Goal: Task Accomplishment & Management: Complete application form

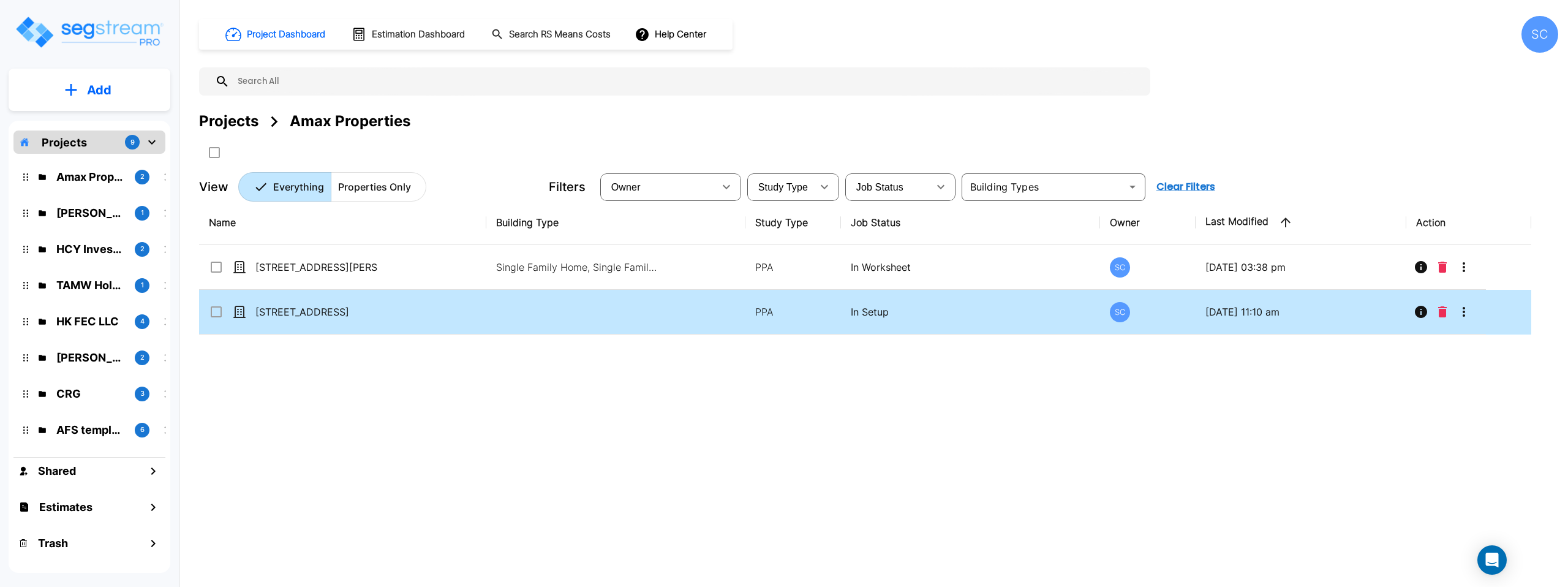
click at [545, 310] on td at bounding box center [616, 312] width 259 height 45
checkbox input "true"
click at [545, 310] on td at bounding box center [616, 312] width 259 height 45
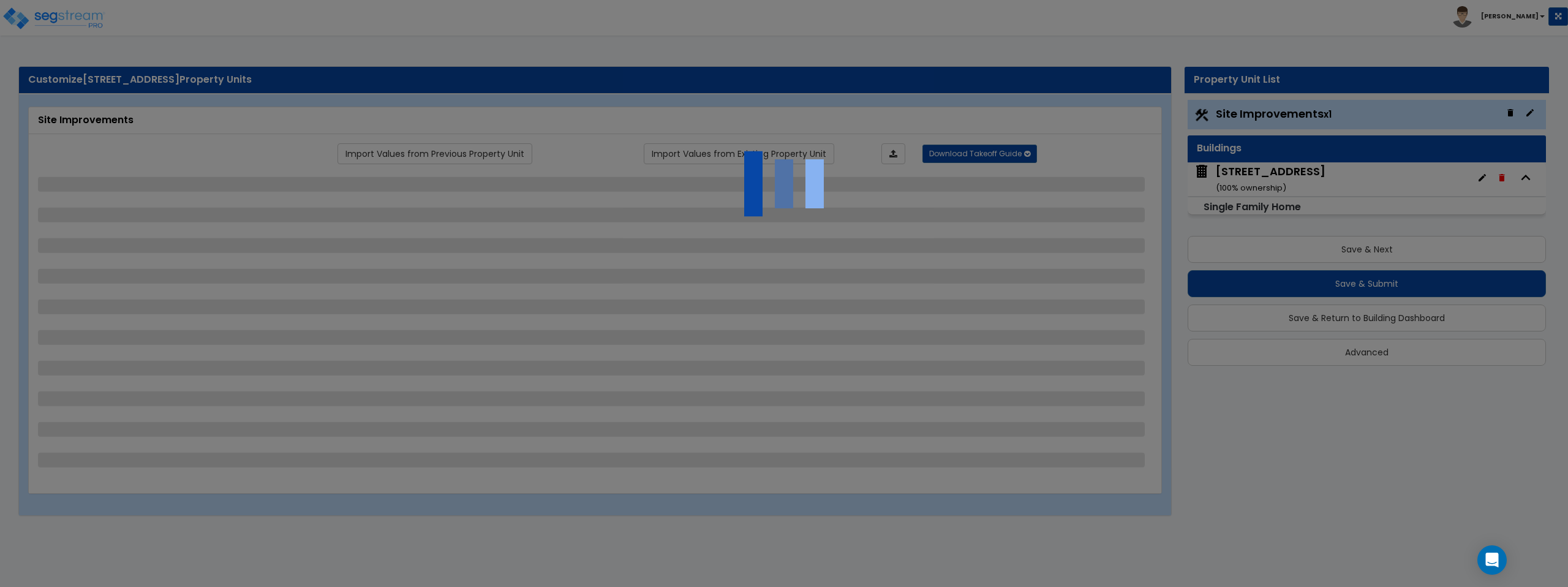
select select "2"
select select "1"
select select "2"
select select "1"
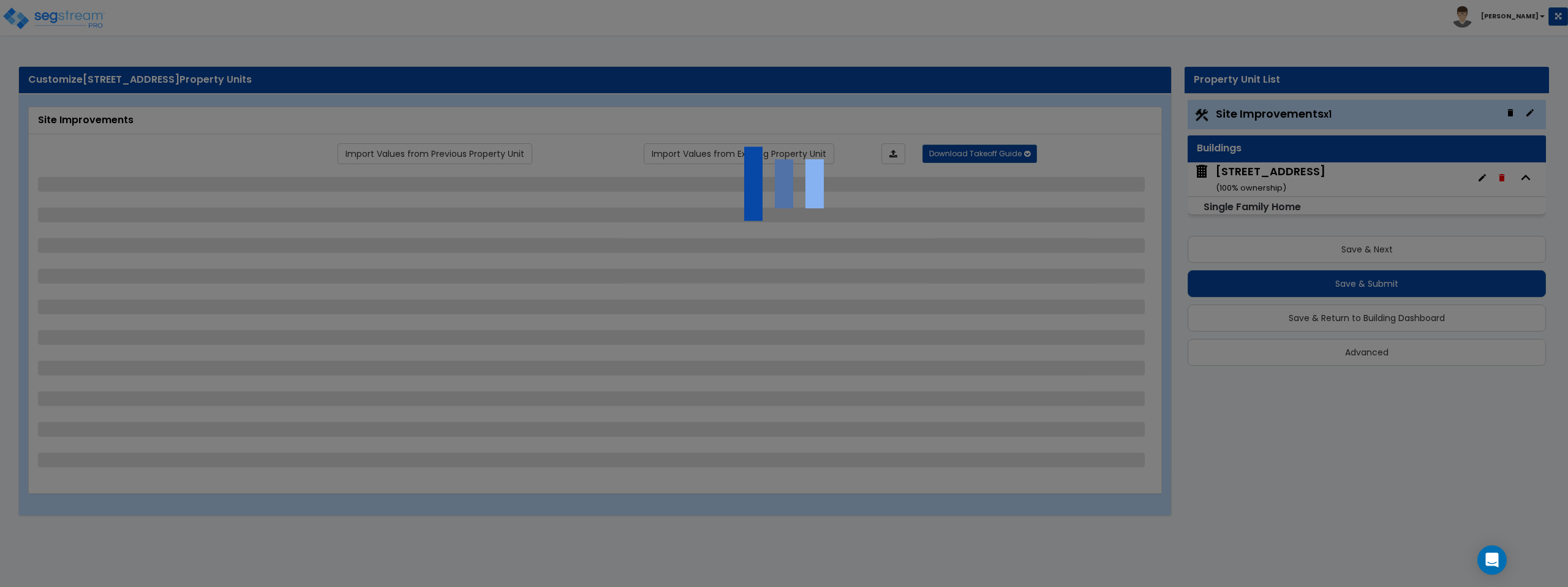
select select "1"
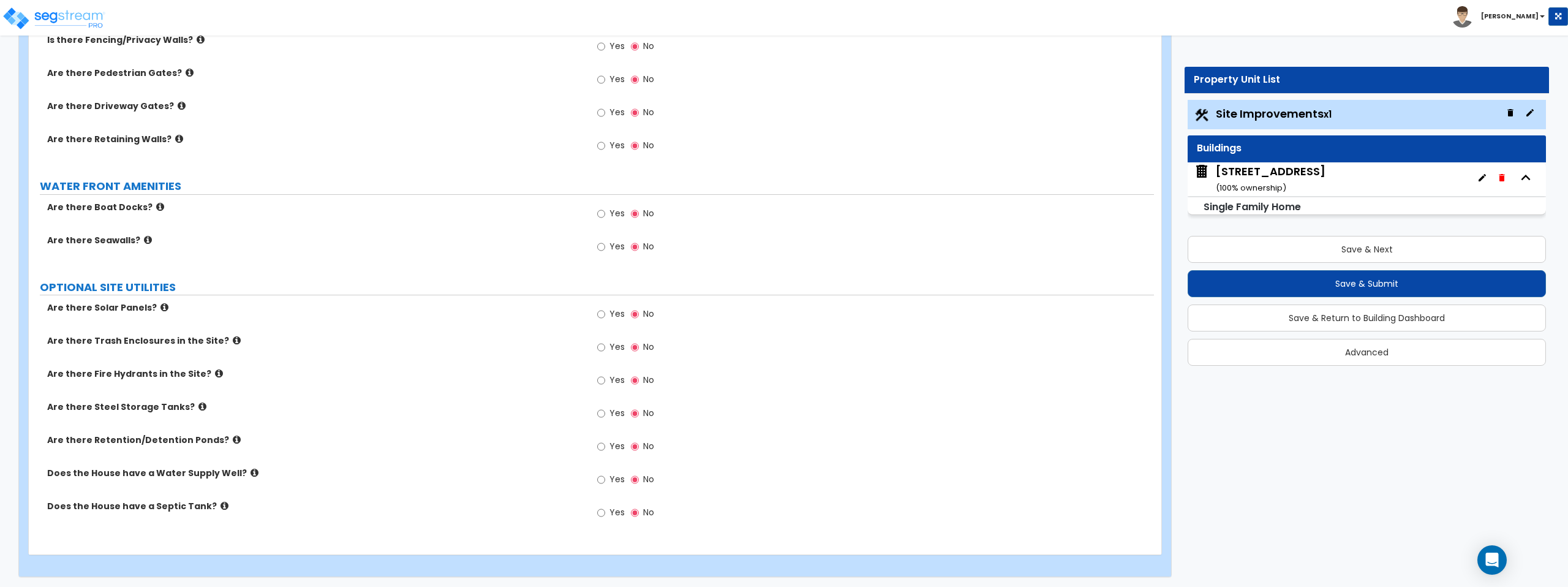
scroll to position [1611, 0]
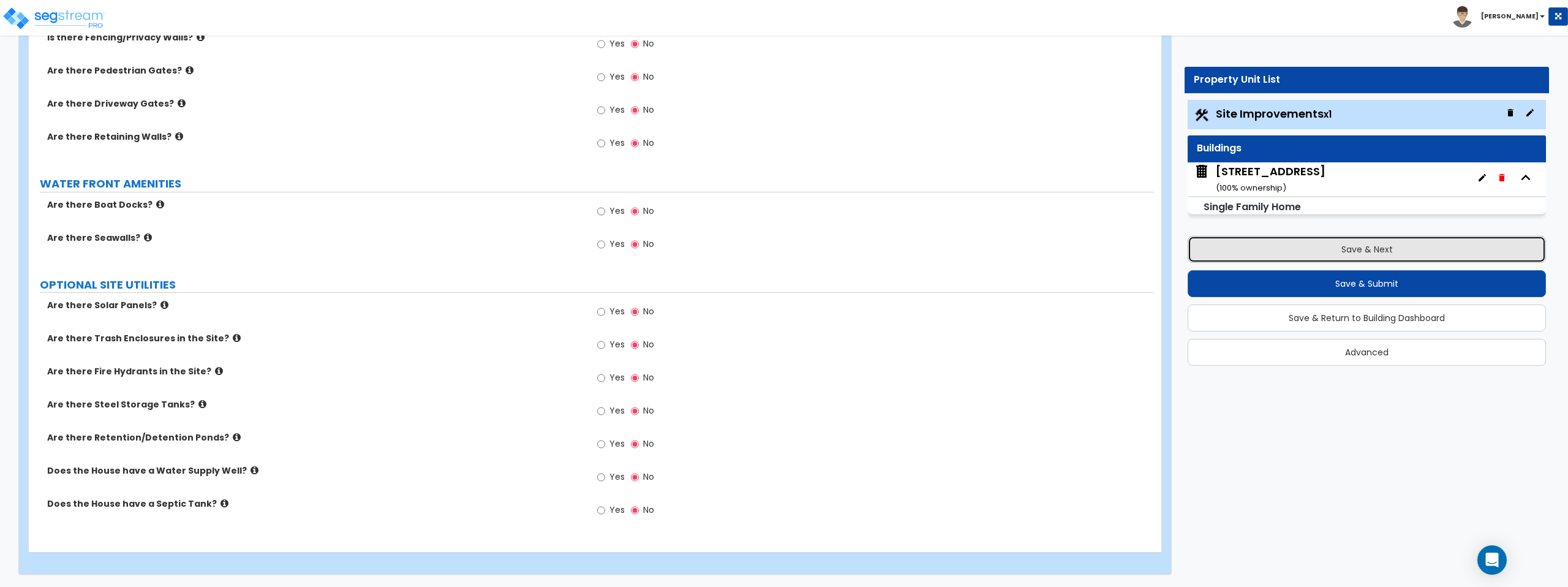
click at [1390, 250] on button "Save & Next" at bounding box center [1367, 250] width 358 height 27
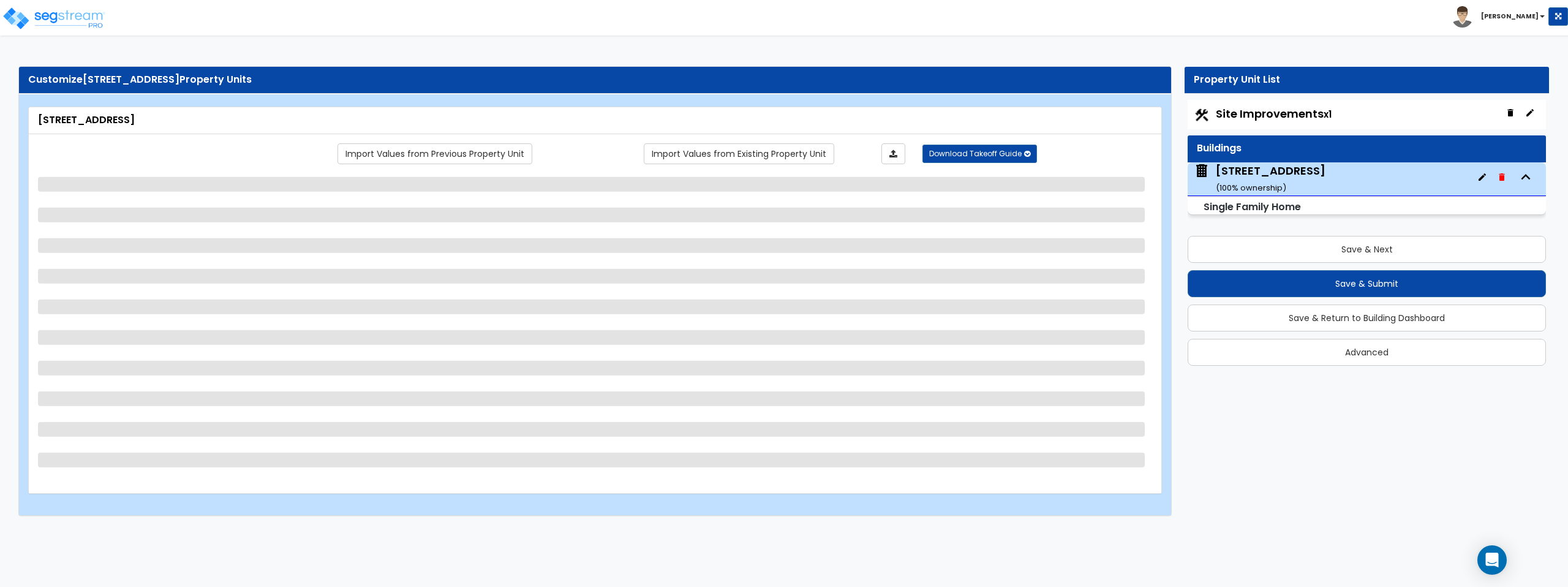
select select "1"
select select "7"
select select "1"
select select "2"
select select "1"
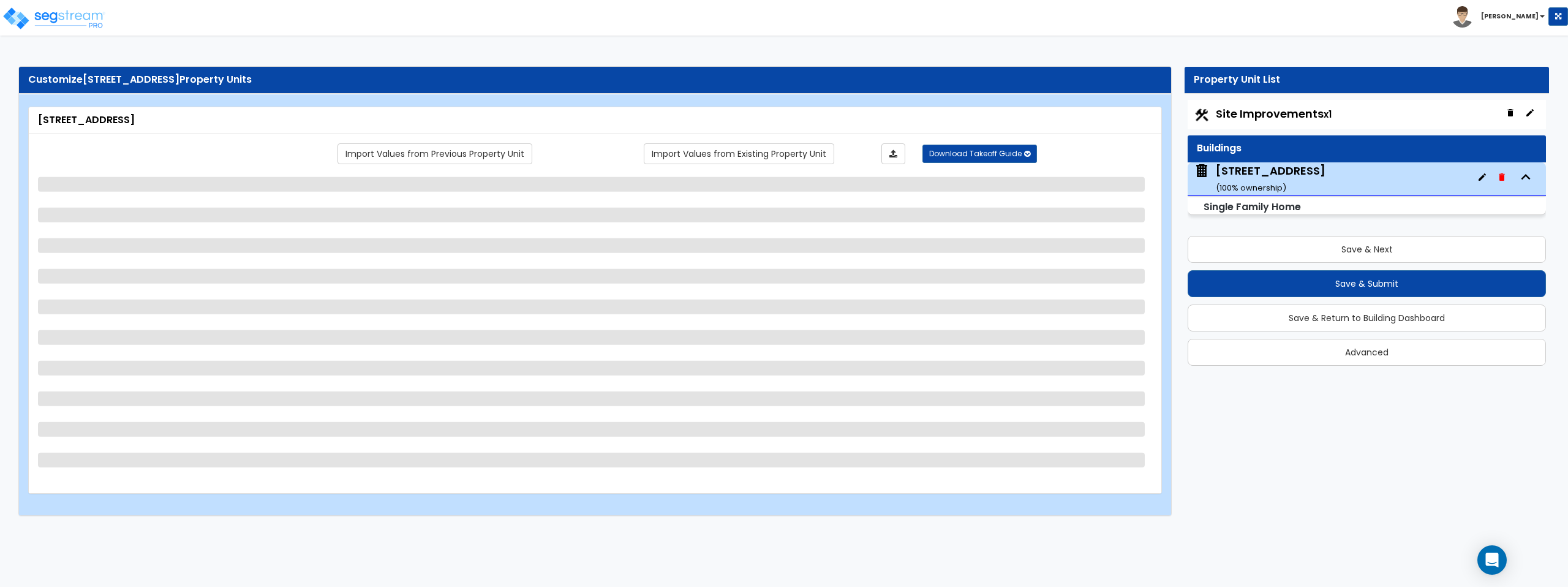
select select "1"
select select "2"
select select "1"
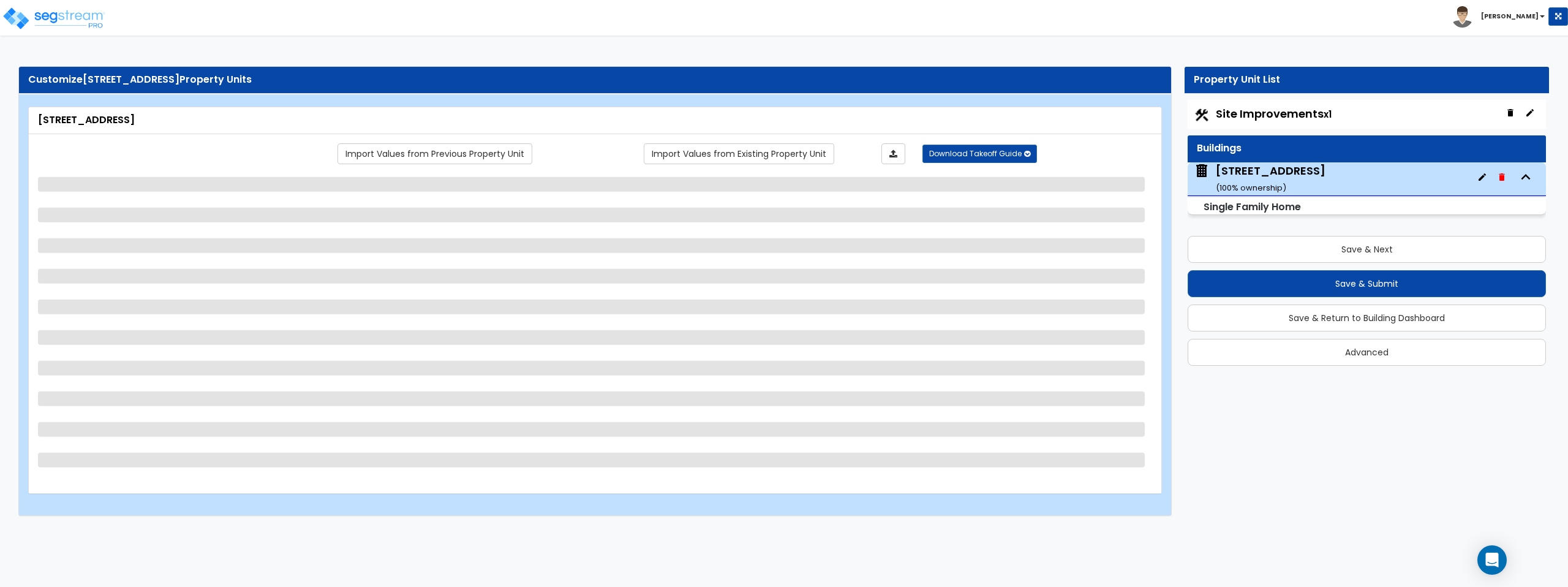
select select "2"
select select "1"
select select "2"
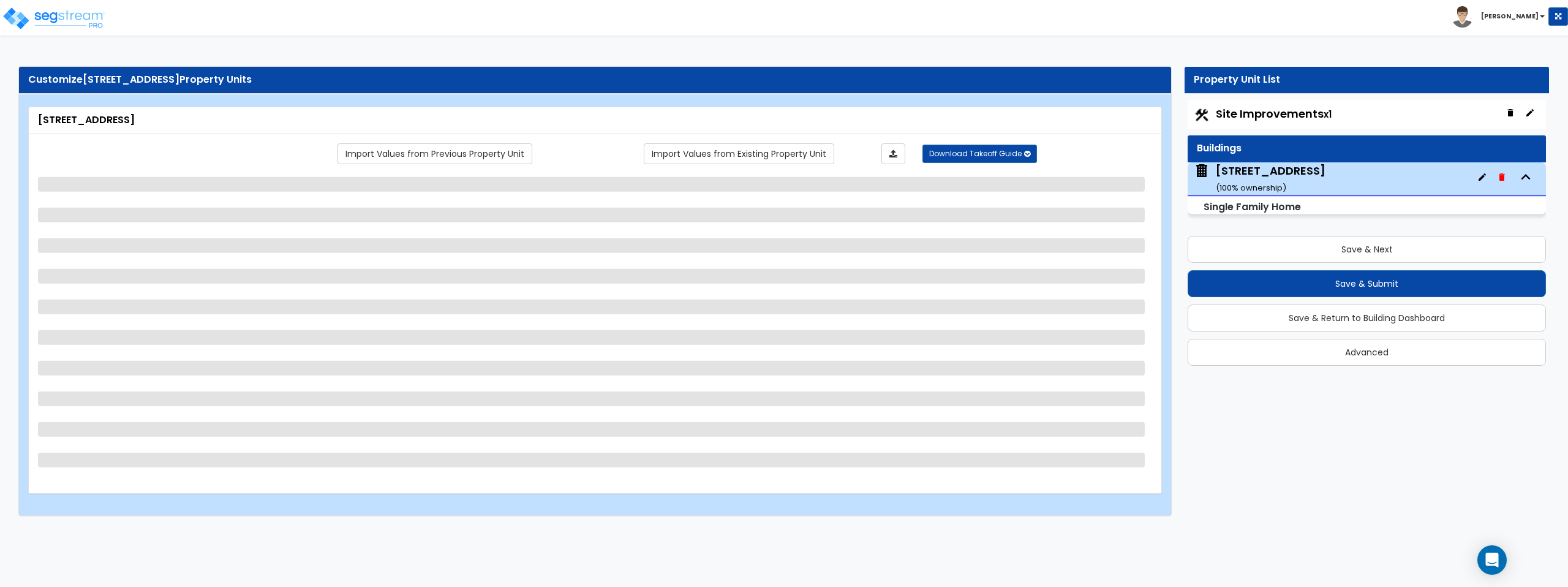
select select "1"
select select "2"
select select "1"
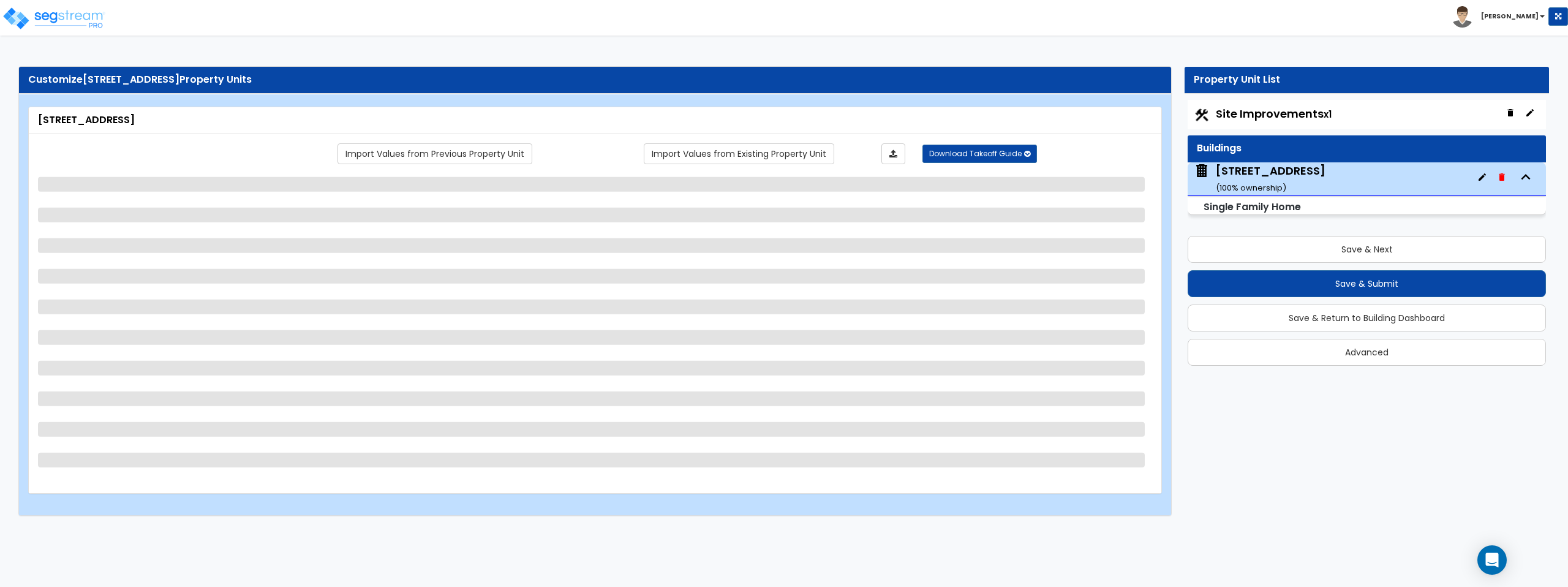
select select "5"
select select "3"
select select "2"
select select "1"
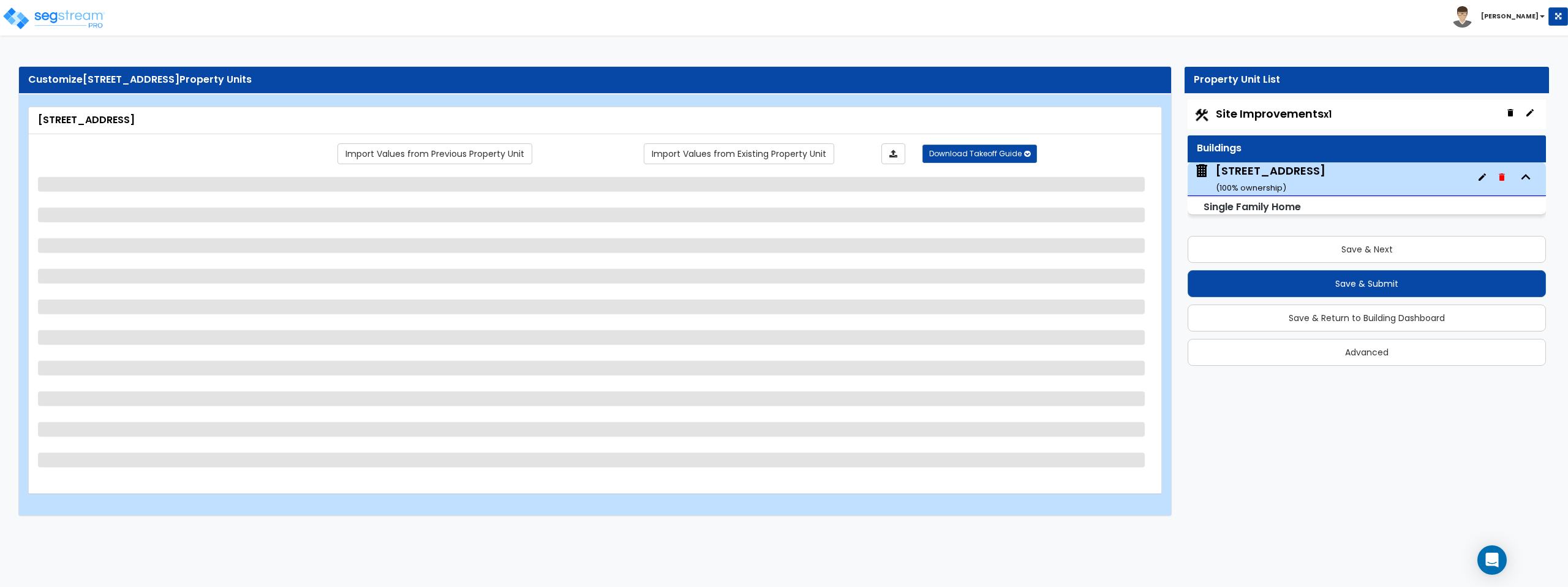
select select "3"
select select "5"
select select "2"
select select "1"
select select "4"
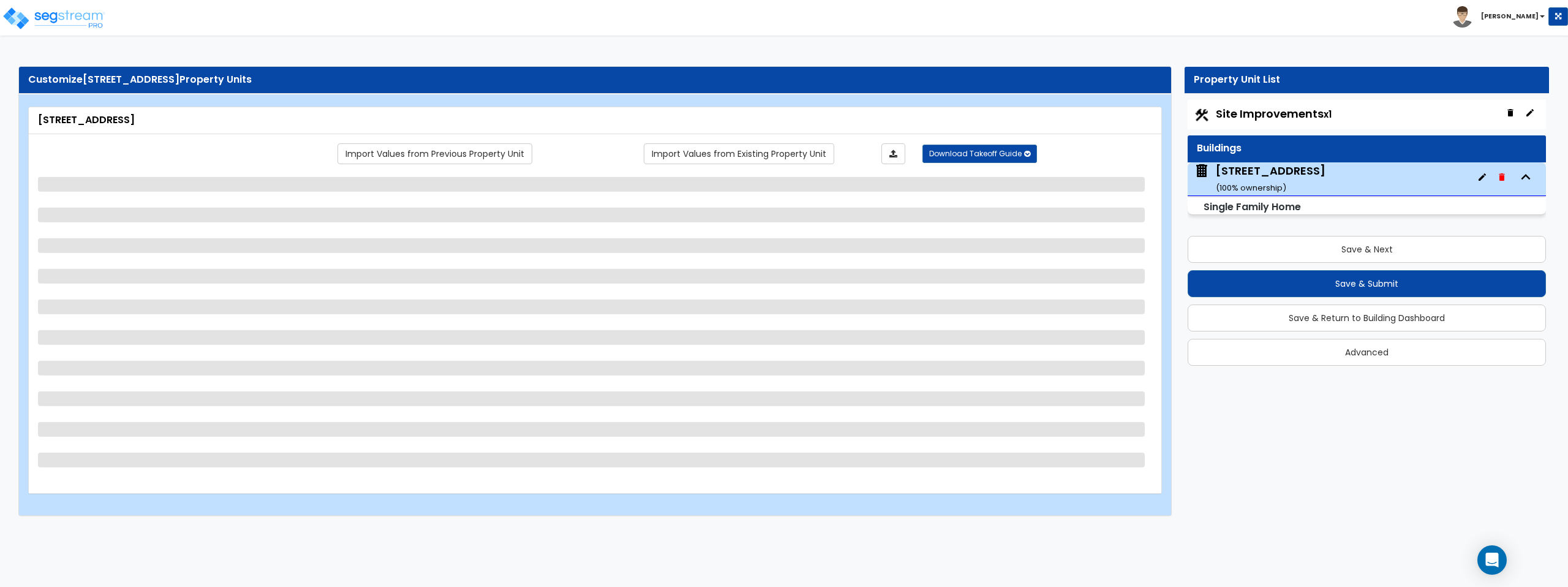
select select "1"
select select "2"
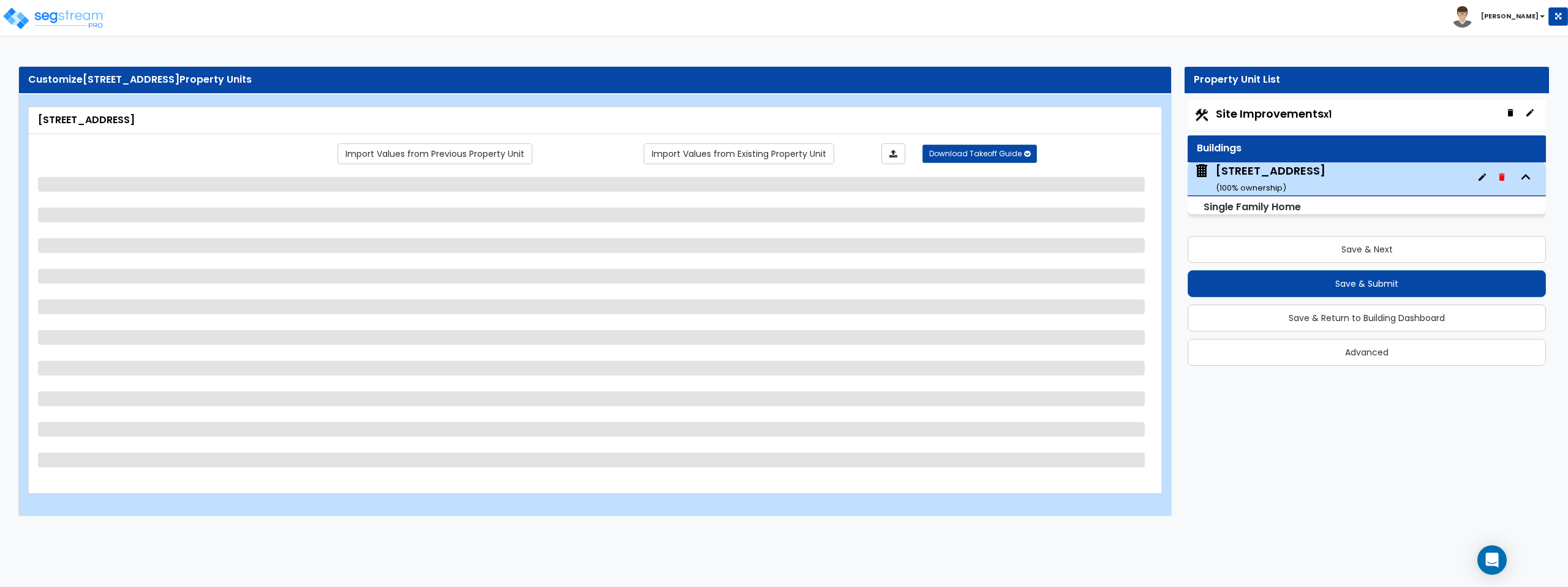
select select "2"
select select "1"
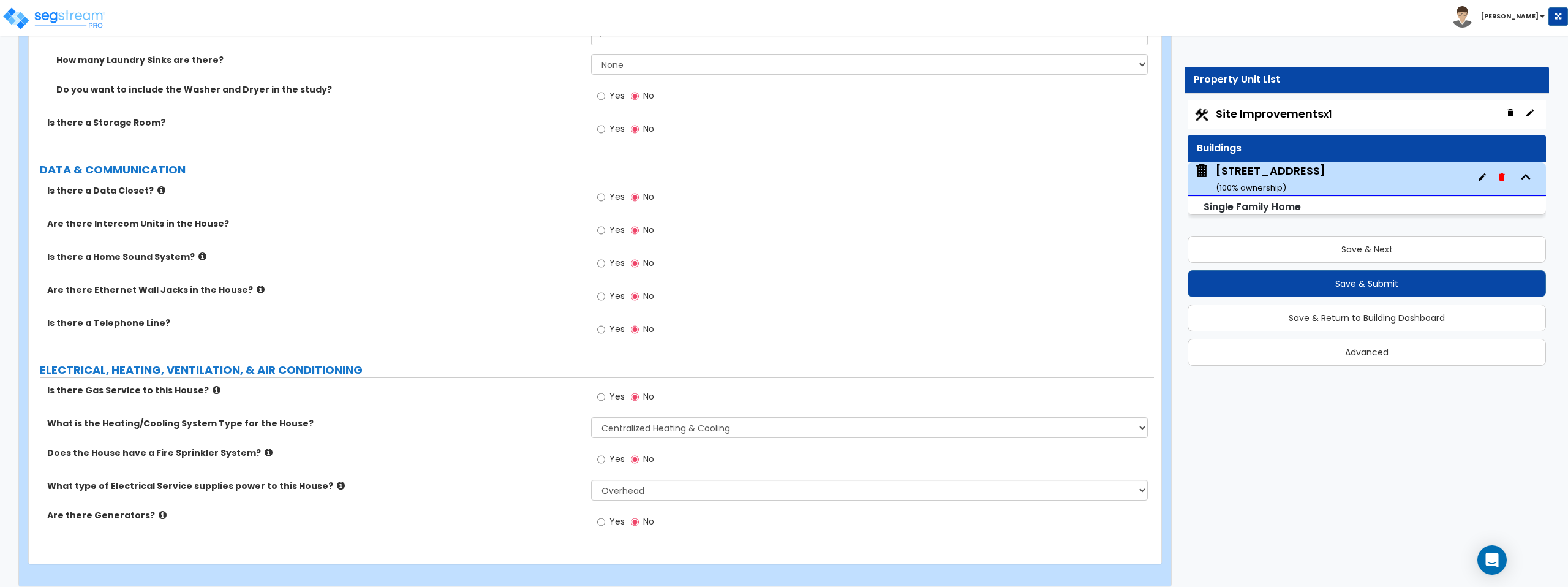
scroll to position [4946, 0]
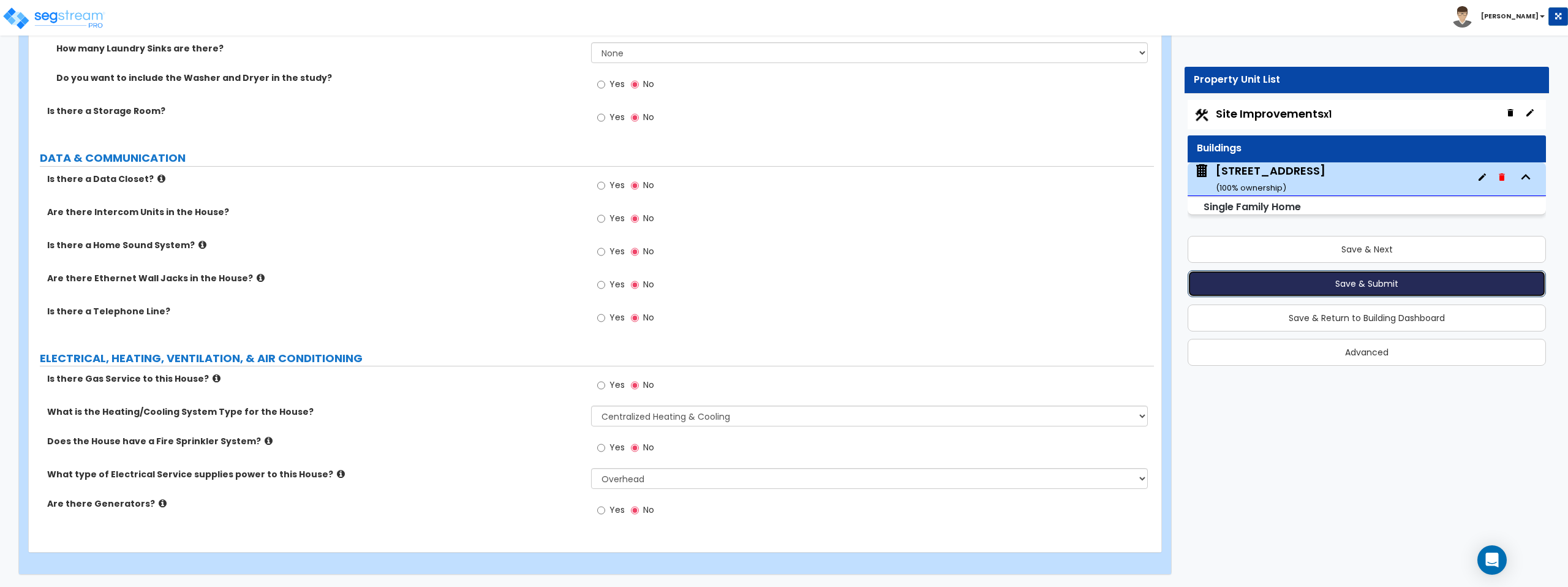
click at [1411, 283] on button "Save & Submit" at bounding box center [1367, 284] width 358 height 27
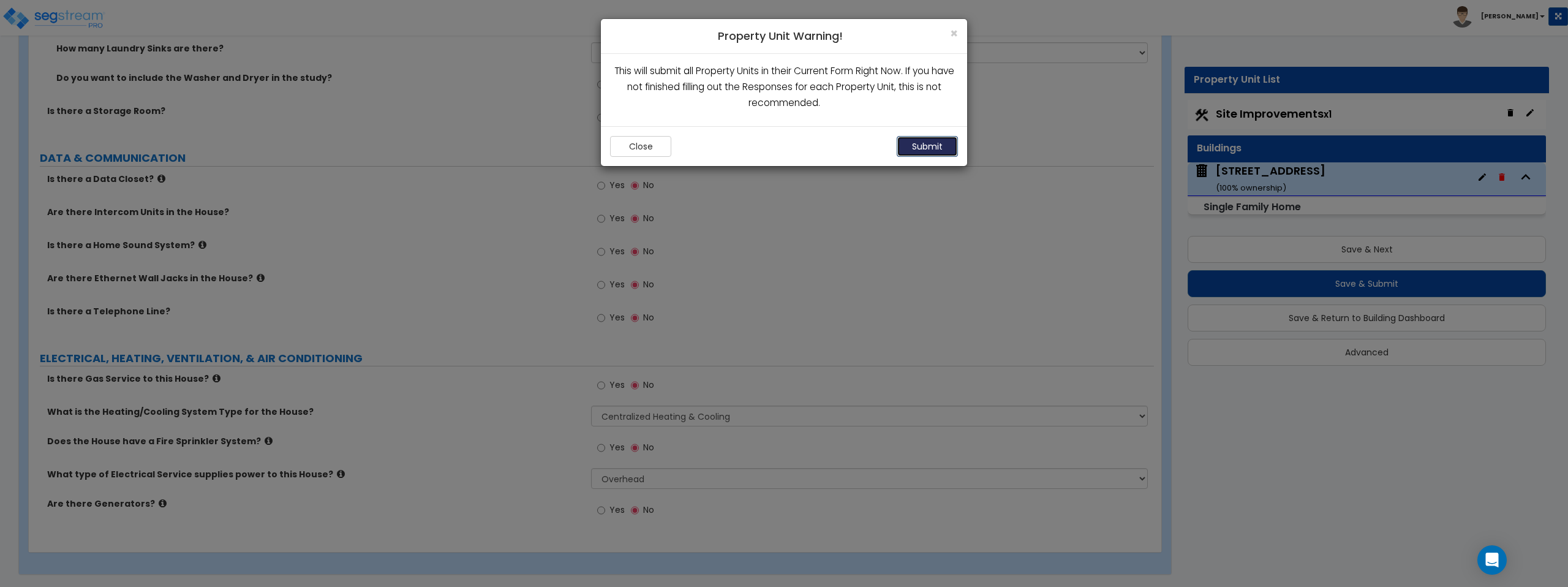
click at [938, 149] on button "Submit" at bounding box center [927, 146] width 61 height 21
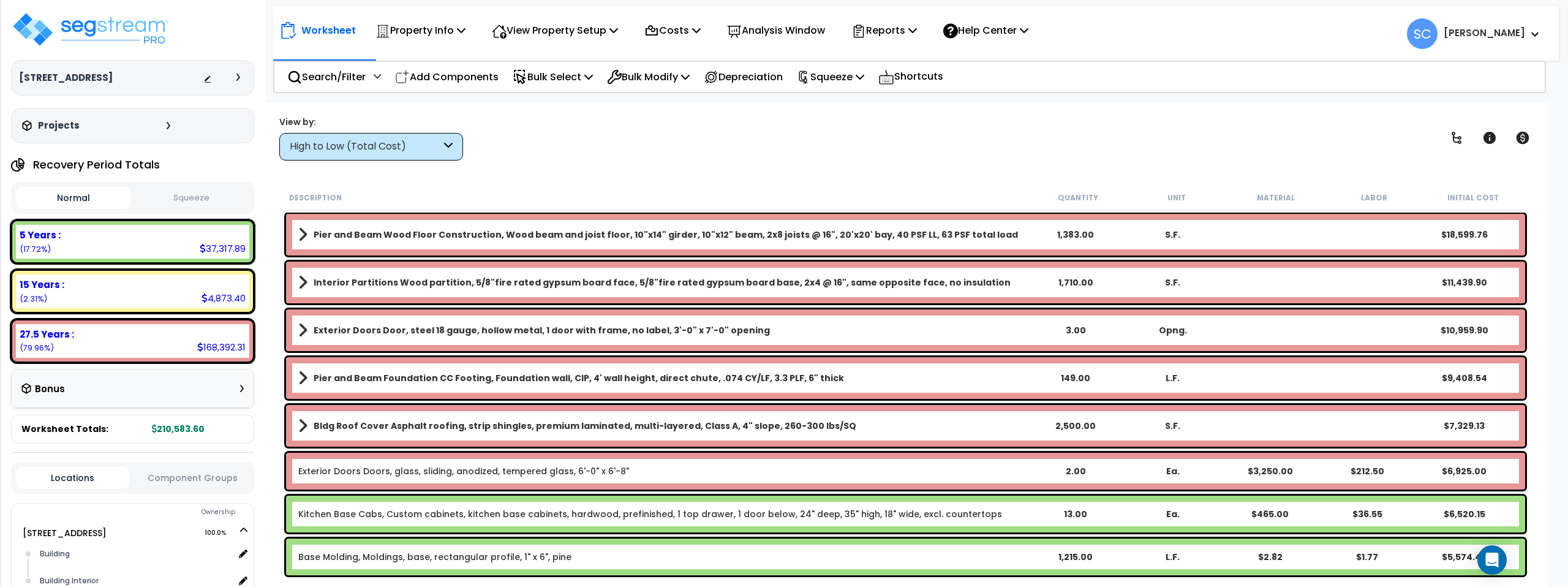
click at [195, 202] on button "Squeeze" at bounding box center [191, 198] width 115 height 21
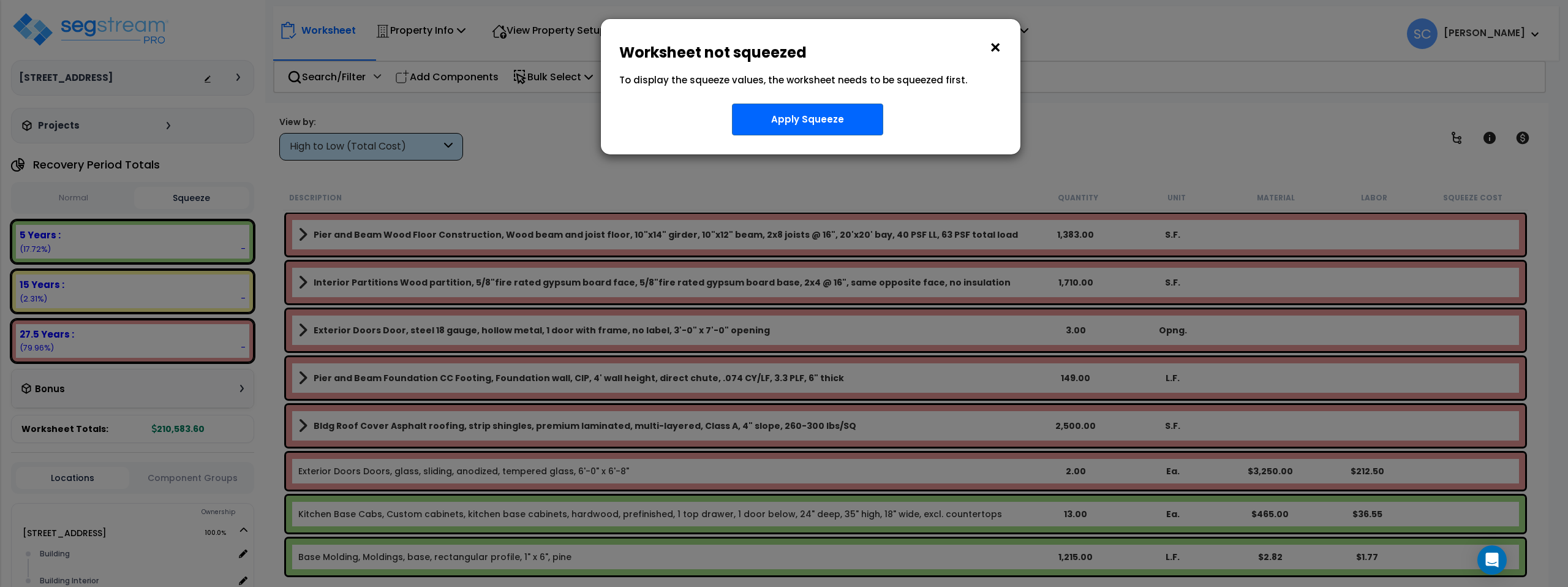
click at [998, 43] on button "×" at bounding box center [995, 48] width 14 height 19
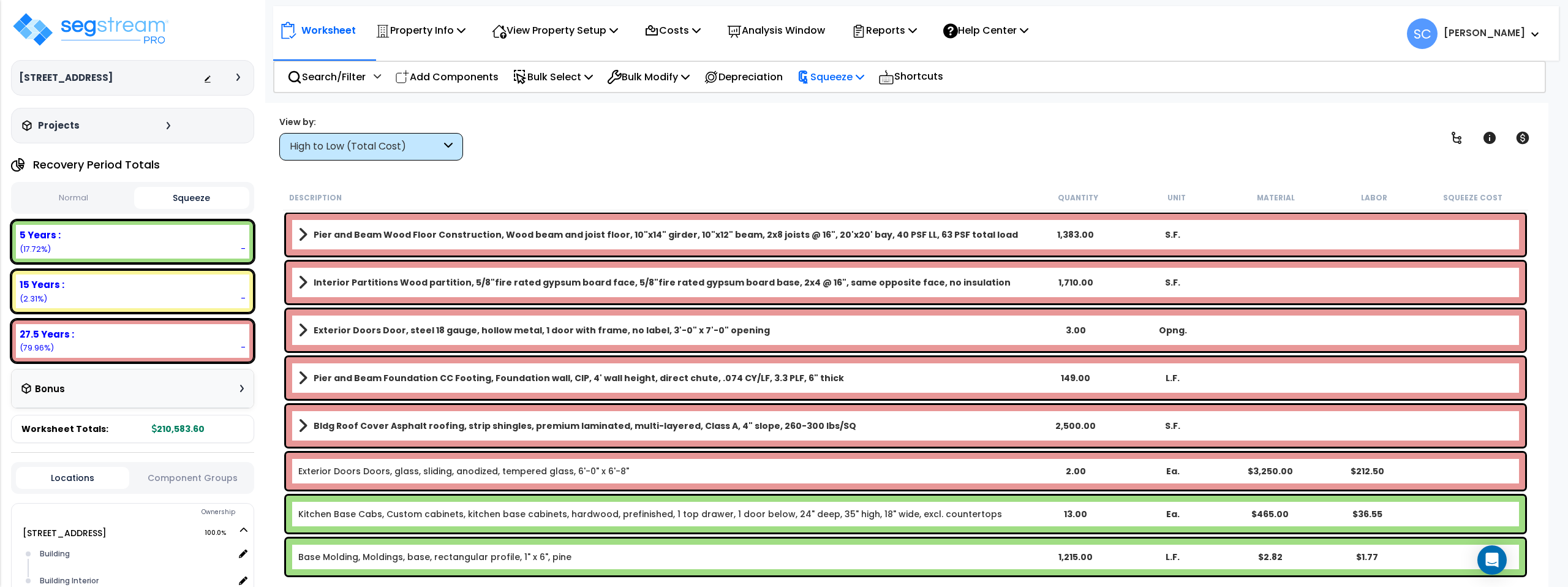
click at [845, 75] on p "Squeeze" at bounding box center [831, 77] width 67 height 17
click at [849, 102] on link "Squeeze" at bounding box center [851, 104] width 121 height 25
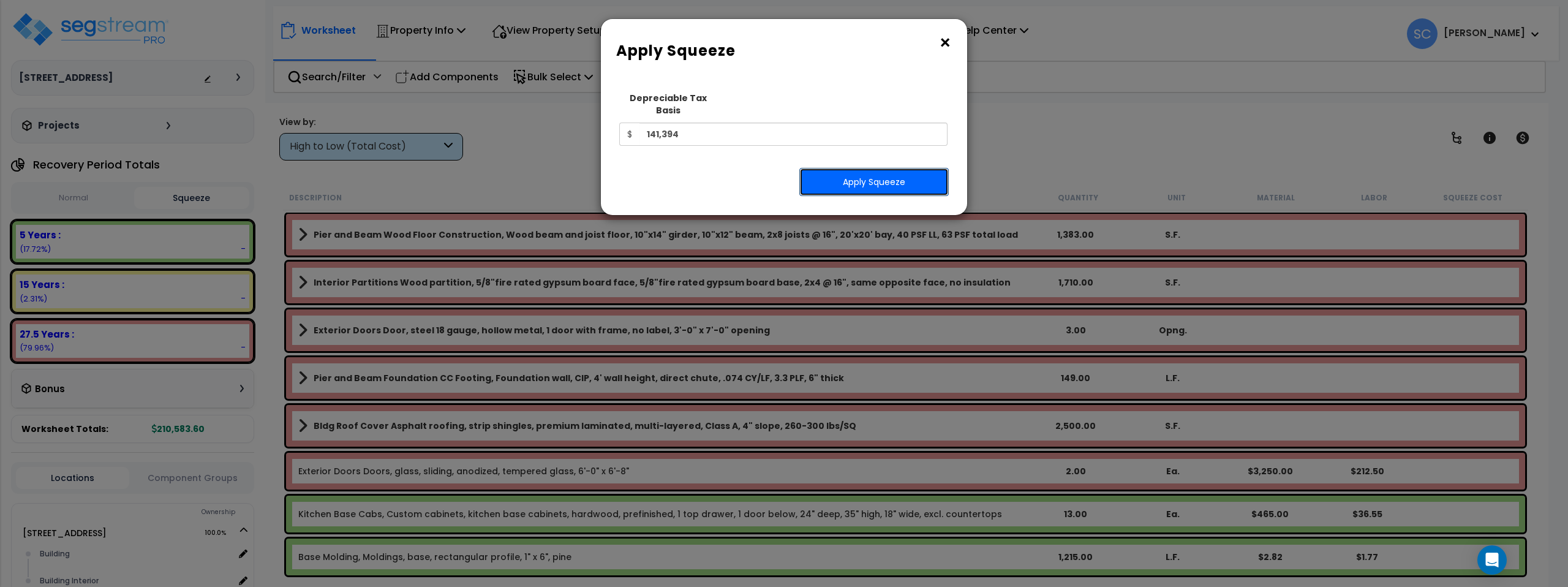
click at [883, 174] on button "Apply Squeeze" at bounding box center [874, 182] width 149 height 28
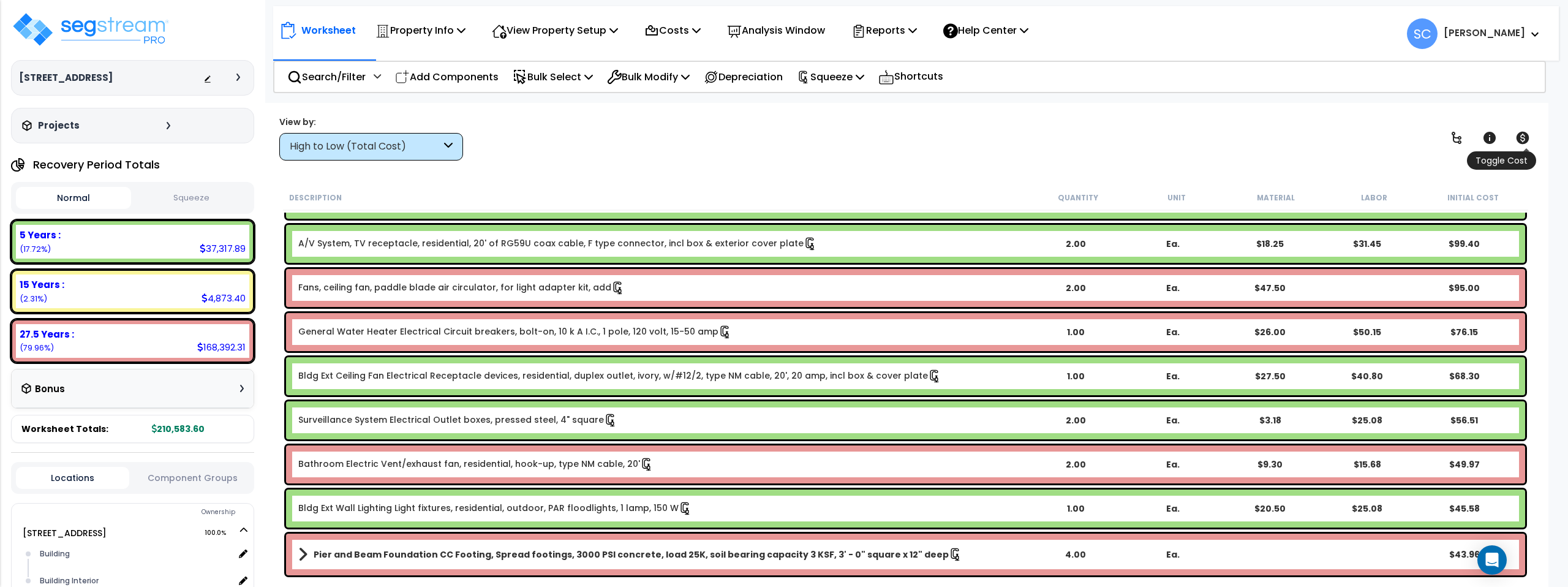
scroll to position [54, 0]
click at [210, 192] on button "Squeeze" at bounding box center [191, 198] width 115 height 21
click at [442, 31] on p "Property Info" at bounding box center [420, 30] width 90 height 17
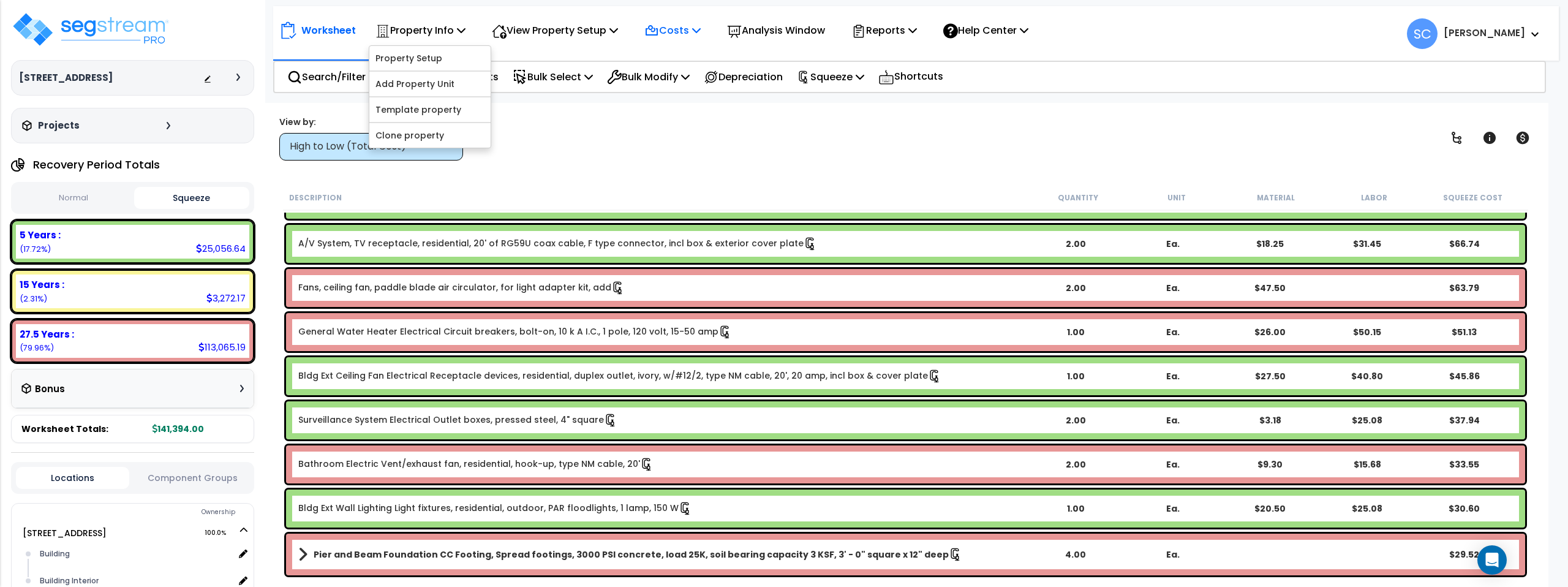
click at [679, 29] on p "Costs" at bounding box center [672, 30] width 56 height 17
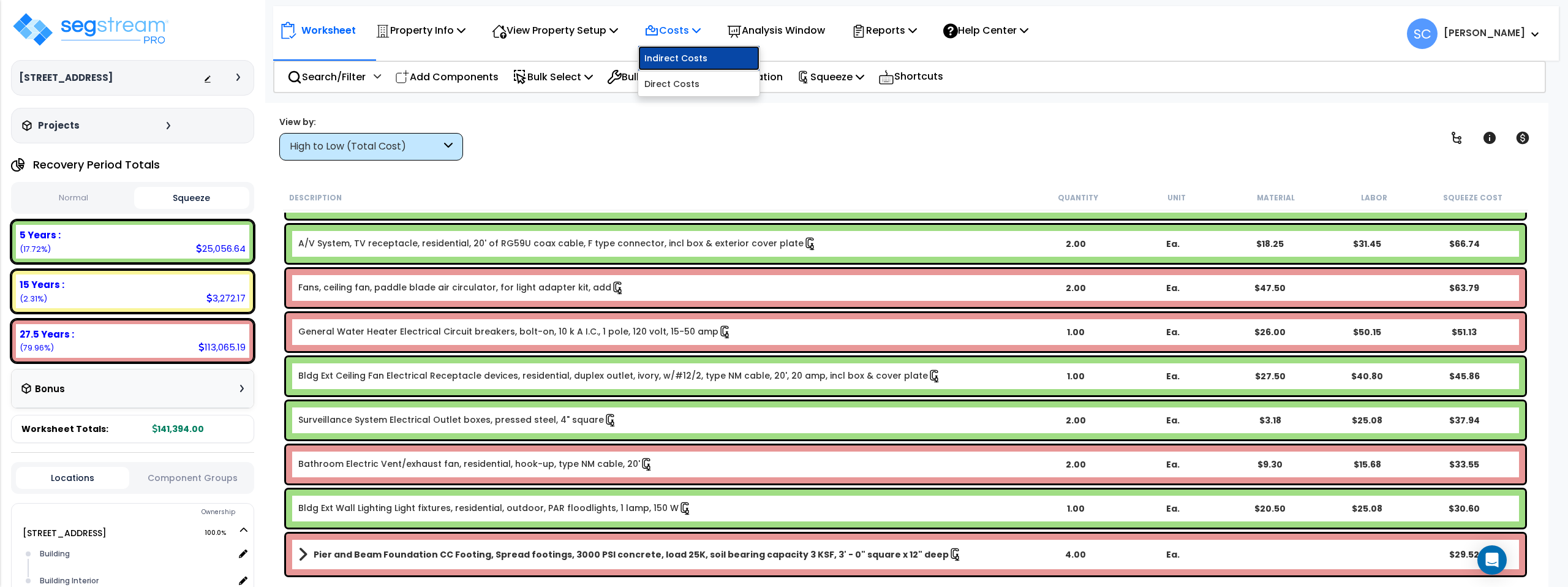
click at [693, 55] on link "Indirect Costs" at bounding box center [699, 58] width 121 height 25
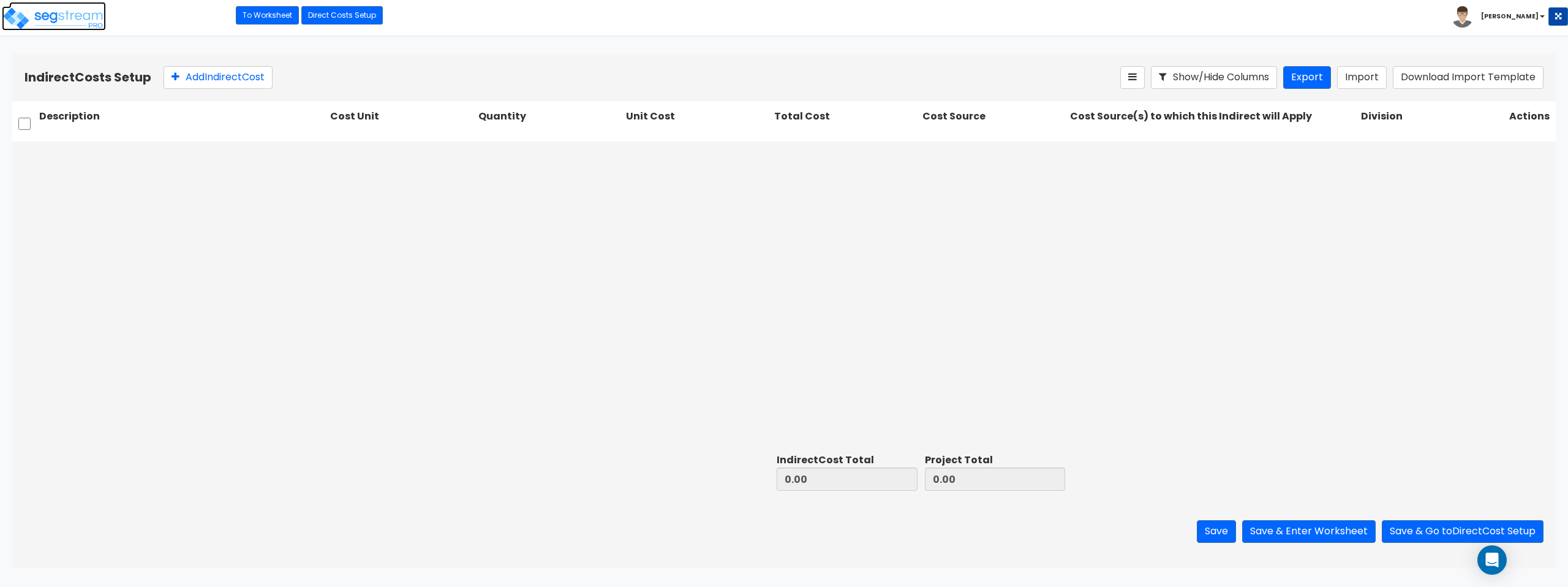
click at [82, 14] on img at bounding box center [54, 18] width 104 height 25
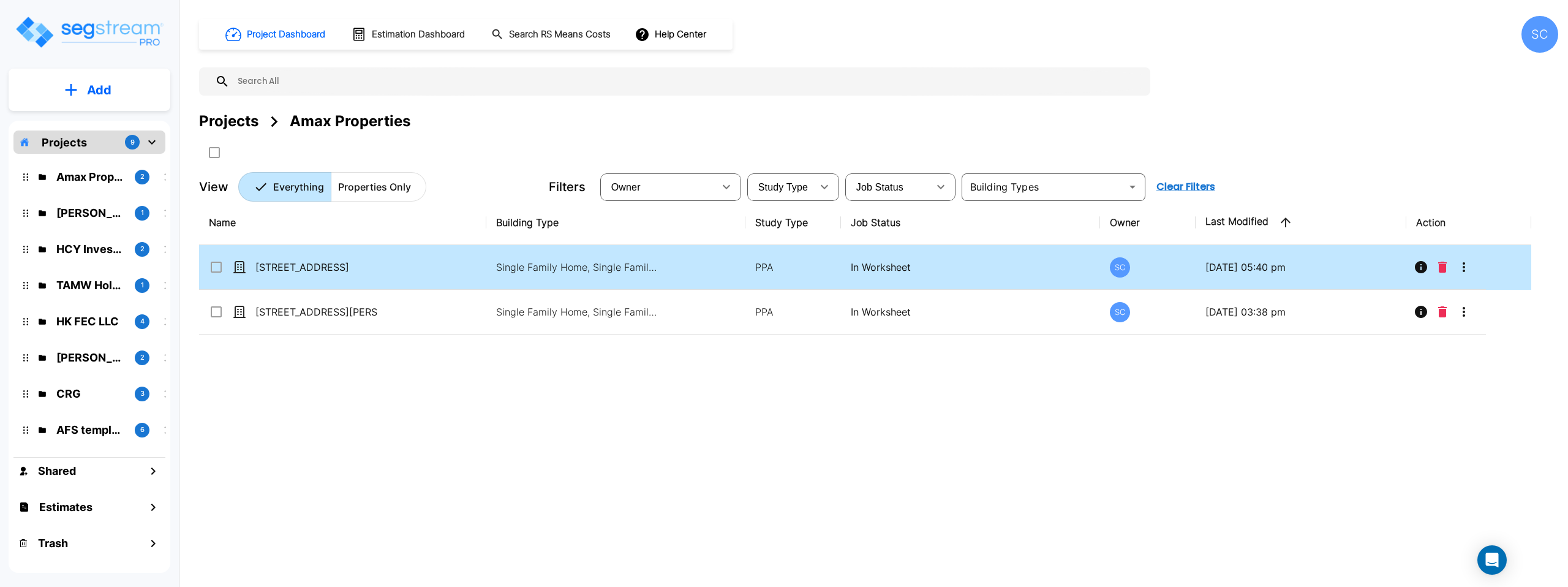
click at [765, 258] on td "PPA" at bounding box center [793, 267] width 96 height 45
checkbox input "true"
click at [765, 258] on td "PPA" at bounding box center [793, 267] width 96 height 45
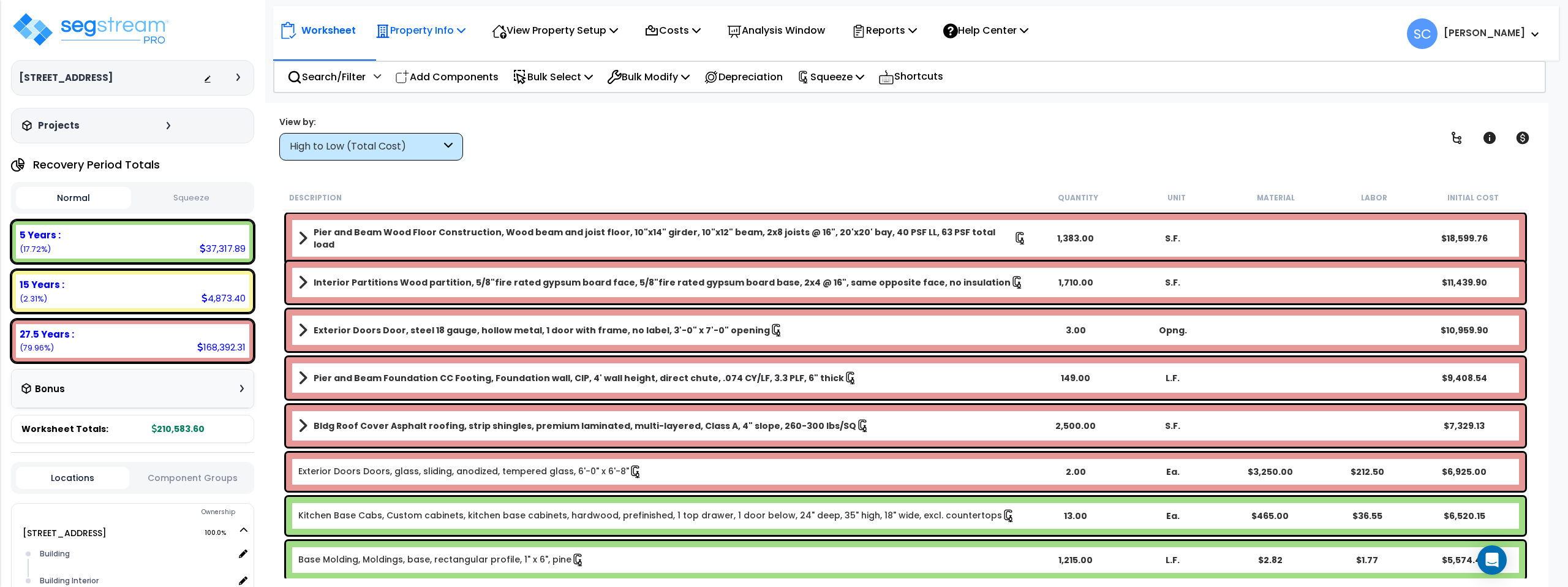
click at [413, 30] on p "Property Info" at bounding box center [420, 30] width 90 height 17
click at [689, 35] on p "Costs" at bounding box center [672, 30] width 56 height 17
click at [611, 32] on p "View Property Setup" at bounding box center [554, 30] width 126 height 17
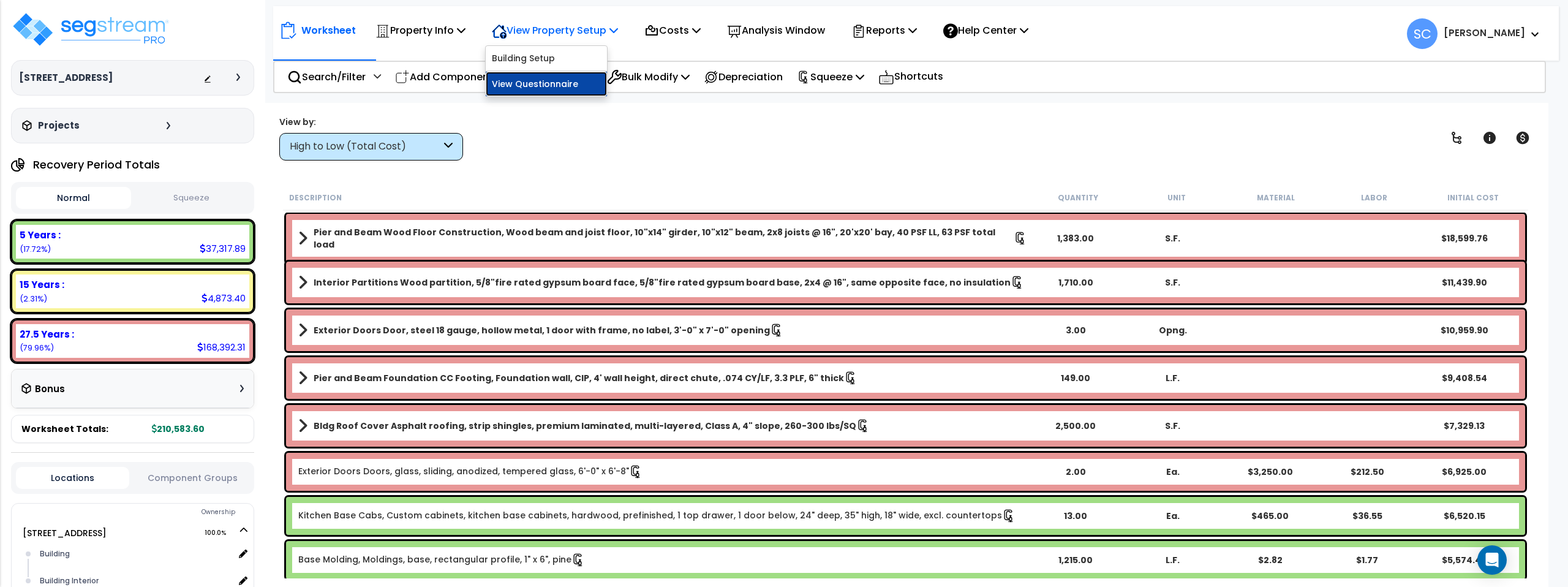
click at [558, 82] on link "View Questionnaire" at bounding box center [546, 84] width 121 height 25
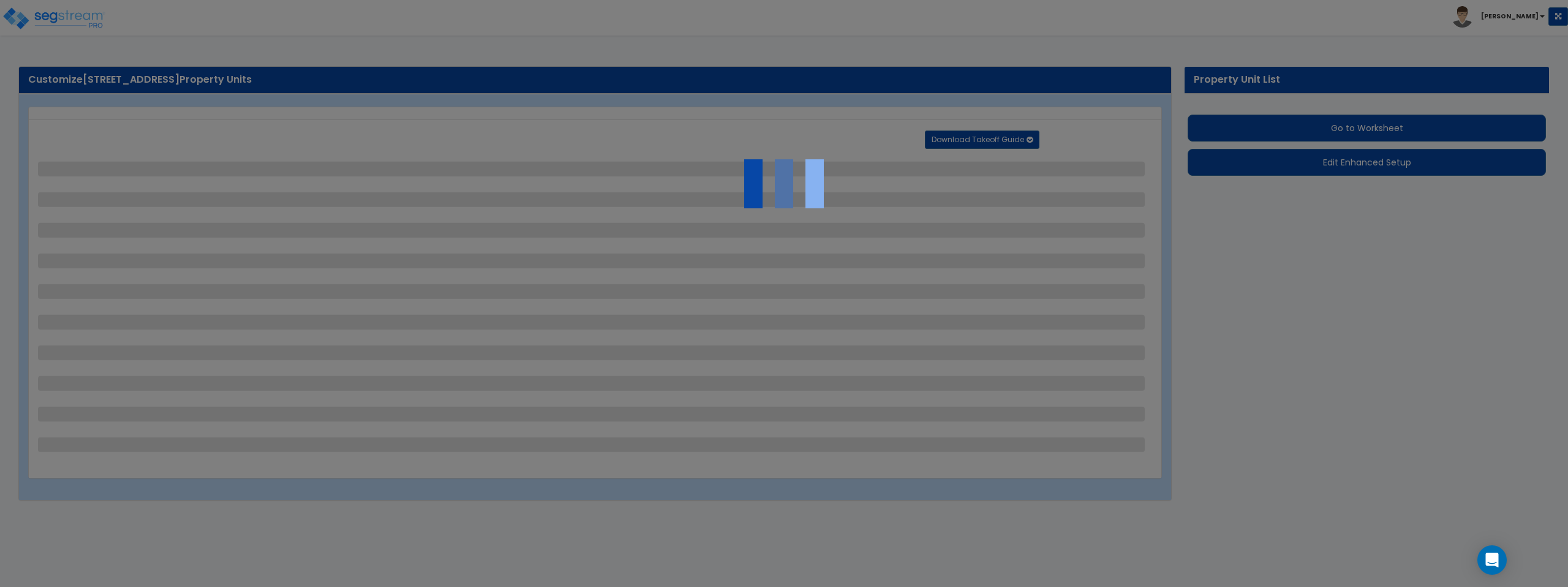
select select "2"
select select "1"
select select "2"
select select "1"
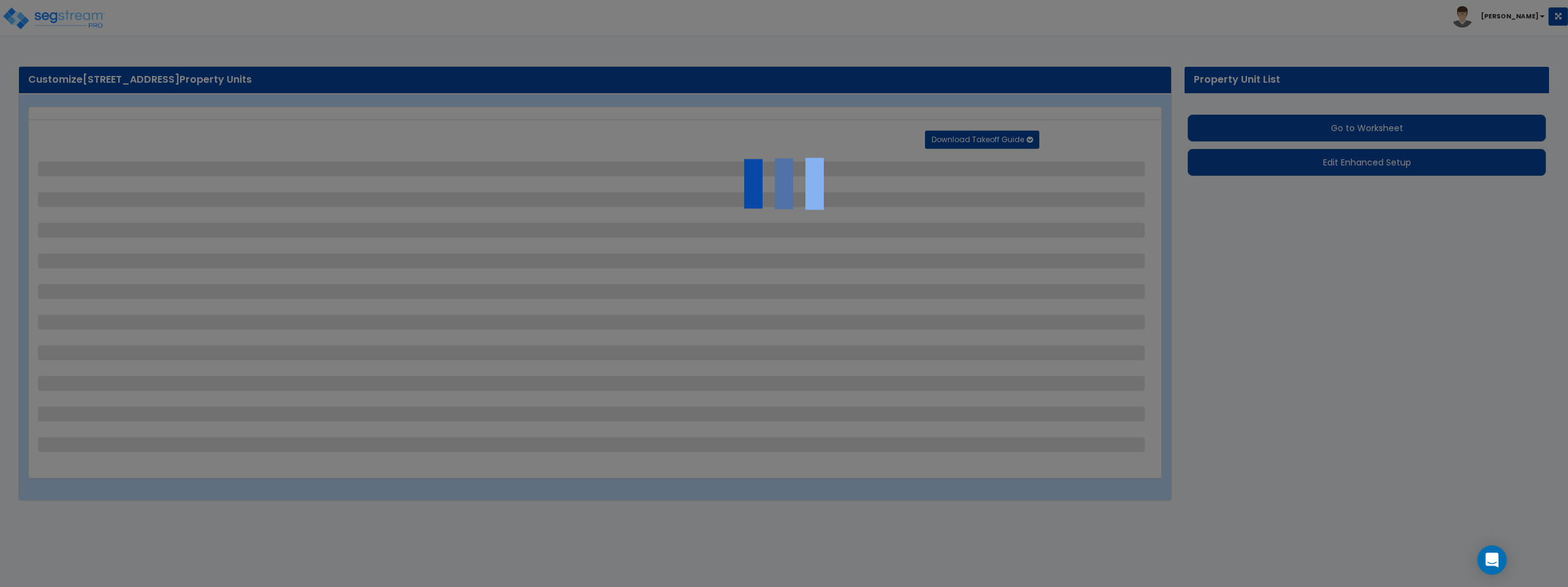
select select "1"
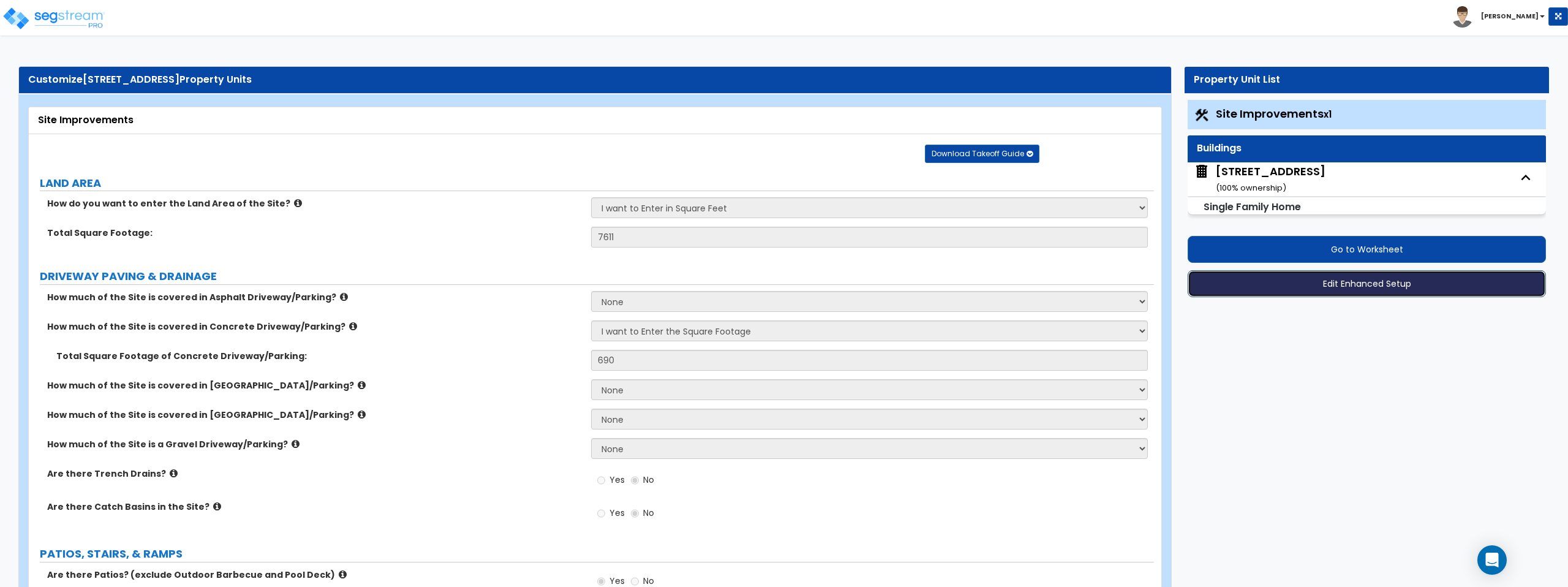
click at [1353, 284] on button "Edit Enhanced Setup" at bounding box center [1367, 284] width 358 height 27
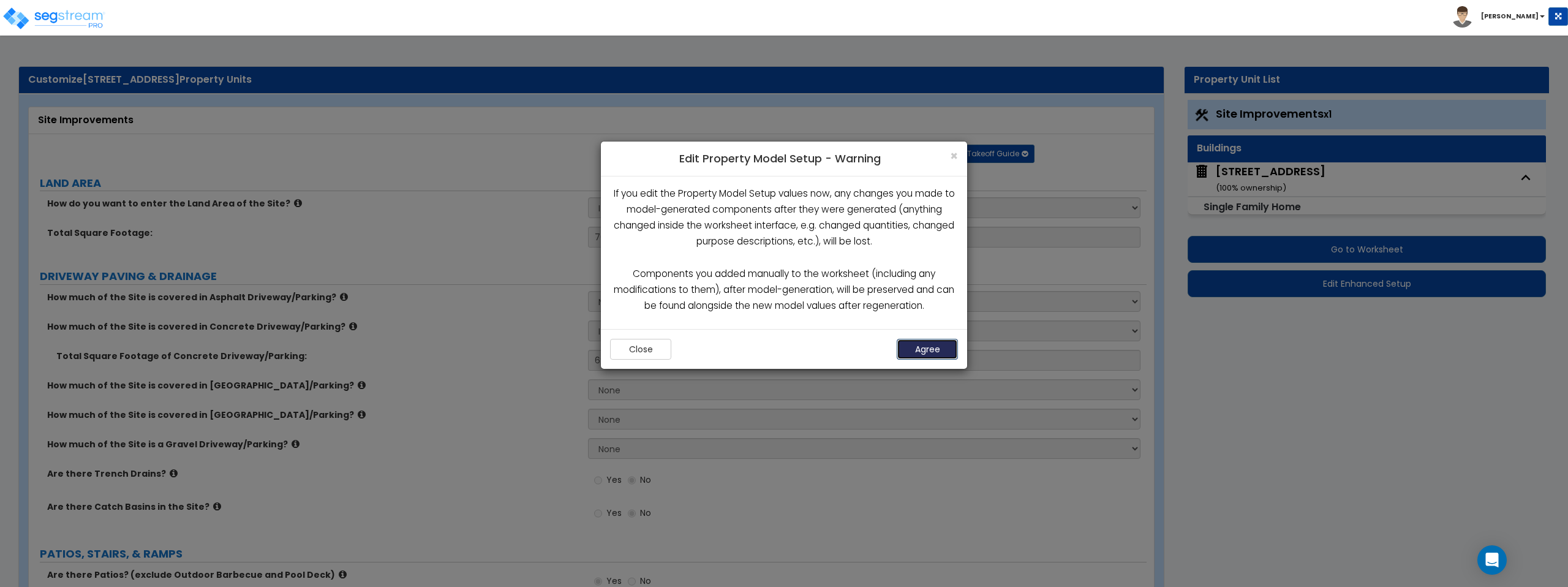
click at [937, 347] on button "Agree" at bounding box center [927, 349] width 61 height 21
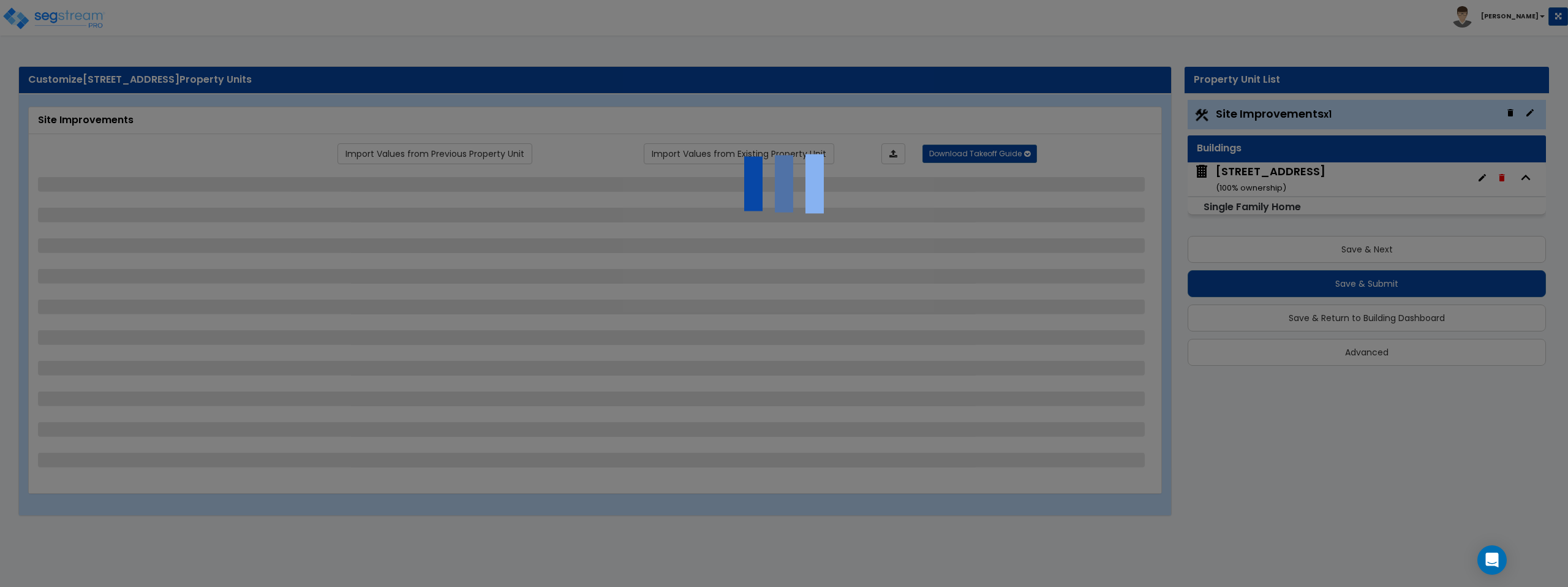
select select "2"
select select "1"
select select "2"
select select "1"
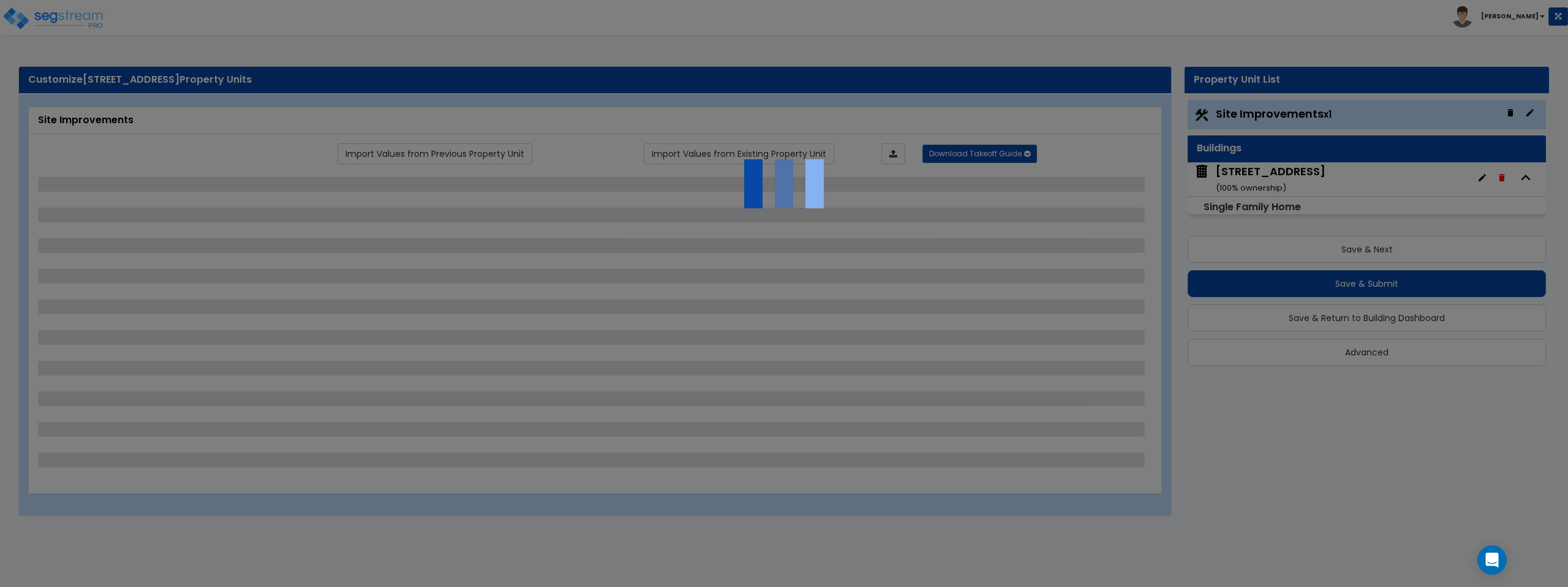
select select "1"
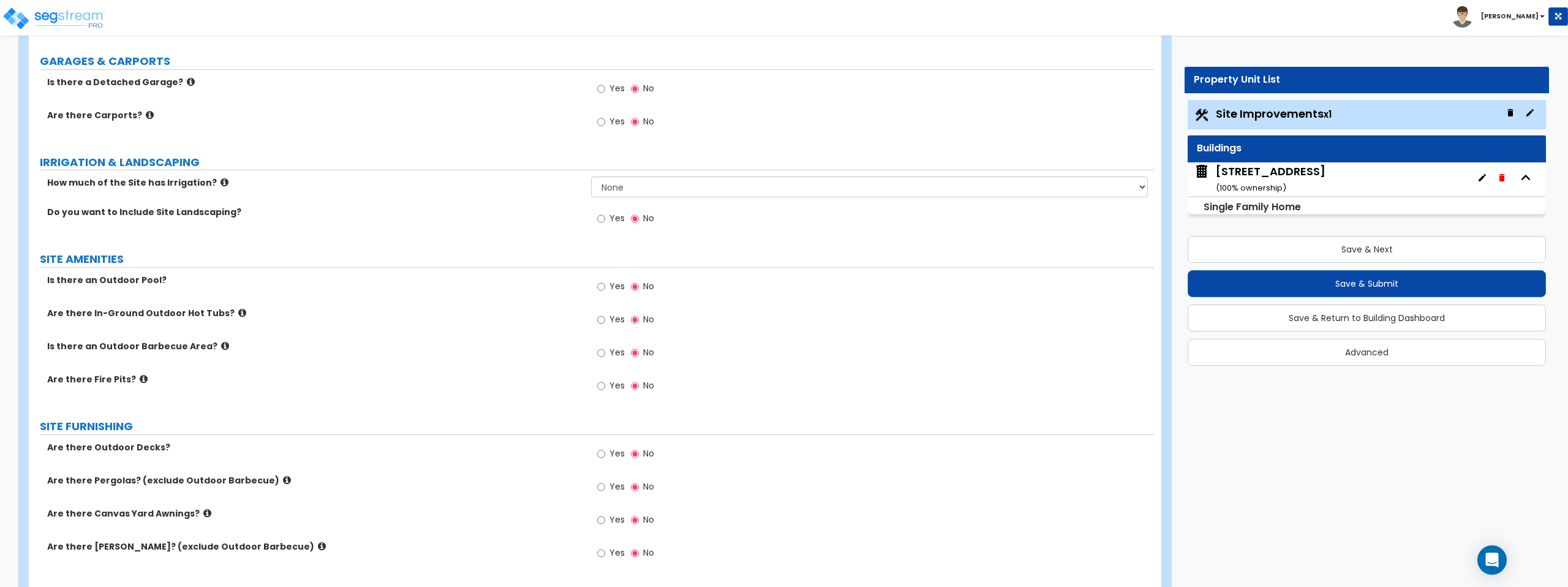
scroll to position [902, 0]
click at [604, 216] on input "Yes" at bounding box center [601, 217] width 8 height 14
radio input "true"
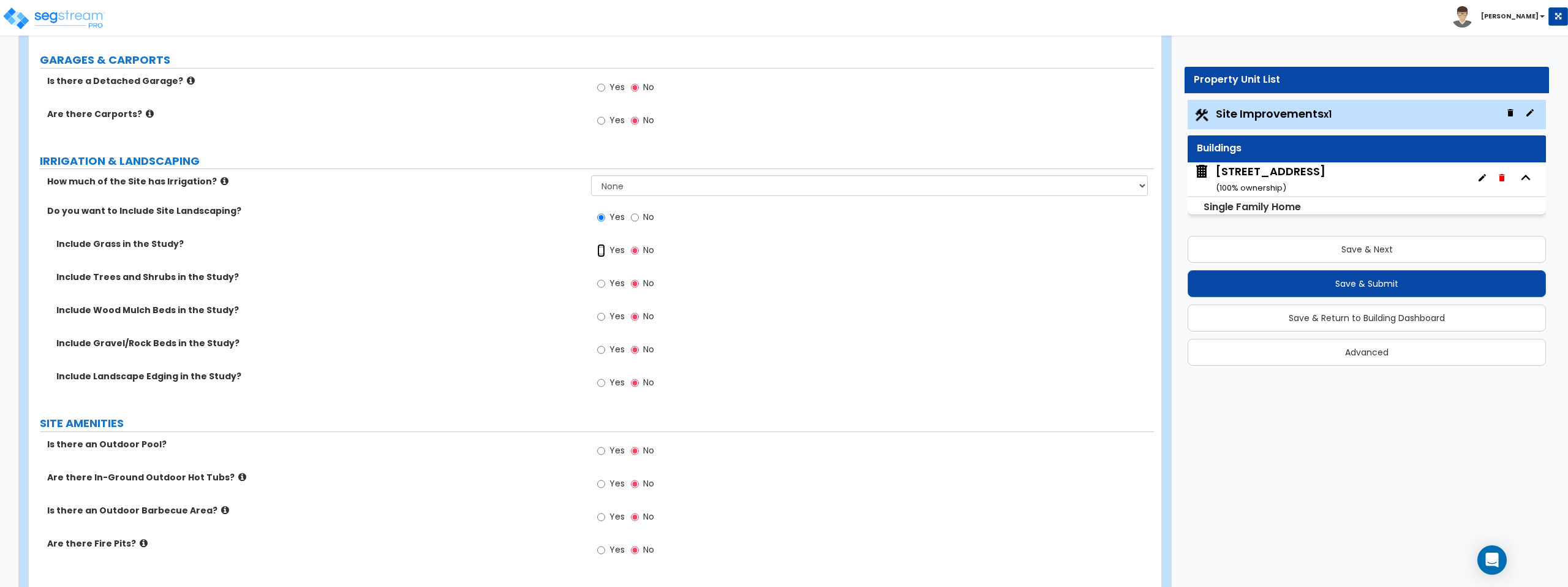
click at [604, 251] on input "Yes" at bounding box center [601, 250] width 8 height 14
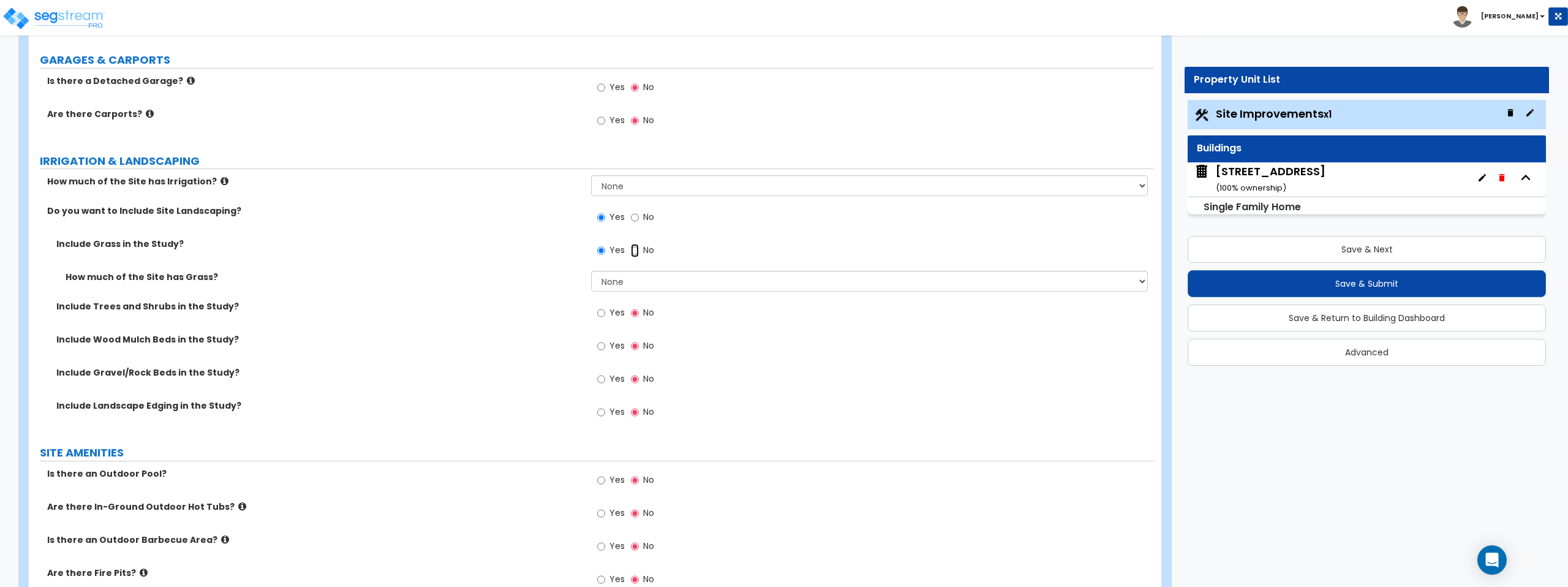
click at [633, 251] on input "No" at bounding box center [635, 250] width 8 height 14
radio input "false"
radio input "true"
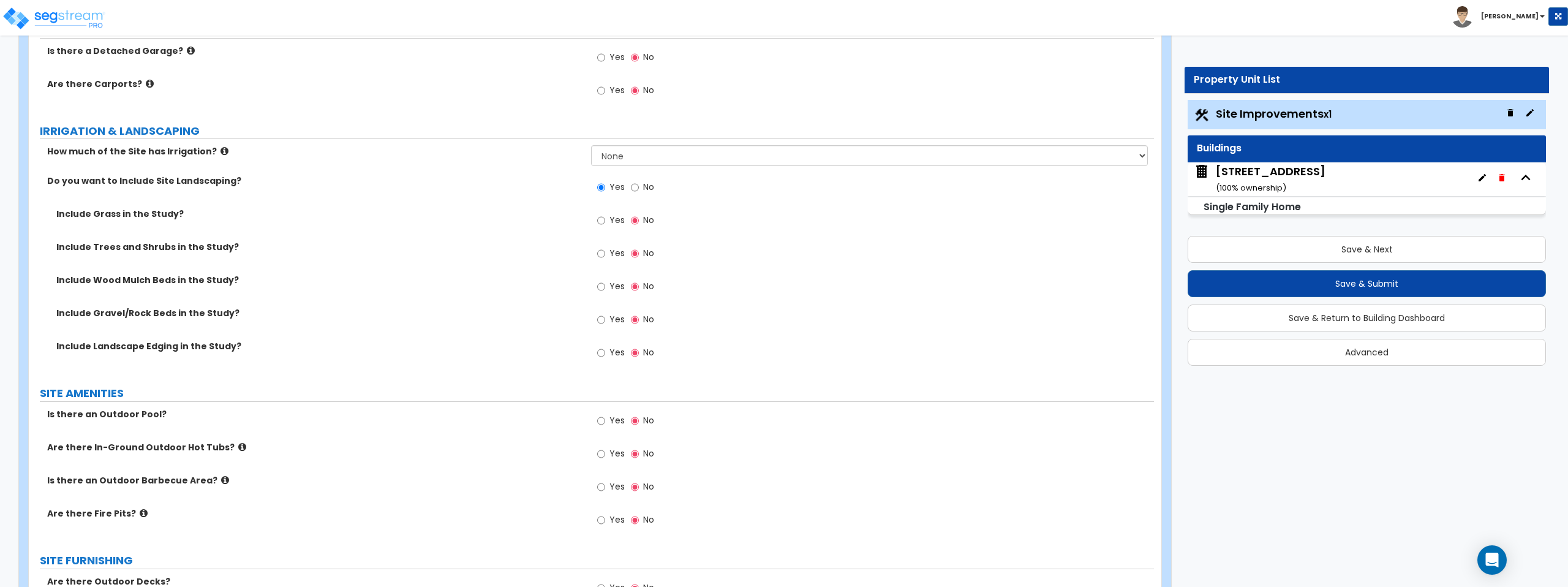
scroll to position [943, 0]
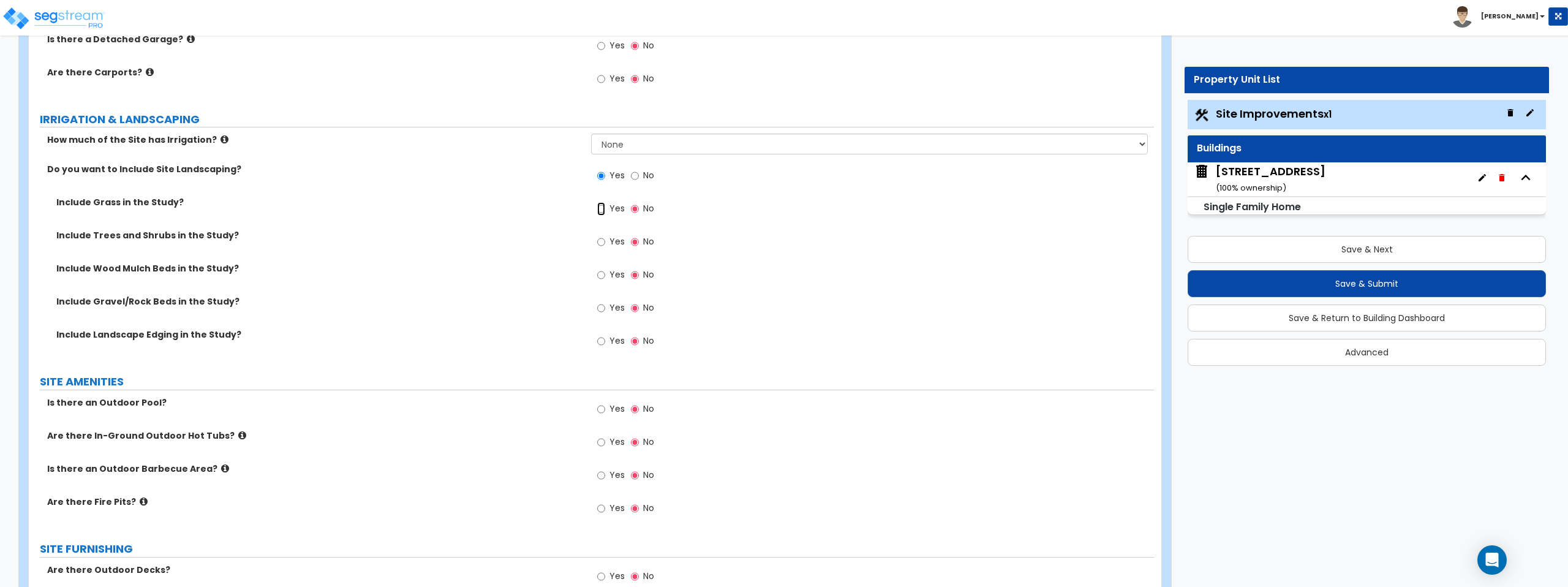
click at [603, 214] on input "Yes" at bounding box center [601, 208] width 8 height 14
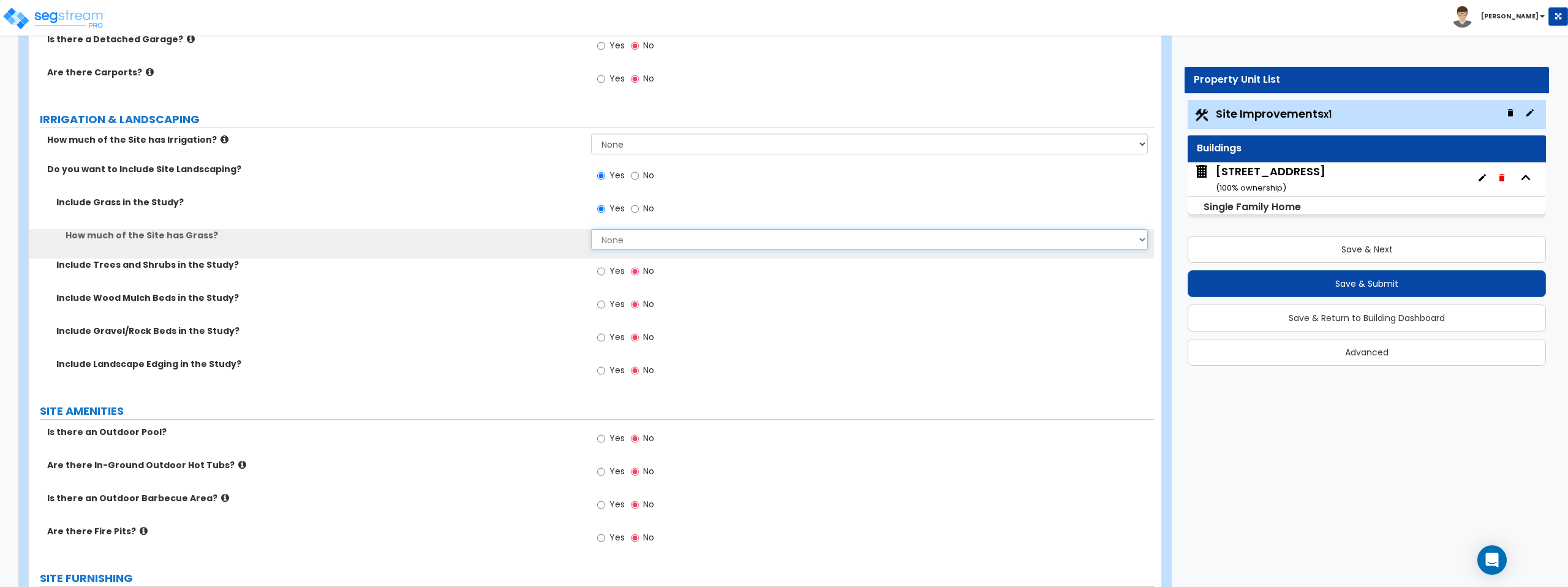
click at [604, 240] on select "None I want to Enter an Approximate Percentage I want to Enter the Square Foota…" at bounding box center [869, 239] width 556 height 21
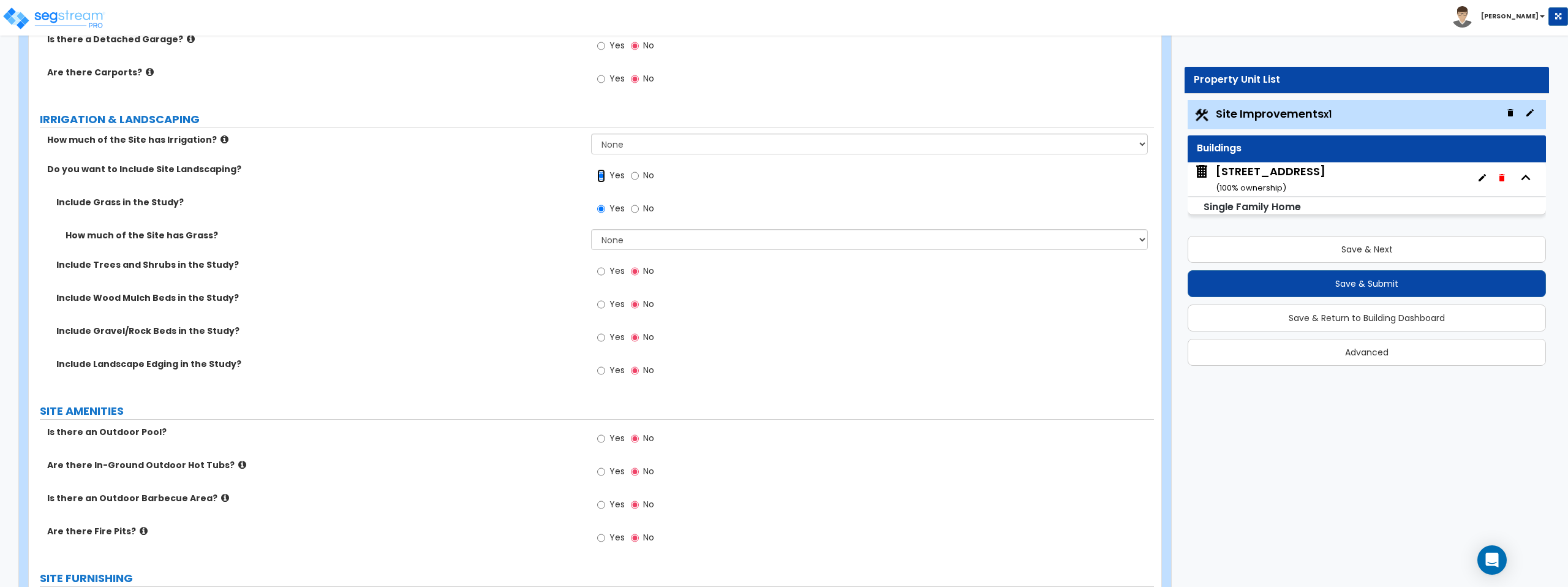
click at [604, 175] on input "Yes" at bounding box center [601, 175] width 8 height 14
click at [637, 210] on input "No" at bounding box center [635, 208] width 8 height 14
radio input "false"
radio input "true"
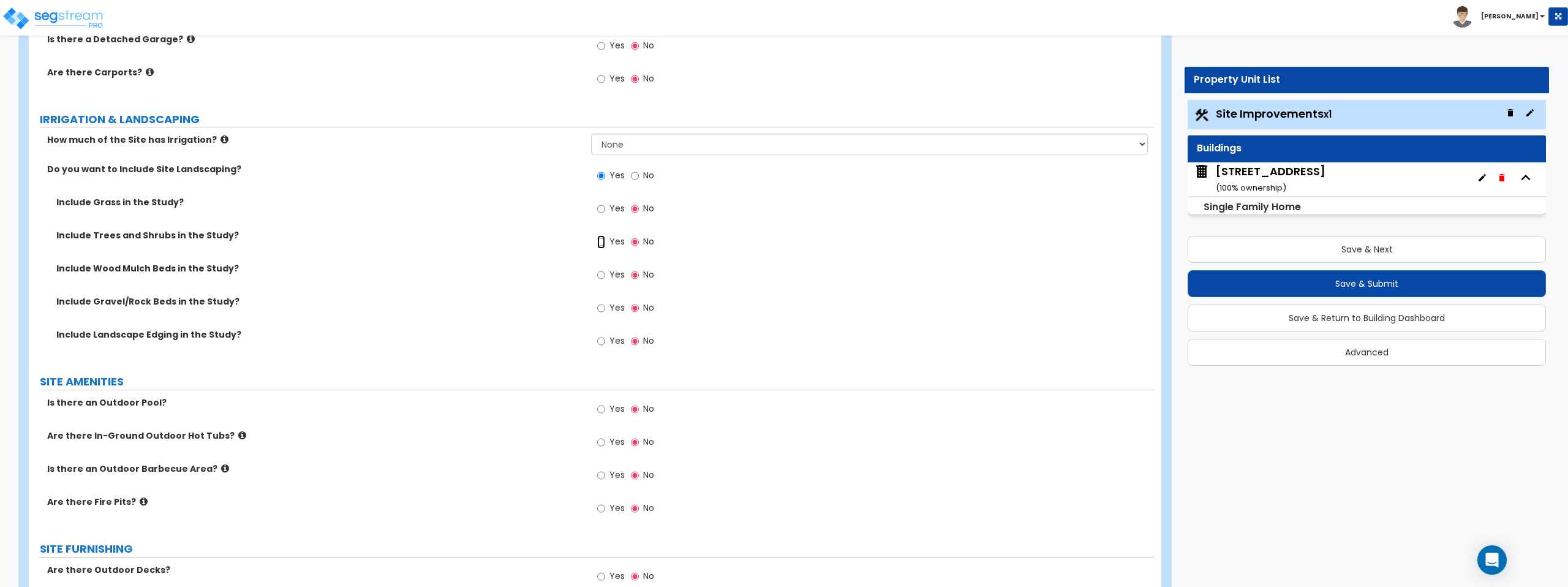
click at [605, 244] on input "Yes" at bounding box center [601, 242] width 8 height 14
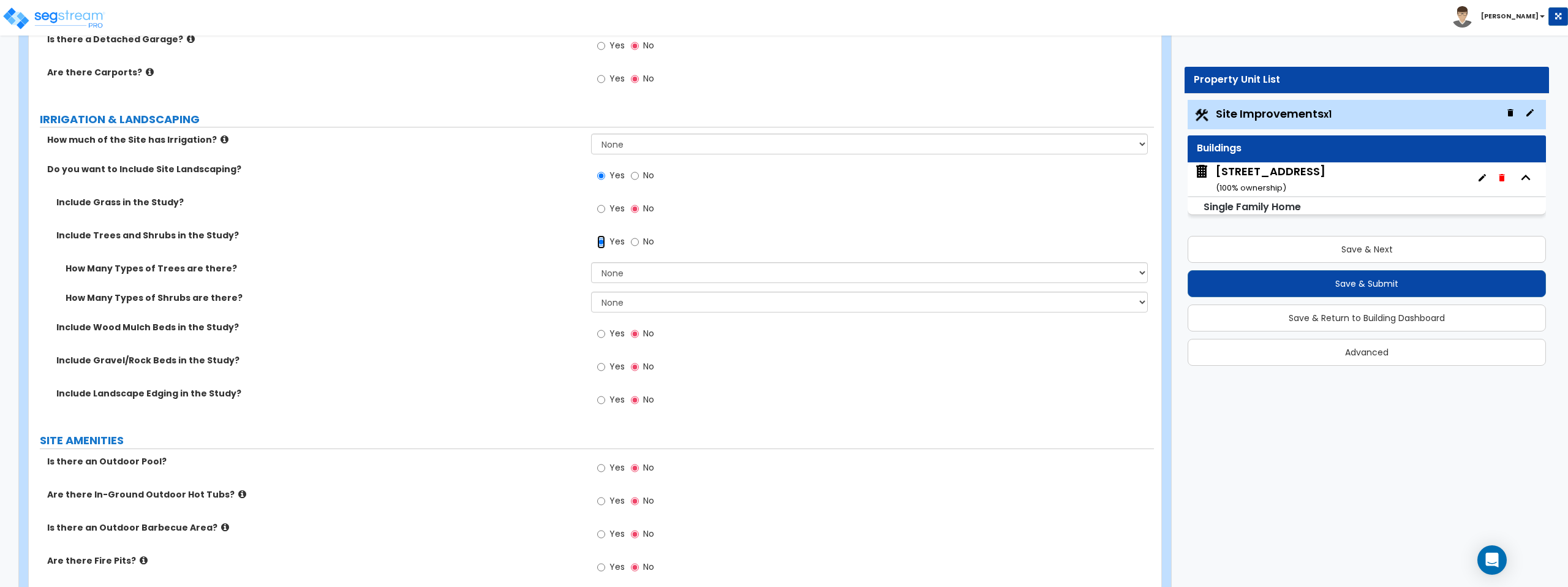
click at [603, 243] on input "Yes" at bounding box center [601, 242] width 8 height 14
click at [637, 242] on input "No" at bounding box center [635, 242] width 8 height 14
radio input "false"
radio input "true"
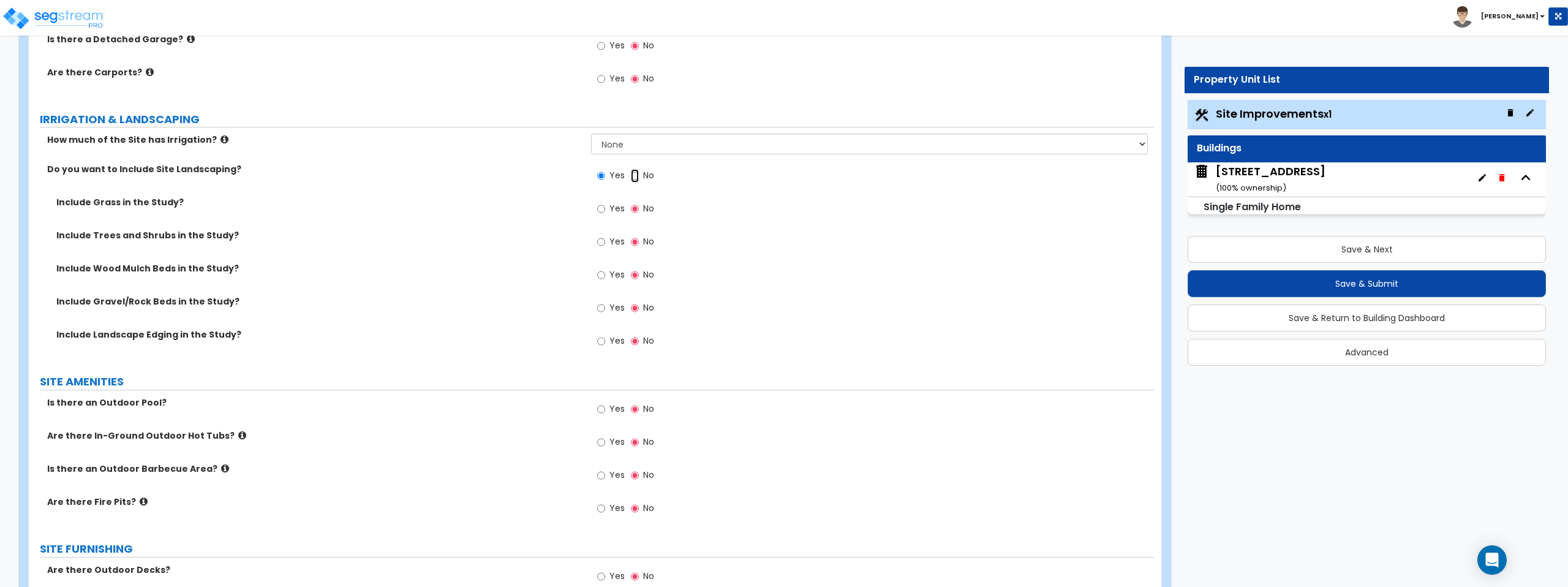
click at [637, 176] on input "No" at bounding box center [635, 175] width 8 height 14
radio input "false"
radio input "true"
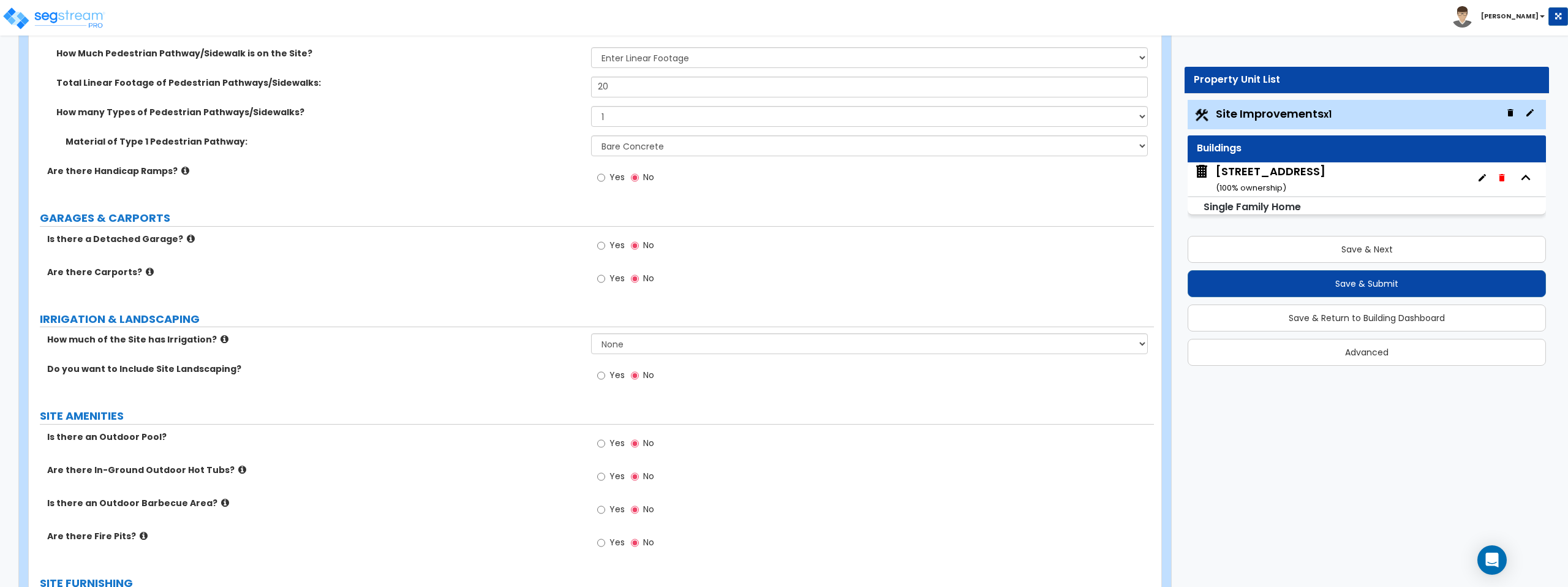
scroll to position [751, 0]
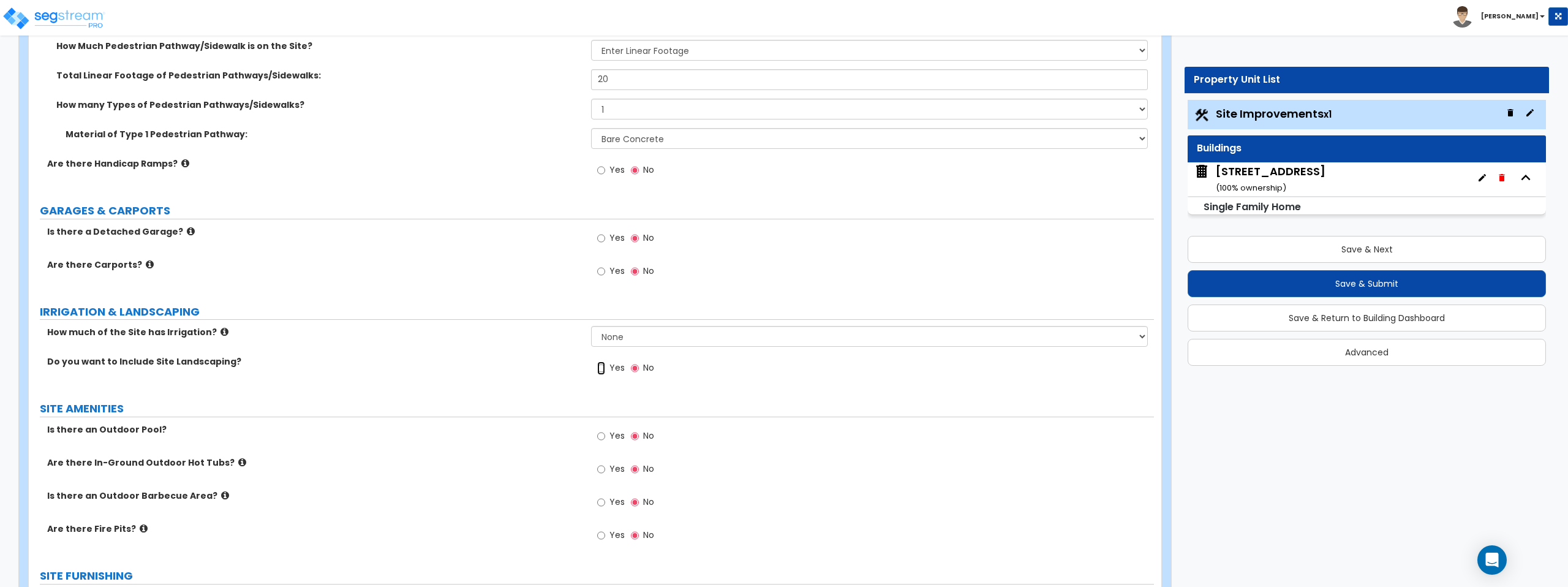
click at [602, 369] on input "Yes" at bounding box center [601, 368] width 8 height 14
radio input "true"
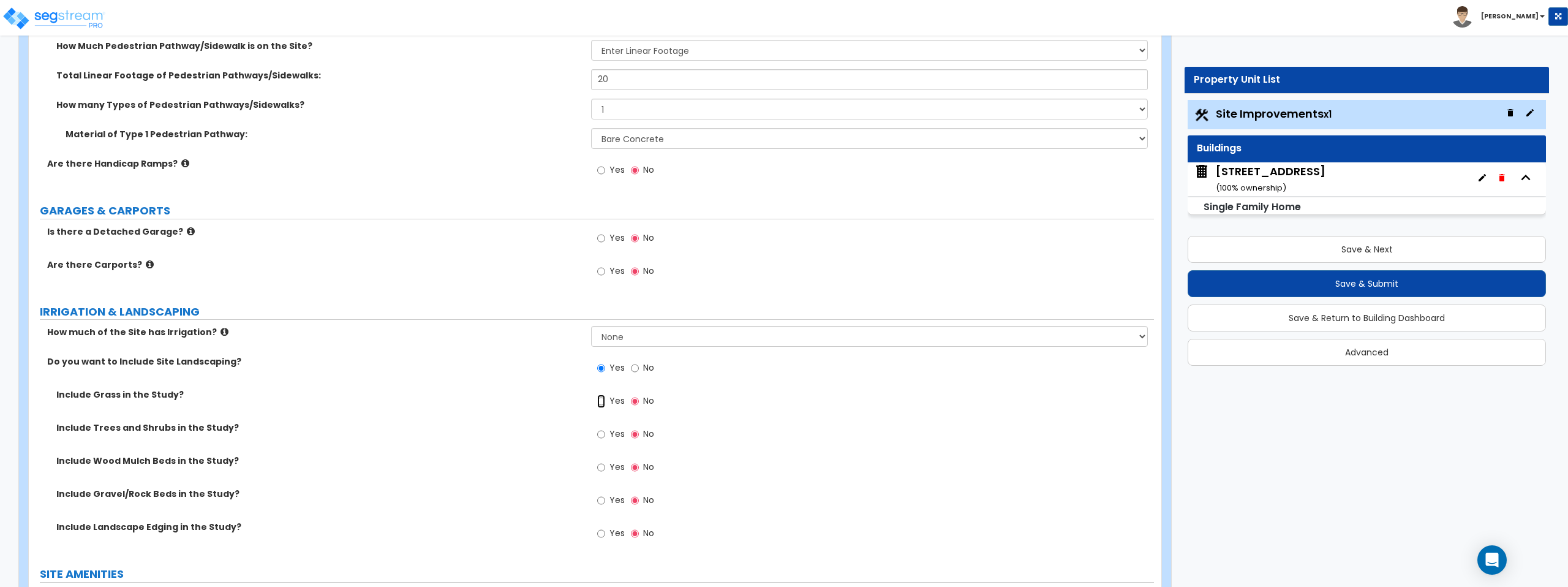
click at [602, 401] on input "Yes" at bounding box center [601, 401] width 8 height 14
radio input "true"
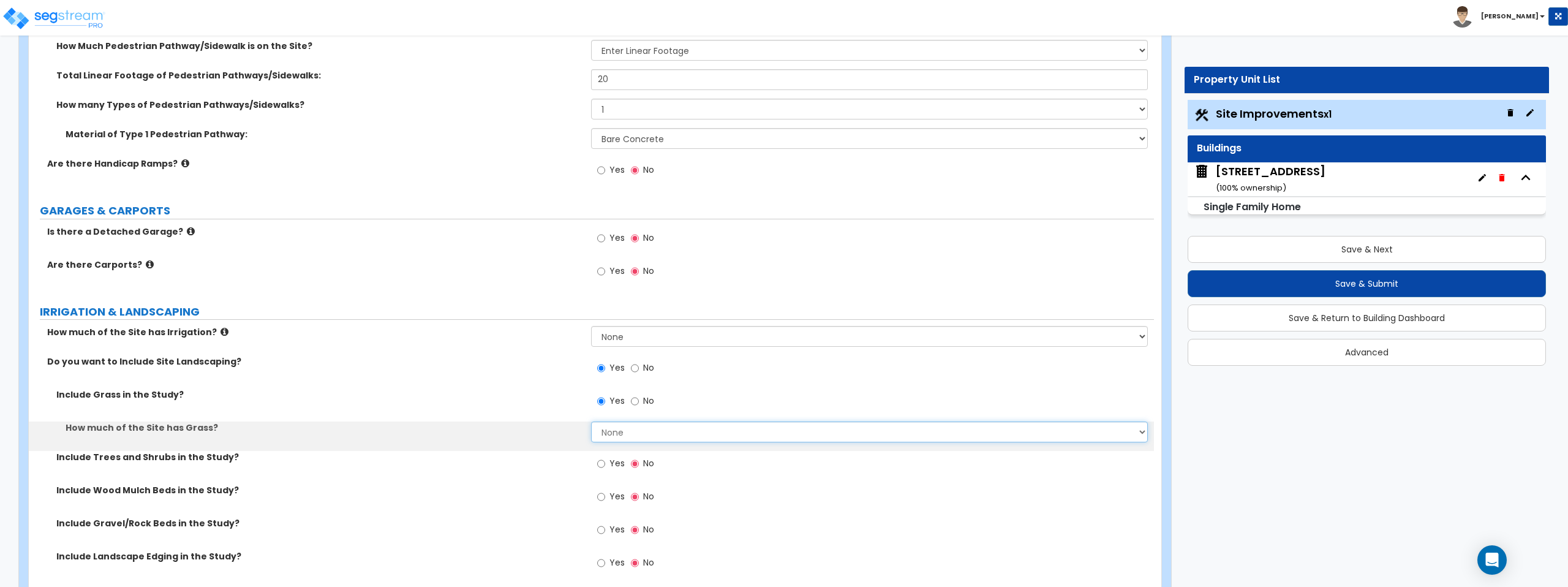
click at [637, 426] on select "None I want to Enter an Approximate Percentage I want to Enter the Square Foota…" at bounding box center [869, 432] width 556 height 21
click at [591, 421] on select "None I want to Enter an Approximate Percentage I want to Enter the Square Foota…" at bounding box center [869, 432] width 556 height 21
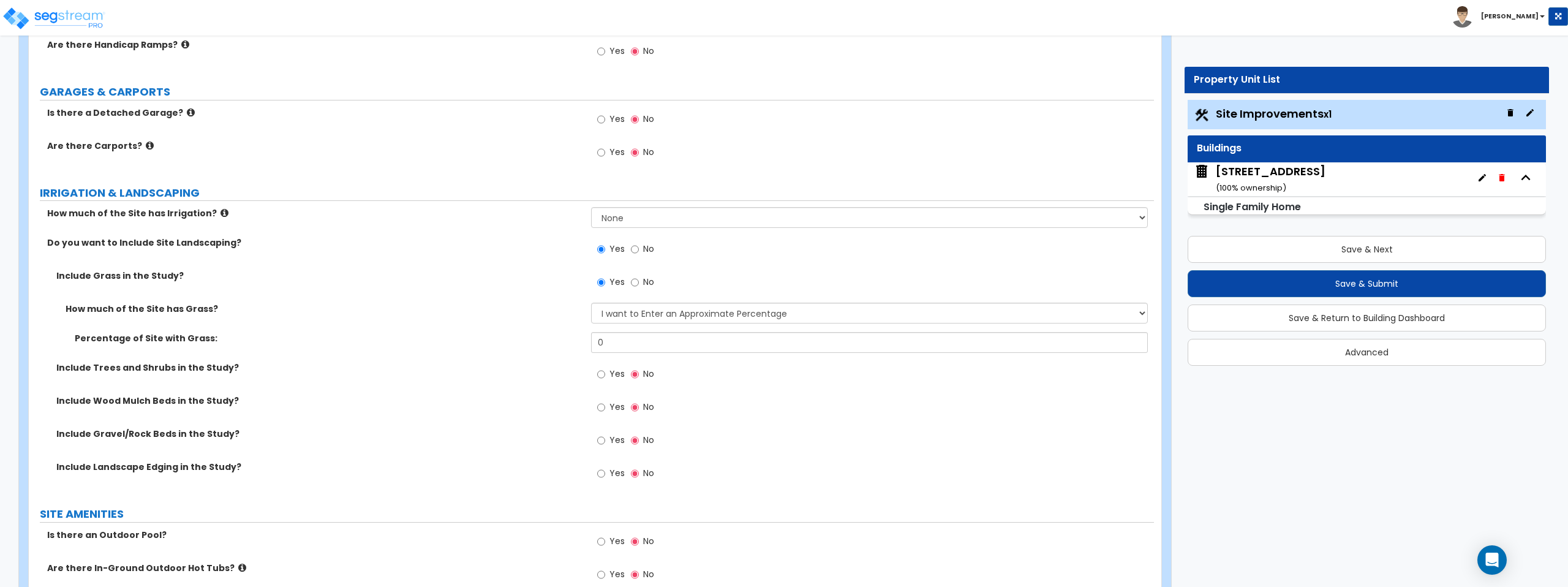
scroll to position [898, 0]
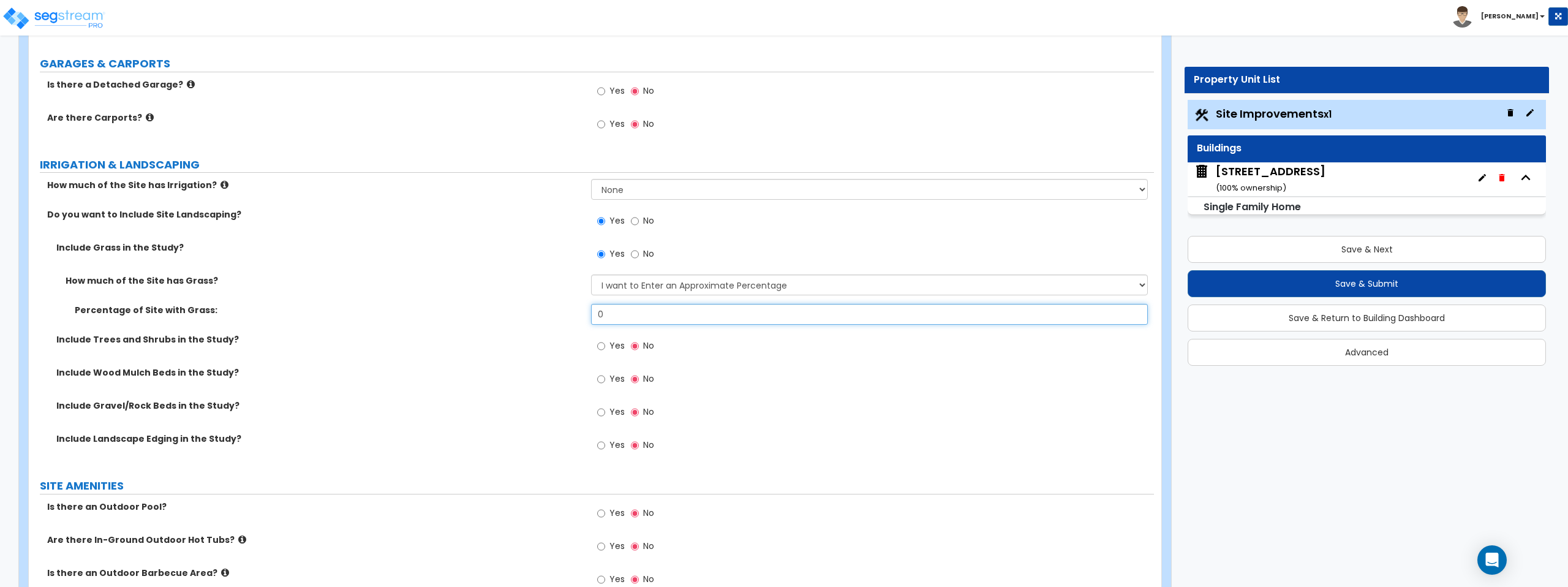
click at [708, 318] on input "0" at bounding box center [869, 315] width 556 height 21
click at [730, 276] on select "None I want to Enter an Approximate Percentage I want to Enter the Square Foota…" at bounding box center [869, 285] width 556 height 21
select select "2"
click at [591, 274] on select "None I want to Enter an Approximate Percentage I want to Enter the Square Foota…" at bounding box center [869, 285] width 556 height 21
click at [719, 311] on input "0" at bounding box center [869, 315] width 556 height 21
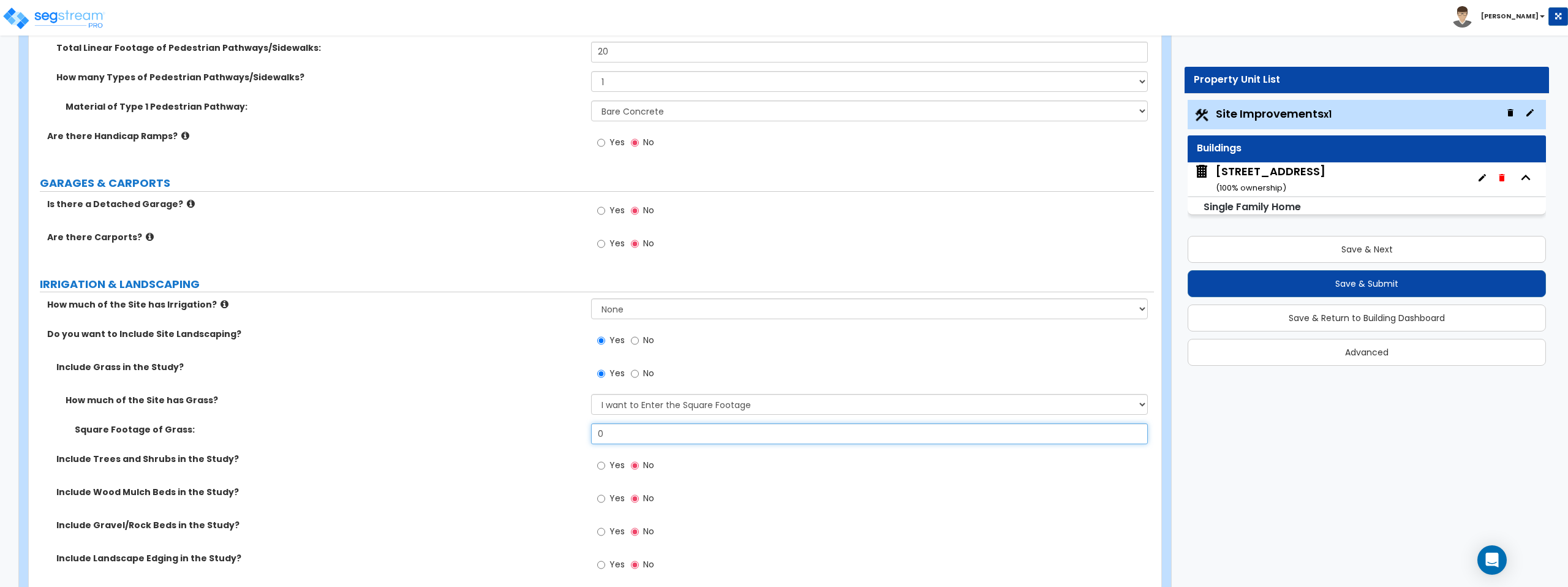
scroll to position [1012, 0]
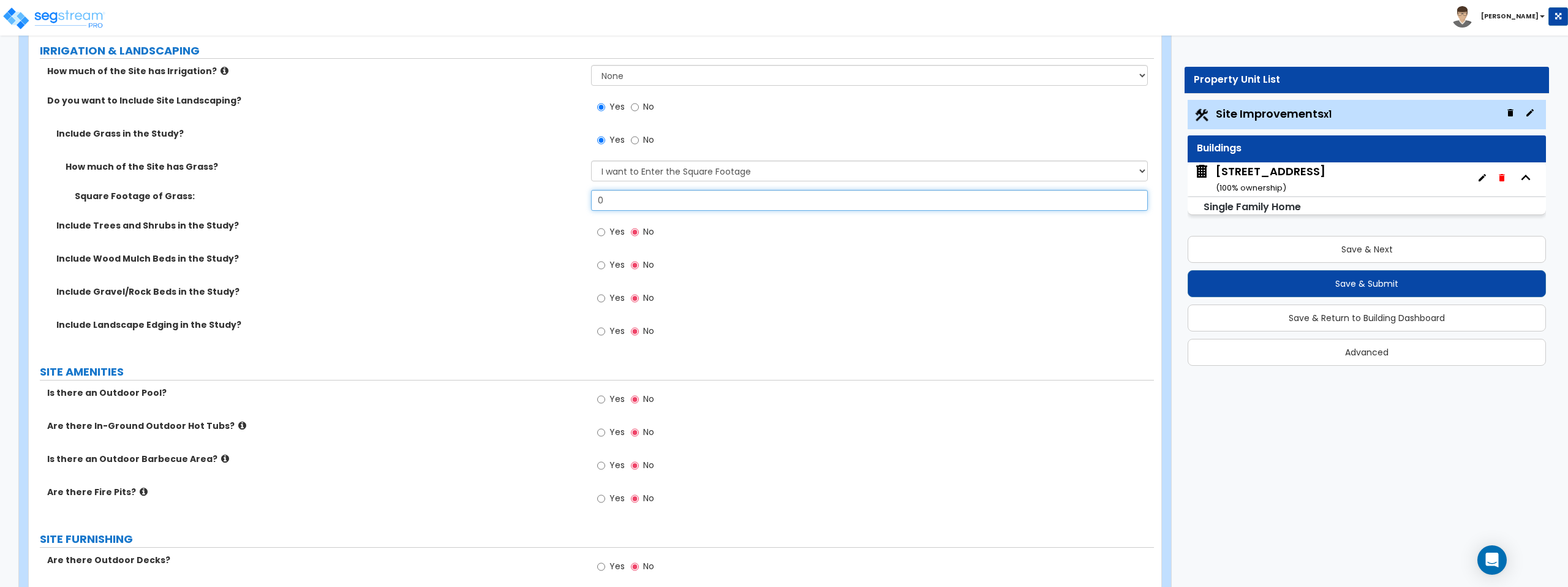
click at [710, 202] on input "0" at bounding box center [869, 201] width 556 height 21
type input "5,000"
click at [605, 233] on input "Yes" at bounding box center [601, 232] width 8 height 14
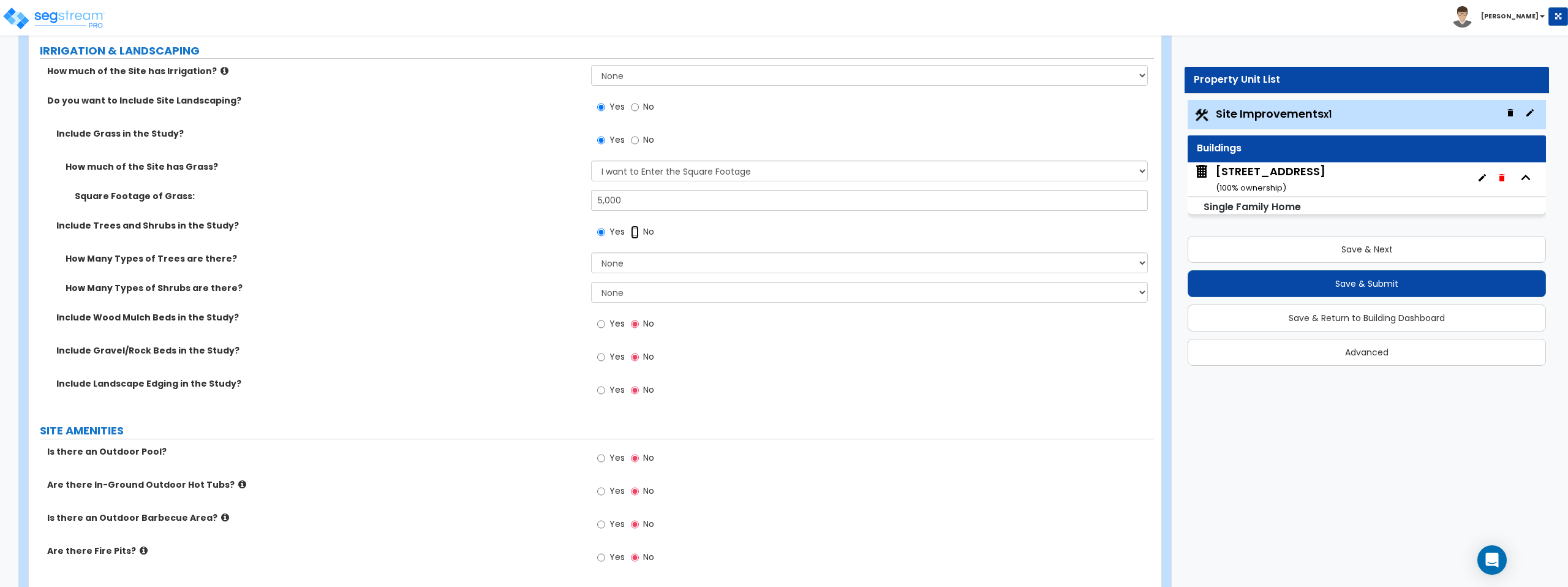
click at [633, 237] on input "No" at bounding box center [635, 232] width 8 height 14
radio input "false"
radio input "true"
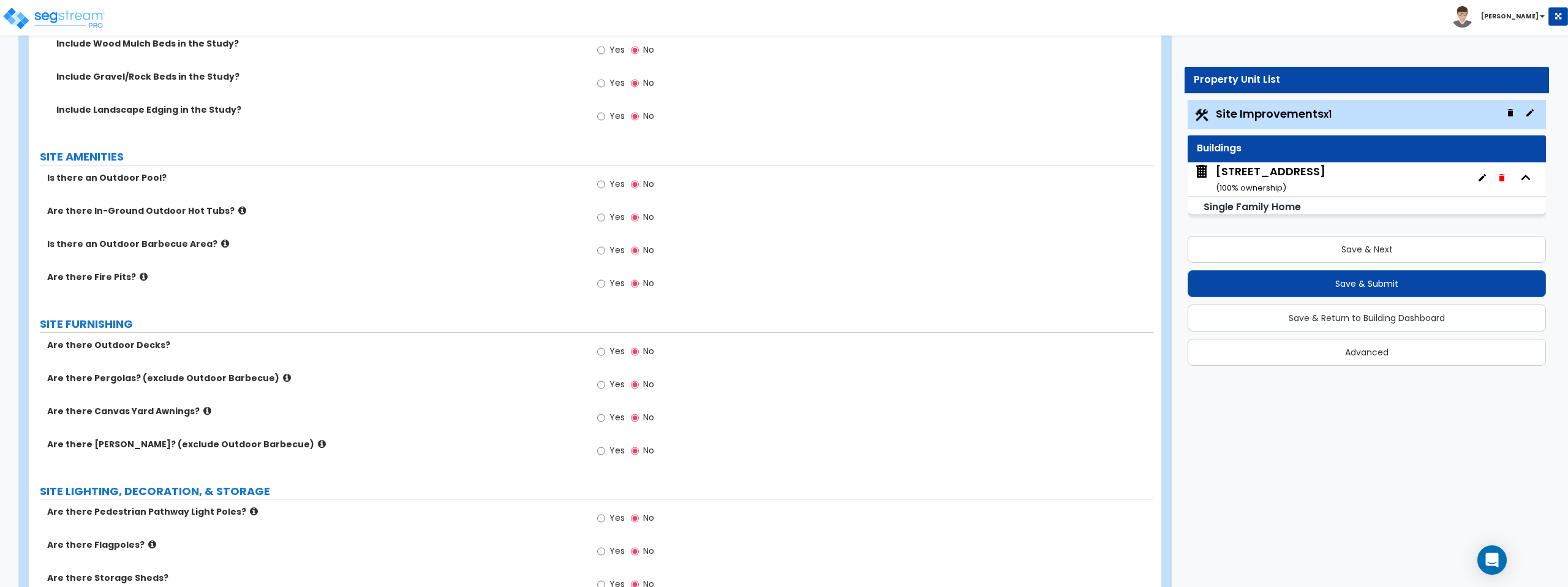
scroll to position [1244, 0]
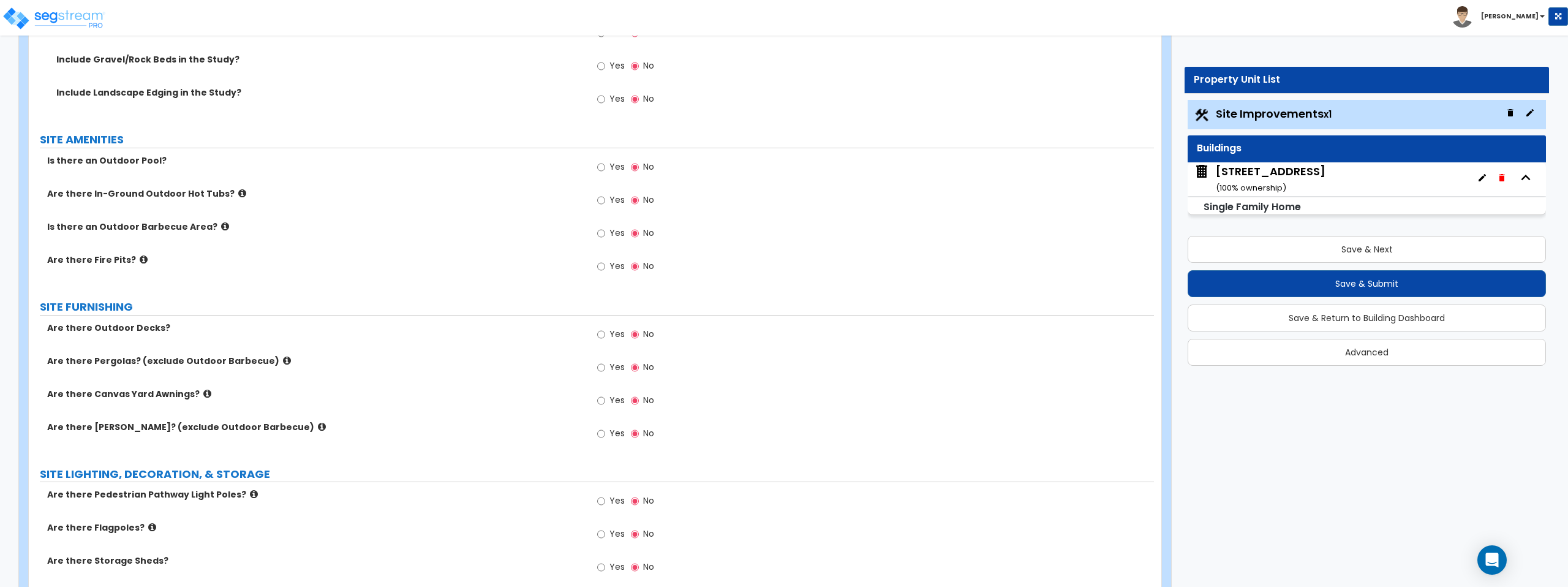
click at [283, 362] on icon at bounding box center [287, 360] width 8 height 9
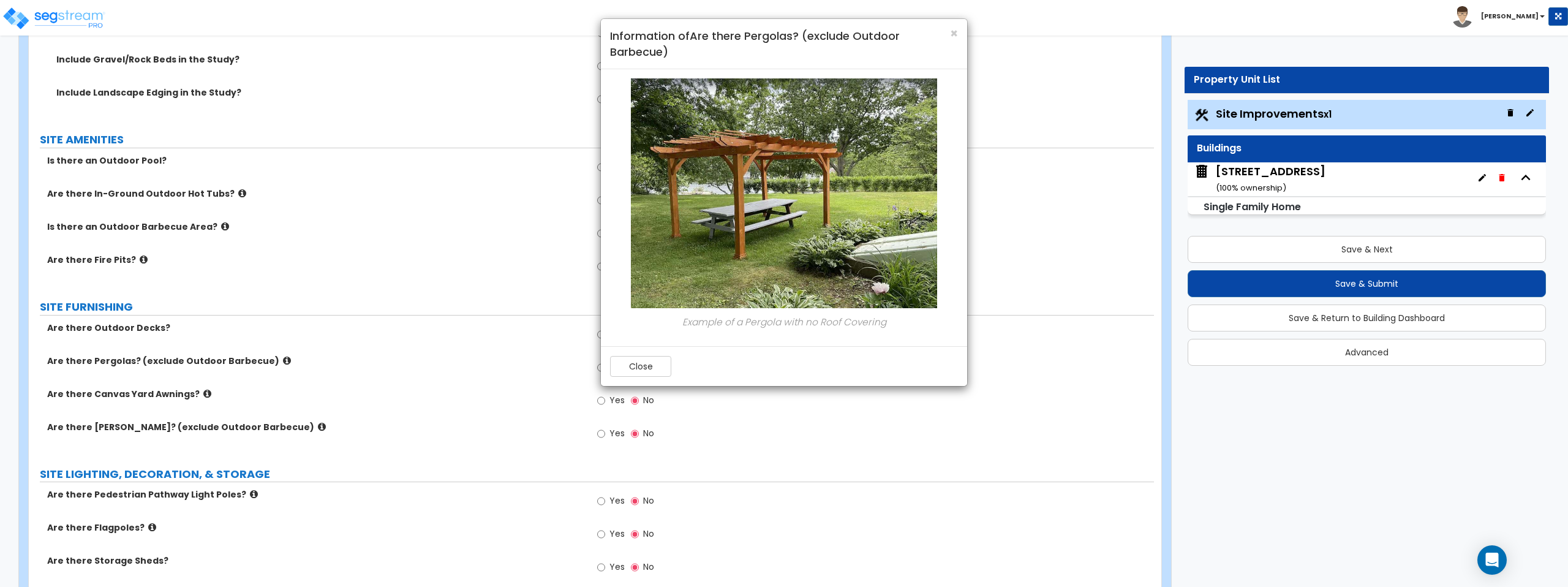
click at [267, 429] on div "× Information of Are there Pergolas? (exclude Outdoor Barbecue) Example of a Pe…" at bounding box center [784, 293] width 1568 height 587
click at [268, 428] on div "× Information of Are there Pergolas? (exclude Outdoor Barbecue) Example of a Pe…" at bounding box center [784, 293] width 1568 height 587
click at [959, 36] on div "× Information of Are there Pergolas? (exclude Outdoor Barbecue)" at bounding box center [784, 44] width 366 height 50
click at [957, 36] on span "×" at bounding box center [954, 33] width 8 height 17
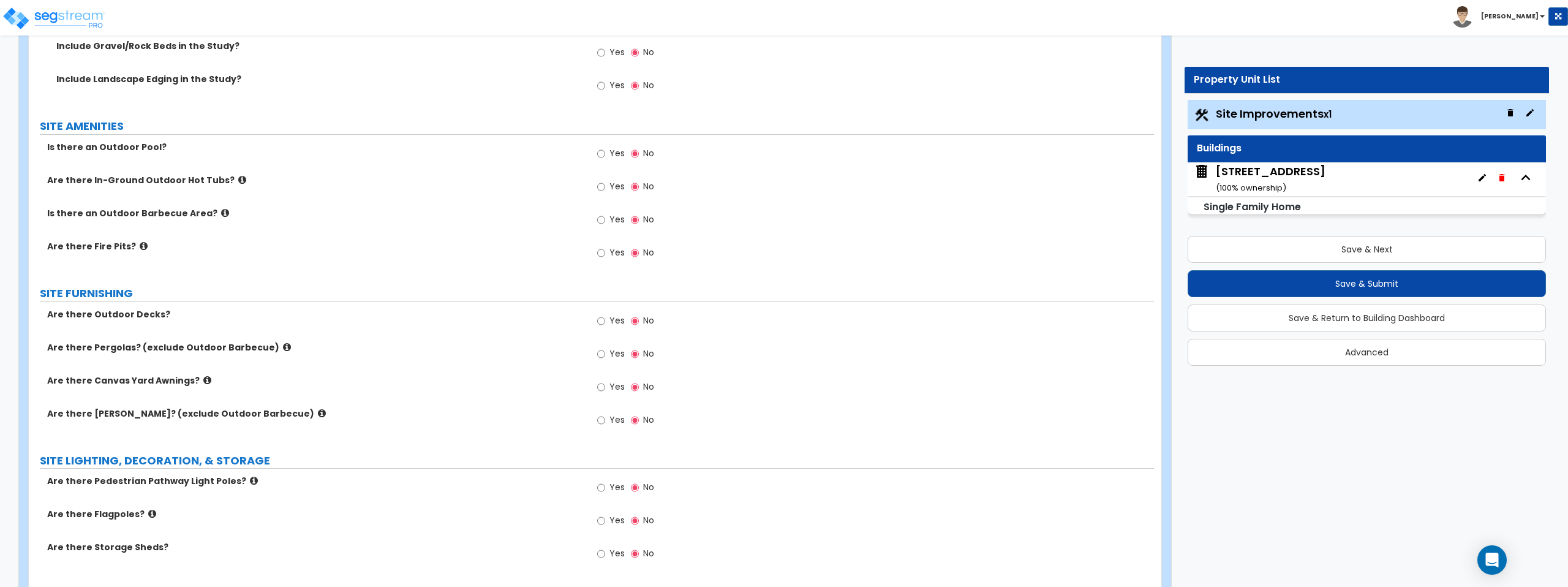
scroll to position [1259, 0]
click at [203, 378] on icon at bounding box center [207, 379] width 8 height 9
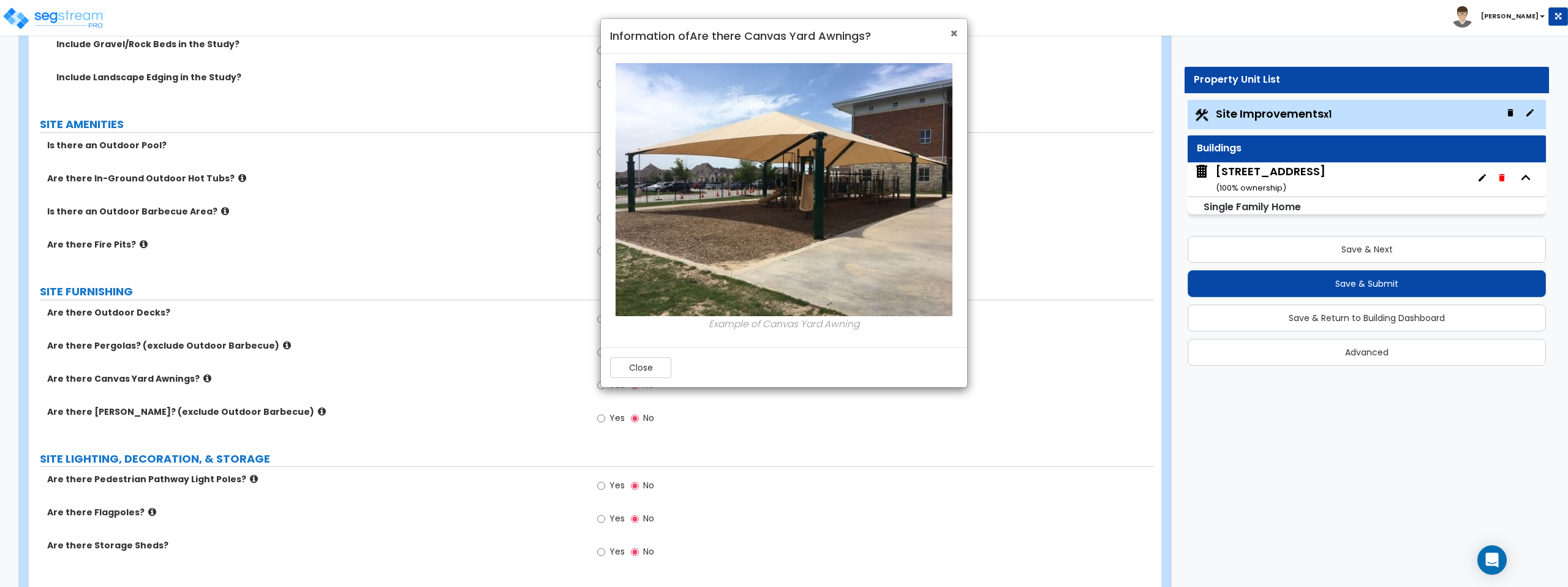
click at [952, 34] on span "×" at bounding box center [954, 33] width 8 height 17
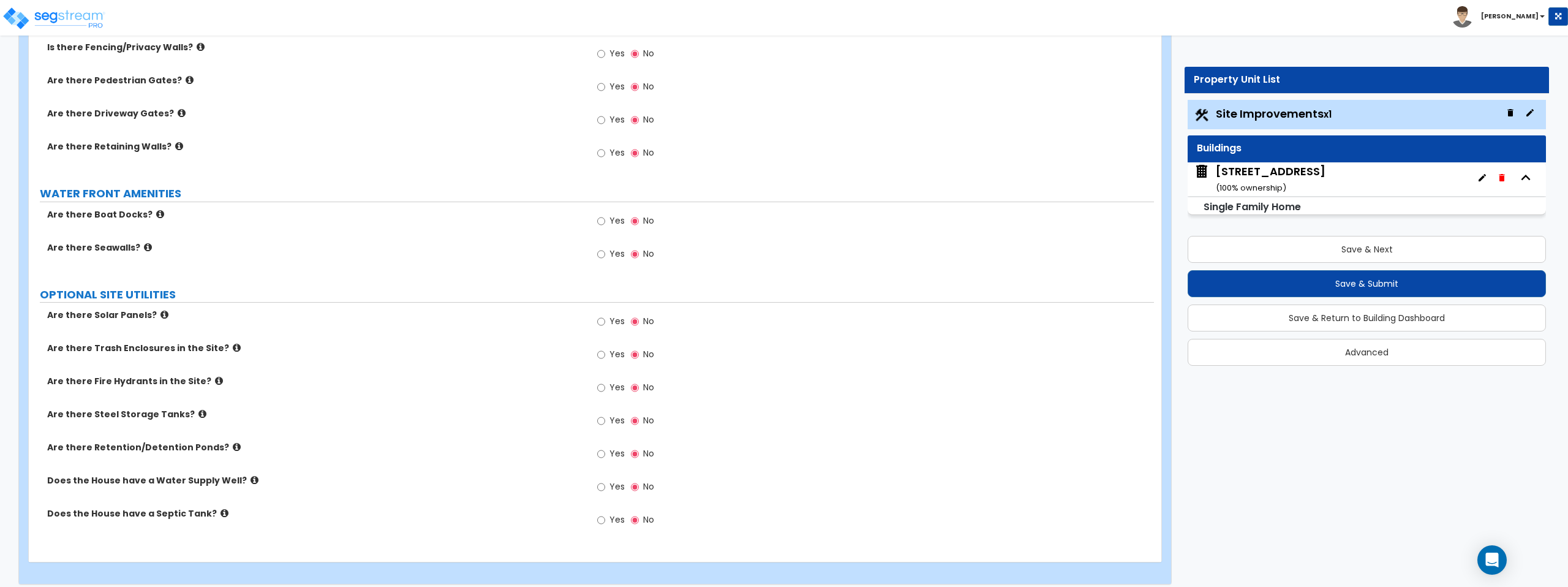
scroll to position [1835, 0]
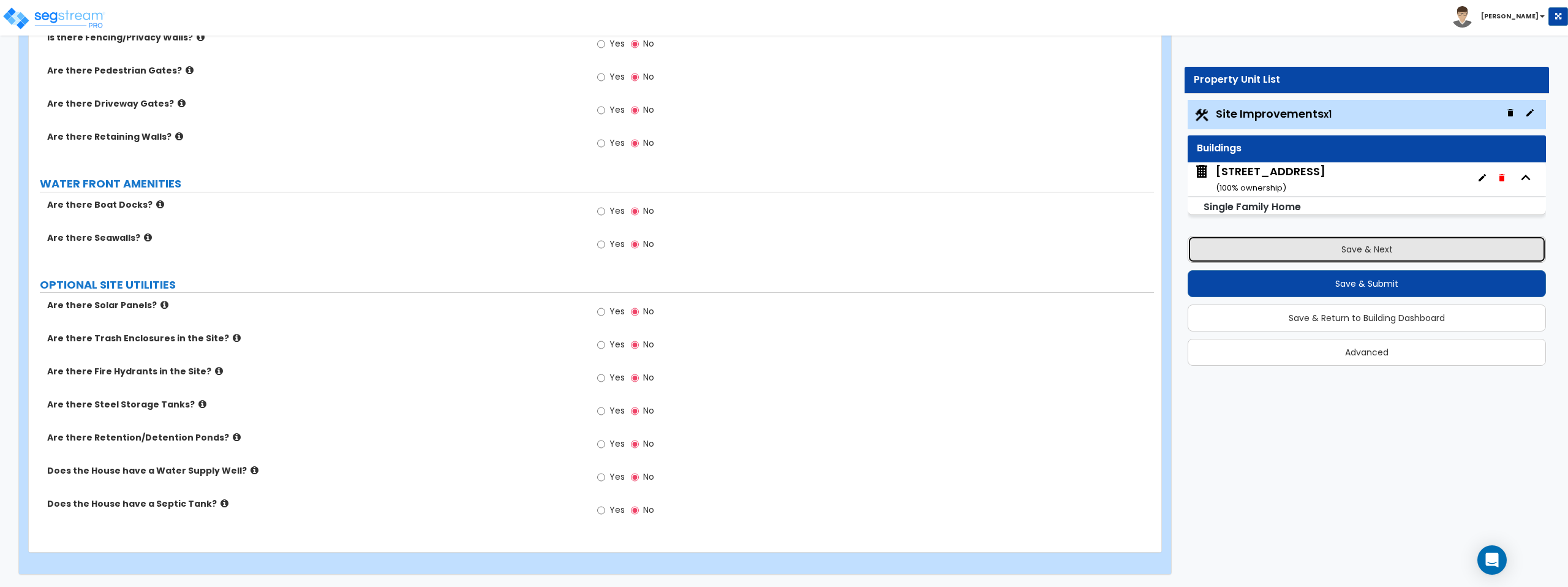
click at [1355, 246] on button "Save & Next" at bounding box center [1367, 250] width 358 height 27
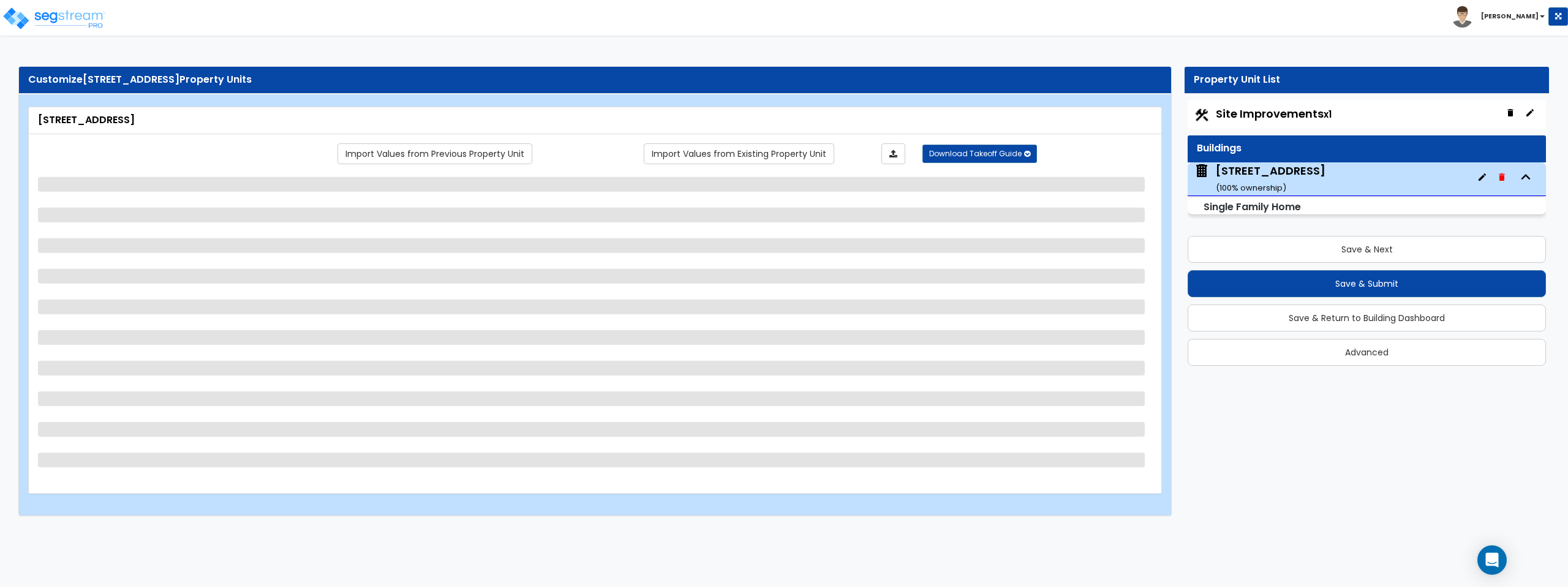
select select "1"
select select "7"
select select "1"
select select "2"
select select "1"
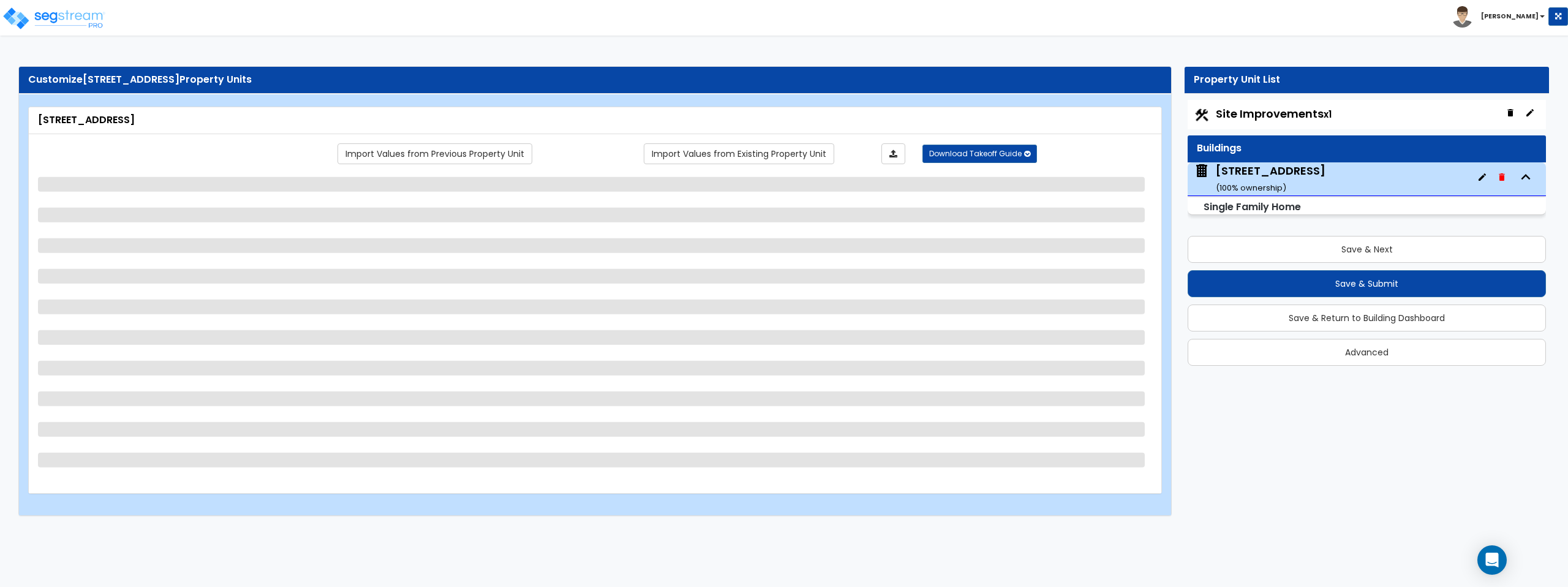
select select "1"
select select "2"
select select "1"
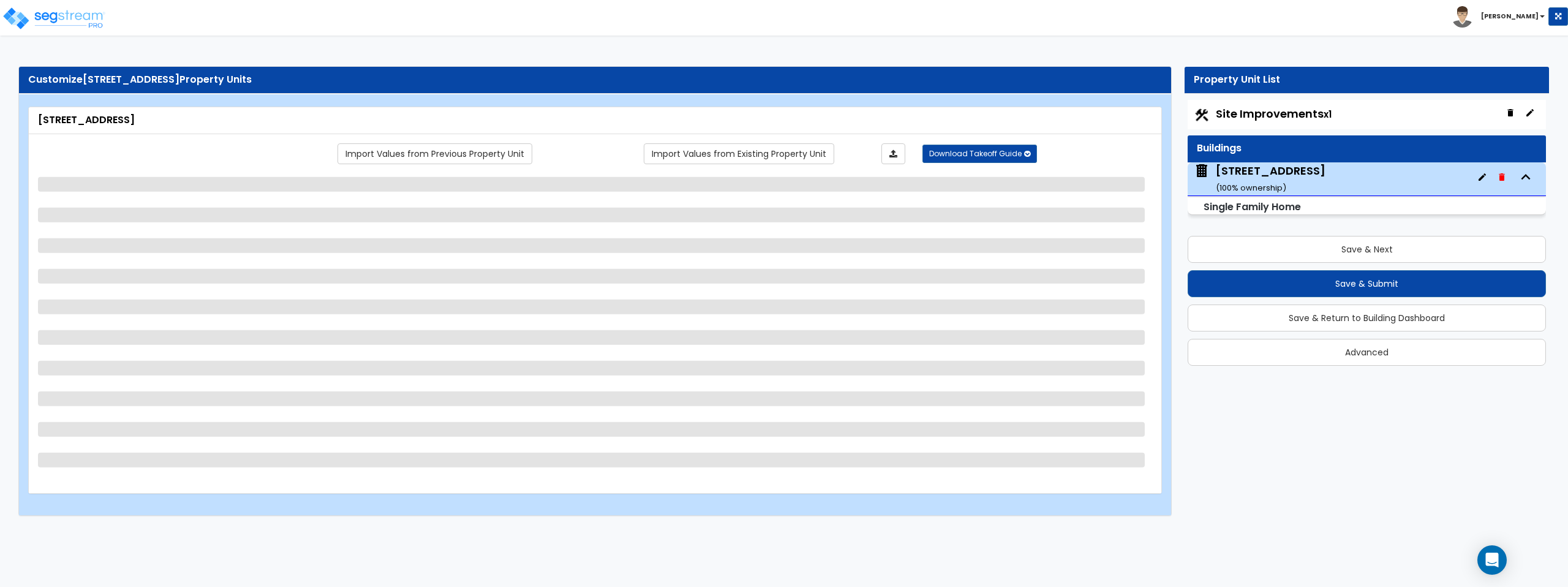
select select "1"
select select "2"
select select "1"
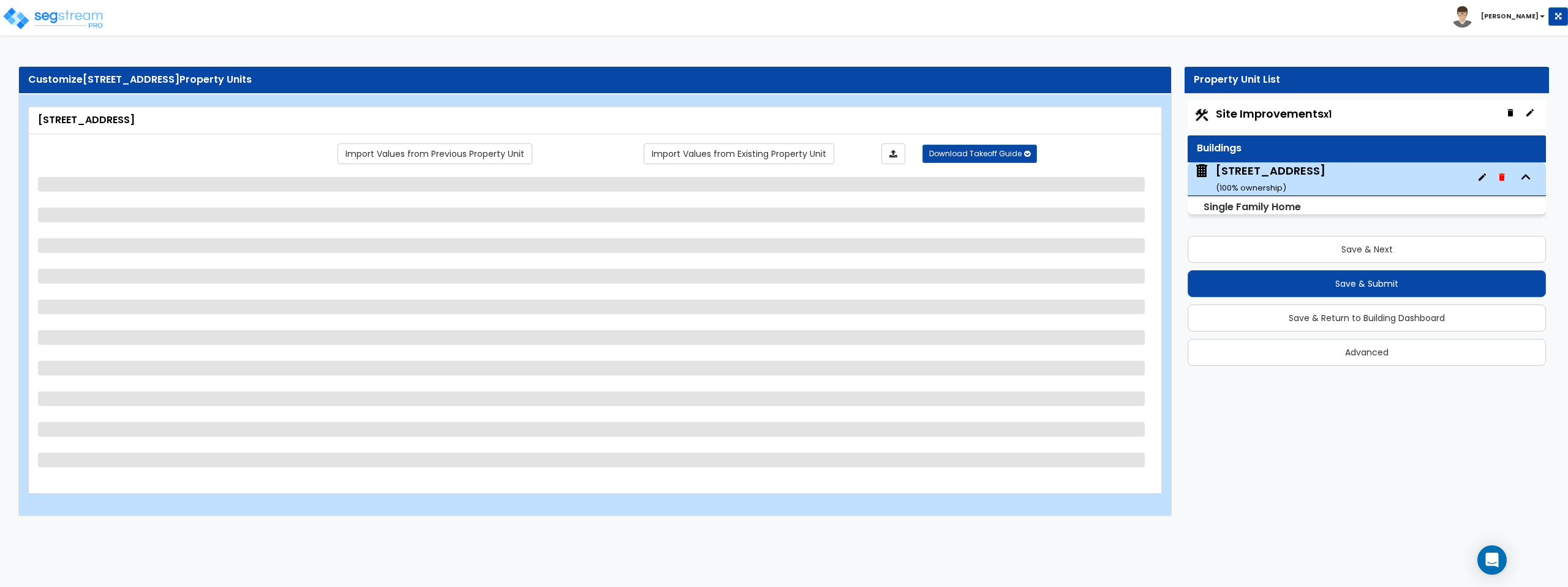
select select "1"
select select "5"
select select "3"
select select "2"
select select "1"
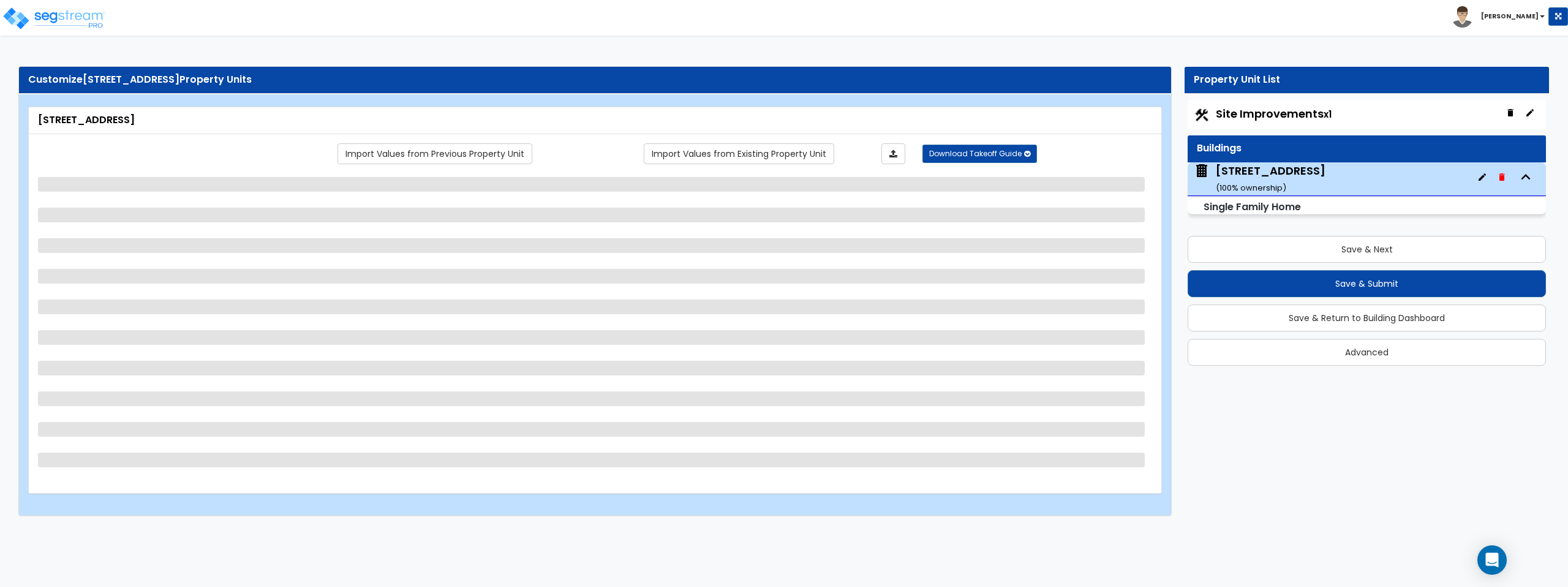
select select "1"
select select "3"
select select "5"
select select "2"
select select "1"
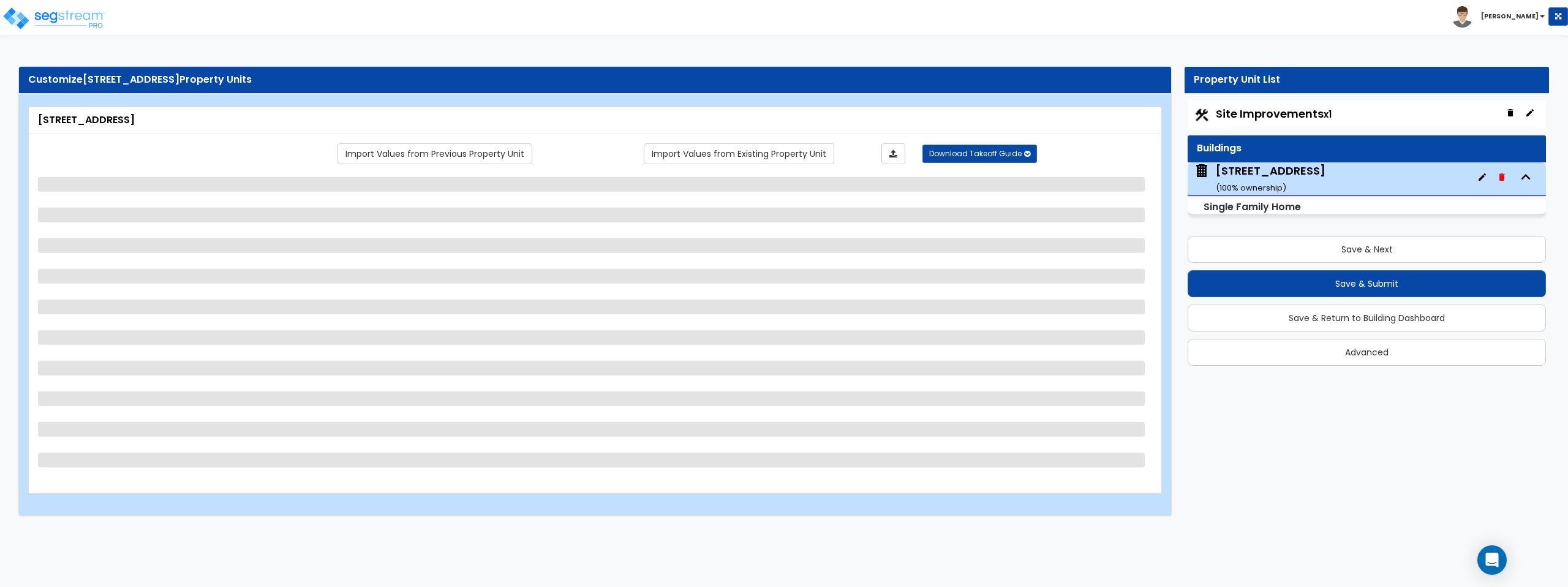
select select "4"
select select "1"
select select "2"
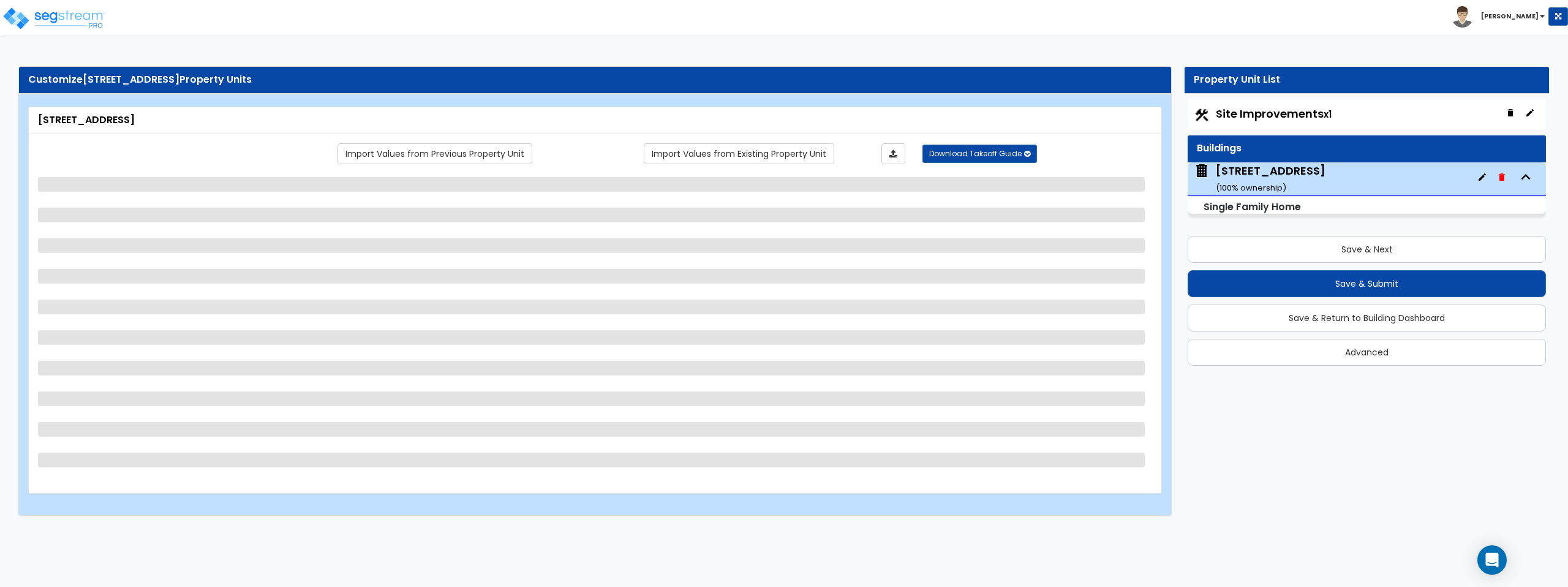
select select "2"
select select "1"
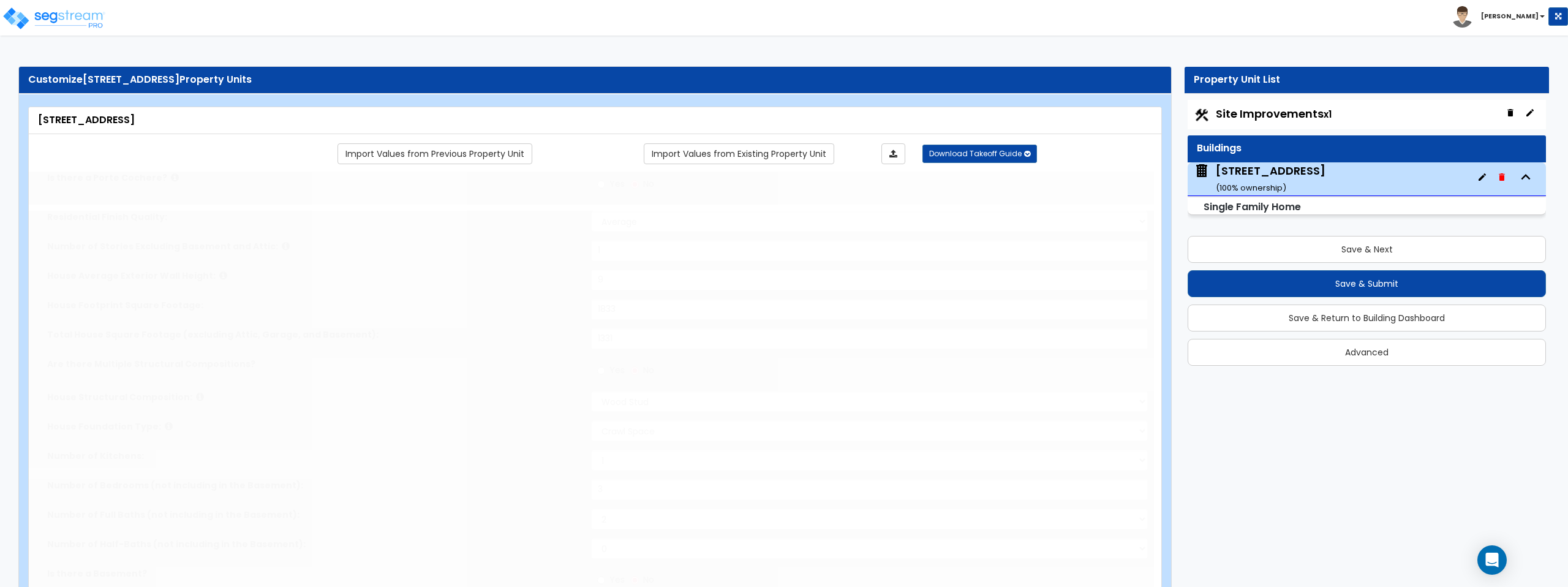
type input "4"
type input "1"
select select "1"
select select "2"
type input "1"
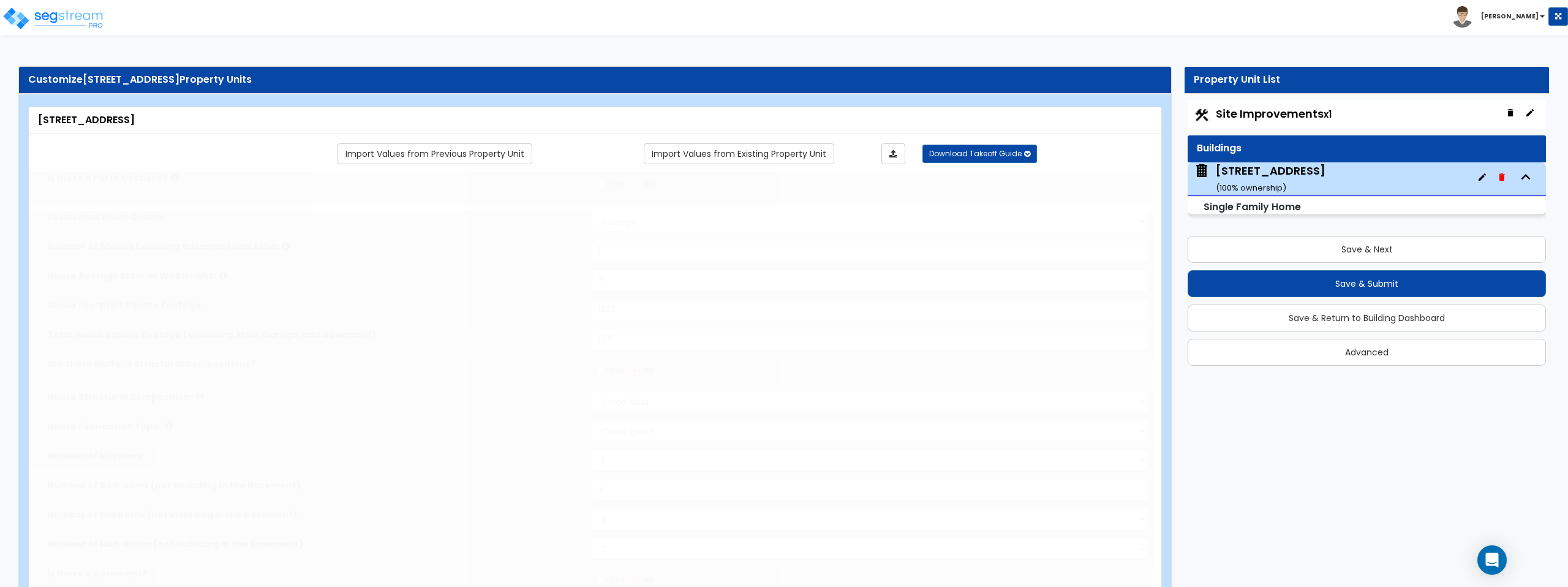
select select "2"
type input "2"
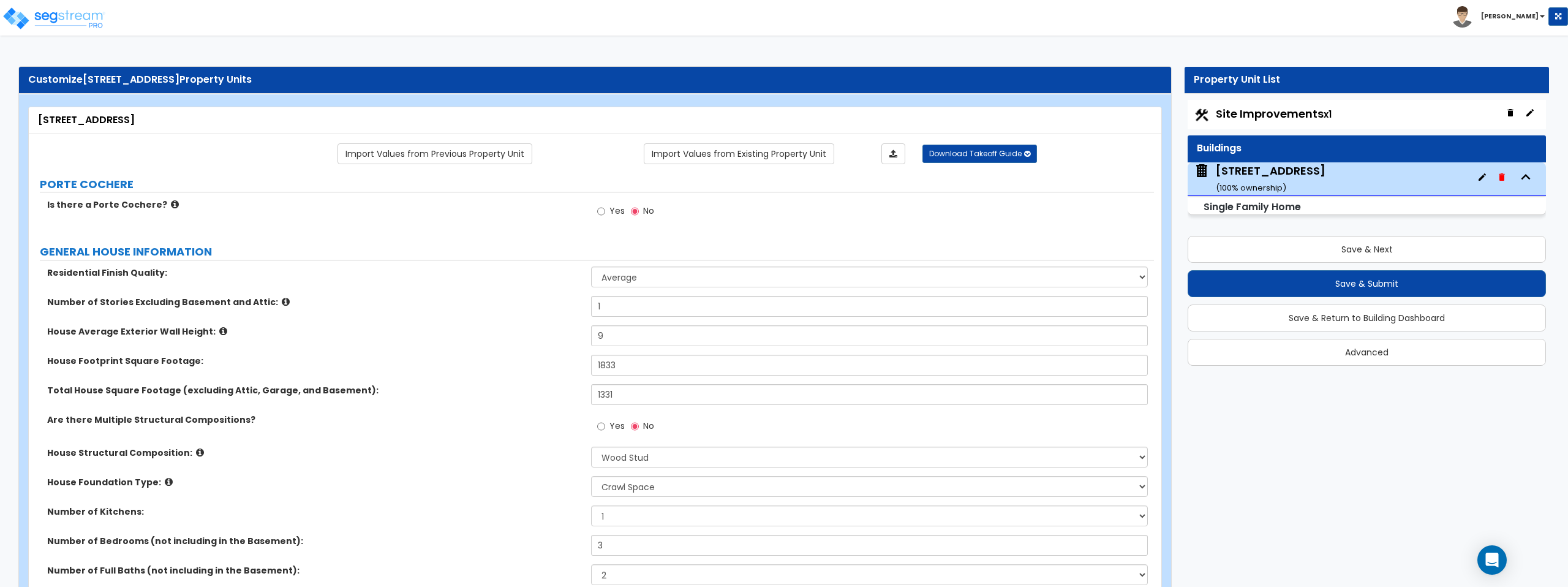
click at [171, 204] on icon at bounding box center [175, 205] width 8 height 9
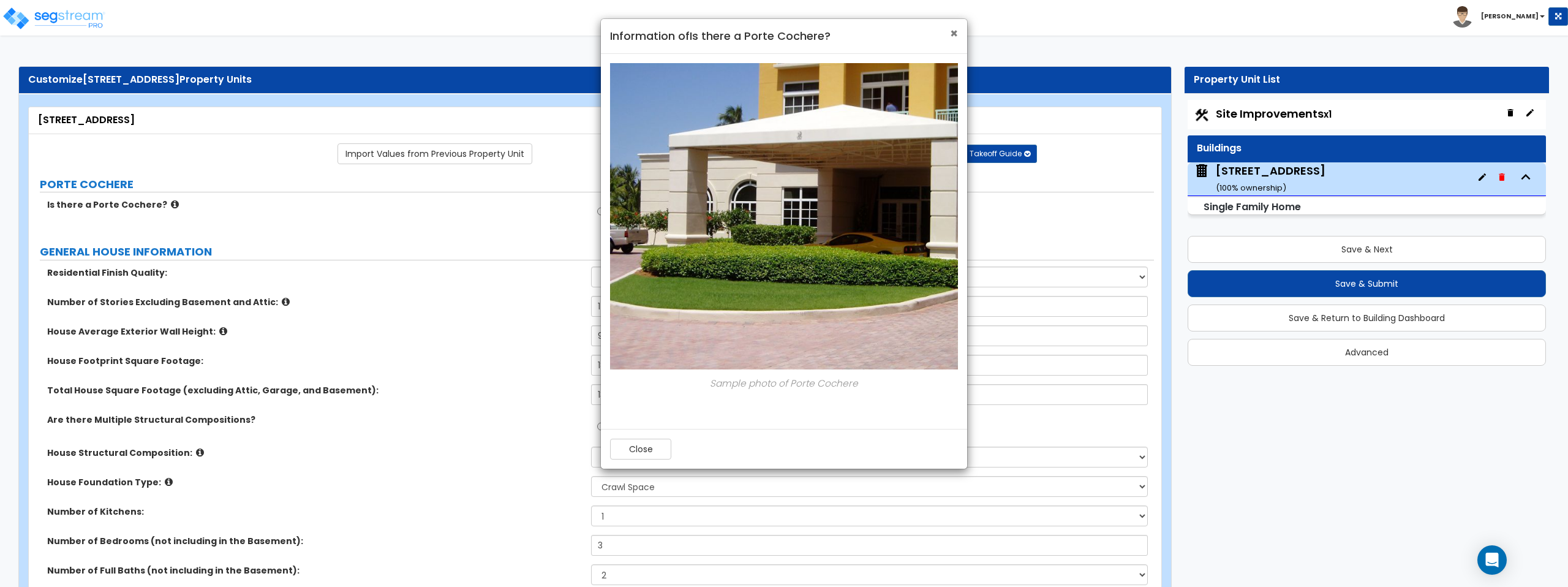
click at [951, 32] on span "×" at bounding box center [954, 33] width 8 height 17
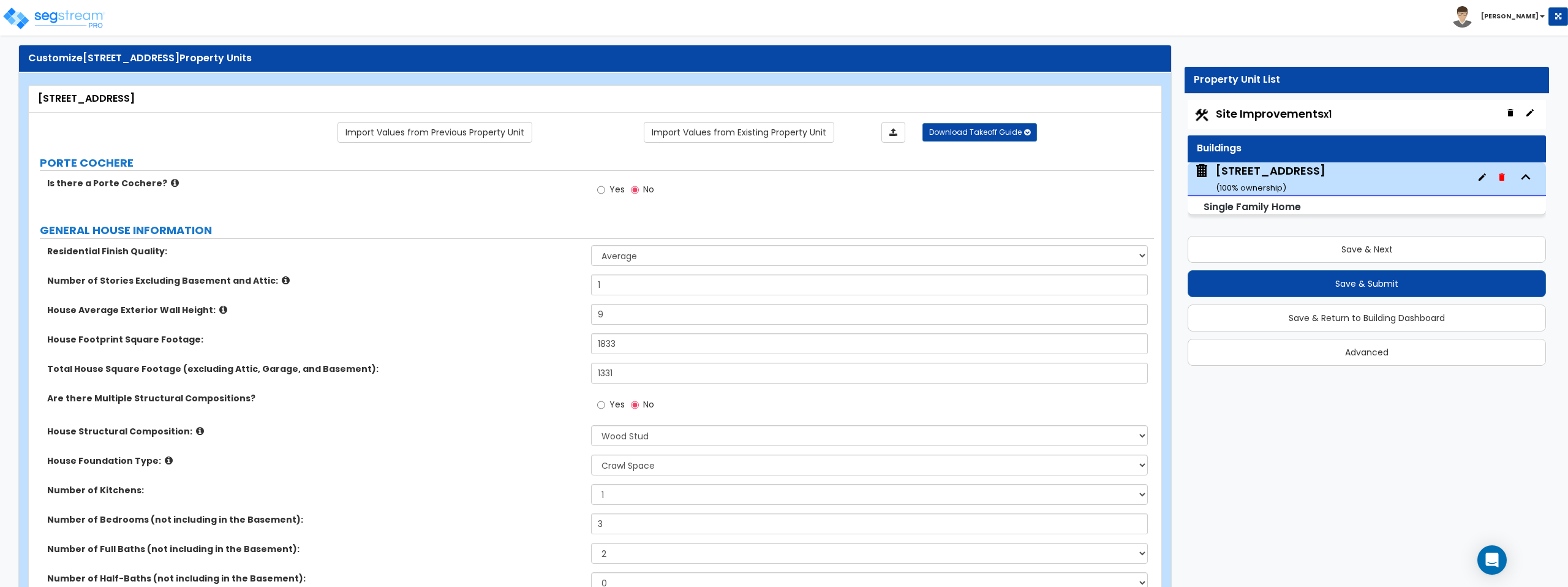
scroll to position [23, 0]
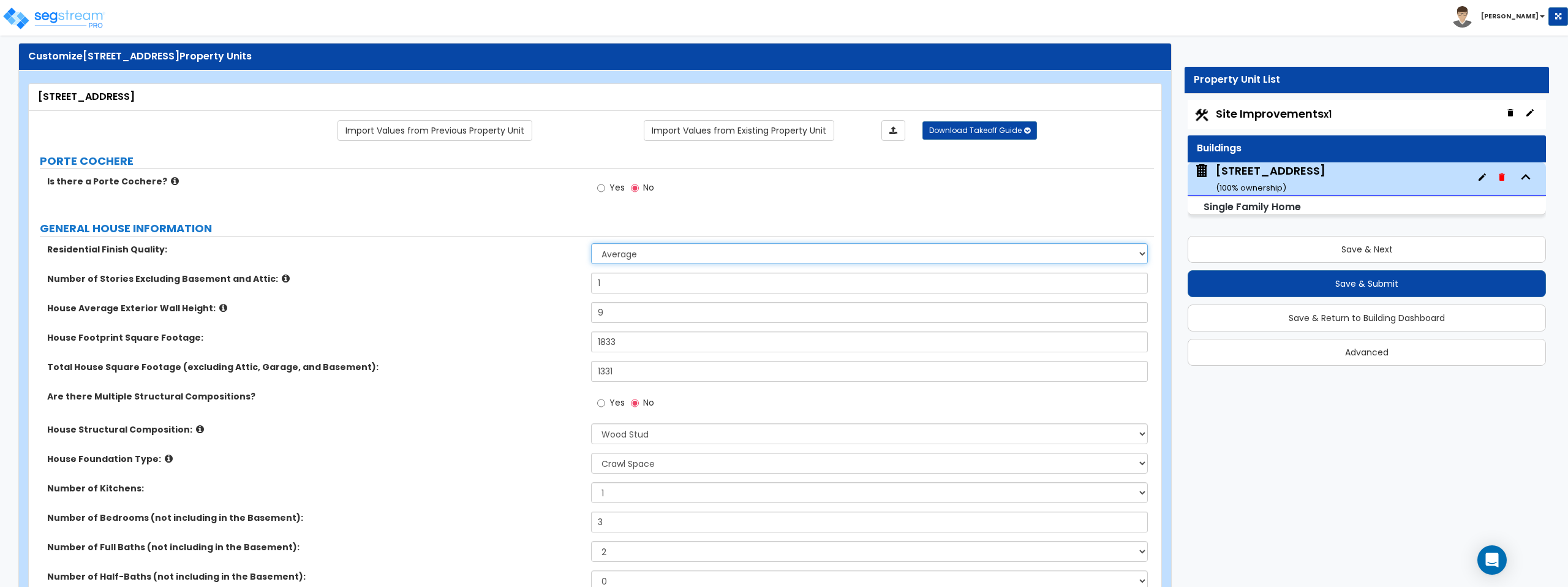
click at [669, 257] on select "Low Average High" at bounding box center [869, 254] width 556 height 21
select select "2"
click at [591, 243] on select "Low Average High" at bounding box center [869, 254] width 556 height 21
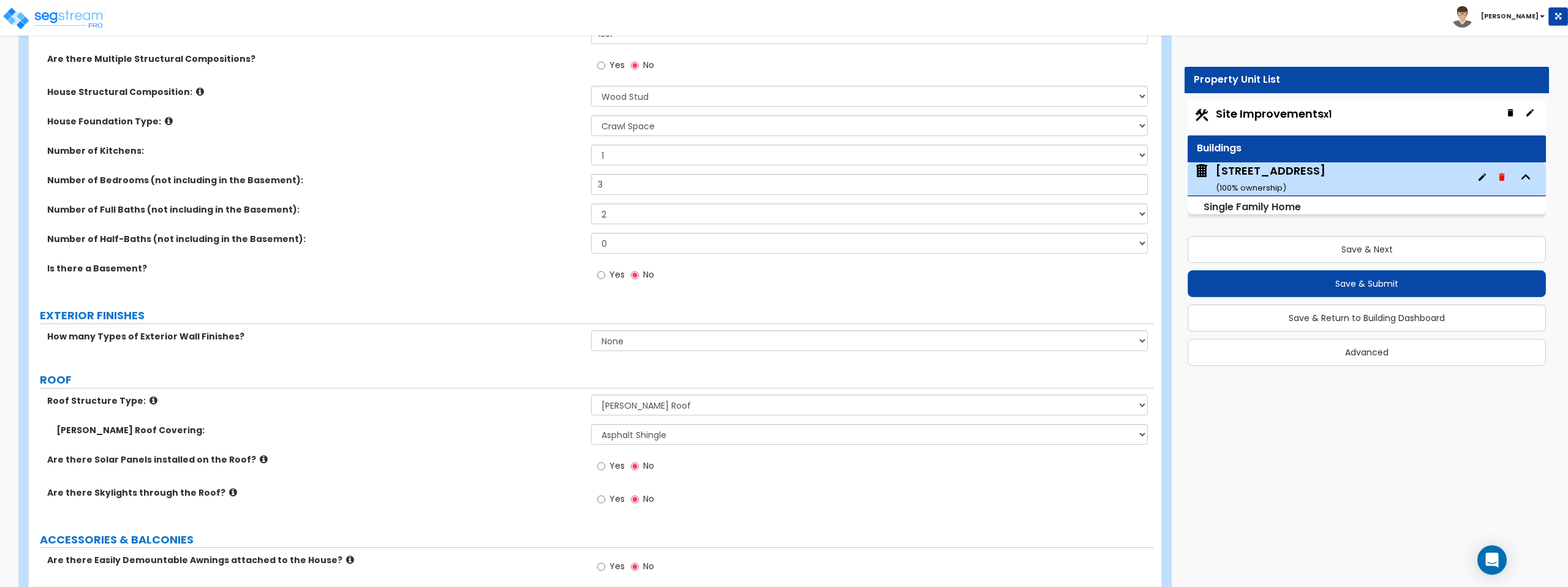
scroll to position [364, 0]
click at [629, 335] on select "None 1 2 3" at bounding box center [869, 338] width 556 height 21
select select "1"
click at [591, 328] on select "None 1 2 3" at bounding box center [869, 338] width 556 height 21
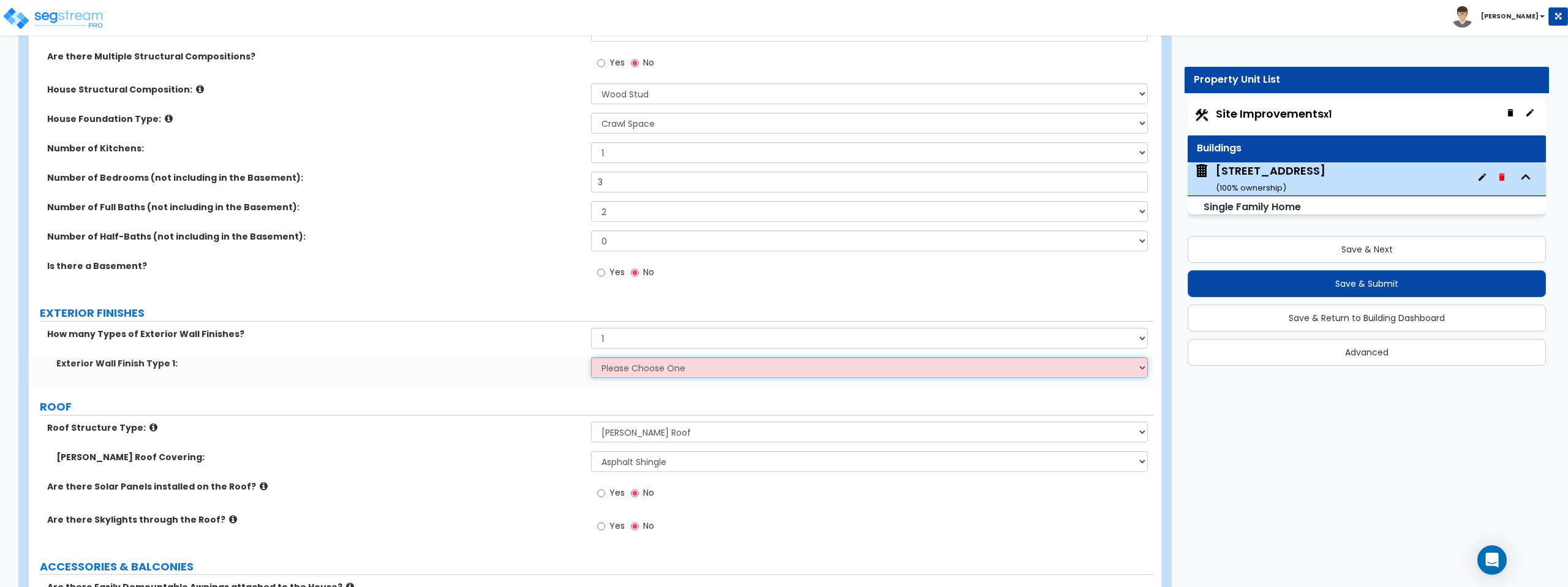
click at [627, 360] on select "Please Choose One No Finish/Shared Wall No Wall Brick Finish Stone Finish Wood …" at bounding box center [869, 368] width 556 height 21
select select "5"
click at [591, 357] on select "Please Choose One No Finish/Shared Wall No Wall Brick Finish Stone Finish Wood …" at bounding box center [869, 368] width 556 height 21
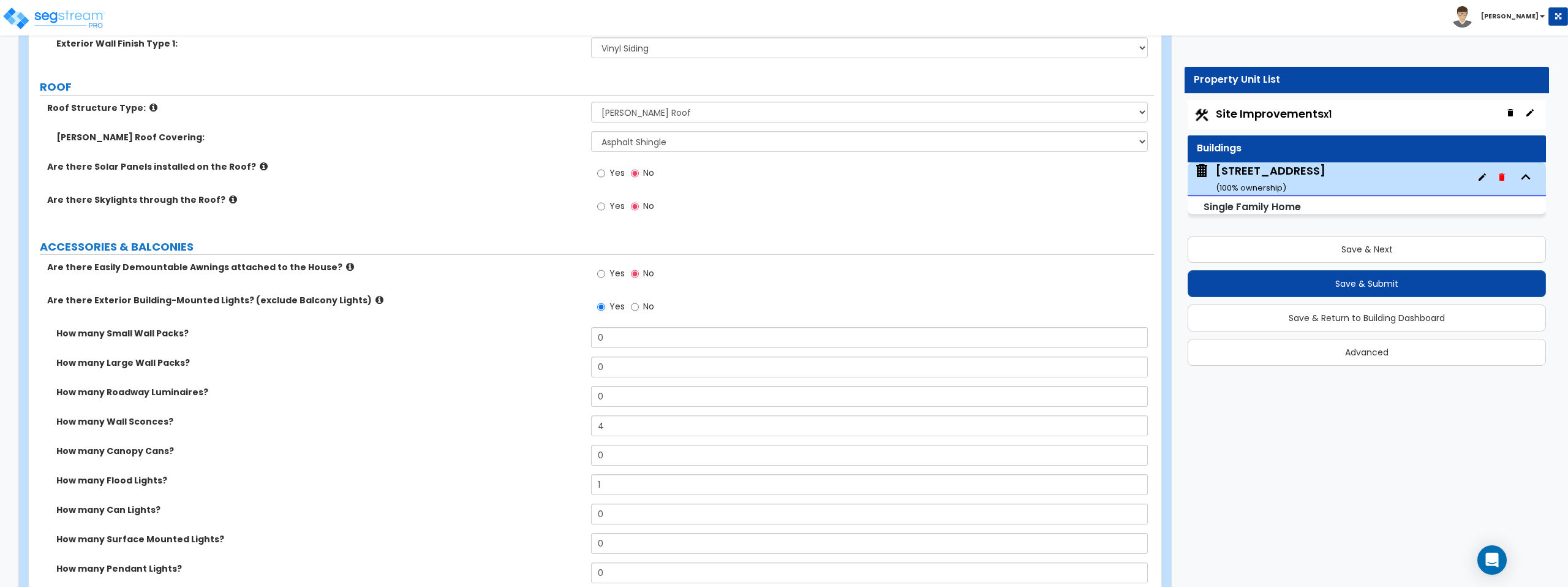
scroll to position [687, 0]
click at [346, 263] on icon at bounding box center [350, 264] width 8 height 9
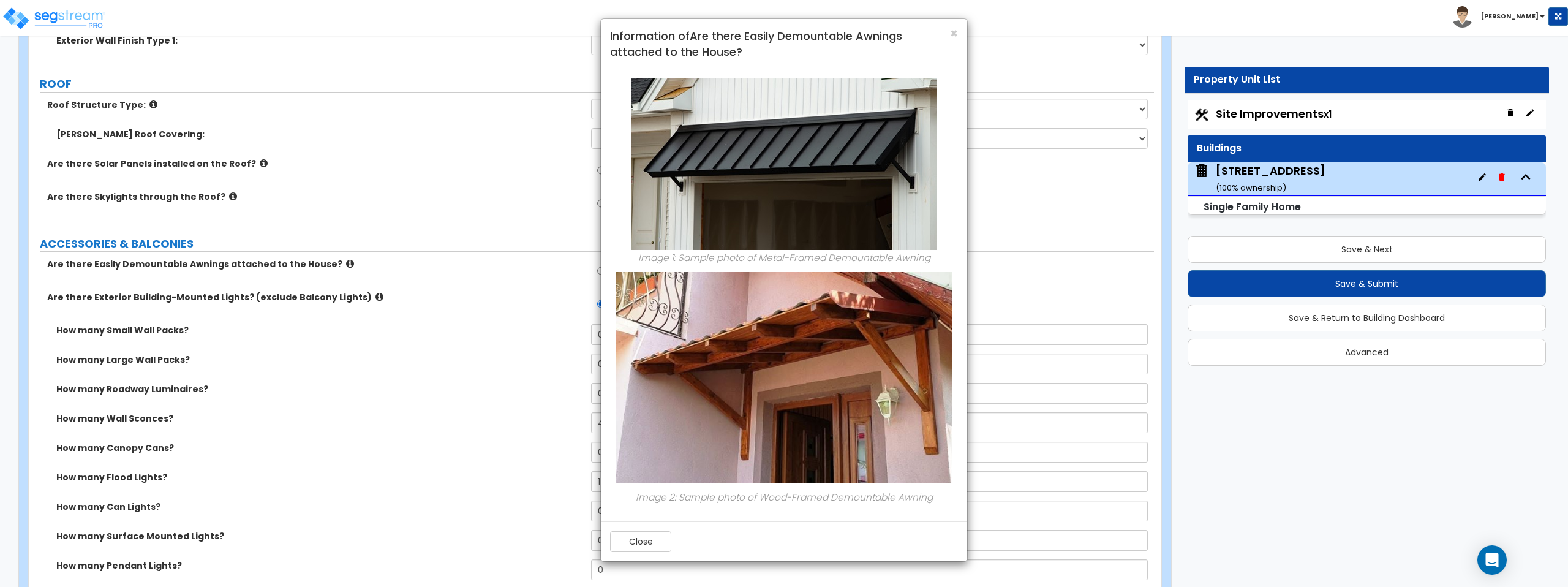
click at [328, 265] on div "× Information of Are there Easily Demountable Awnings attached to the House? Im…" at bounding box center [784, 293] width 1568 height 587
click at [346, 263] on div "× Information of Are there Easily Demountable Awnings attached to the House? Im…" at bounding box center [784, 293] width 1568 height 587
click at [953, 30] on span "×" at bounding box center [954, 33] width 8 height 17
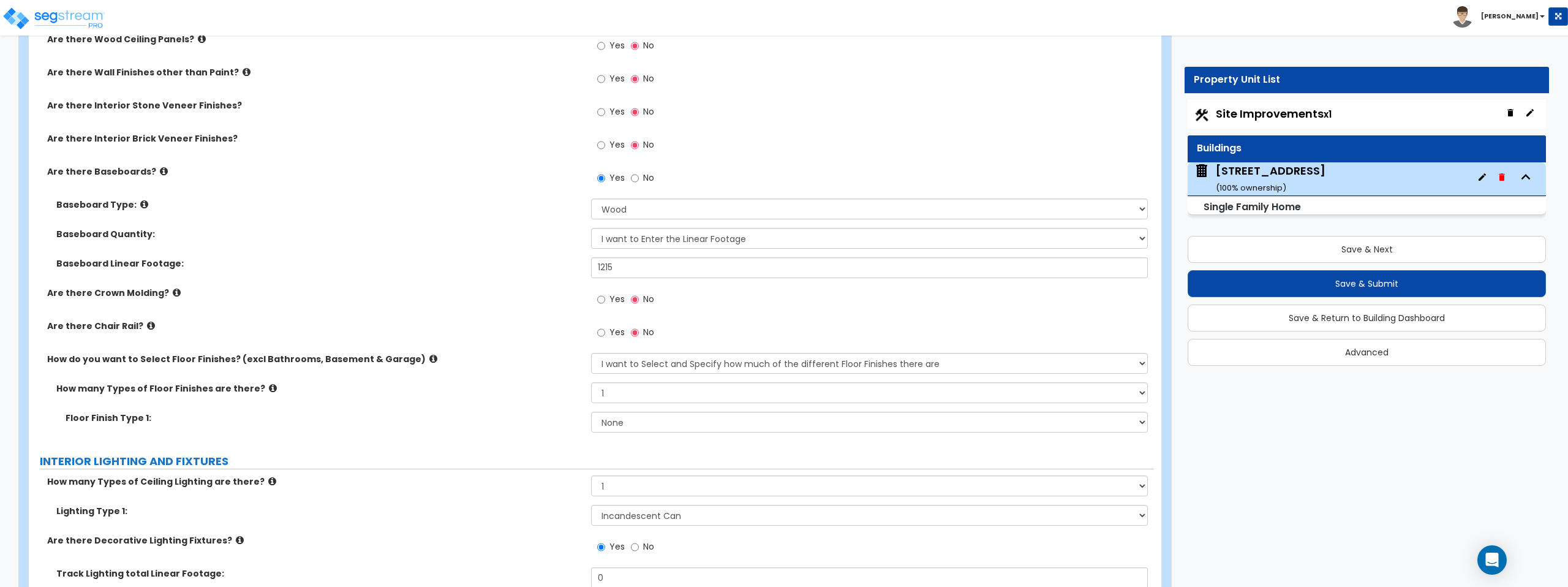
scroll to position [2661, 0]
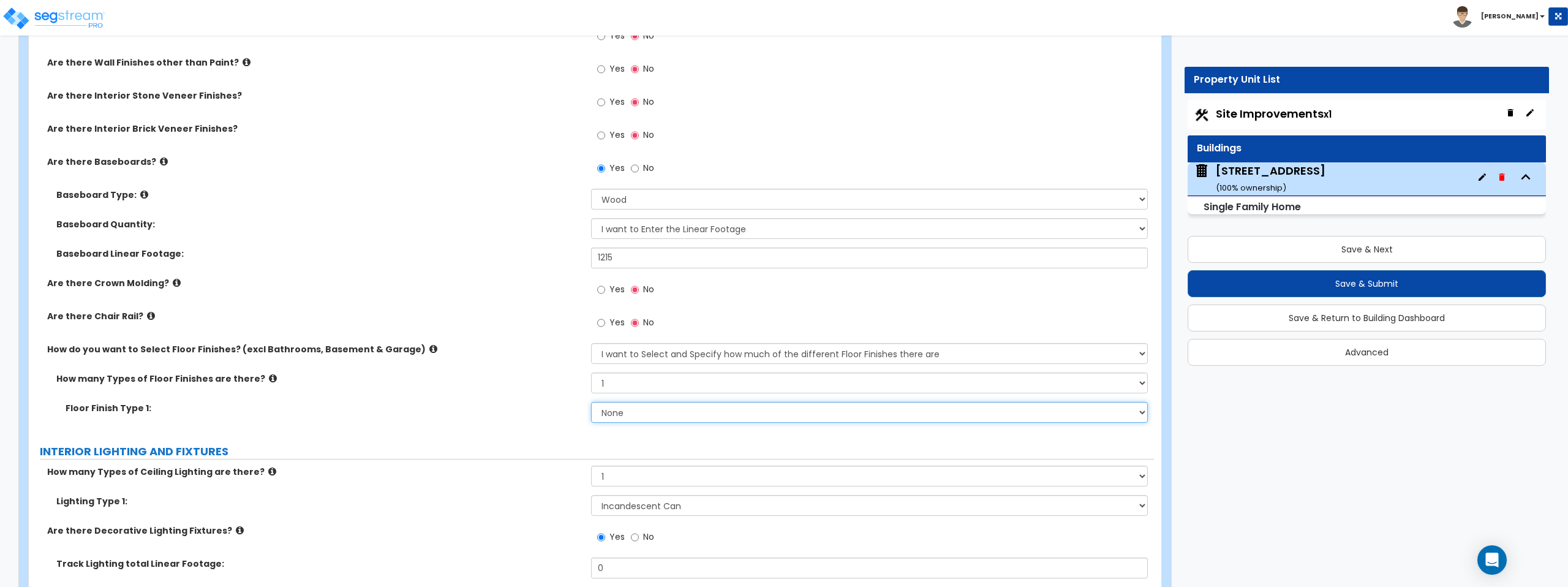
click at [654, 406] on select "None Tile Flooring Hardwood Flooring Resilient Laminate Flooring VCT Flooring S…" at bounding box center [869, 412] width 556 height 21
click at [791, 420] on select "None Tile Flooring Hardwood Flooring Resilient Laminate Flooring VCT Flooring S…" at bounding box center [869, 412] width 556 height 21
click at [591, 402] on select "None Tile Flooring Hardwood Flooring Resilient Laminate Flooring VCT Flooring S…" at bounding box center [869, 412] width 556 height 21
click at [766, 415] on select "None Tile Flooring Hardwood Flooring Resilient Laminate Flooring VCT Flooring S…" at bounding box center [869, 412] width 556 height 21
click at [591, 402] on select "None Tile Flooring Hardwood Flooring Resilient Laminate Flooring VCT Flooring S…" at bounding box center [869, 412] width 556 height 21
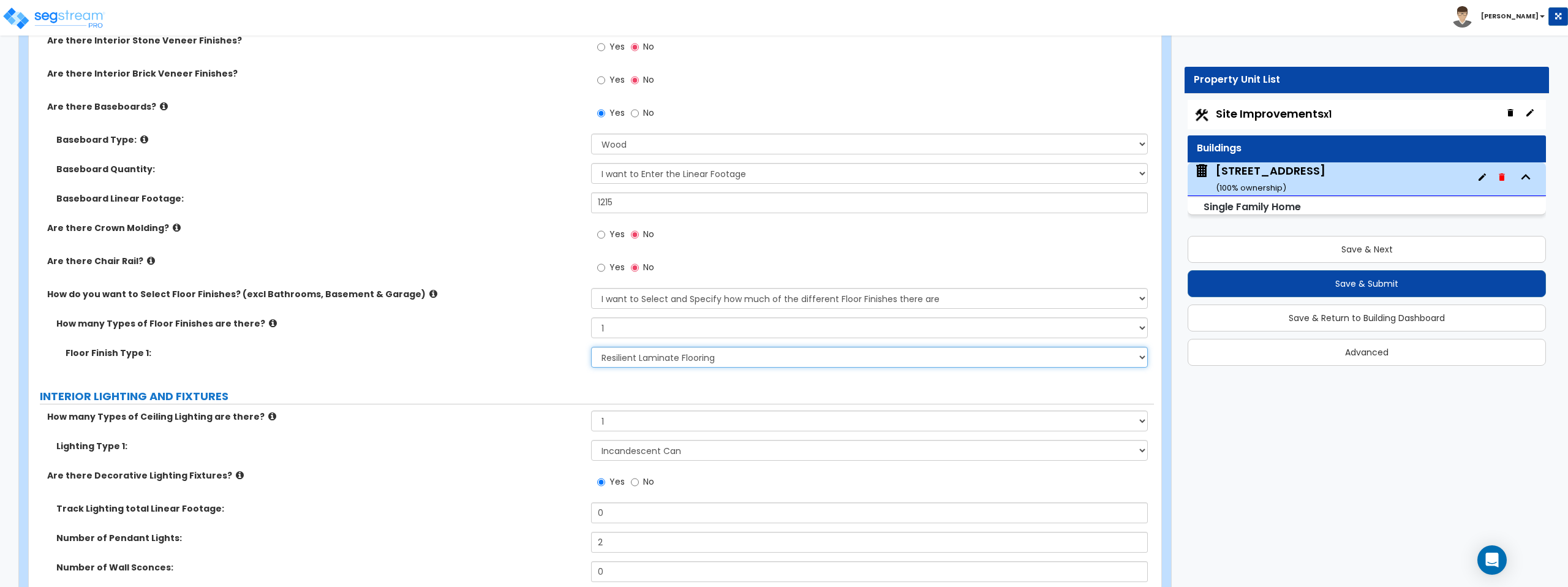
scroll to position [2720, 0]
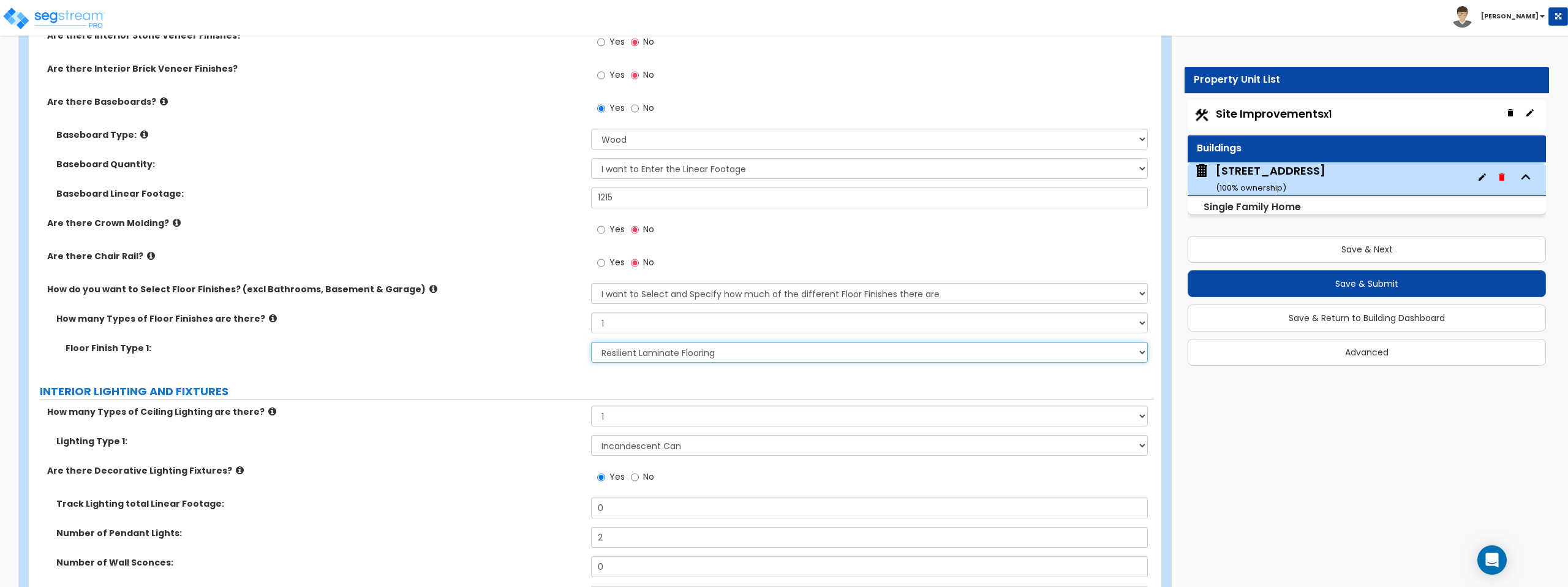
click at [683, 357] on select "None Tile Flooring Hardwood Flooring Resilient Laminate Flooring VCT Flooring S…" at bounding box center [869, 352] width 556 height 21
select select "4"
click at [591, 342] on select "None Tile Flooring Hardwood Flooring Resilient Laminate Flooring VCT Flooring S…" at bounding box center [869, 352] width 556 height 21
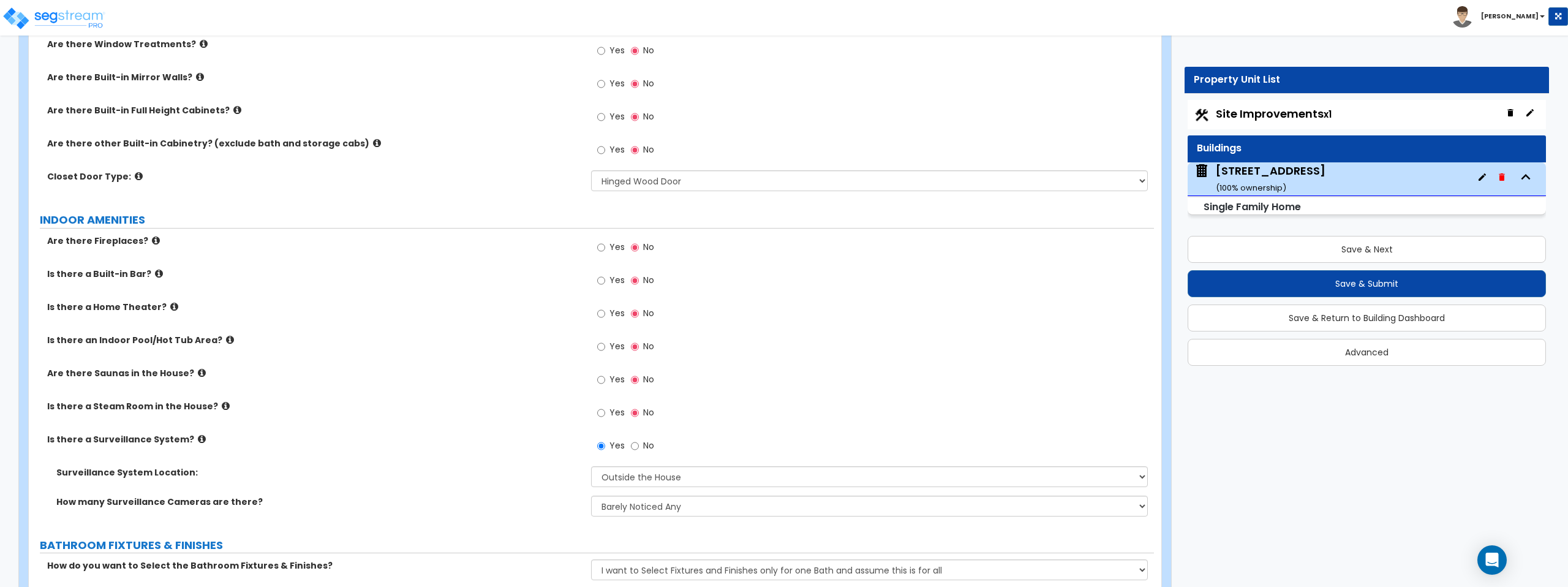
scroll to position [3425, 0]
click at [234, 112] on icon at bounding box center [237, 109] width 8 height 9
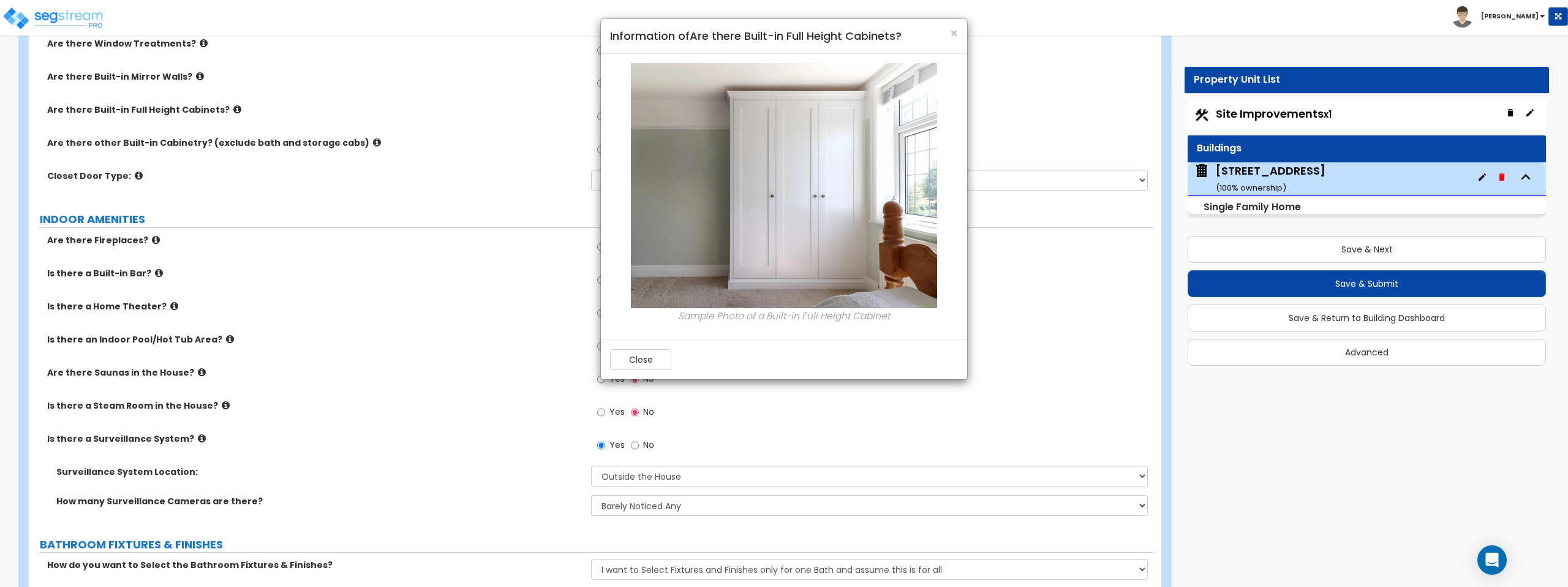
click at [190, 77] on div "× Information of Are there Built-in Full Height Cabinets? Sample Photo of a Bui…" at bounding box center [784, 293] width 1568 height 587
click at [189, 78] on div "× Information of Are there Built-in Full Height Cabinets? Sample Photo of a Bui…" at bounding box center [784, 293] width 1568 height 587
click at [952, 32] on span "×" at bounding box center [954, 33] width 8 height 17
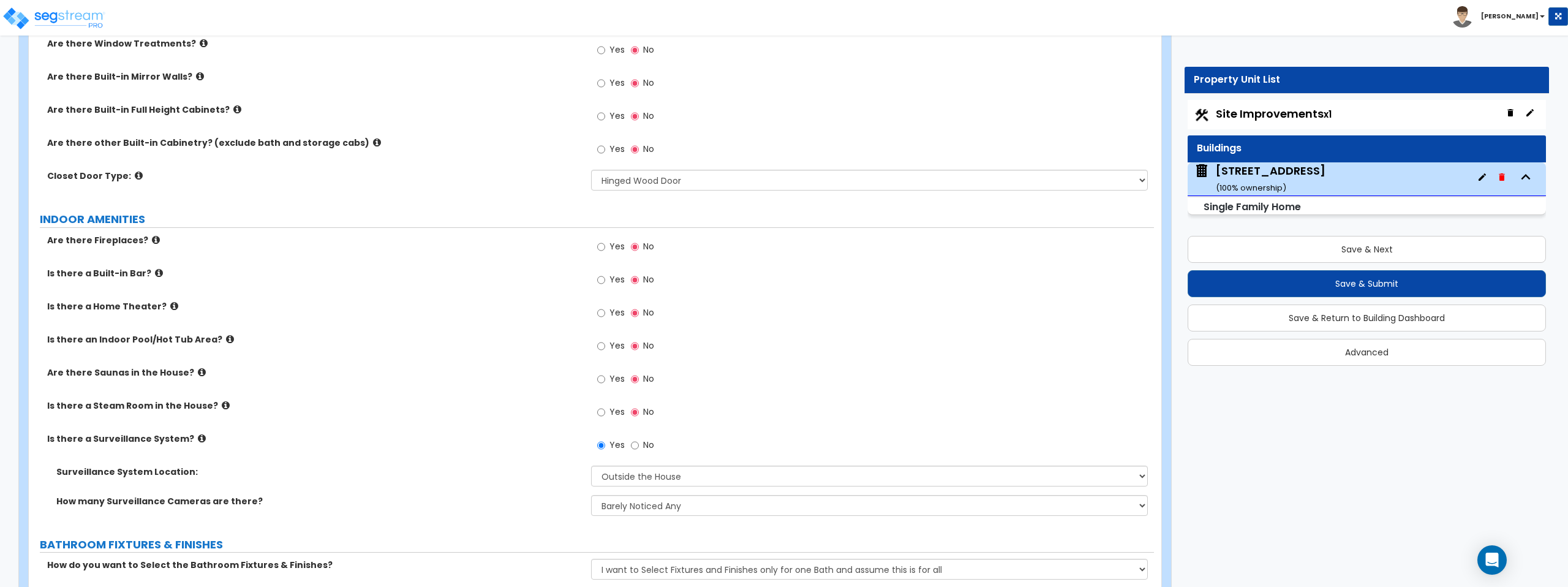
click at [196, 75] on icon at bounding box center [200, 76] width 8 height 9
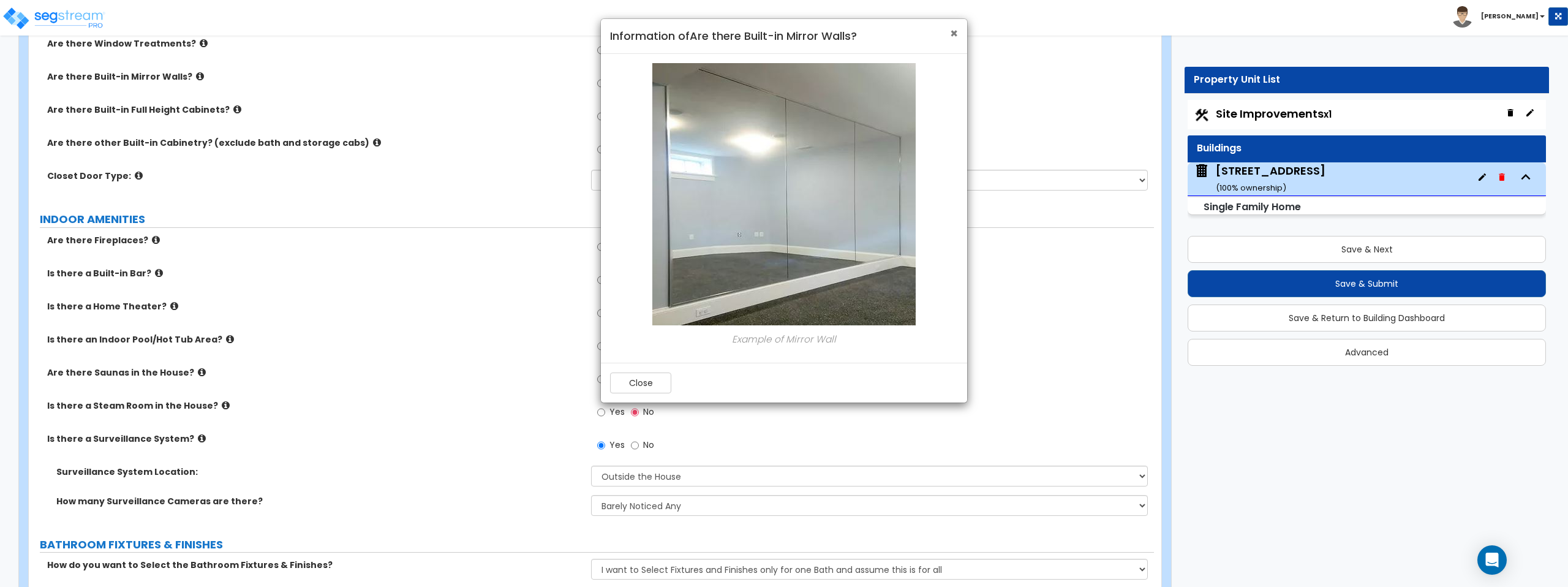
click at [954, 36] on span "×" at bounding box center [954, 33] width 8 height 17
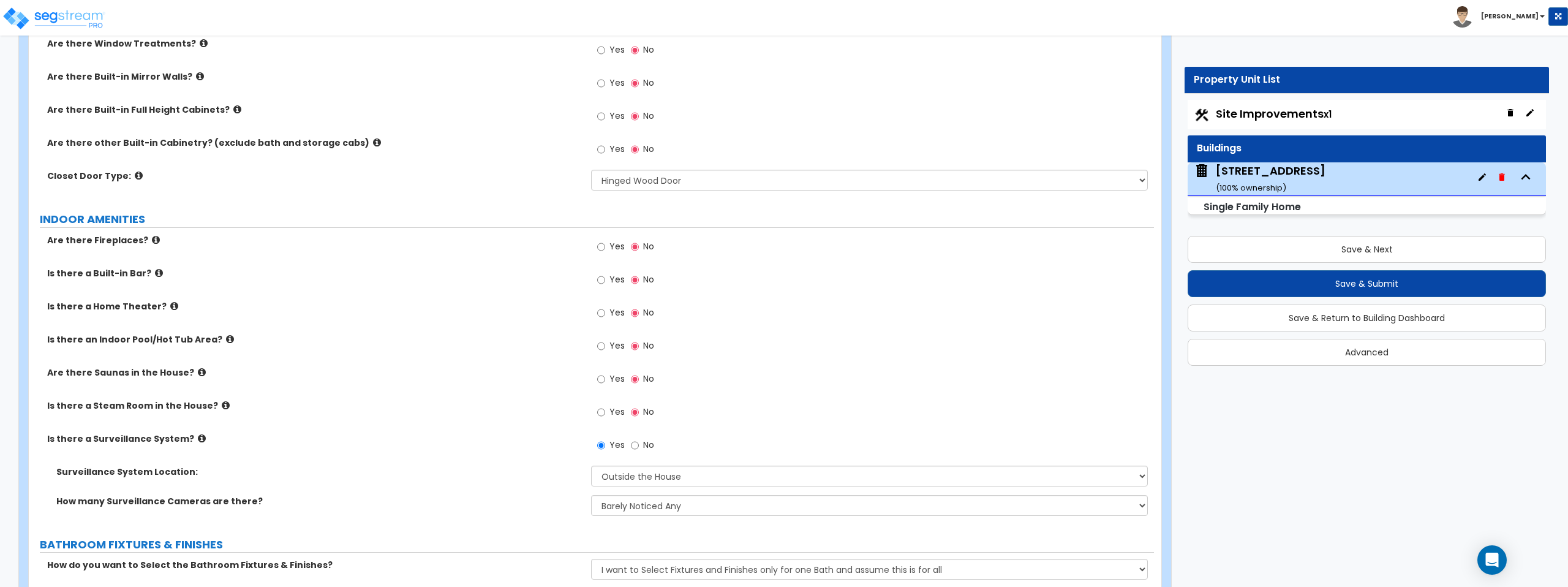
click at [373, 142] on icon at bounding box center [377, 142] width 8 height 9
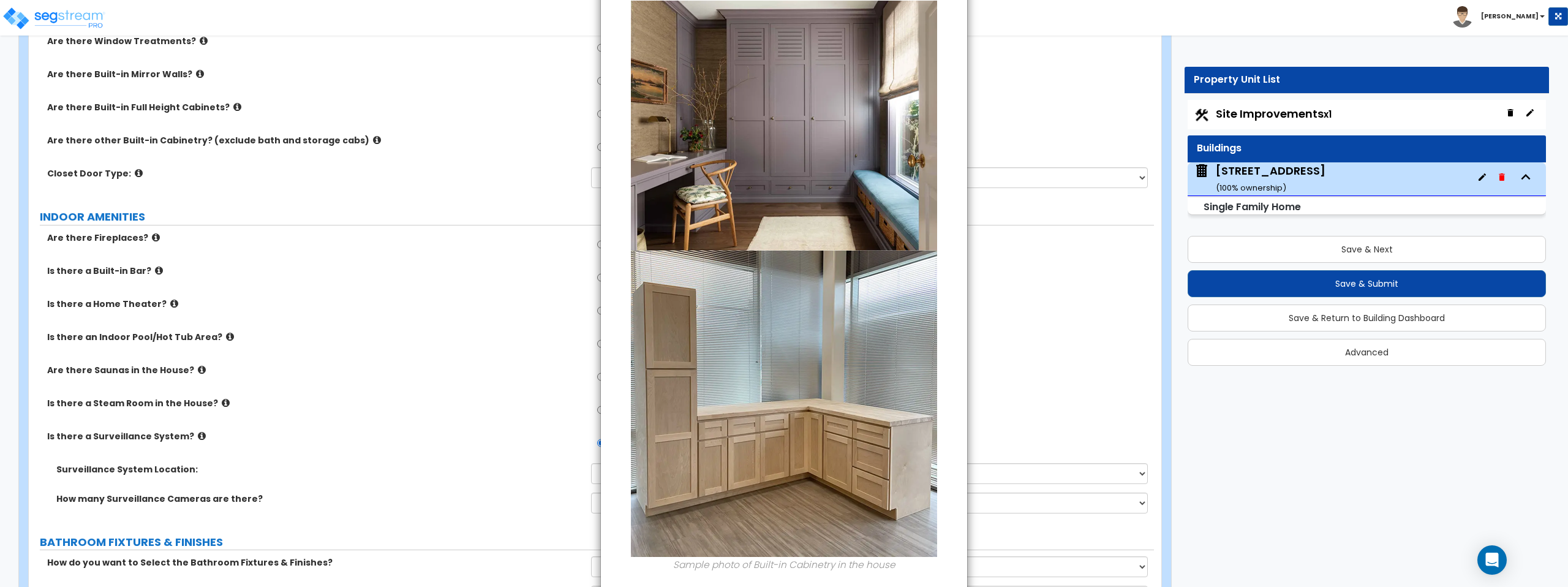
scroll to position [58, 0]
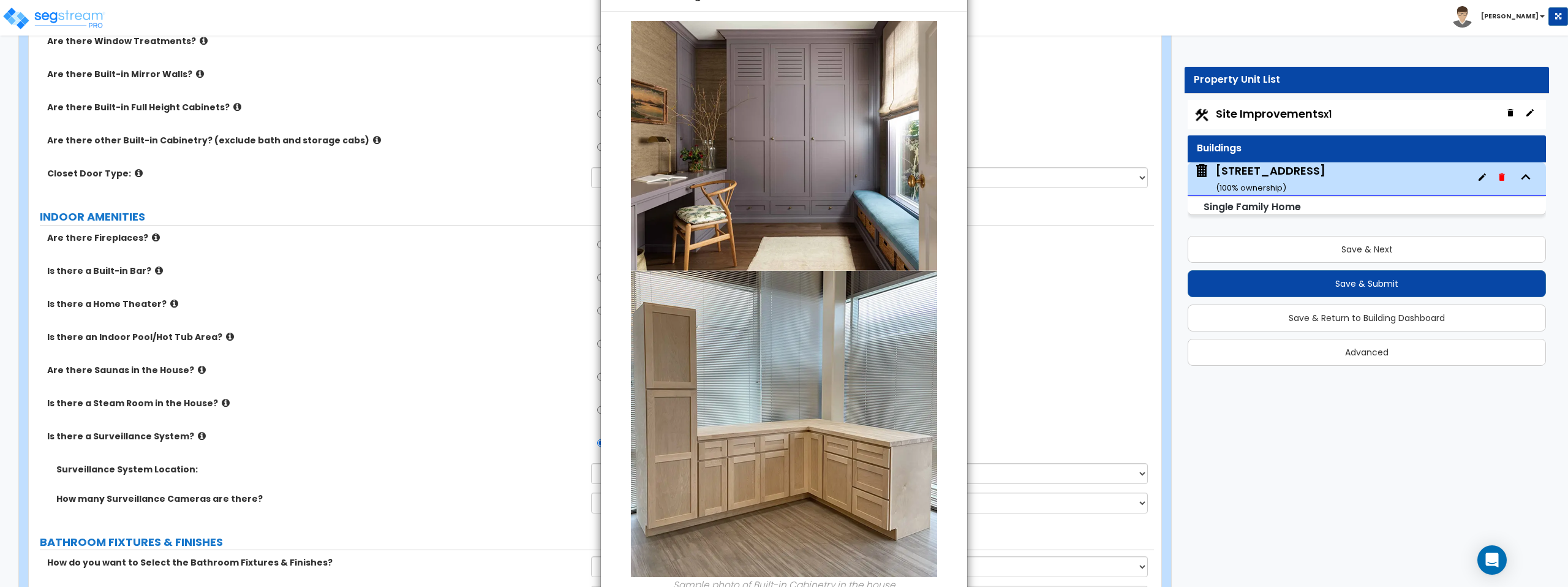
click at [435, 182] on div "× Information of Are there other Built-in Cabinetry? (exclude bath and storage …" at bounding box center [784, 293] width 1568 height 587
click at [129, 174] on div "× Information of Are there other Built-in Cabinetry? (exclude bath and storage …" at bounding box center [784, 293] width 1568 height 587
click at [131, 174] on div "× Information of Are there other Built-in Cabinetry? (exclude bath and storage …" at bounding box center [784, 293] width 1568 height 587
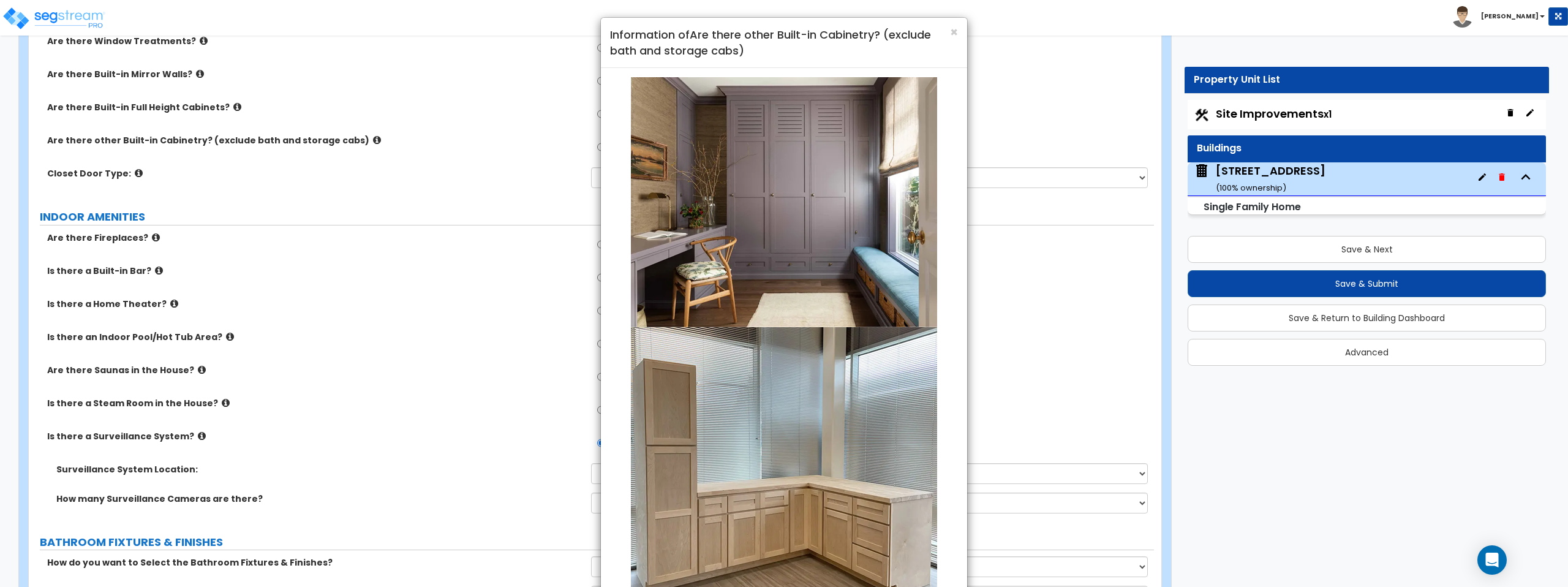
scroll to position [0, 0]
click at [961, 33] on div "× Information of Are there other Built-in Cabinetry? (exclude bath and storage …" at bounding box center [784, 44] width 366 height 50
click at [956, 34] on span "×" at bounding box center [954, 33] width 8 height 17
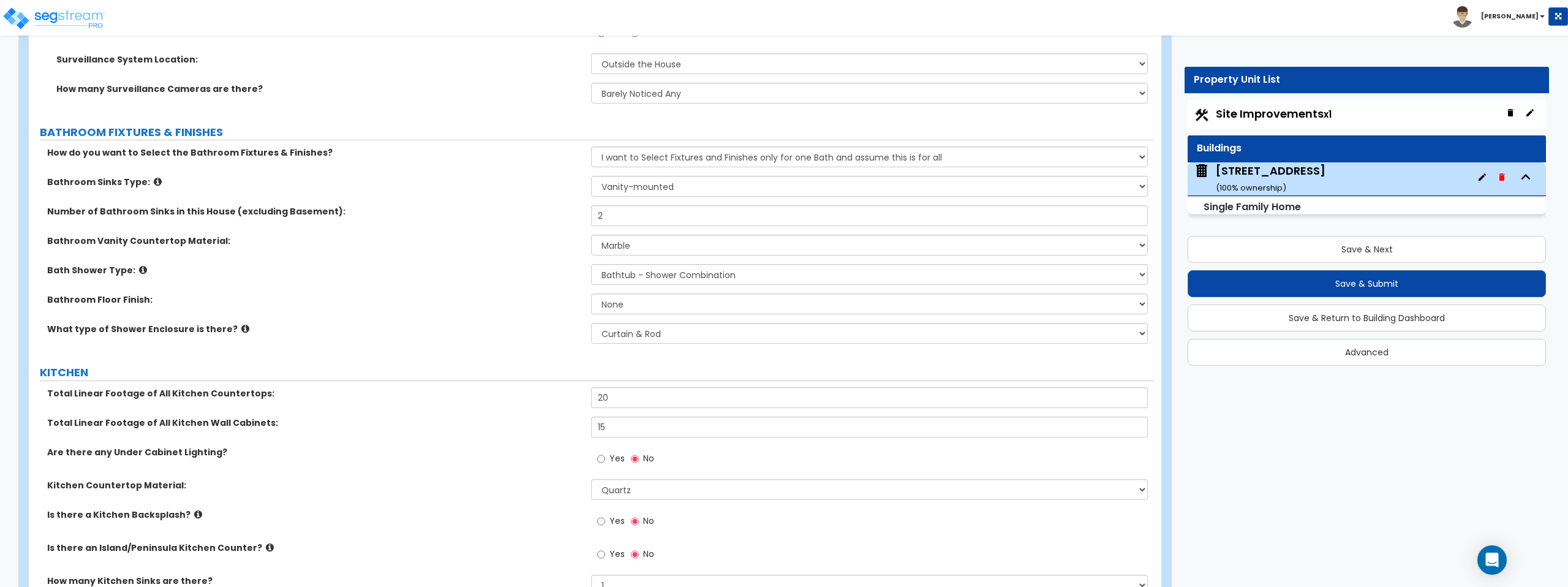
scroll to position [3840, 0]
click at [627, 302] on select "None Tile Flooring Hardwood Flooring Resilient Laminate Flooring VCT Flooring S…" at bounding box center [869, 302] width 556 height 21
select select "4"
click at [591, 291] on select "None Tile Flooring Hardwood Flooring Resilient Laminate Flooring VCT Flooring S…" at bounding box center [869, 302] width 556 height 21
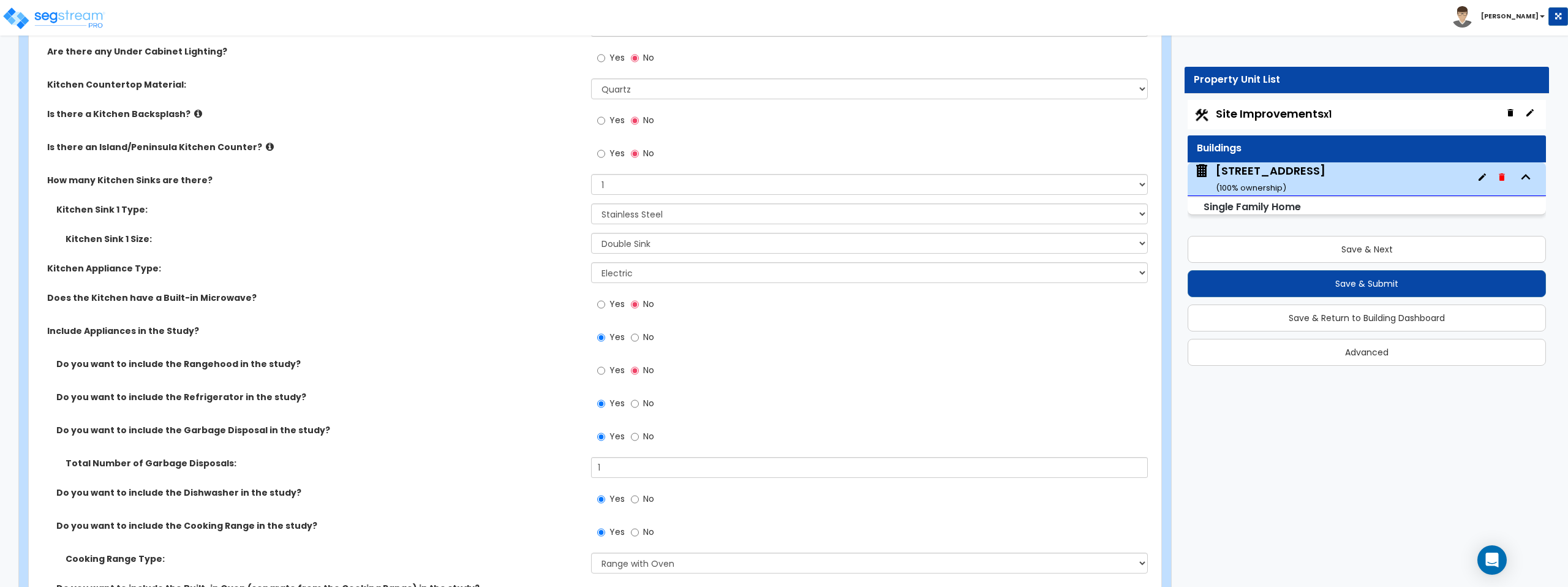
scroll to position [4241, 0]
click at [600, 366] on input "Yes" at bounding box center [601, 368] width 8 height 14
radio input "true"
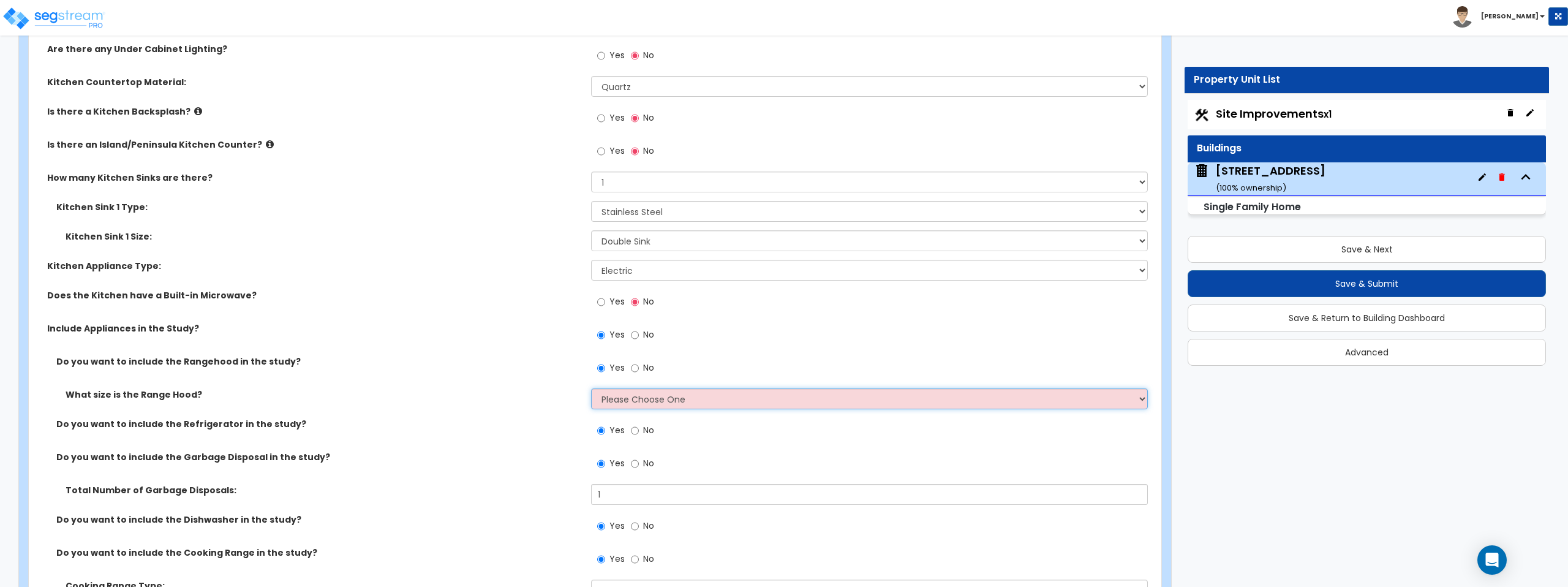
click at [626, 392] on select "Please Choose One Normal - 30" Wide - 42"" at bounding box center [869, 399] width 556 height 21
select select "1"
click at [591, 388] on select "Please Choose One Normal - 30" Wide - 42"" at bounding box center [869, 399] width 556 height 21
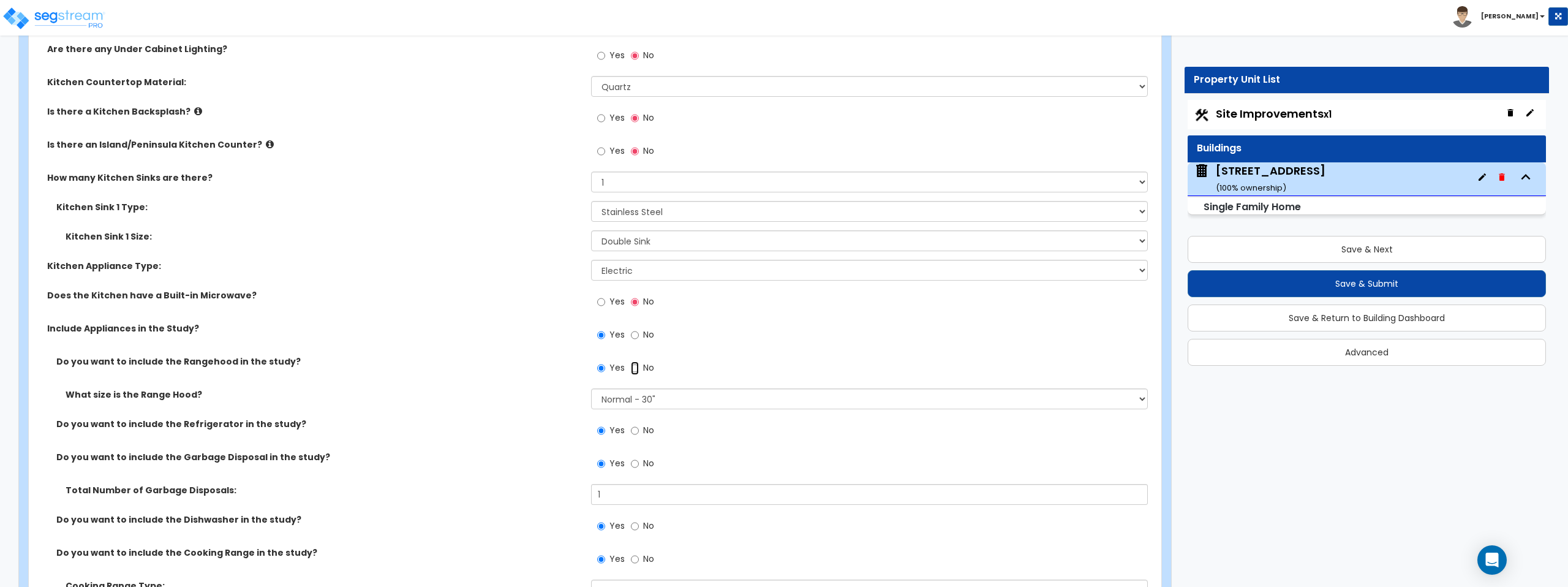
click at [636, 368] on input "No" at bounding box center [635, 368] width 8 height 14
radio input "false"
radio input "true"
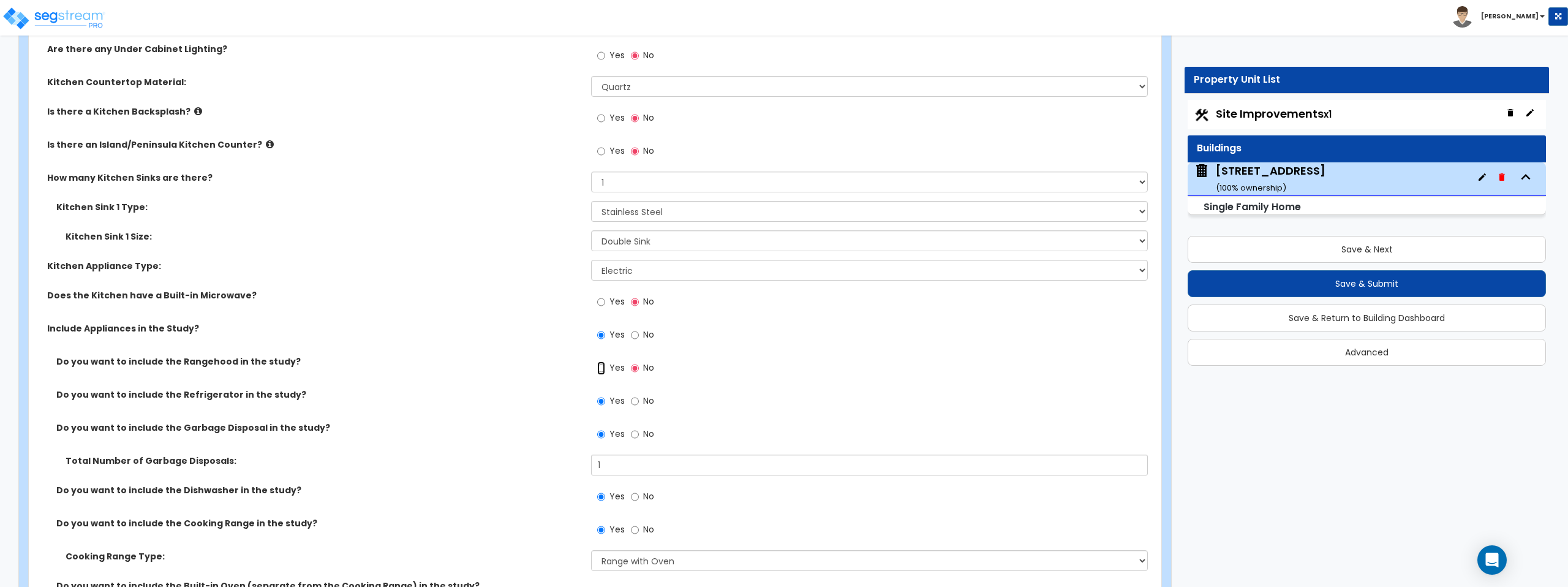
click at [604, 370] on input "Yes" at bounding box center [601, 368] width 8 height 14
radio input "true"
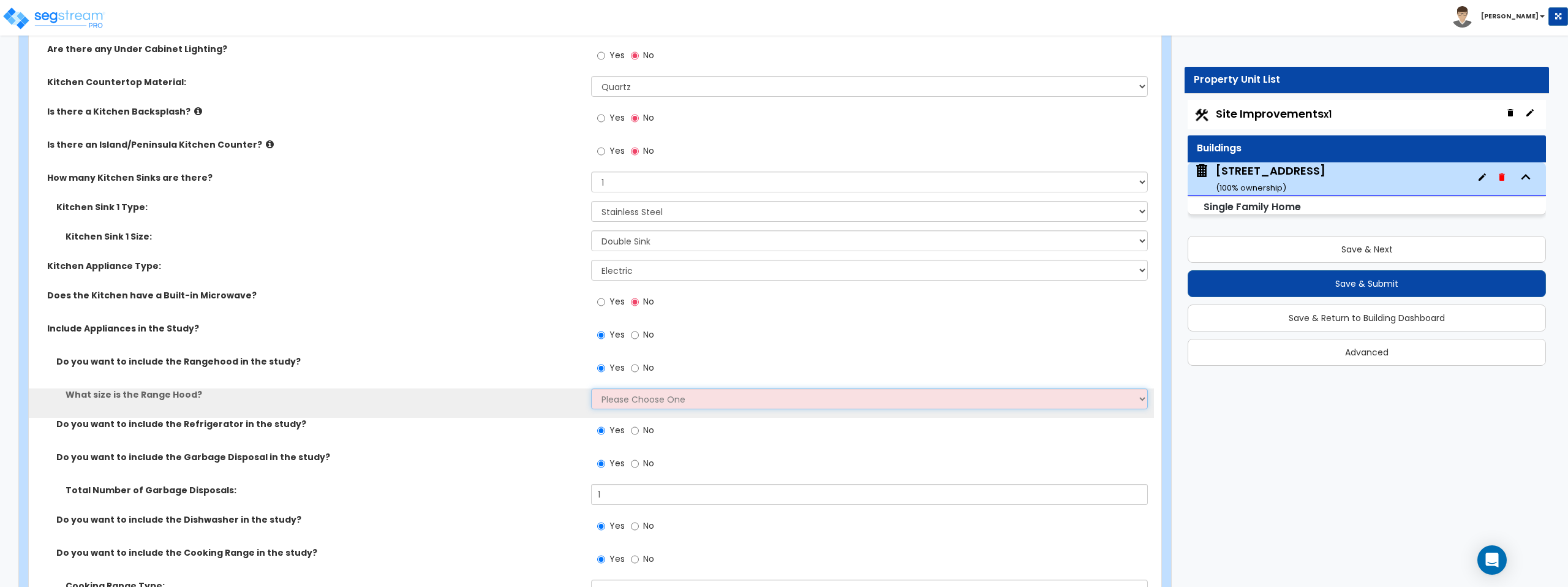
click at [645, 401] on select "Please Choose One Normal - 30" Wide - 42"" at bounding box center [869, 399] width 556 height 21
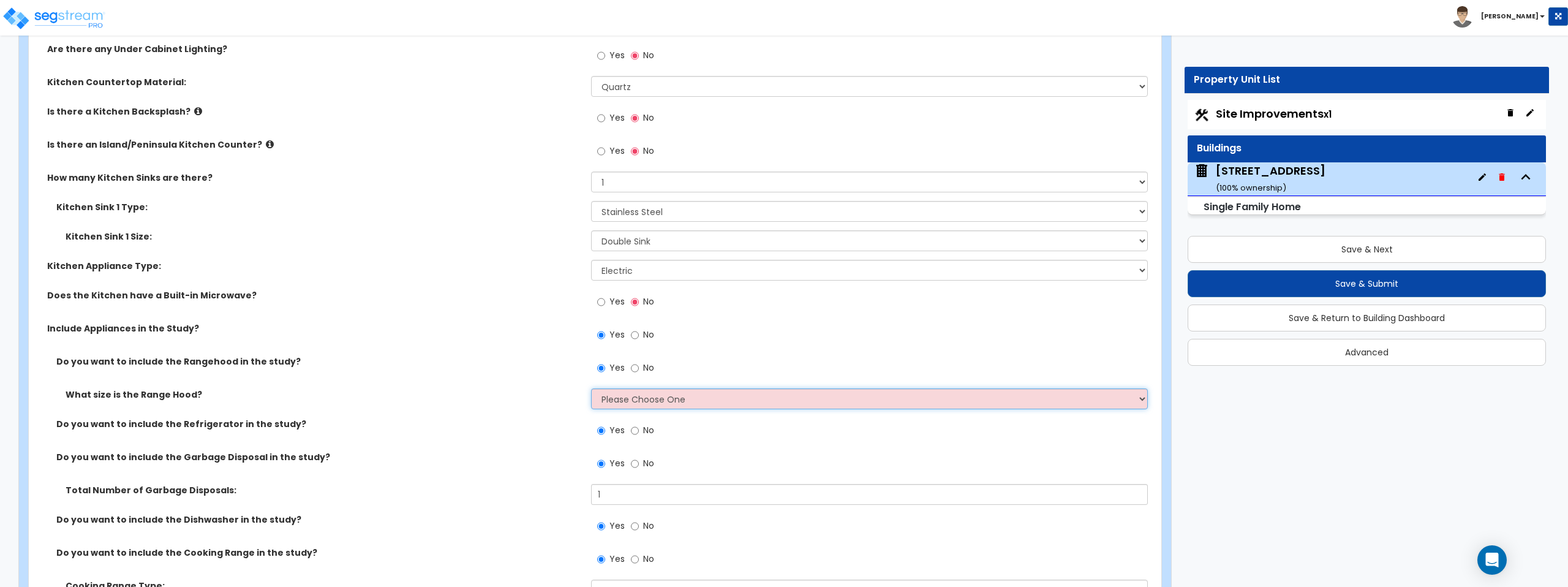
select select "1"
click at [591, 388] on select "Please Choose One Normal - 30" Wide - 42"" at bounding box center [869, 399] width 556 height 21
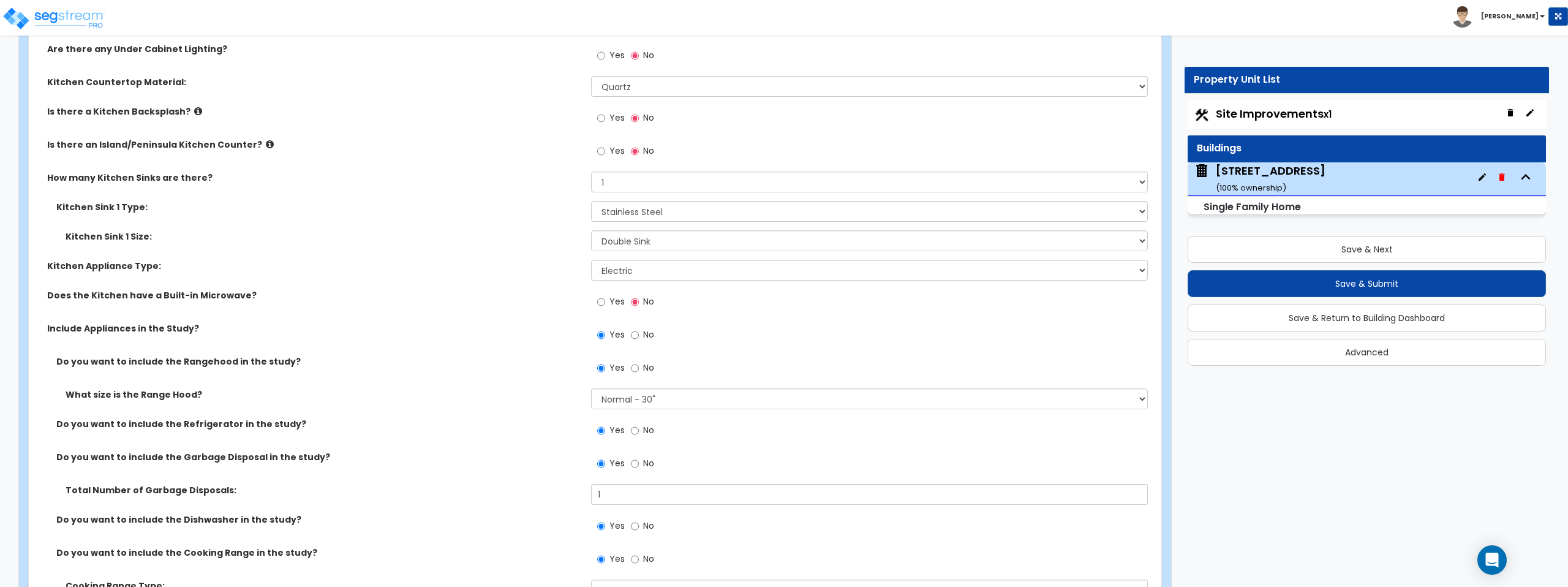
click at [468, 362] on label "Do you want to include the Rangehood in the study?" at bounding box center [319, 361] width 525 height 12
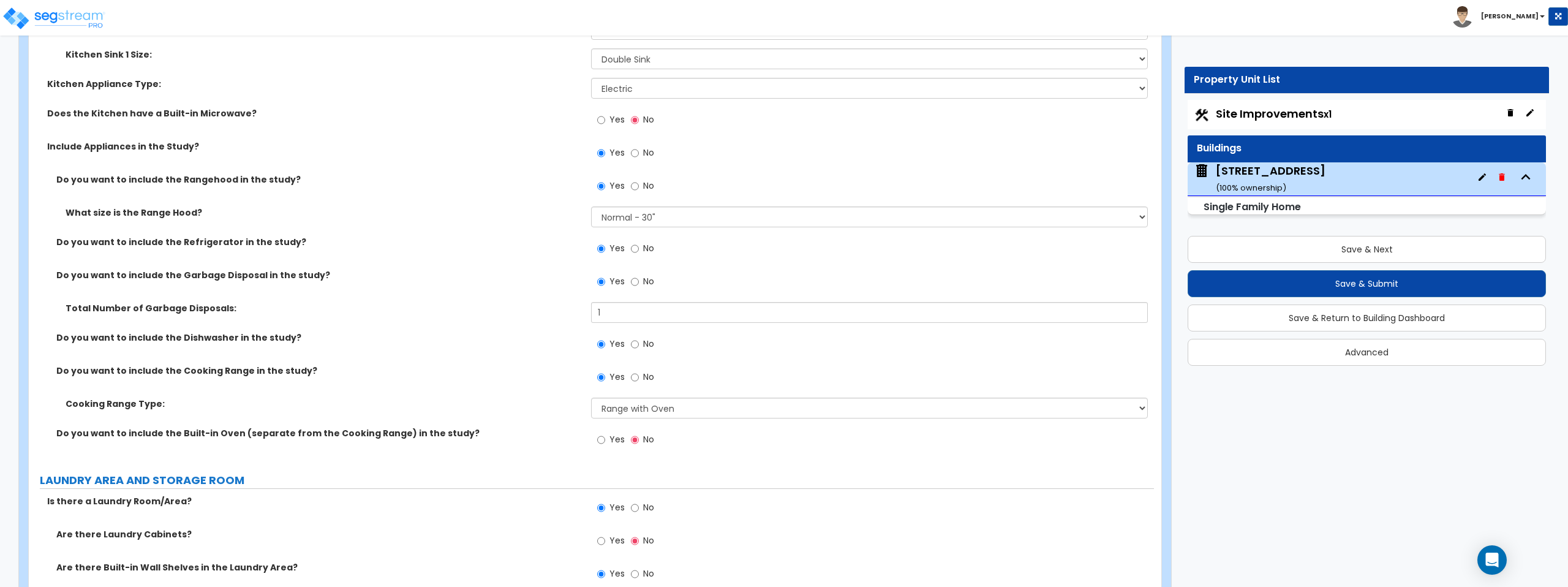
scroll to position [4426, 0]
click at [604, 117] on input "Yes" at bounding box center [601, 116] width 8 height 14
radio input "true"
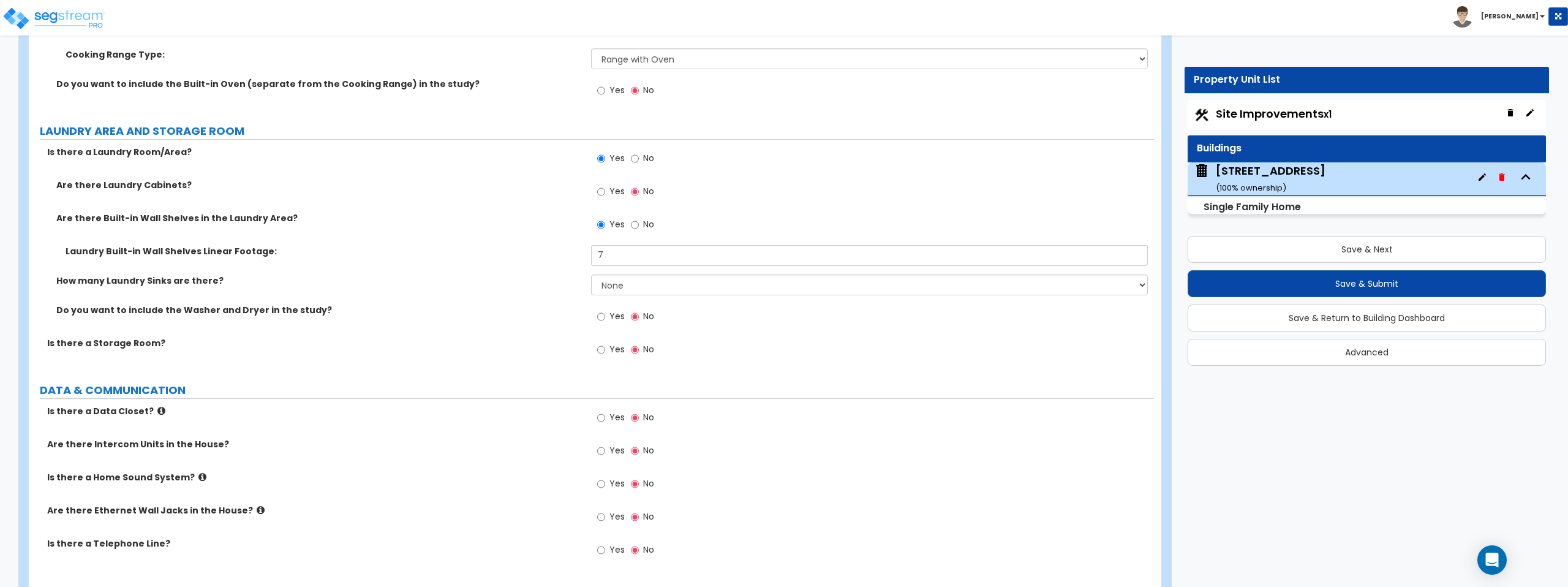
scroll to position [4774, 0]
click at [601, 316] on input "Yes" at bounding box center [601, 314] width 8 height 14
radio input "true"
click at [602, 346] on input "Yes" at bounding box center [601, 347] width 8 height 14
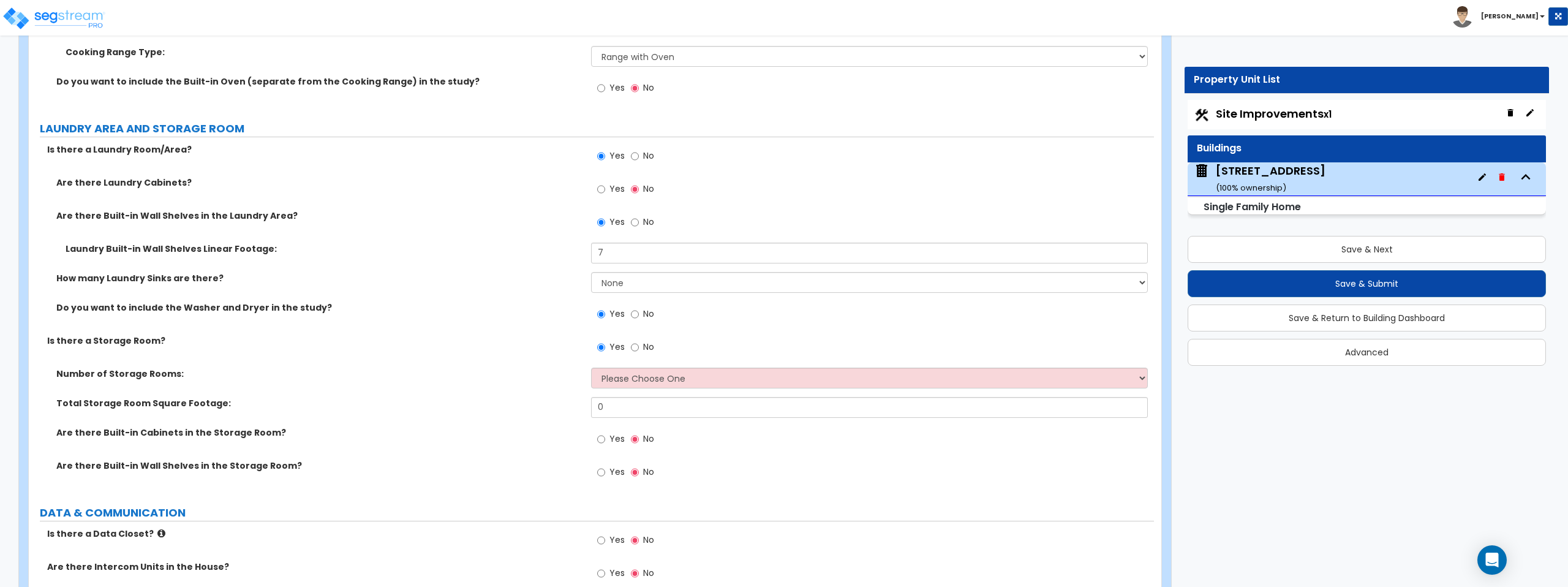
click at [640, 347] on label "No" at bounding box center [642, 349] width 23 height 21
click at [639, 347] on input "No" at bounding box center [635, 347] width 8 height 14
radio input "false"
radio input "true"
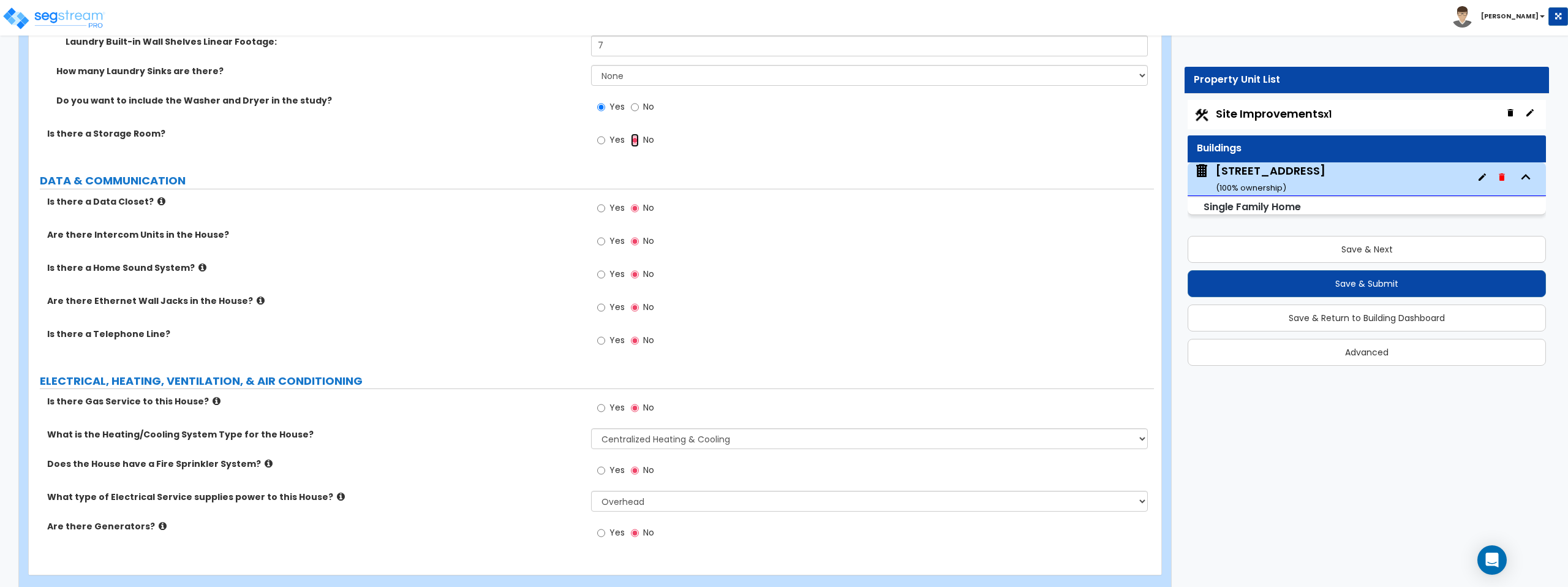
scroll to position [5004, 0]
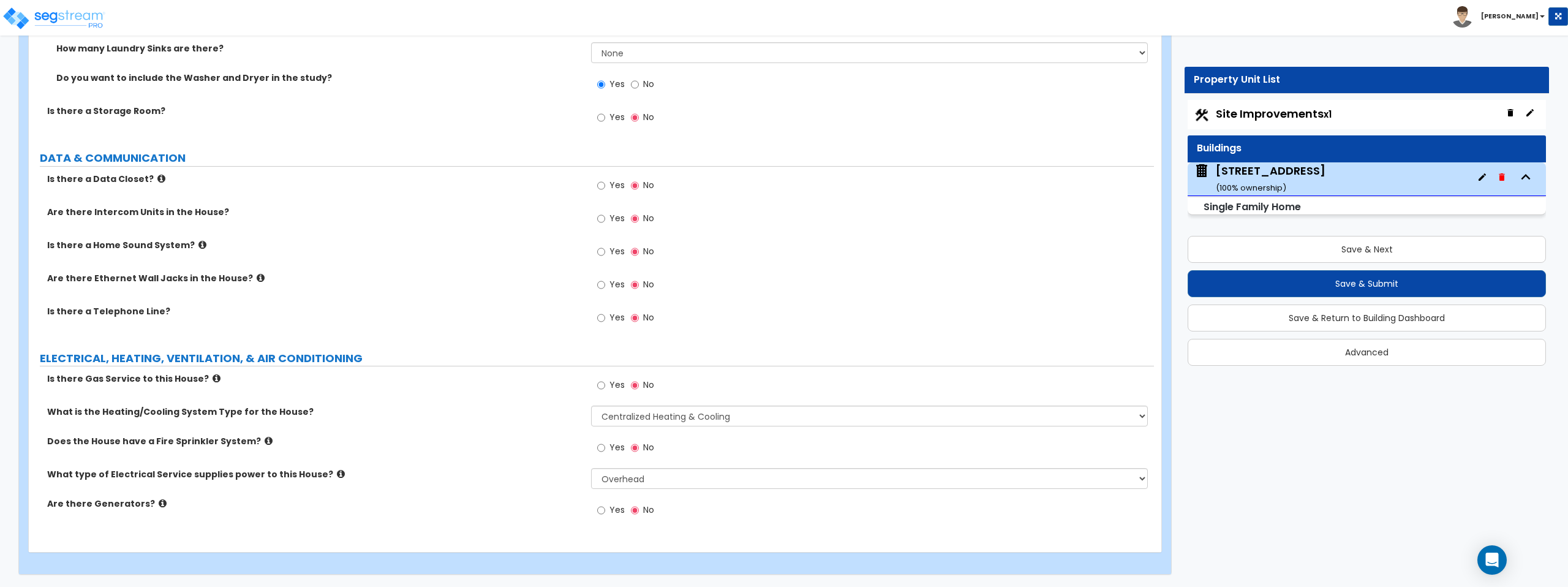
click at [257, 278] on icon at bounding box center [261, 278] width 8 height 9
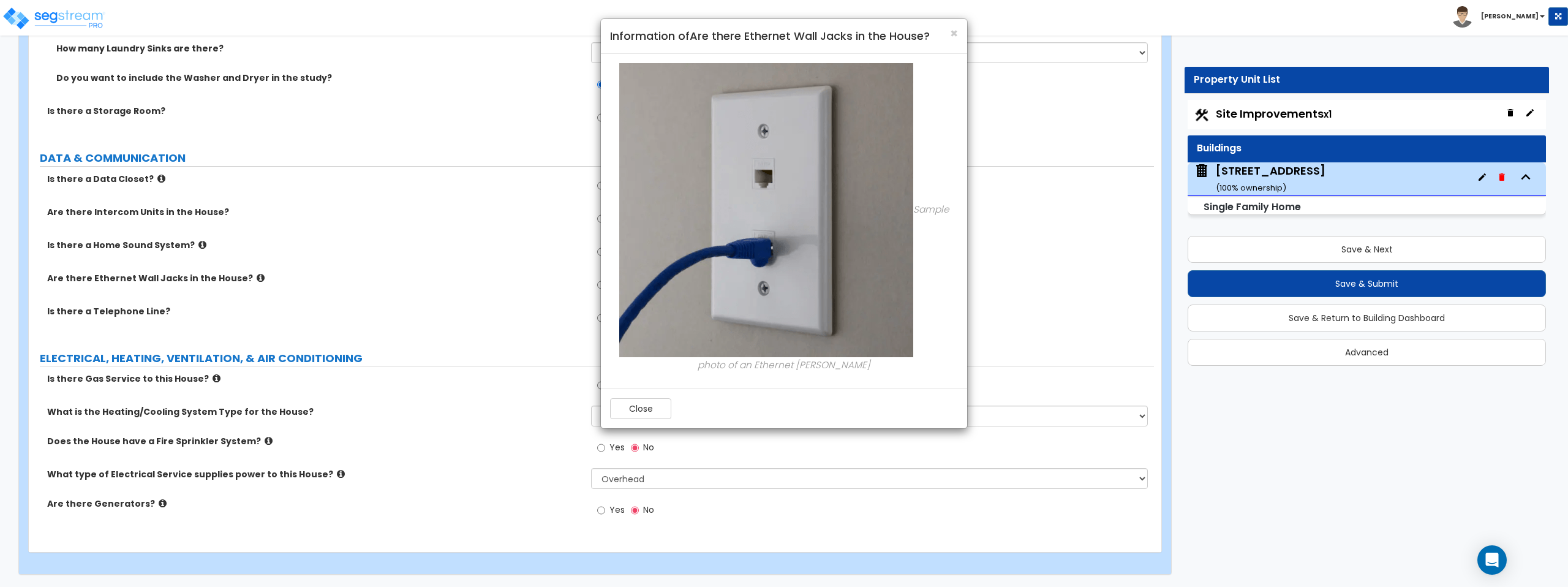
click at [960, 34] on div "× Information of Are there Ethernet Wall Jacks in the House?" at bounding box center [784, 36] width 366 height 35
click at [954, 31] on span "×" at bounding box center [954, 33] width 8 height 17
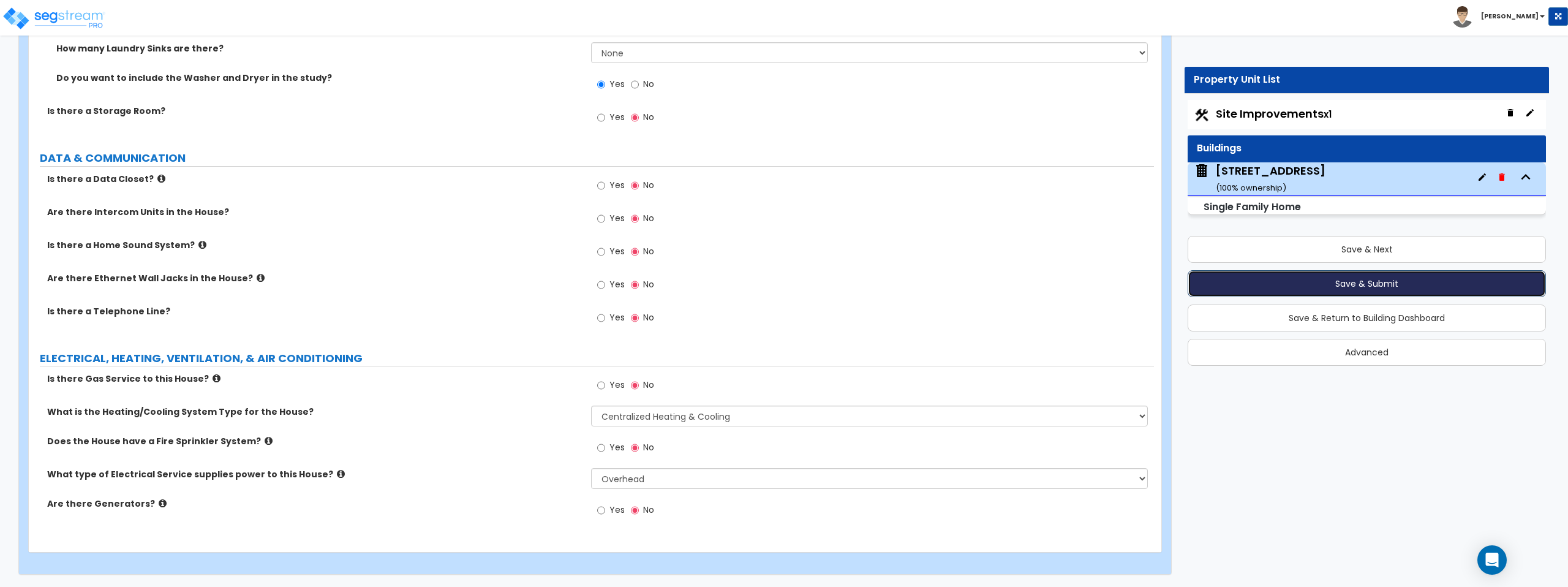
click at [1371, 283] on button "Save & Submit" at bounding box center [1367, 284] width 358 height 27
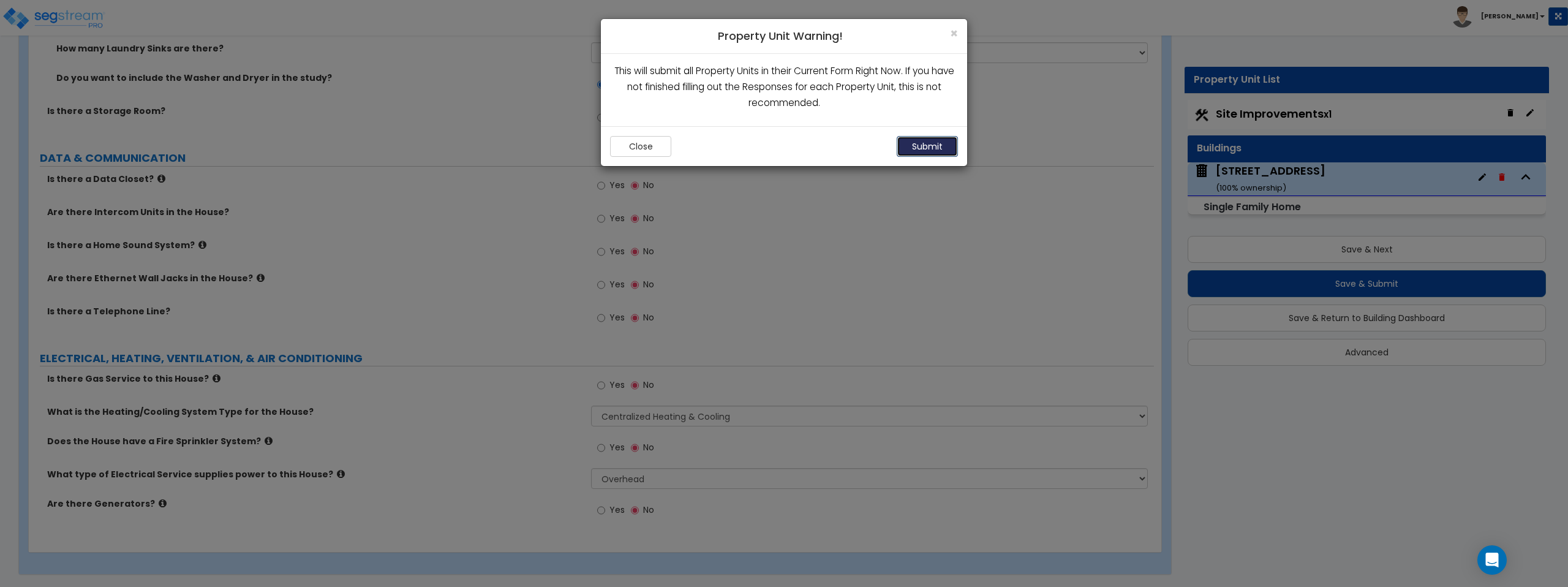
click at [926, 146] on button "Submit" at bounding box center [927, 146] width 61 height 21
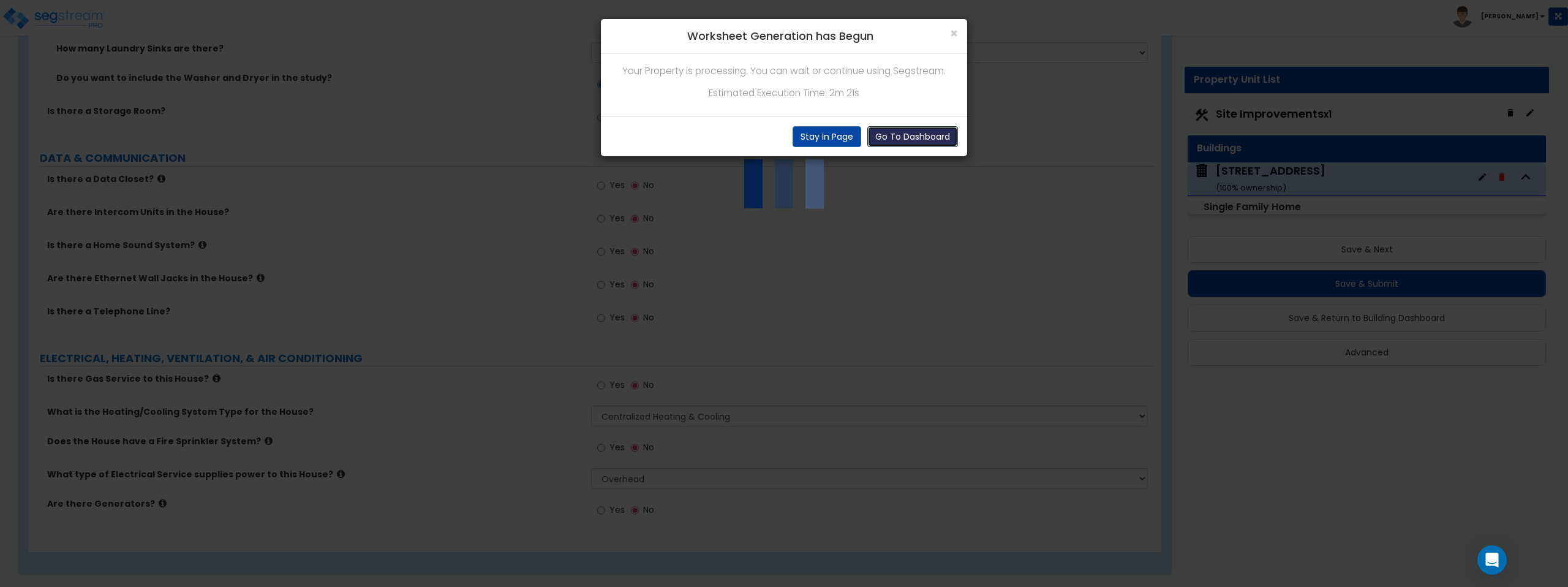
click at [906, 138] on button "Go To Dashboard" at bounding box center [913, 137] width 91 height 21
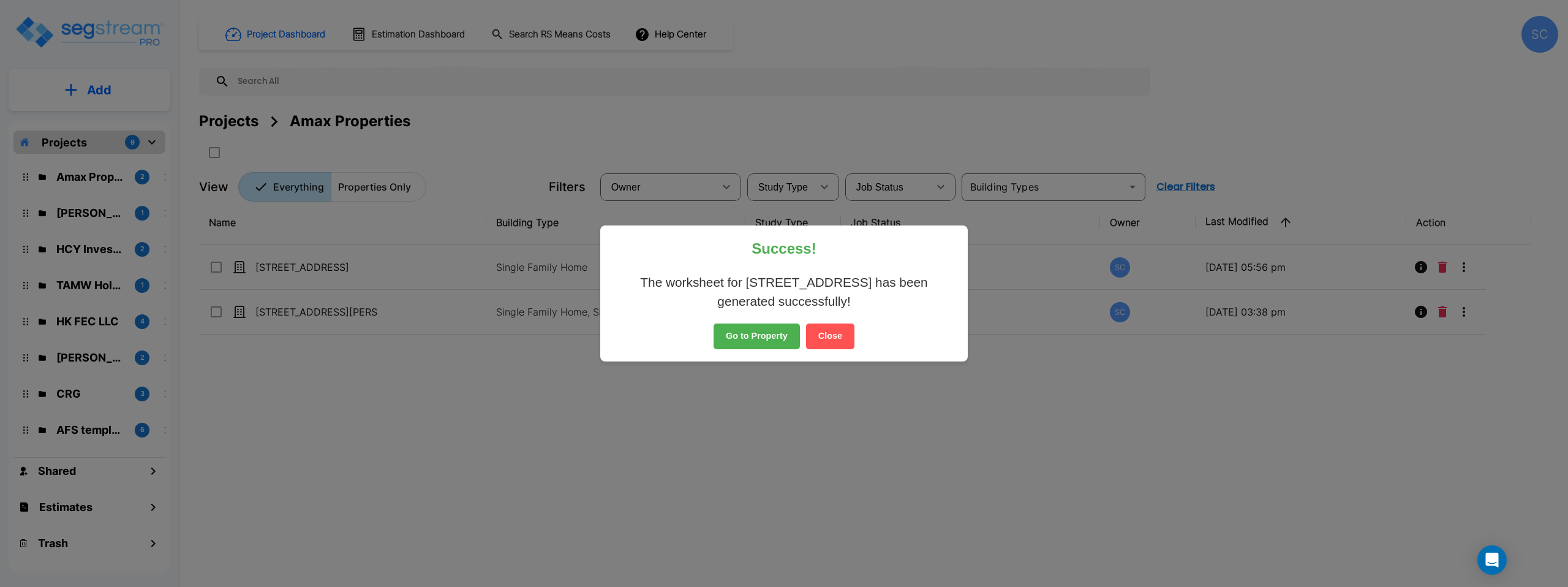
click at [761, 338] on button "Go to Property" at bounding box center [757, 337] width 87 height 26
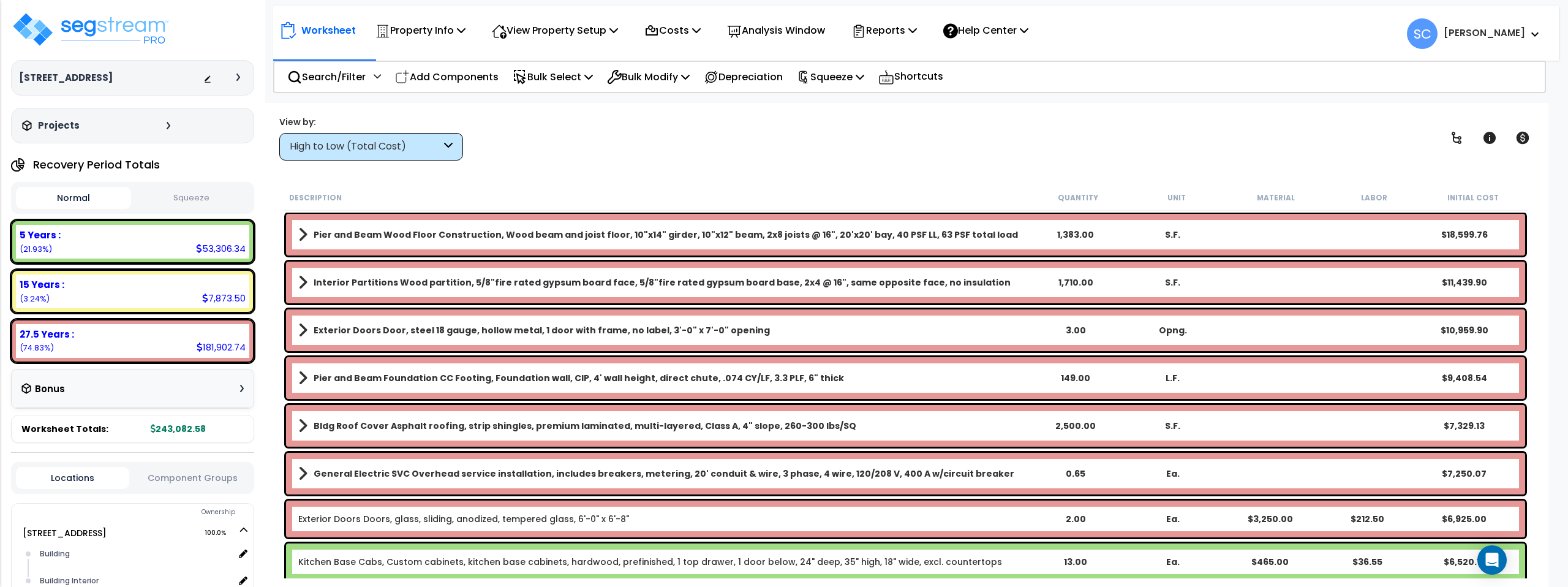
drag, startPoint x: 214, startPoint y: 194, endPoint x: 208, endPoint y: 197, distance: 6.7
click at [214, 194] on button "Squeeze" at bounding box center [191, 198] width 115 height 21
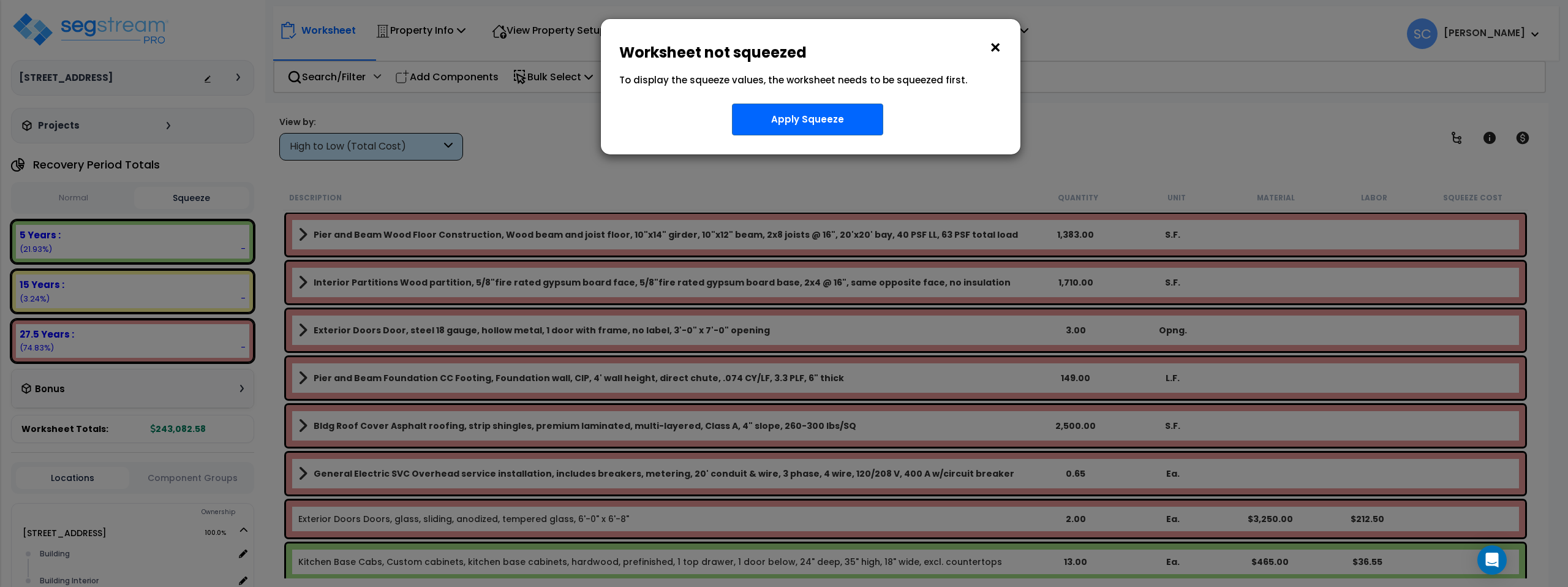
click at [999, 47] on button "×" at bounding box center [995, 48] width 14 height 19
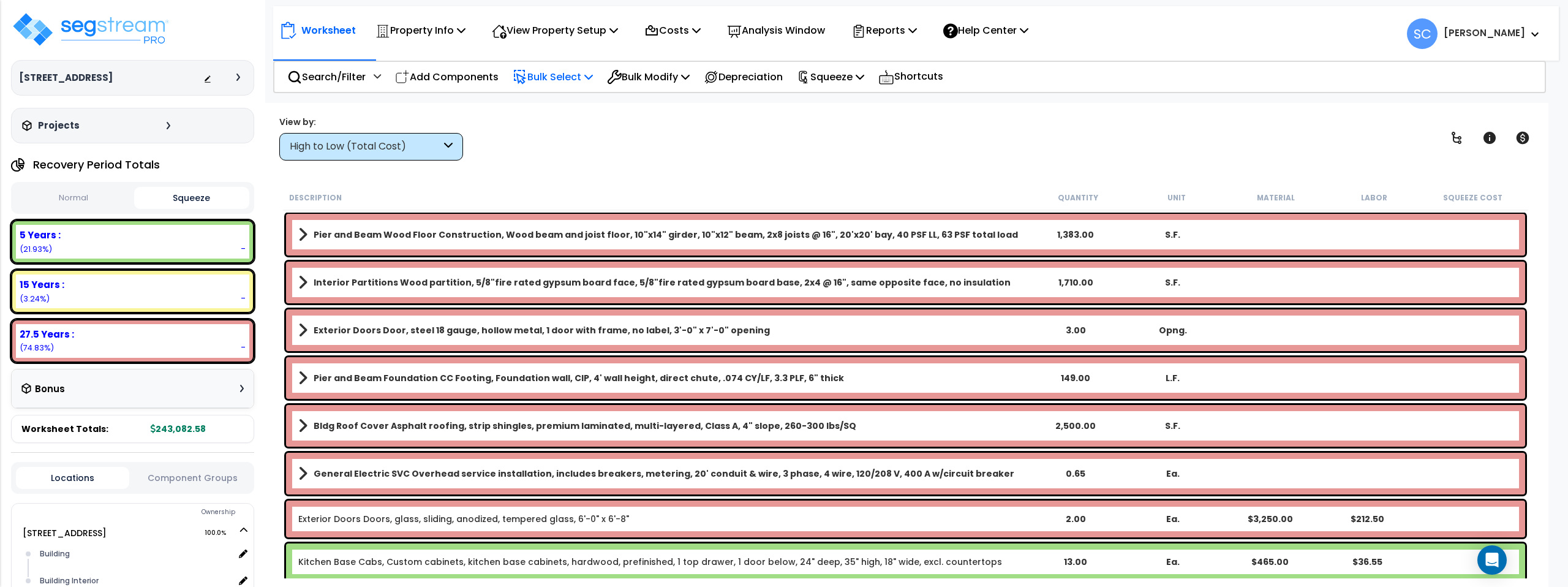
click at [560, 82] on p "Bulk Select" at bounding box center [553, 77] width 80 height 17
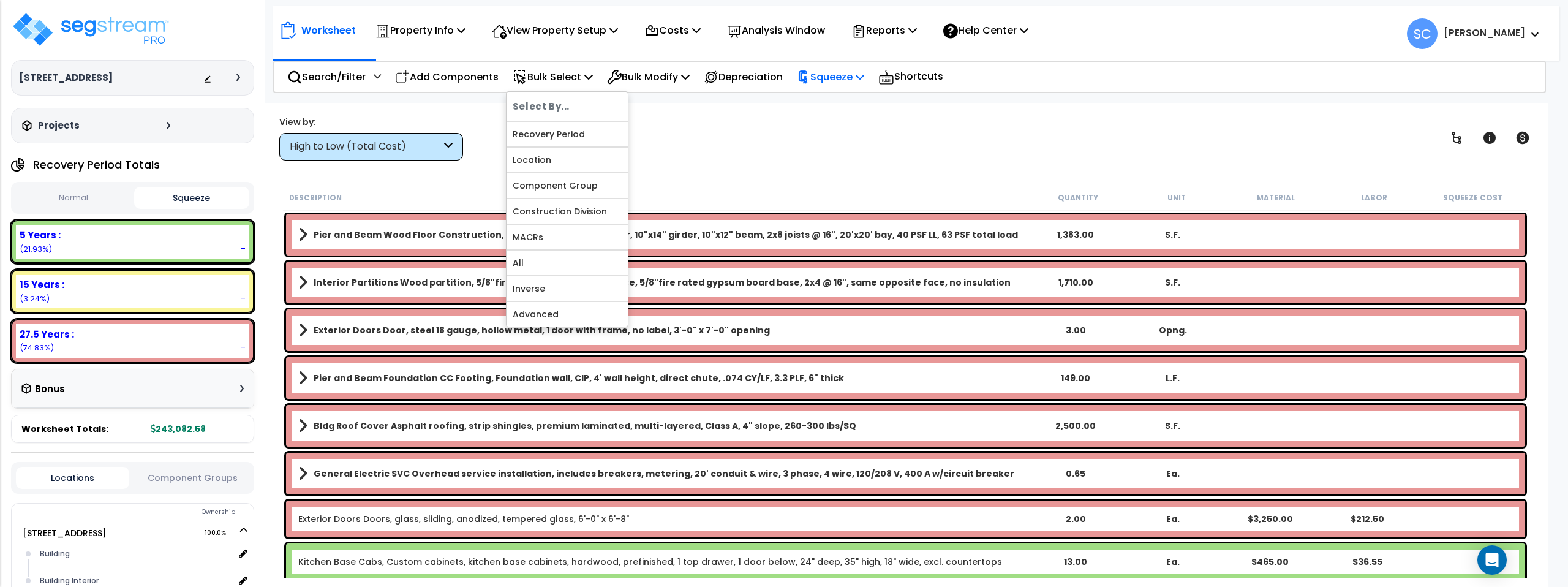
click at [864, 76] on p "Squeeze" at bounding box center [831, 77] width 67 height 17
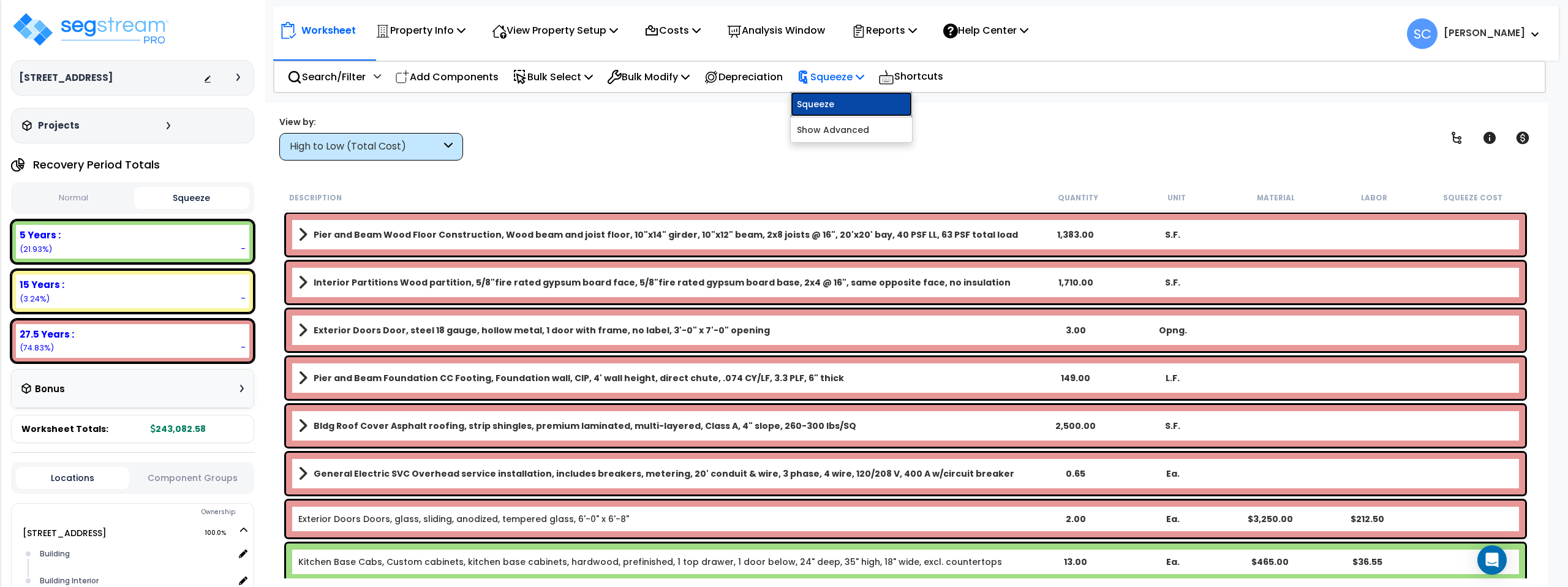
click at [853, 98] on link "Squeeze" at bounding box center [851, 104] width 121 height 25
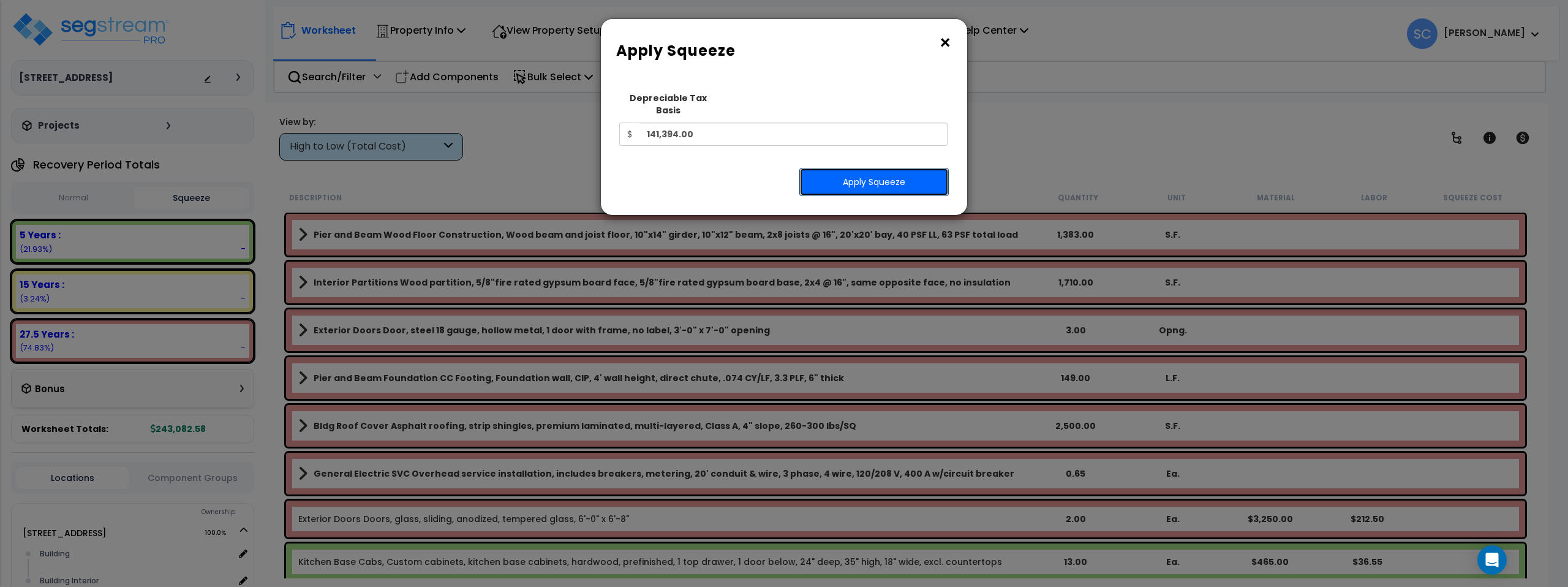
click at [869, 168] on button "Apply Squeeze" at bounding box center [874, 182] width 149 height 28
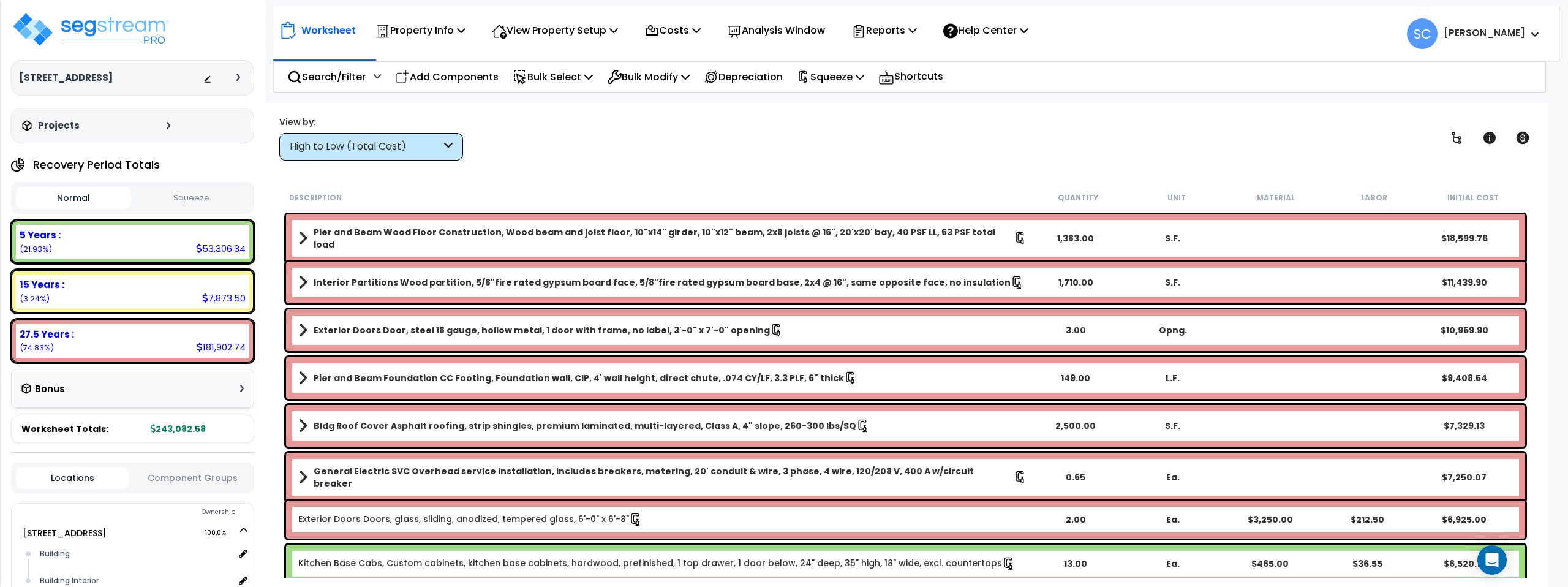
click at [179, 192] on button "Squeeze" at bounding box center [191, 198] width 115 height 21
click at [129, 29] on img at bounding box center [91, 29] width 159 height 37
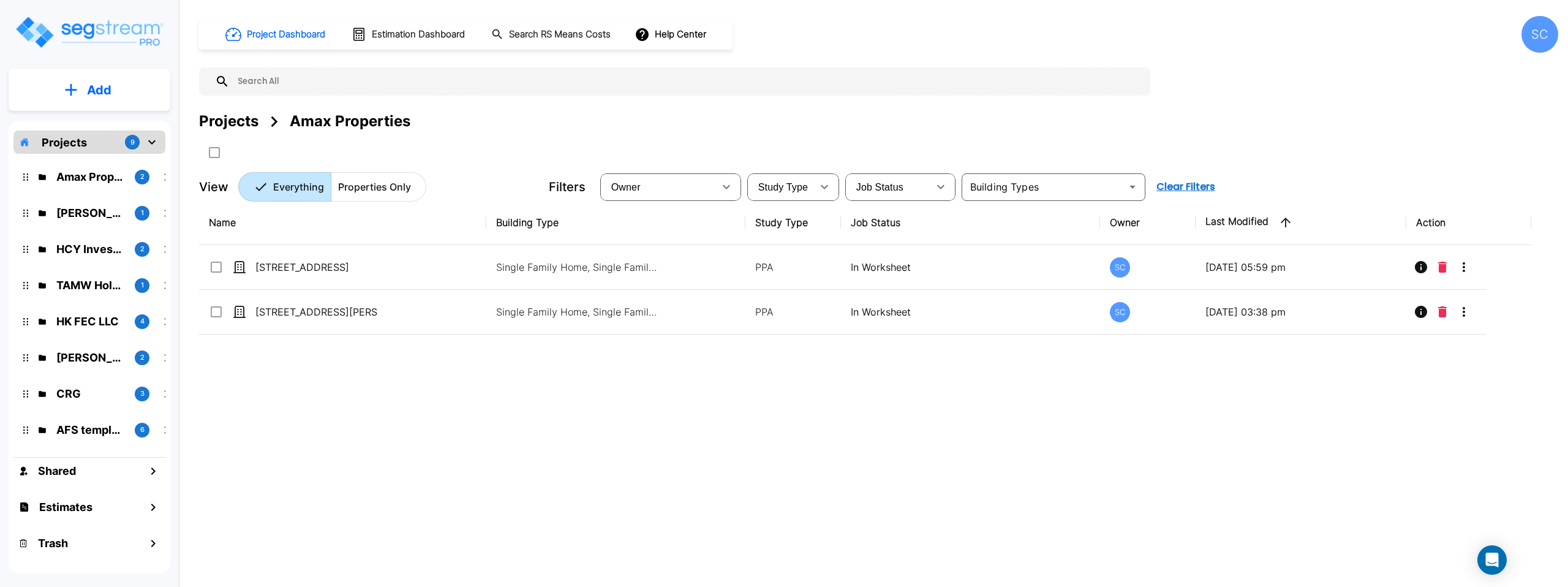
click at [69, 284] on p "TAMW Holdings LLC" at bounding box center [91, 285] width 69 height 17
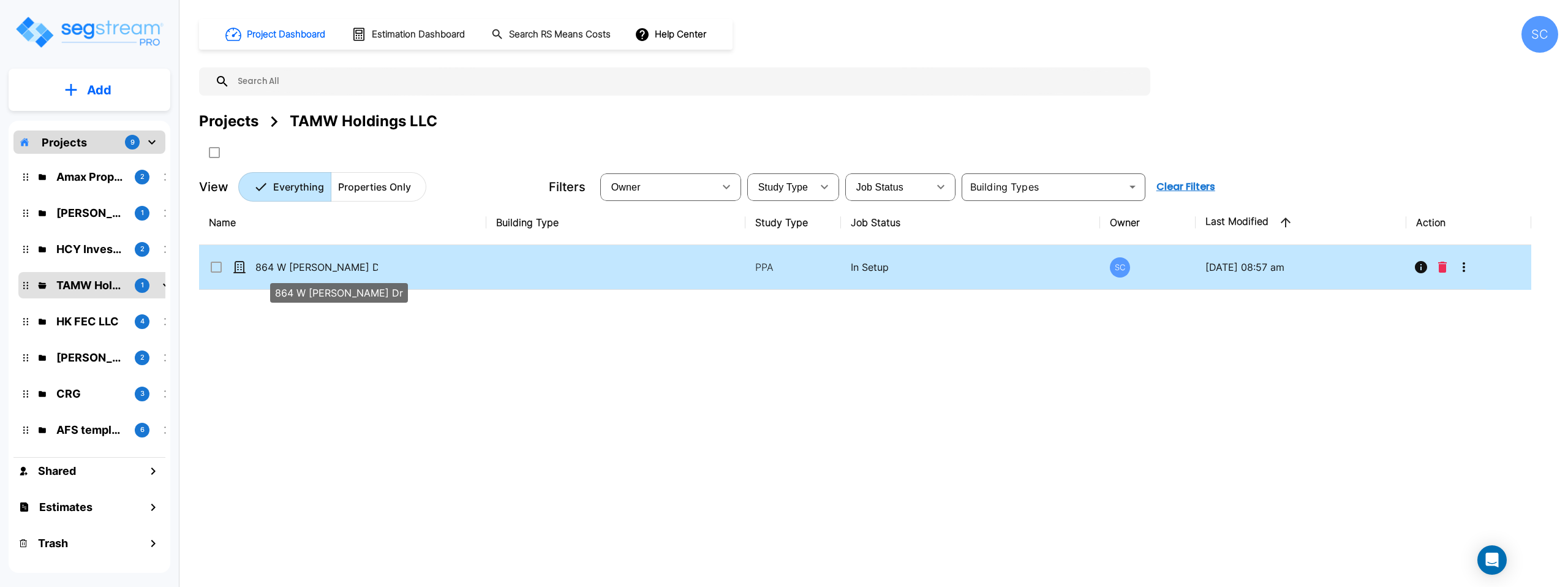
click at [325, 271] on p "864 W [PERSON_NAME] Dr" at bounding box center [316, 267] width 122 height 15
checkbox input "true"
click at [325, 271] on p "864 W [PERSON_NAME] Dr" at bounding box center [316, 267] width 122 height 15
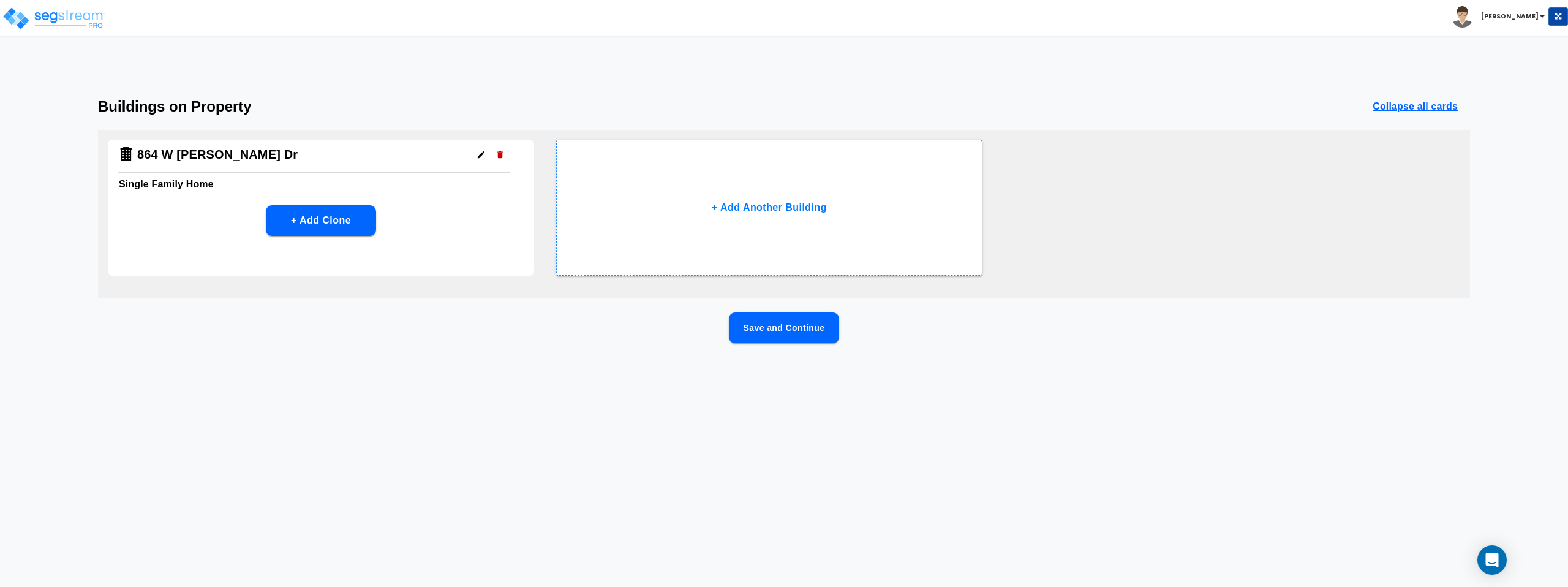
click at [774, 326] on button "Save and Continue" at bounding box center [784, 327] width 110 height 30
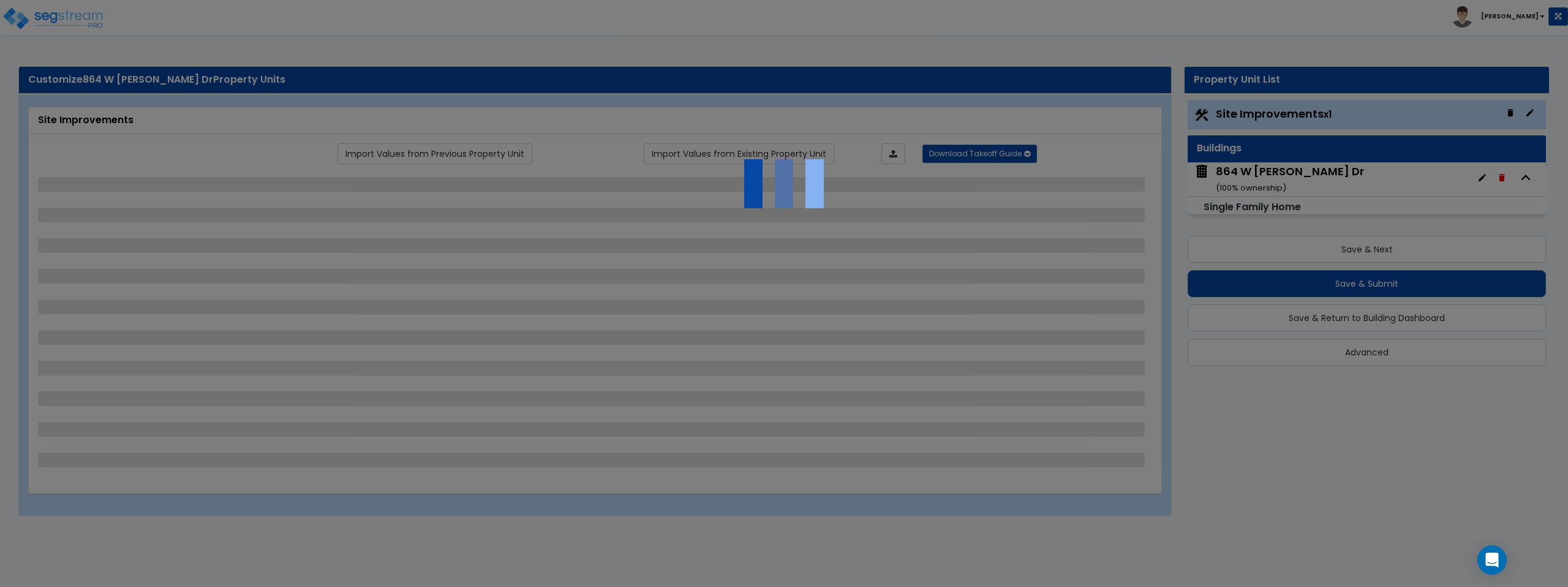
select select "2"
select select "1"
select select "2"
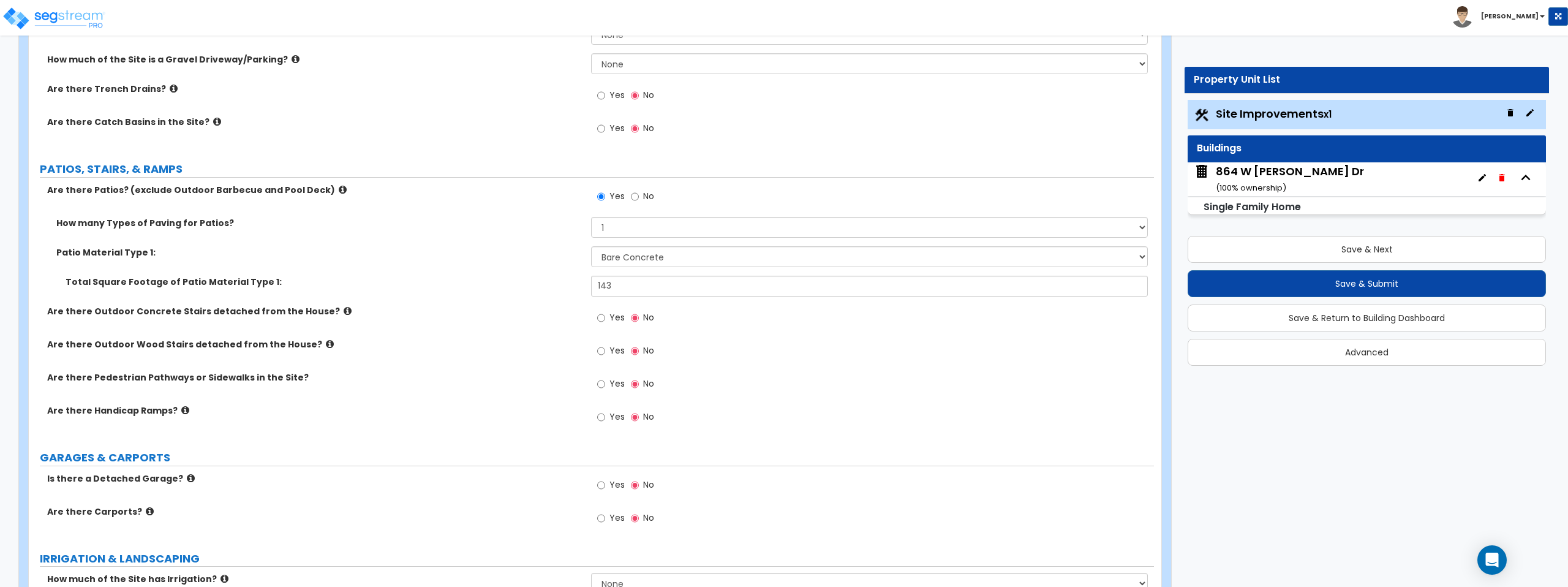
scroll to position [391, 0]
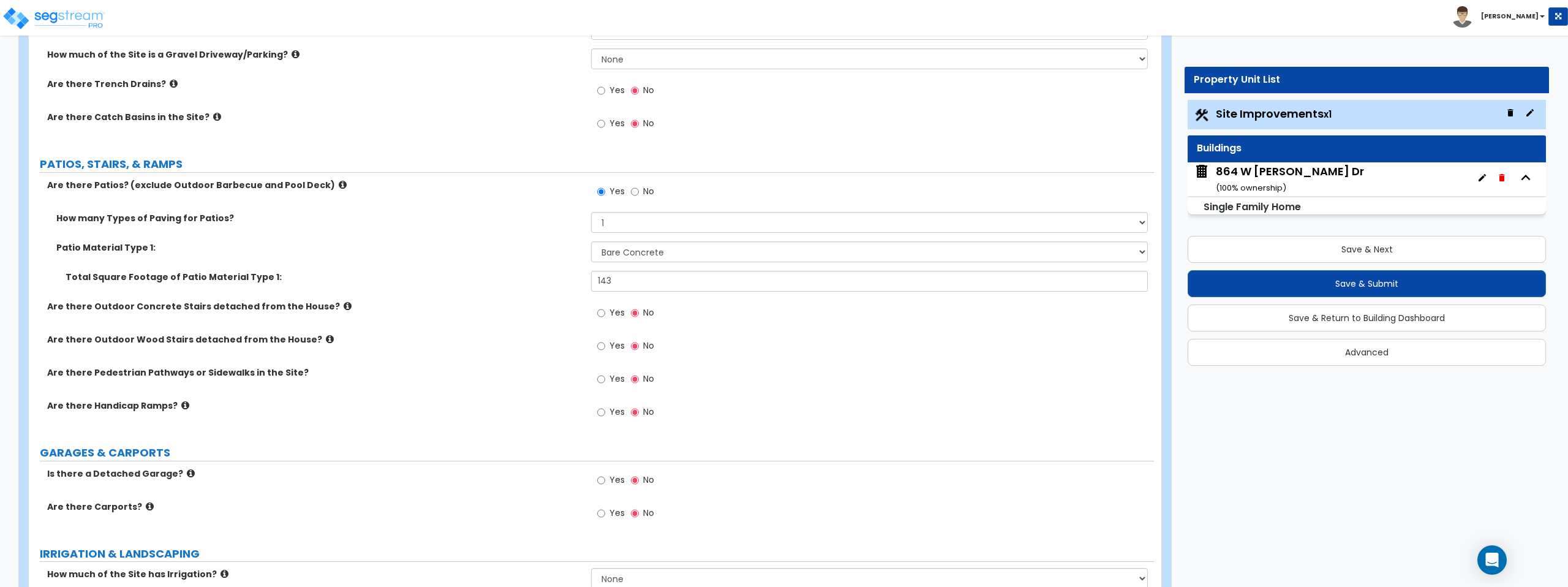
click at [343, 306] on icon at bounding box center [347, 306] width 8 height 9
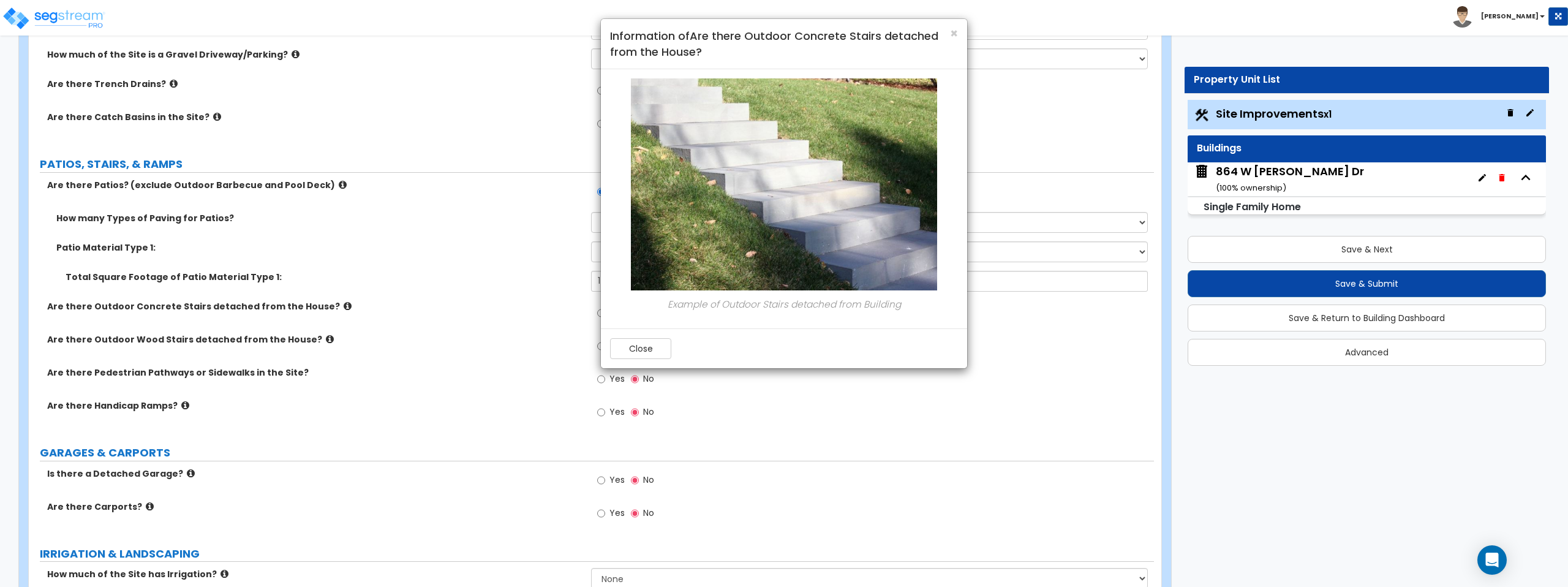
click at [361, 295] on div "× Information of Are there Outdoor Concrete Stairs detached from the House? Exa…" at bounding box center [784, 293] width 1568 height 587
click at [309, 337] on div "× Information of Are there Outdoor Concrete Stairs detached from the House? Exa…" at bounding box center [784, 293] width 1568 height 587
click at [650, 355] on button "Close" at bounding box center [640, 349] width 61 height 21
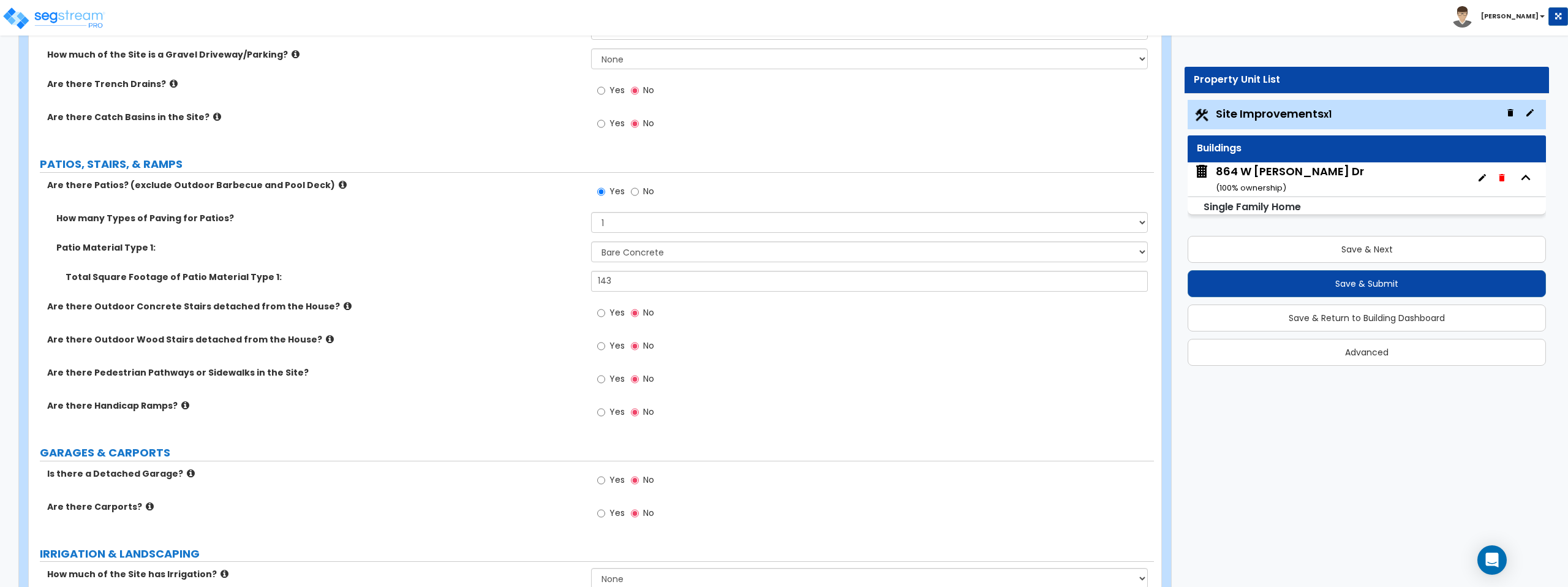
click at [326, 341] on icon at bounding box center [330, 339] width 8 height 9
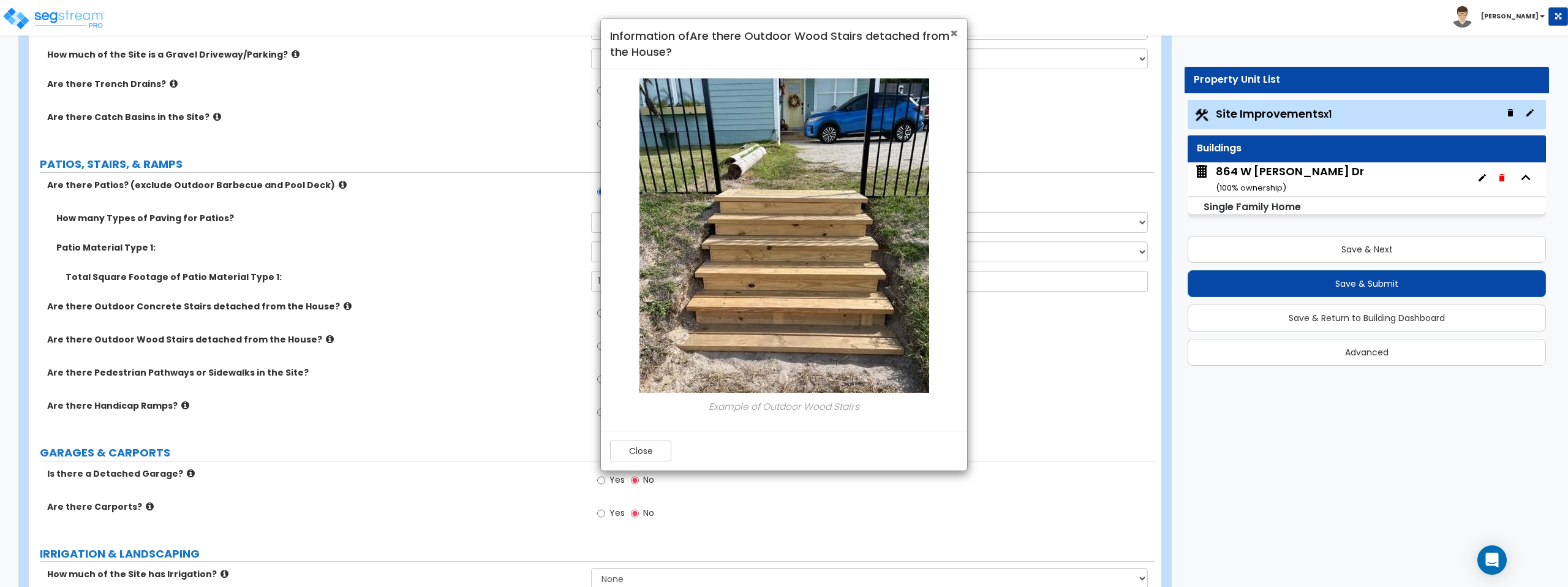
click at [953, 36] on span "×" at bounding box center [954, 33] width 8 height 17
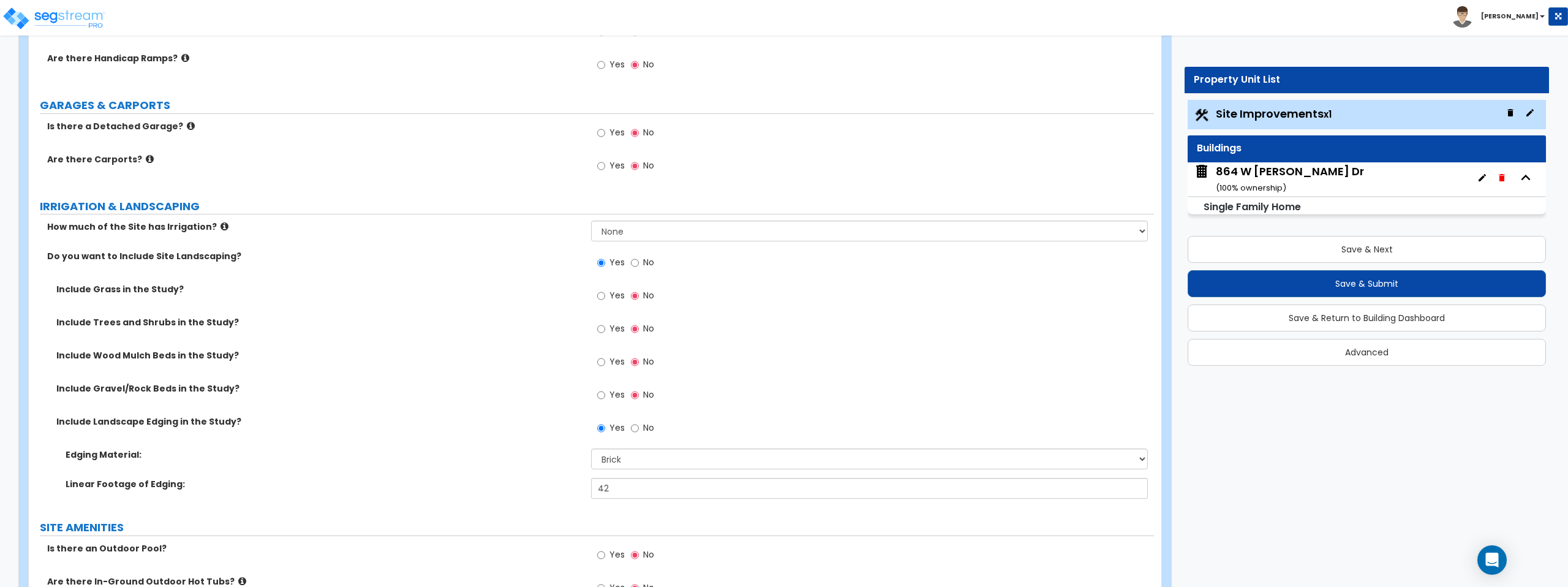
scroll to position [740, 0]
click at [602, 295] on input "Yes" at bounding box center [601, 294] width 8 height 14
radio input "true"
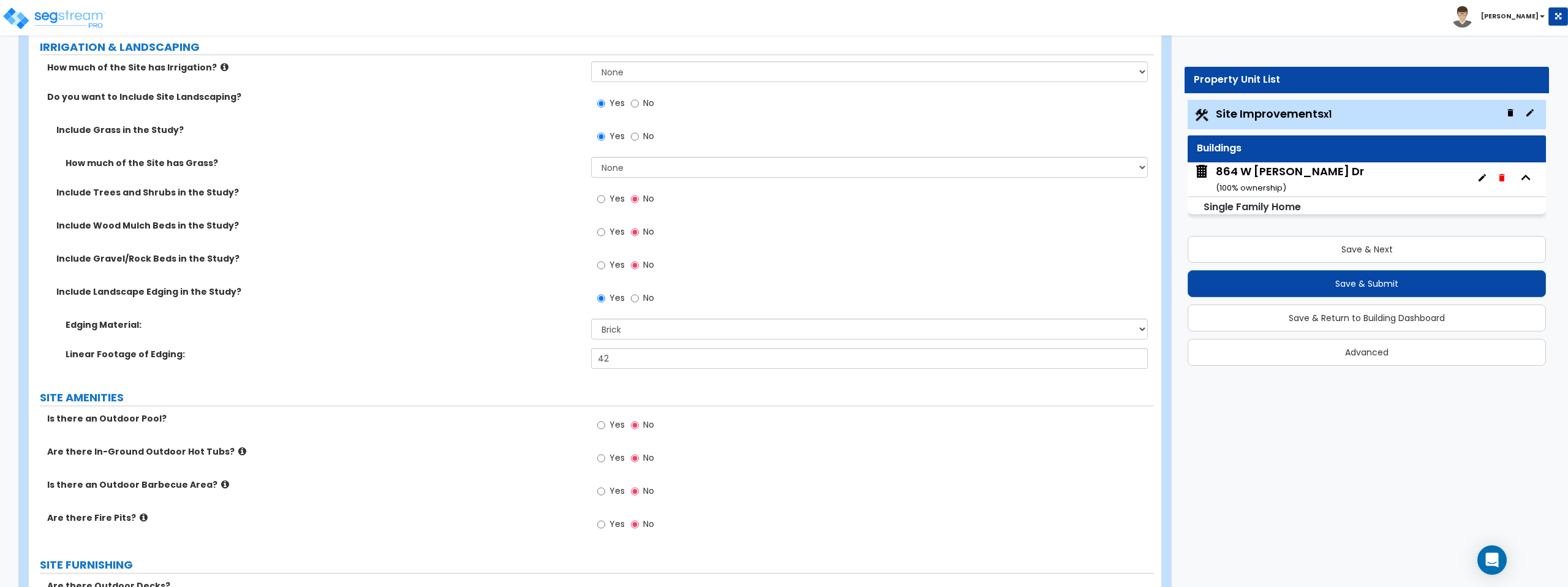
scroll to position [896, 0]
click at [627, 172] on select "None I want to Enter an Approximate Percentage I want to Enter the Square Foota…" at bounding box center [869, 169] width 556 height 21
select select "2"
click at [591, 159] on select "None I want to Enter an Approximate Percentage I want to Enter the Square Foota…" at bounding box center [869, 169] width 556 height 21
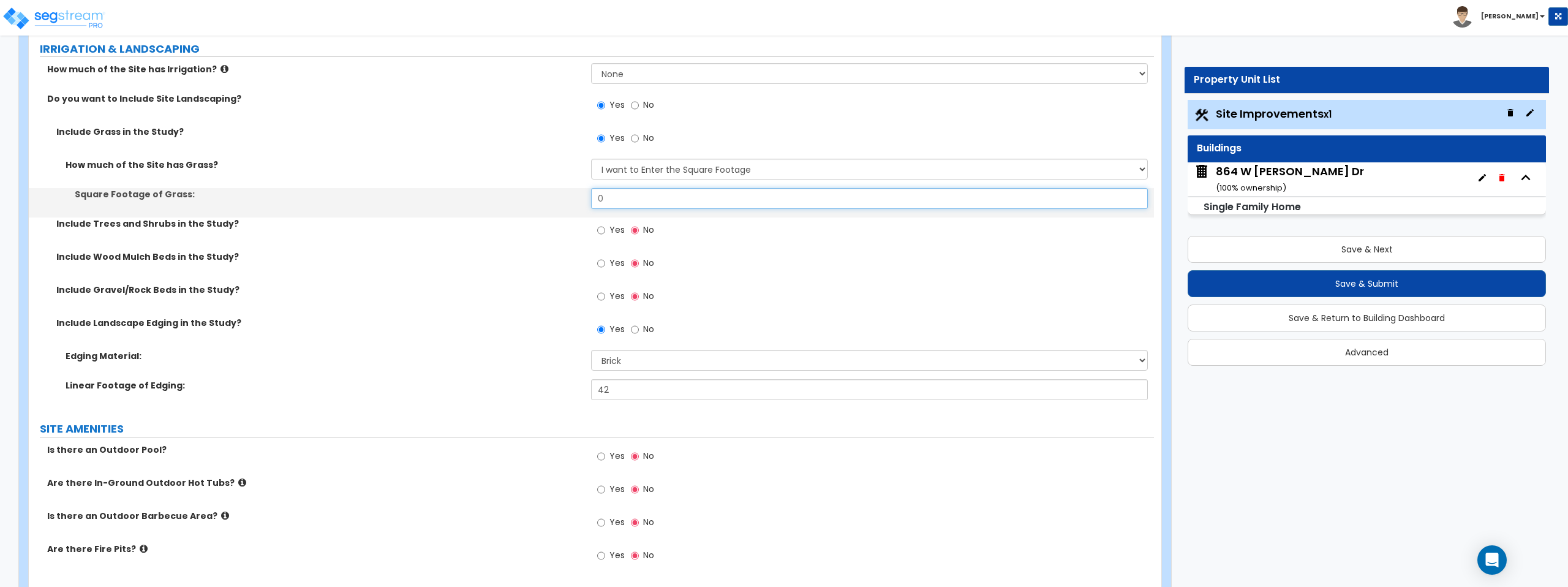
click at [671, 197] on input "0" at bounding box center [869, 199] width 556 height 21
type input "8,000"
click at [523, 217] on div "Square Footage of Grass: 8,000" at bounding box center [591, 203] width 1125 height 29
click at [600, 232] on input "Yes" at bounding box center [601, 230] width 8 height 14
radio input "true"
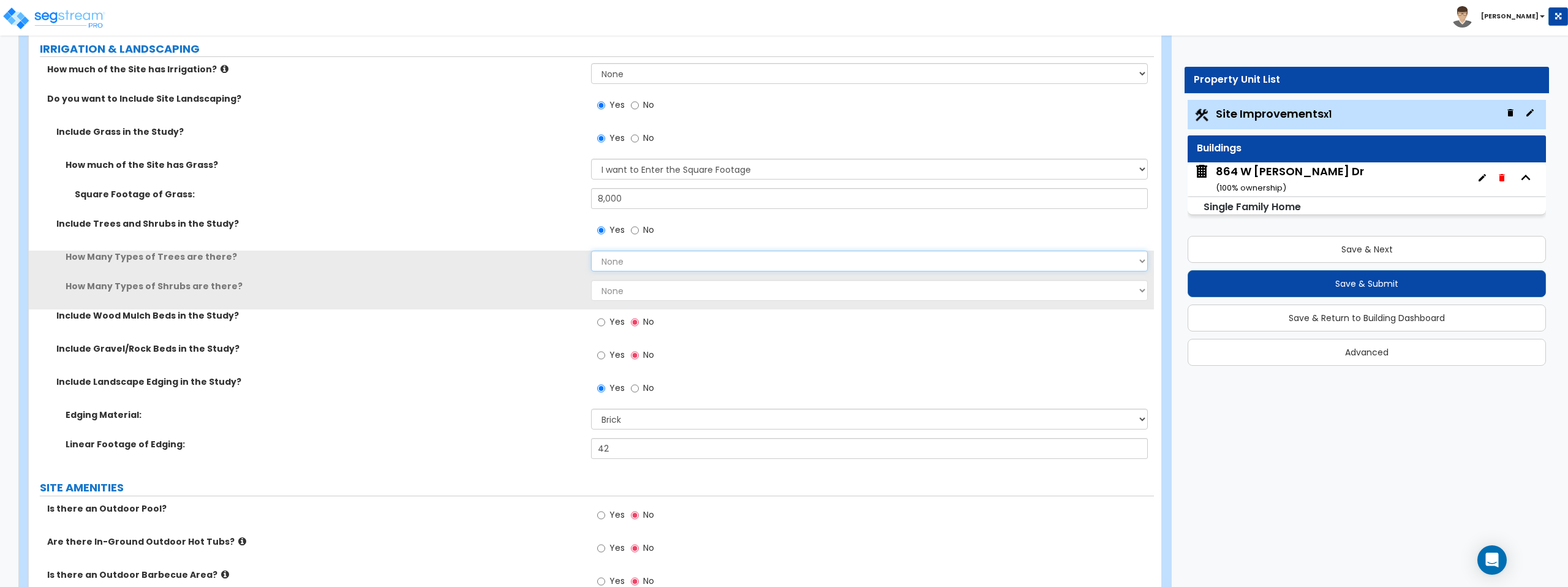
click at [620, 266] on select "None 1 2 3" at bounding box center [869, 261] width 556 height 21
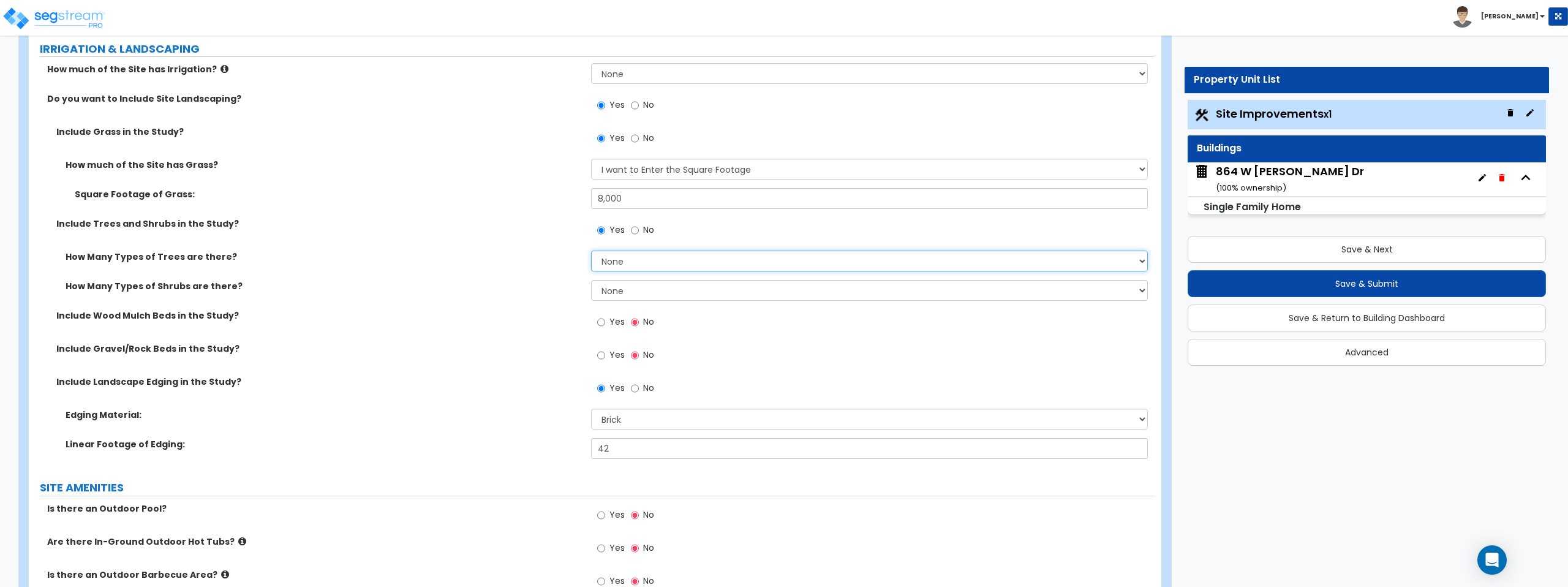
select select "1"
click at [591, 250] on select "None 1 2 3" at bounding box center [869, 261] width 556 height 21
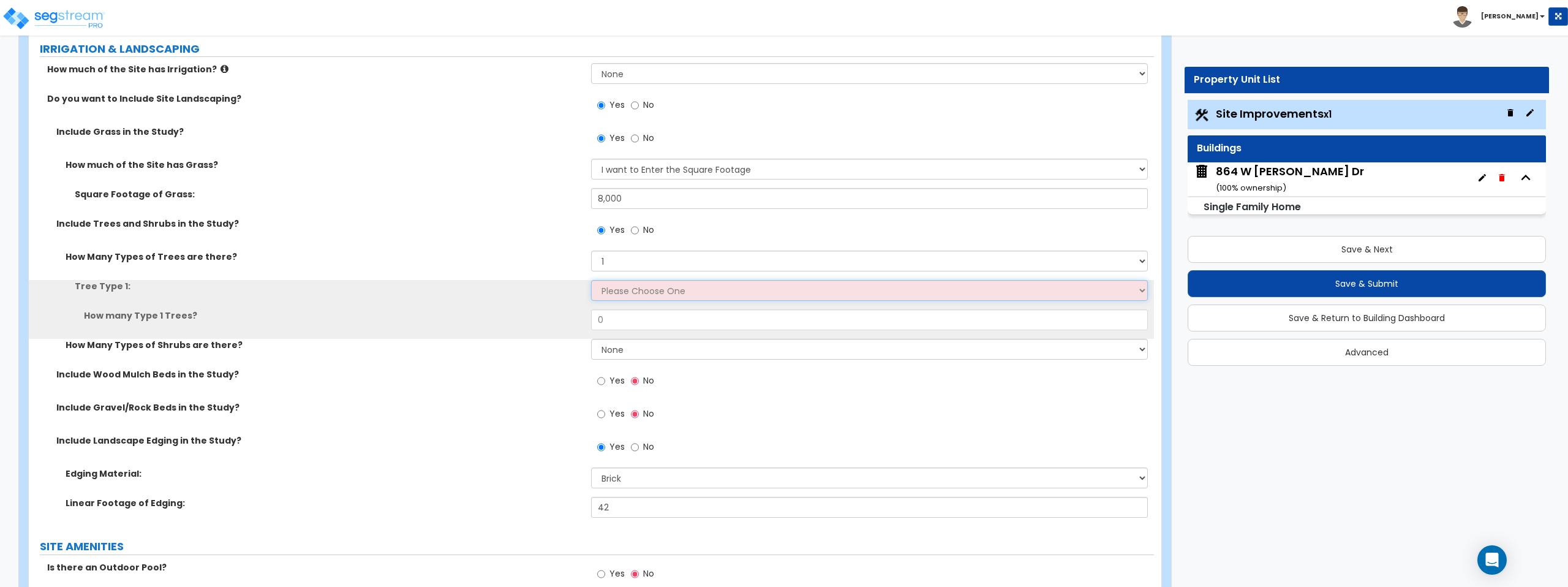
click at [628, 294] on select "Please Choose One Honey Locust Planetree Poplar Elm Hawthorn Linden Maple Red M…" at bounding box center [869, 291] width 556 height 21
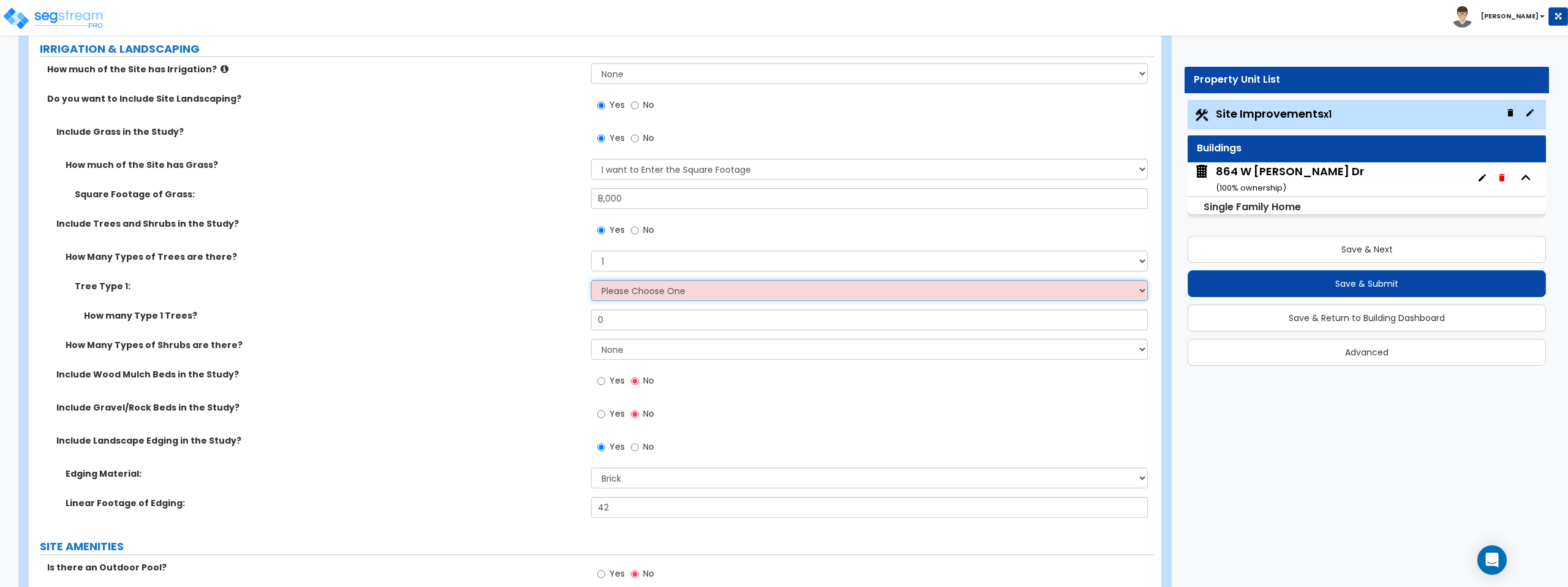
select select "7"
click at [591, 280] on select "Please Choose One Honey Locust Planetree Poplar Elm Hawthorn Linden Maple Red M…" at bounding box center [869, 291] width 556 height 21
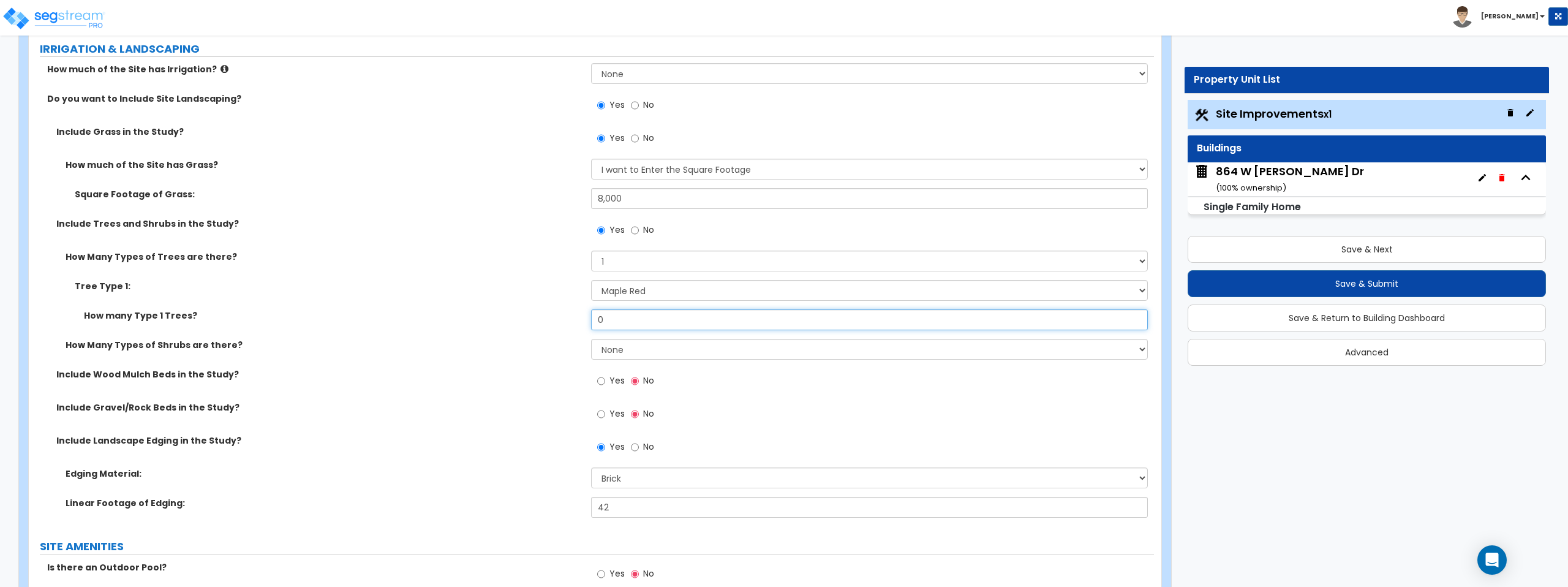
click at [644, 320] on input "0" at bounding box center [869, 320] width 556 height 21
type input "1"
click at [662, 290] on select "Please Choose One Honey Locust Planetree Poplar Elm Hawthorn Linden Maple Red M…" at bounding box center [869, 291] width 556 height 21
click at [591, 280] on select "Please Choose One Honey Locust Planetree Poplar Elm Hawthorn Linden Maple Red M…" at bounding box center [869, 291] width 556 height 21
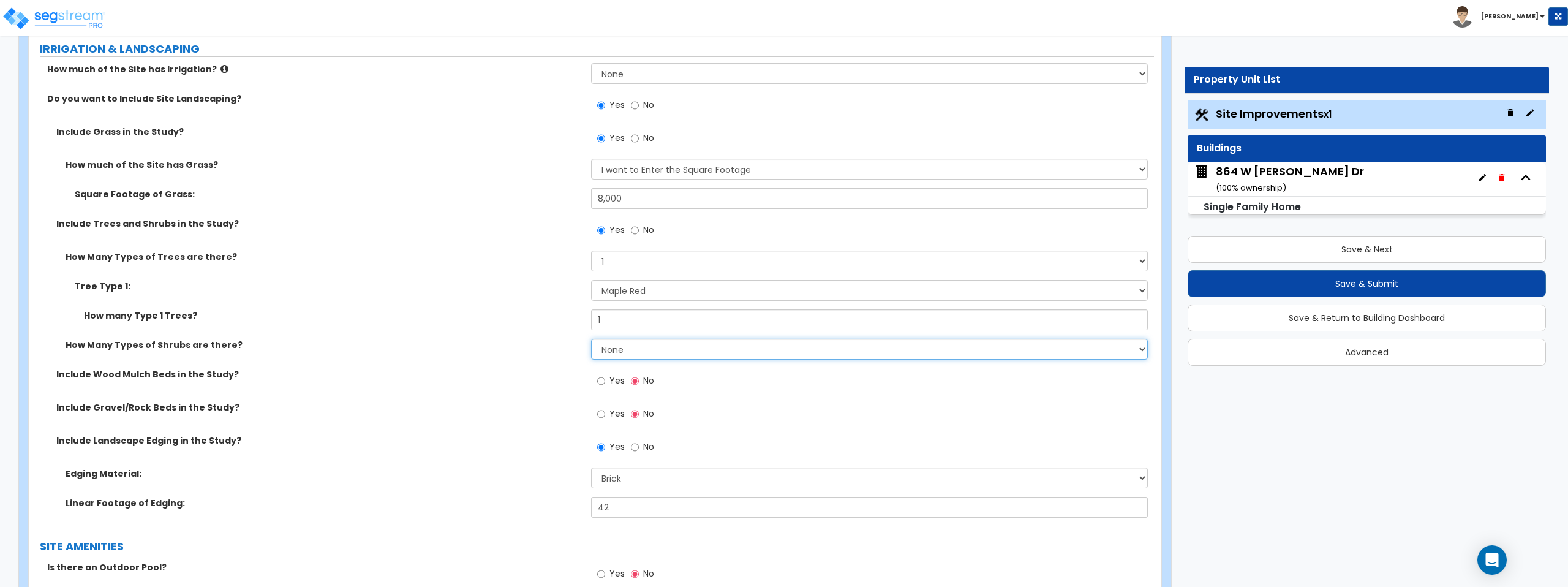
click at [652, 354] on select "None 1 2 3" at bounding box center [869, 349] width 556 height 21
select select "2"
click at [591, 339] on select "None 1 2 3" at bounding box center [869, 349] width 556 height 21
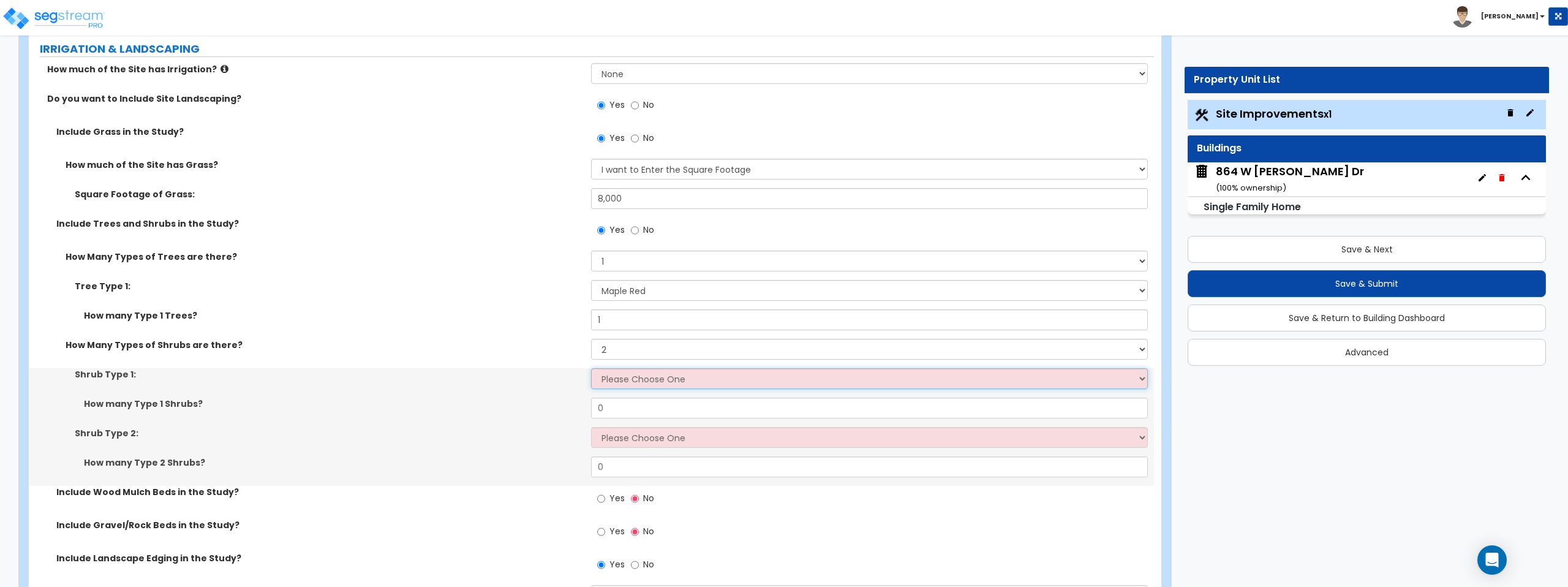
click at [640, 381] on select "Please Choose One Arborvitae Azalea Yew Boxwood Juniper [PERSON_NAME] Cotoneast…" at bounding box center [869, 379] width 556 height 21
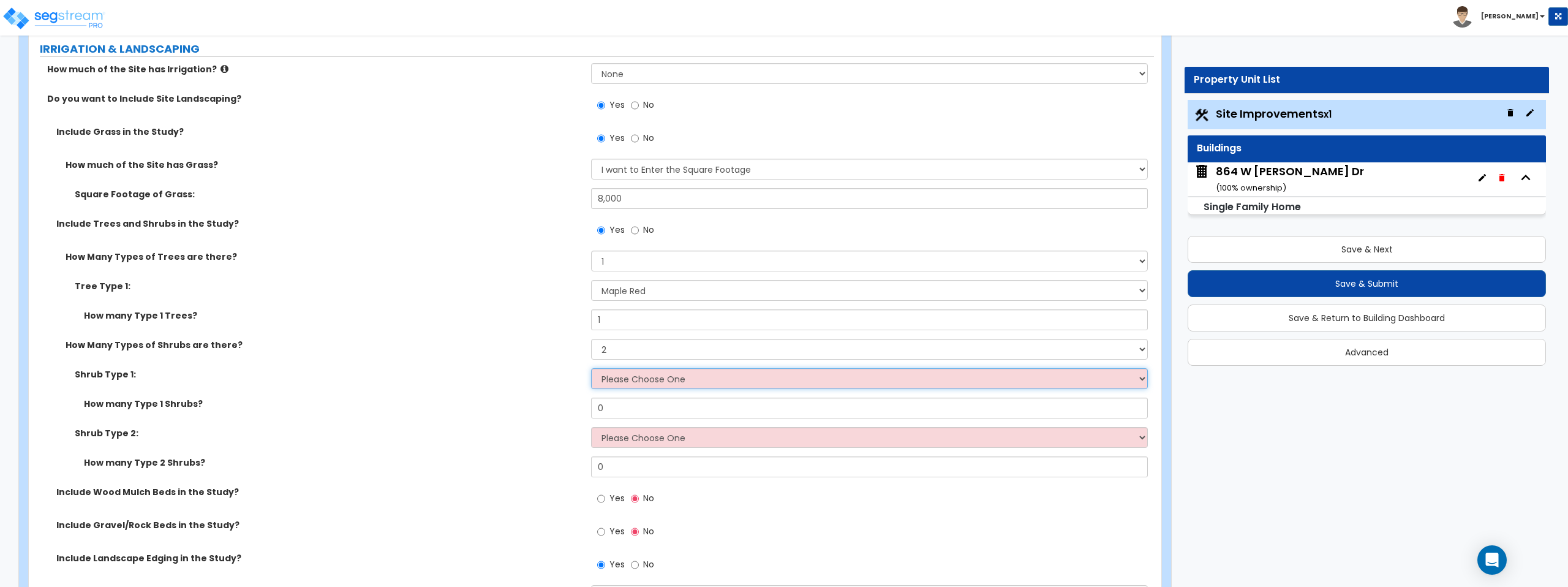
select select "6"
click at [591, 368] on select "Please Choose One Arborvitae Azalea Yew Boxwood Juniper [PERSON_NAME] Cotoneast…" at bounding box center [869, 379] width 556 height 21
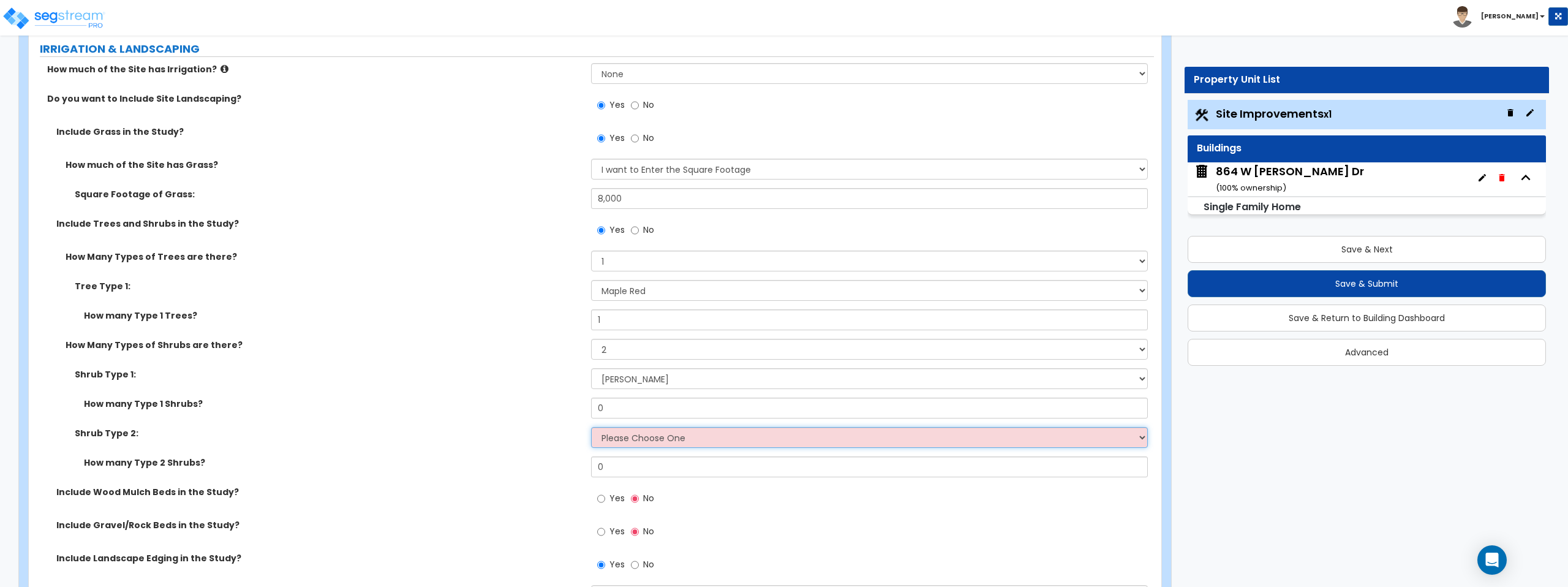
click at [636, 442] on select "Please Choose One Arborvitae Azalea Yew Boxwood Juniper [PERSON_NAME] Cotoneast…" at bounding box center [869, 437] width 556 height 21
select select "6"
click at [591, 427] on select "Please Choose One Arborvitae Azalea Yew Boxwood Juniper [PERSON_NAME] Cotoneast…" at bounding box center [869, 437] width 556 height 21
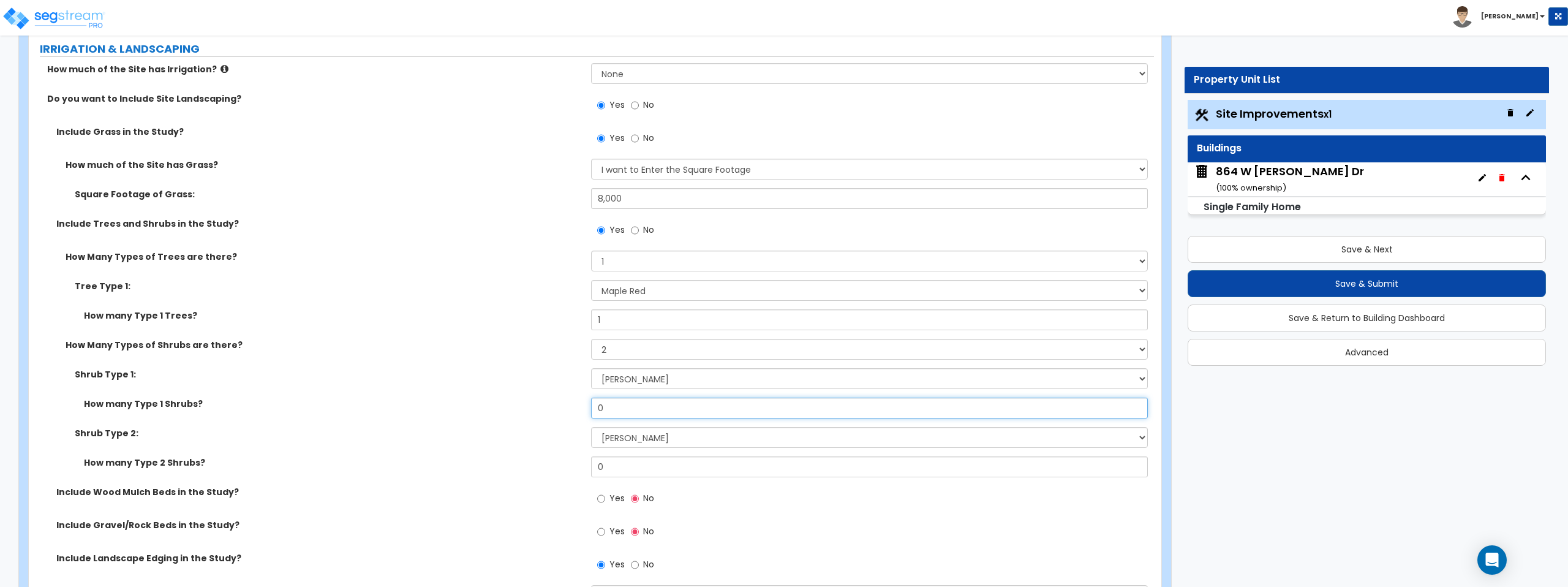
click at [659, 406] on input "0" at bounding box center [869, 408] width 556 height 21
click at [659, 405] on input "0" at bounding box center [869, 408] width 556 height 21
click at [659, 406] on input "0" at bounding box center [869, 408] width 556 height 21
click at [650, 398] on input "0" at bounding box center [869, 408] width 556 height 21
click at [646, 401] on input "0" at bounding box center [869, 408] width 556 height 21
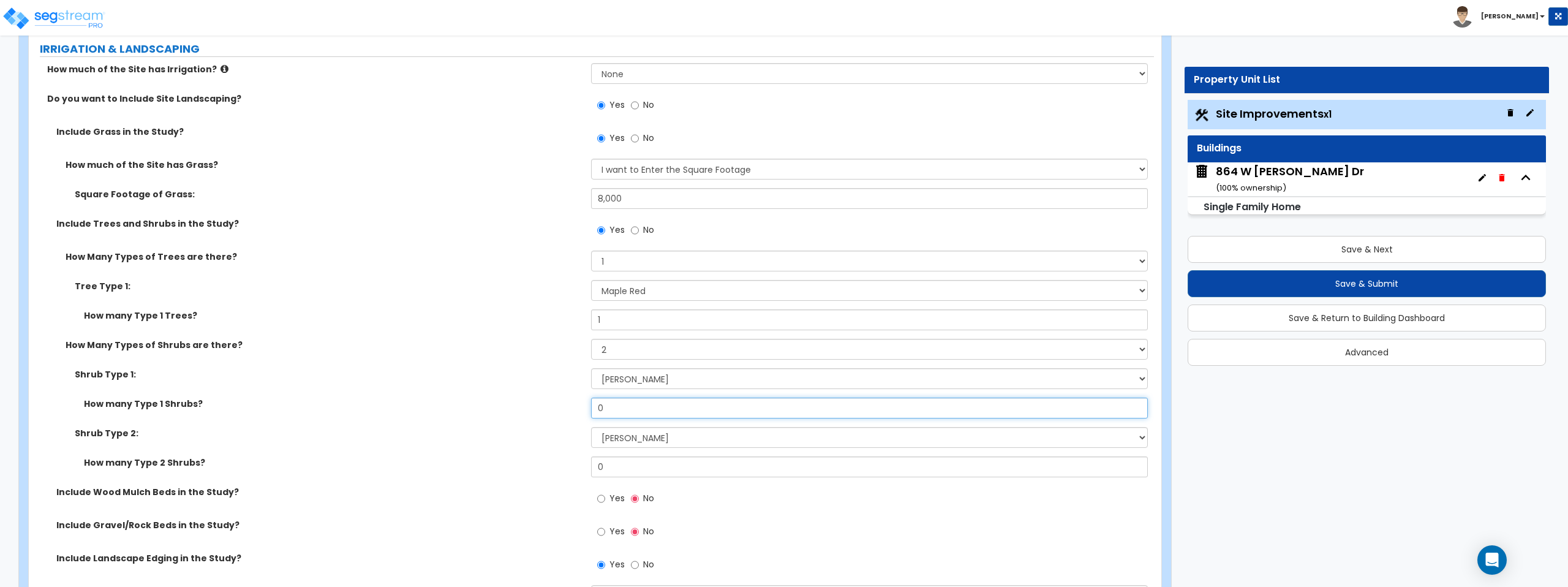
click at [646, 401] on input "0" at bounding box center [869, 408] width 556 height 21
click at [687, 349] on select "None 1 2 3" at bounding box center [869, 349] width 556 height 21
select select "1"
click at [591, 339] on select "None 1 2 3" at bounding box center [869, 349] width 556 height 21
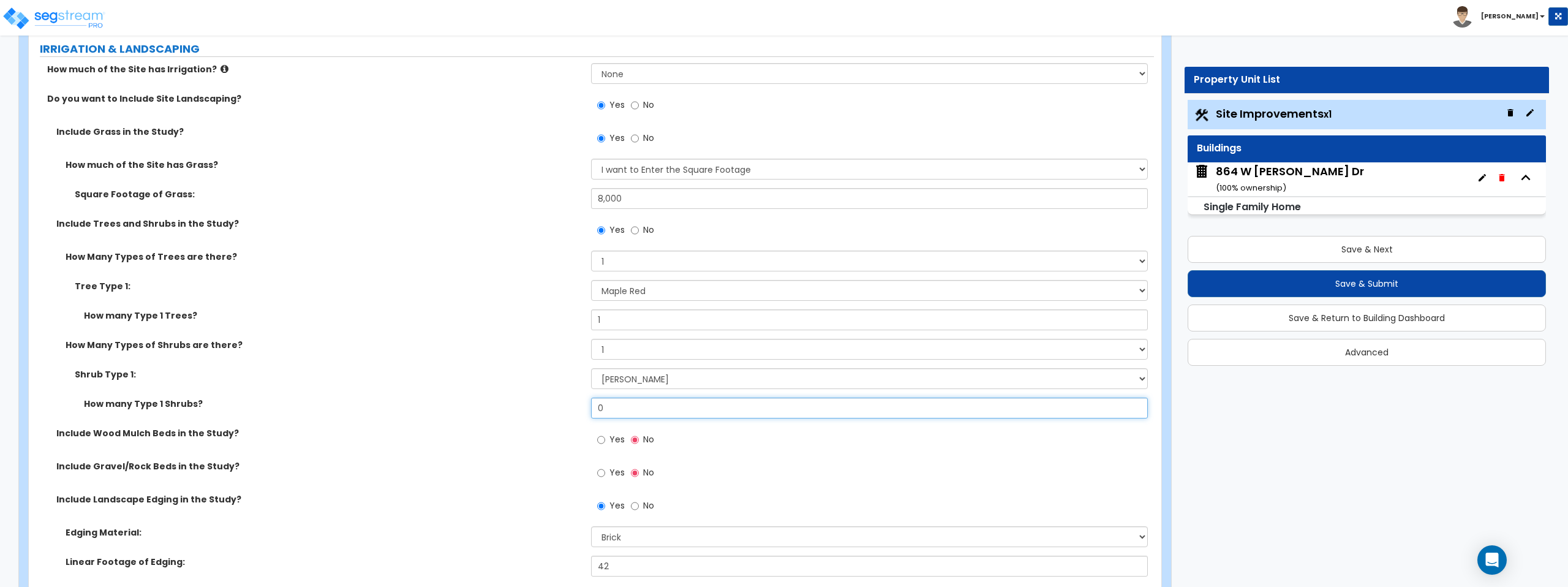
click at [662, 408] on input "0" at bounding box center [869, 408] width 556 height 21
click at [661, 408] on input "0" at bounding box center [869, 408] width 556 height 21
type input "4"
click at [535, 390] on div "Shrub Type 1: Please Choose One Arborvitae Azalea Yew Boxwood Juniper [PERSON_N…" at bounding box center [591, 382] width 1125 height 29
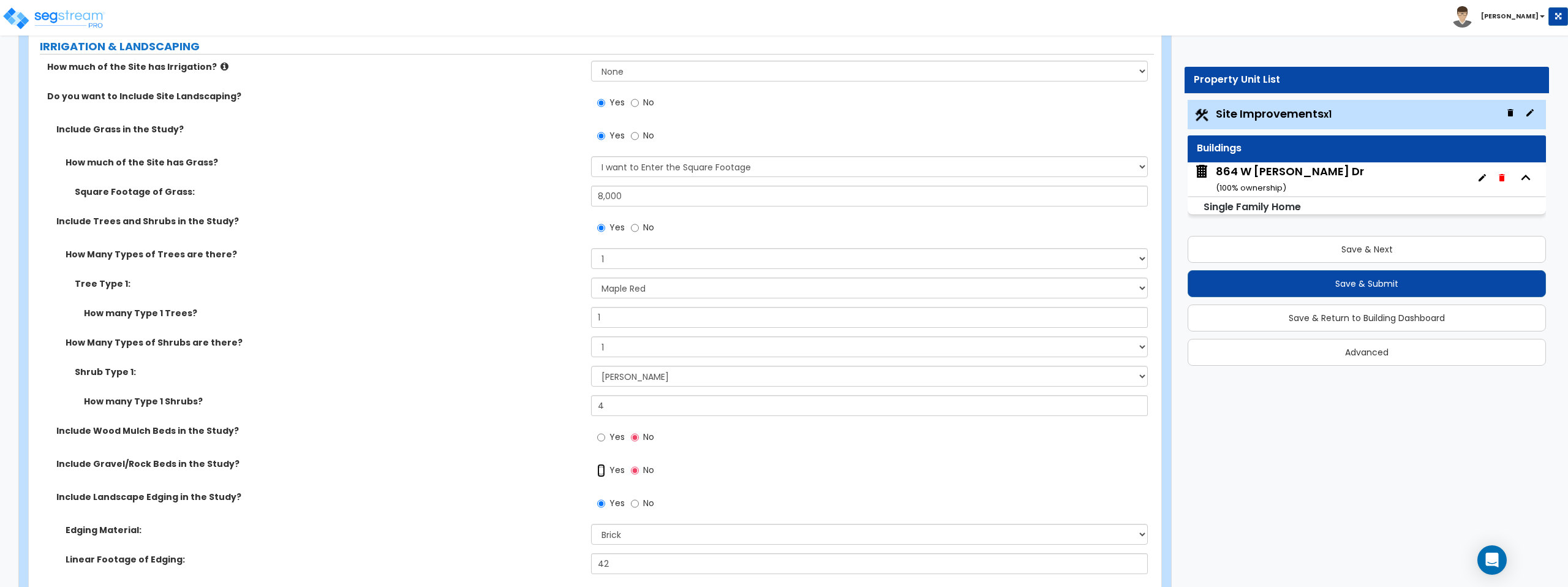
click at [604, 471] on input "Yes" at bounding box center [601, 471] width 8 height 14
radio input "true"
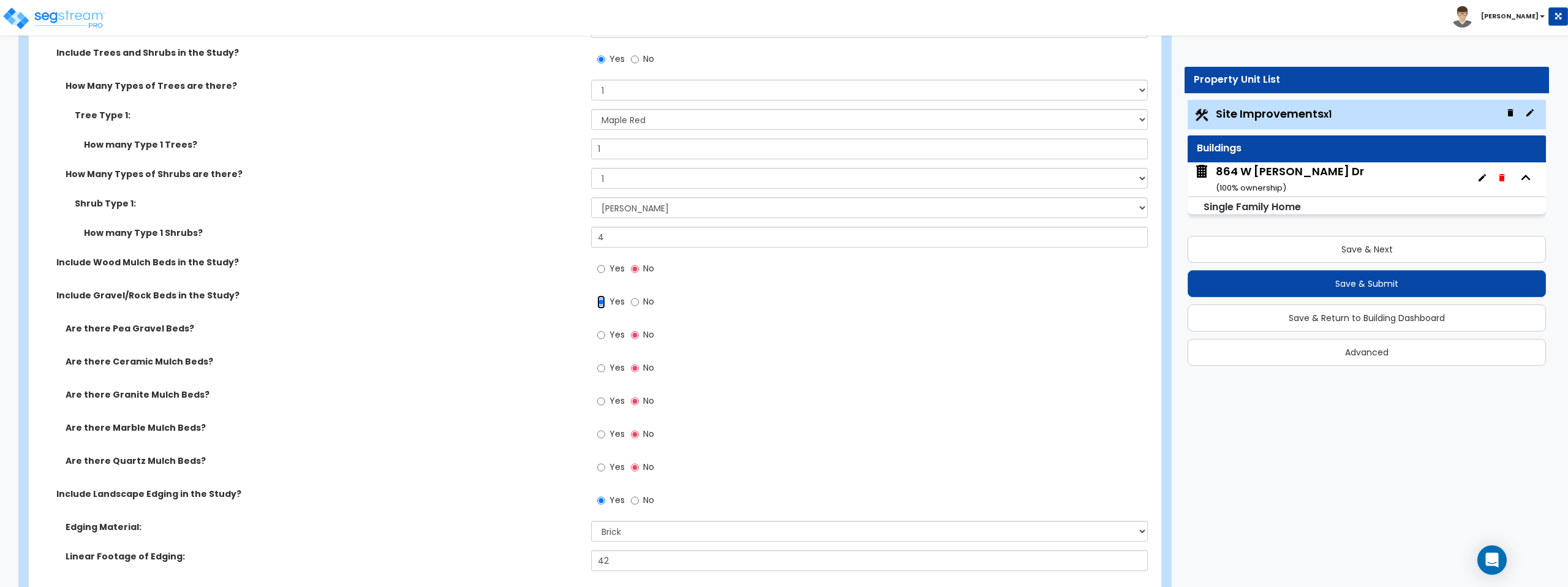
scroll to position [1068, 0]
click at [601, 331] on input "Yes" at bounding box center [601, 335] width 8 height 14
radio input "true"
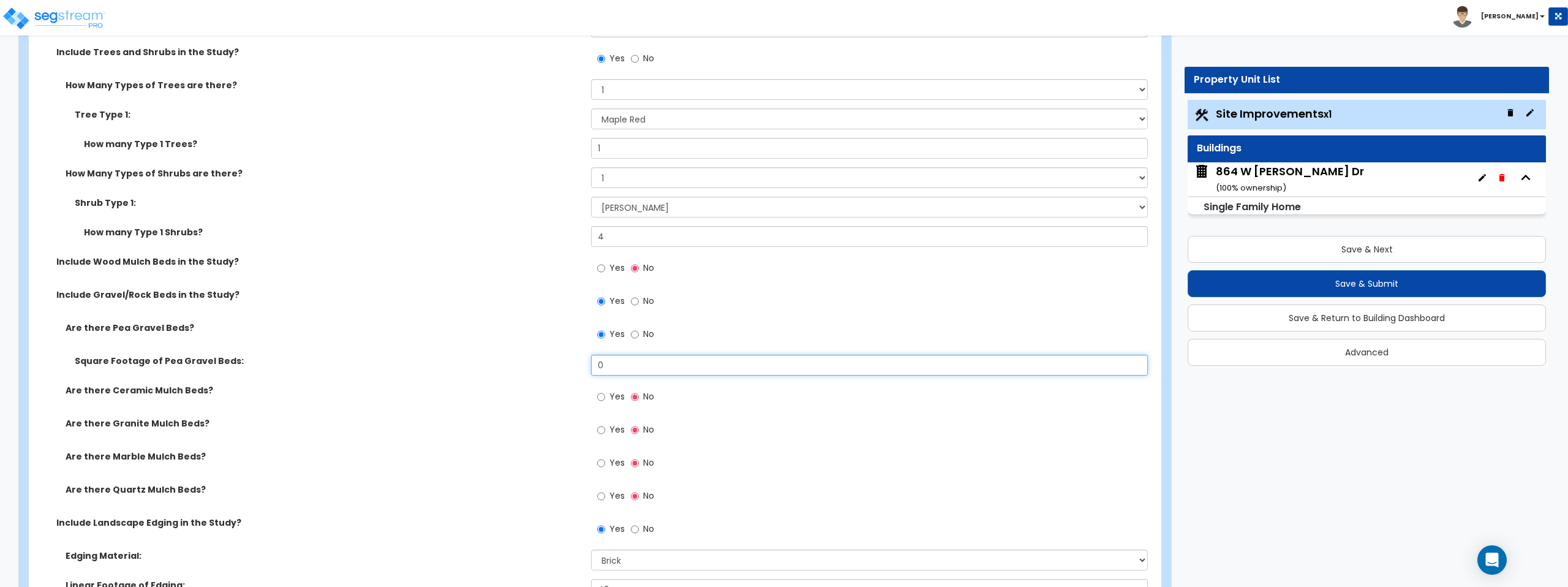
click at [634, 364] on input "0" at bounding box center [869, 365] width 556 height 21
type input "65"
click at [418, 353] on div "Are there Pea Gravel Beds? Yes No" at bounding box center [591, 338] width 1125 height 33
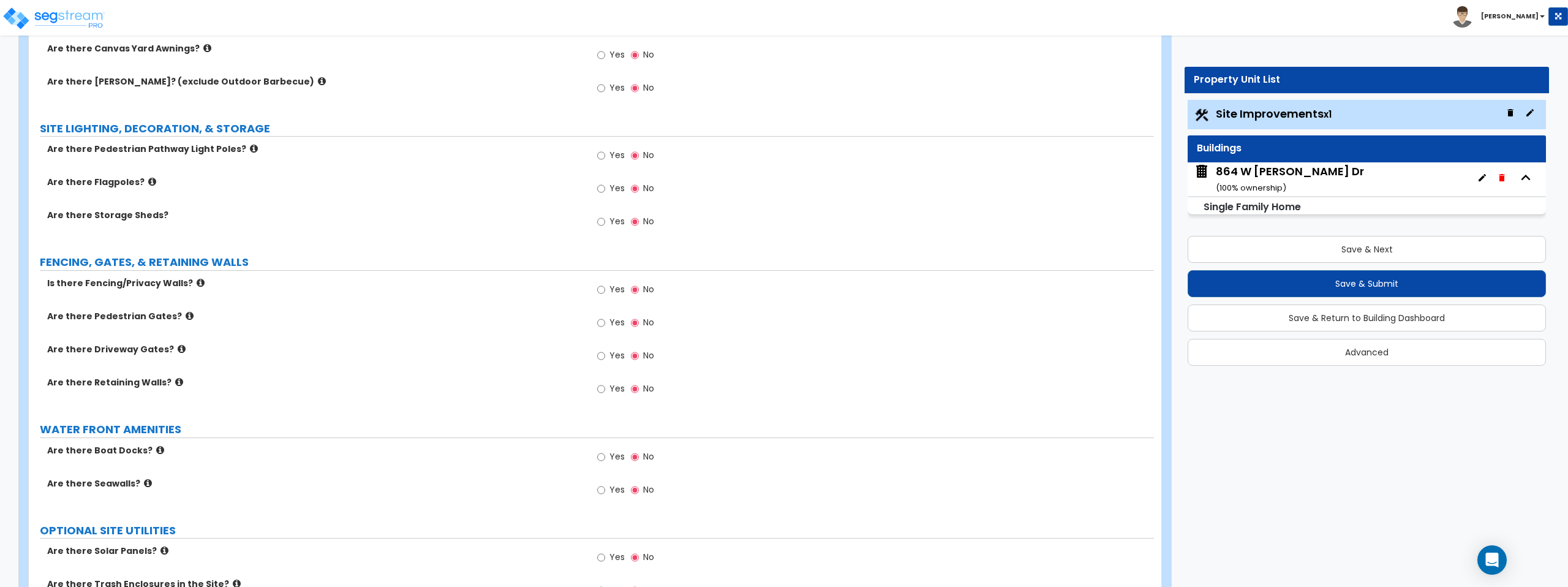
scroll to position [1879, 0]
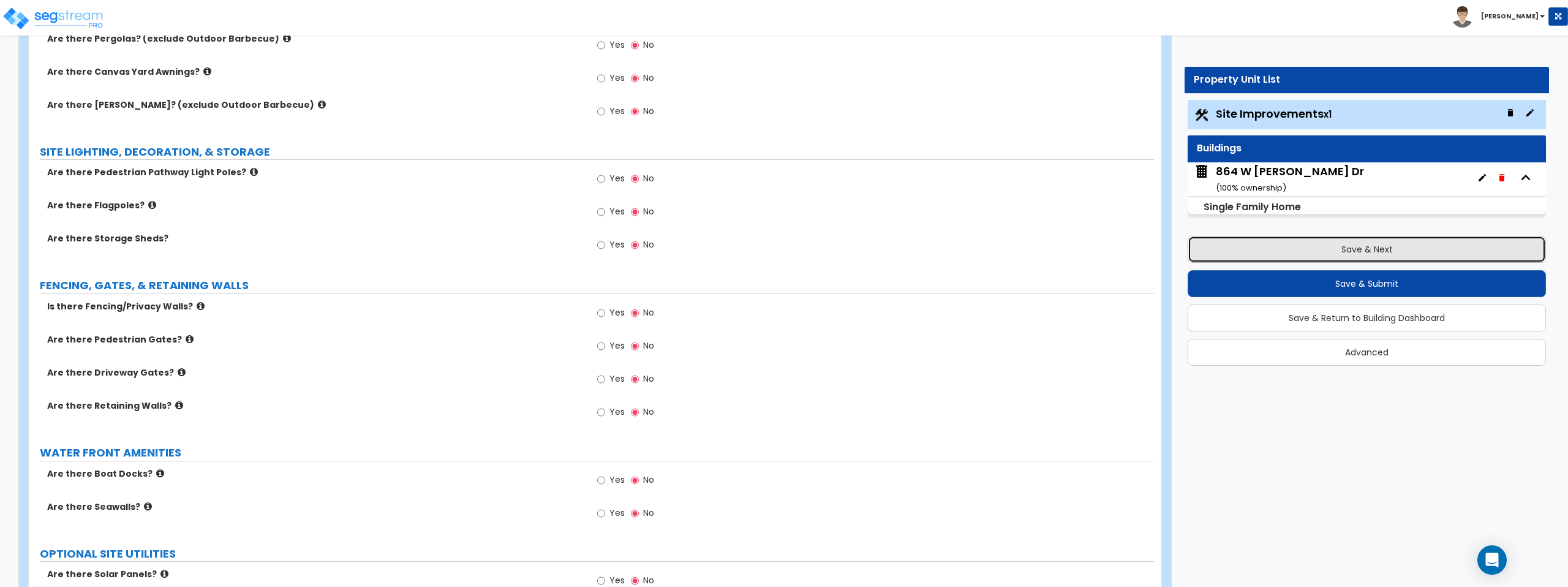
click at [1333, 245] on button "Save & Next" at bounding box center [1367, 250] width 358 height 27
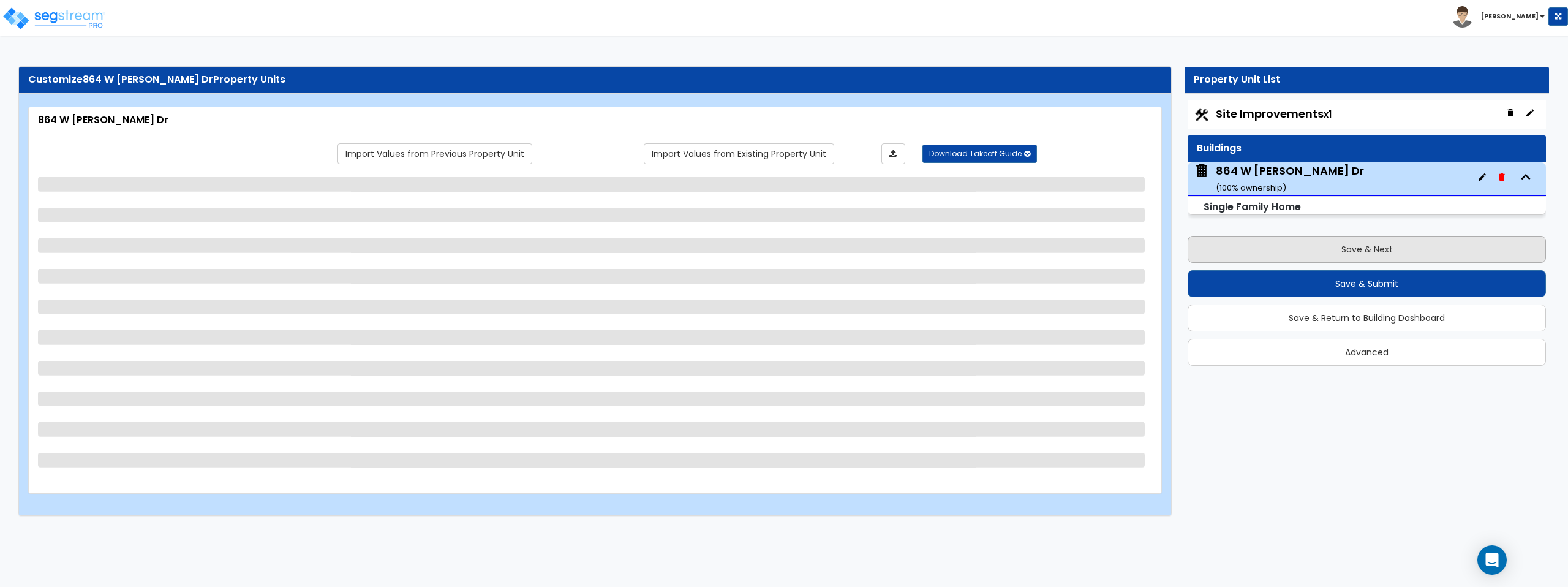
scroll to position [0, 0]
select select "1"
select select "7"
select select "1"
select select "2"
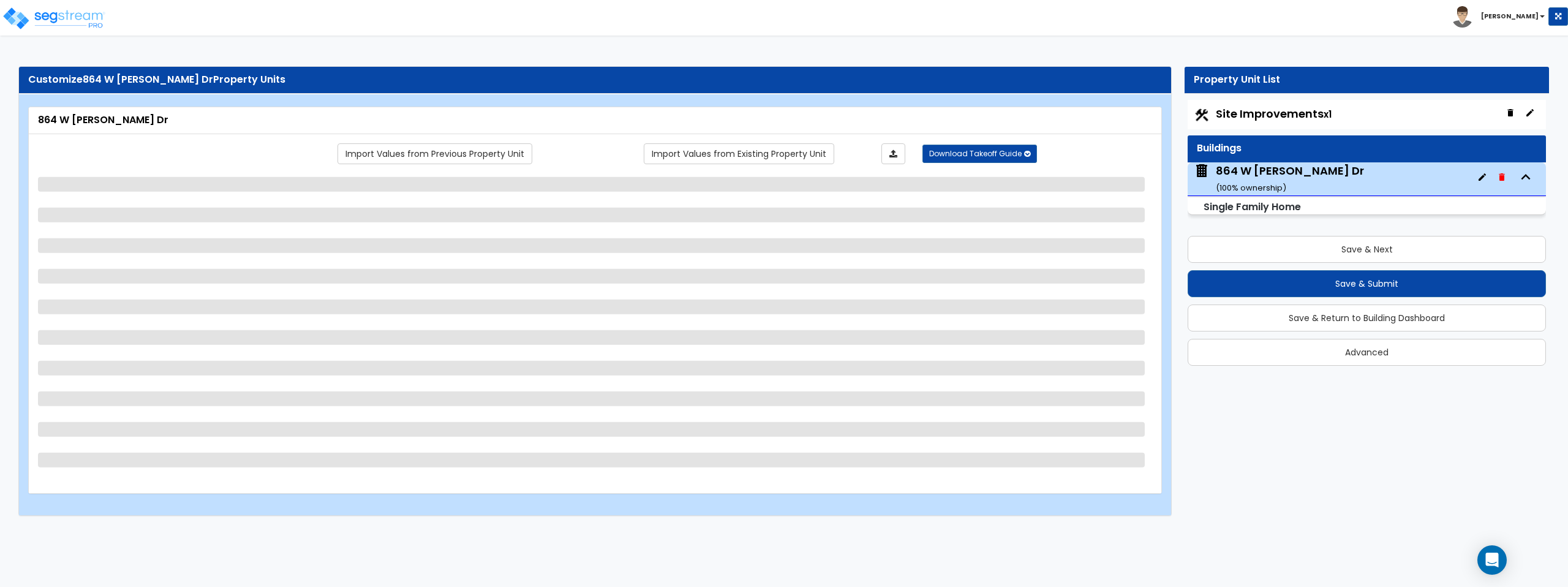
select select "1"
select select "5"
select select "1"
select select "2"
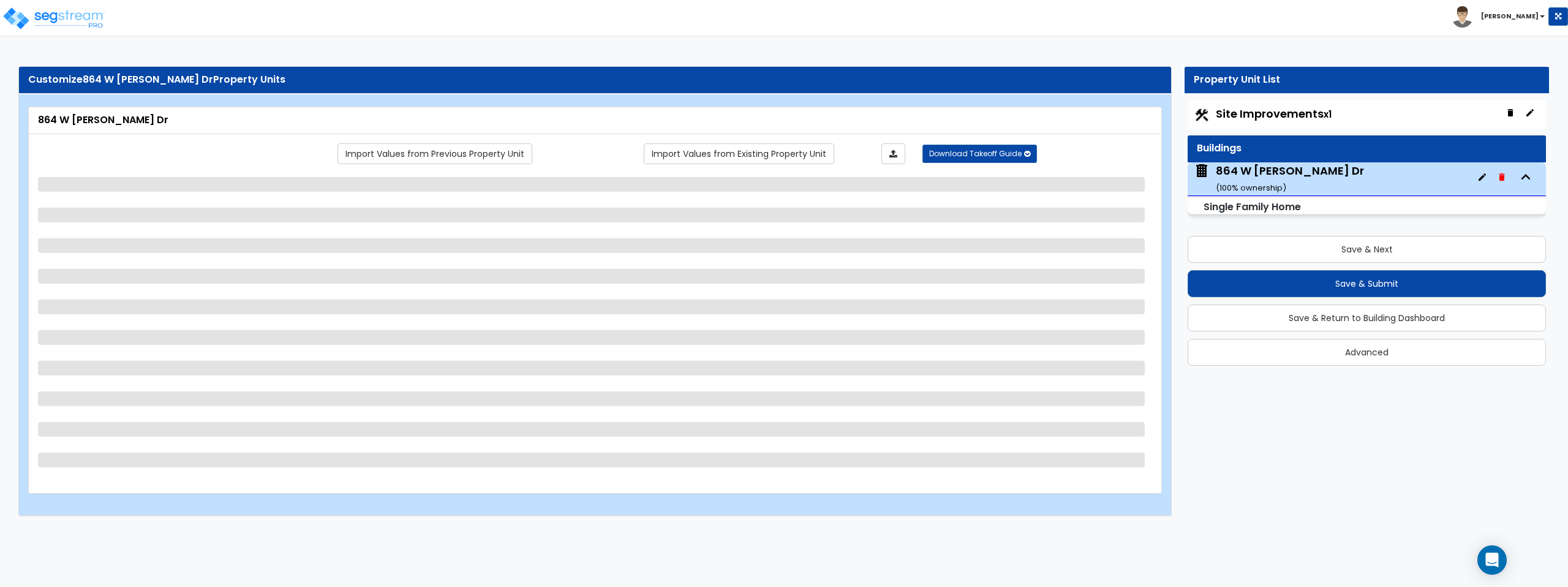
select select "1"
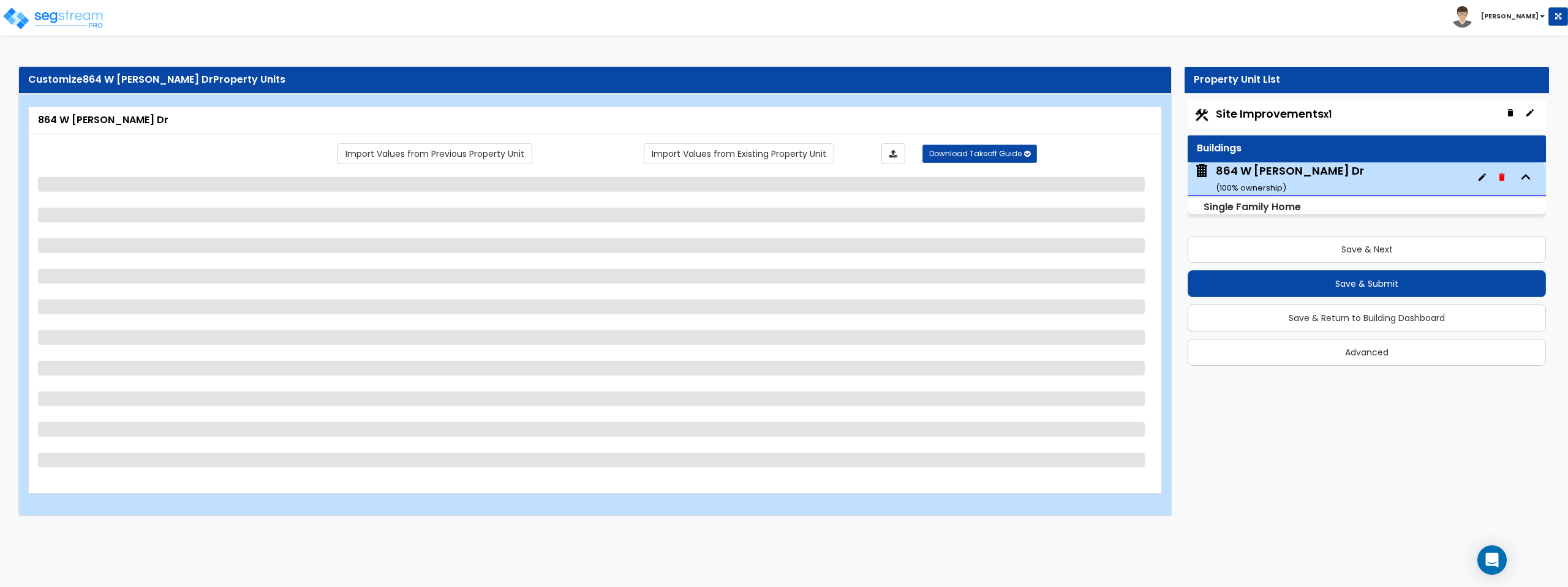
select select "1"
select select "2"
select select "5"
select select "1"
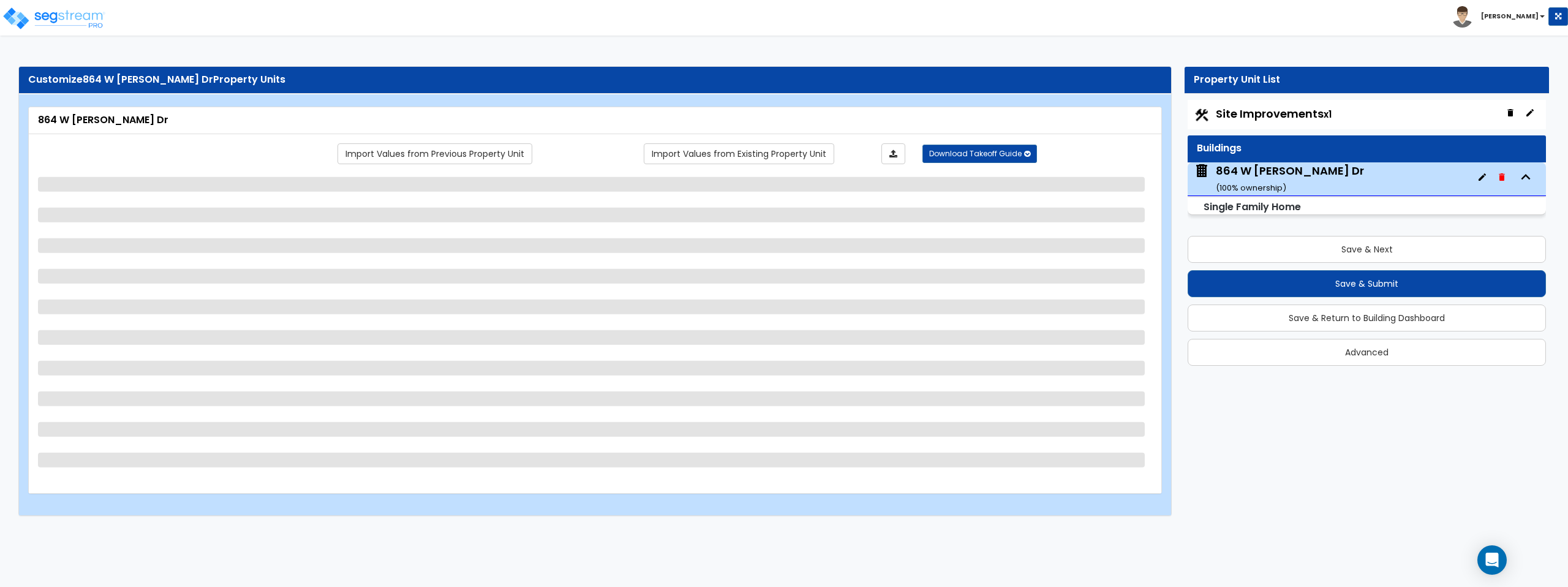
select select "2"
select select "3"
select select "5"
select select "3"
select select "1"
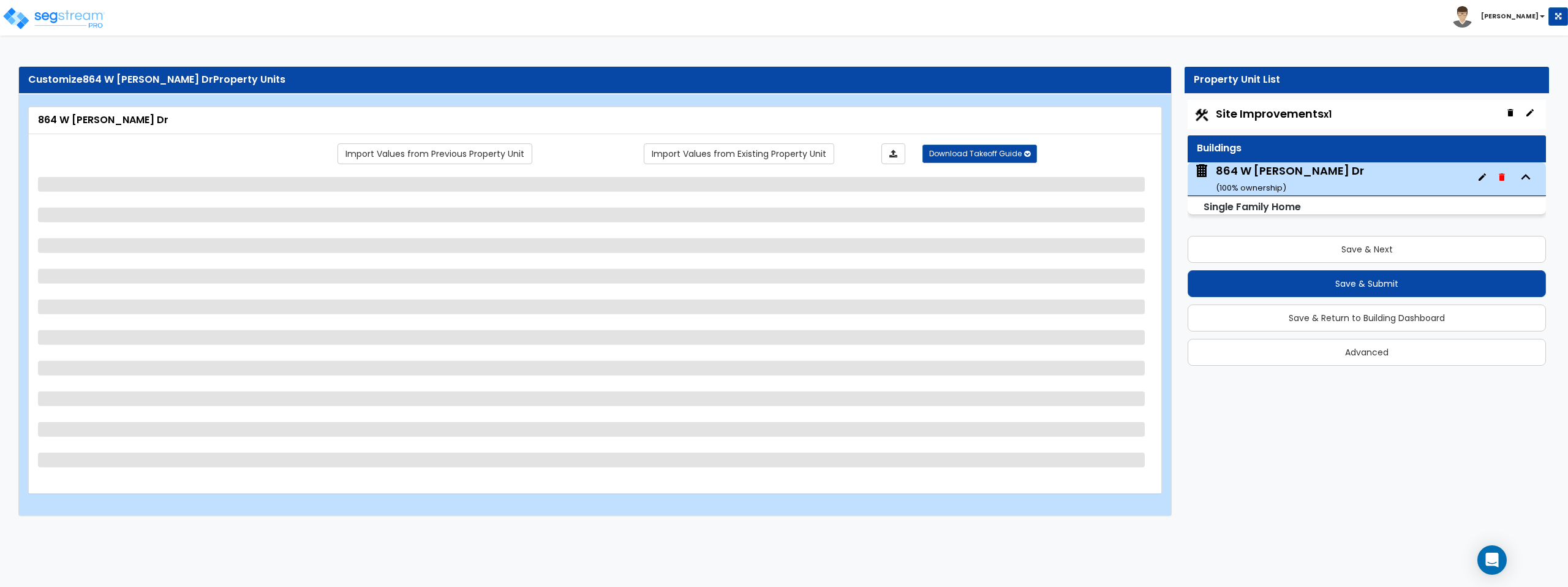
select select "3"
select select "2"
select select "1"
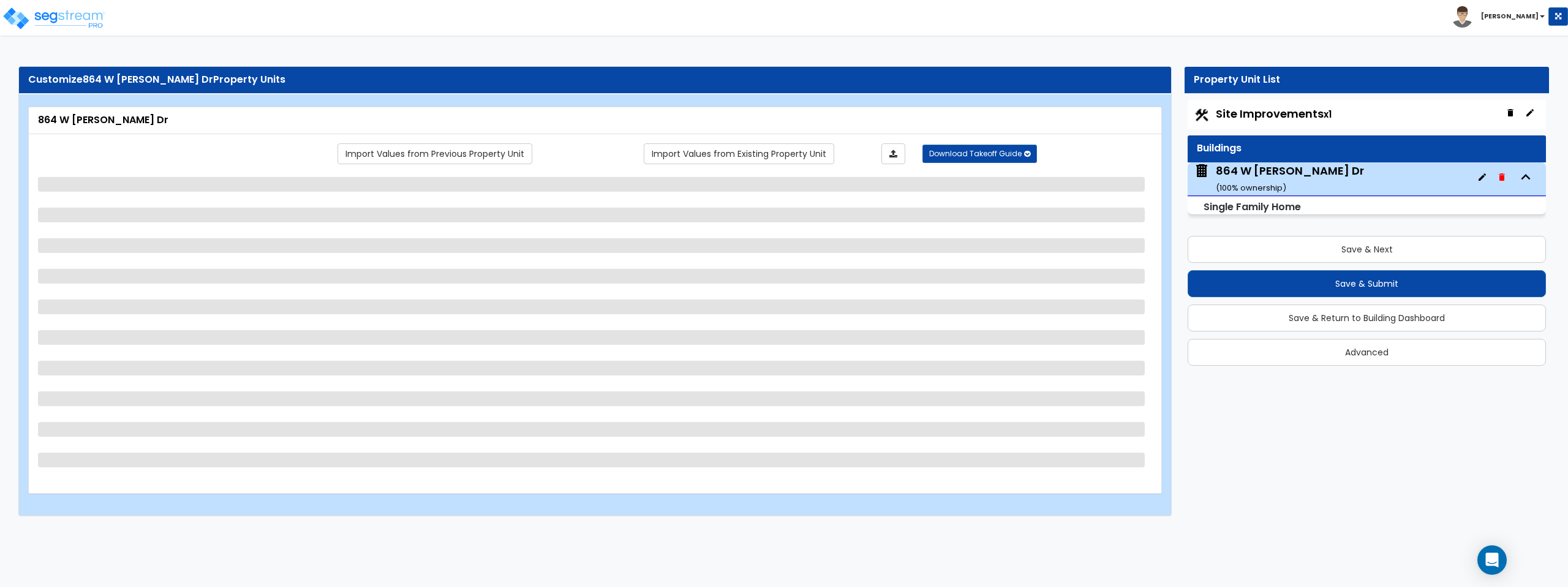
select select "1"
select select "2"
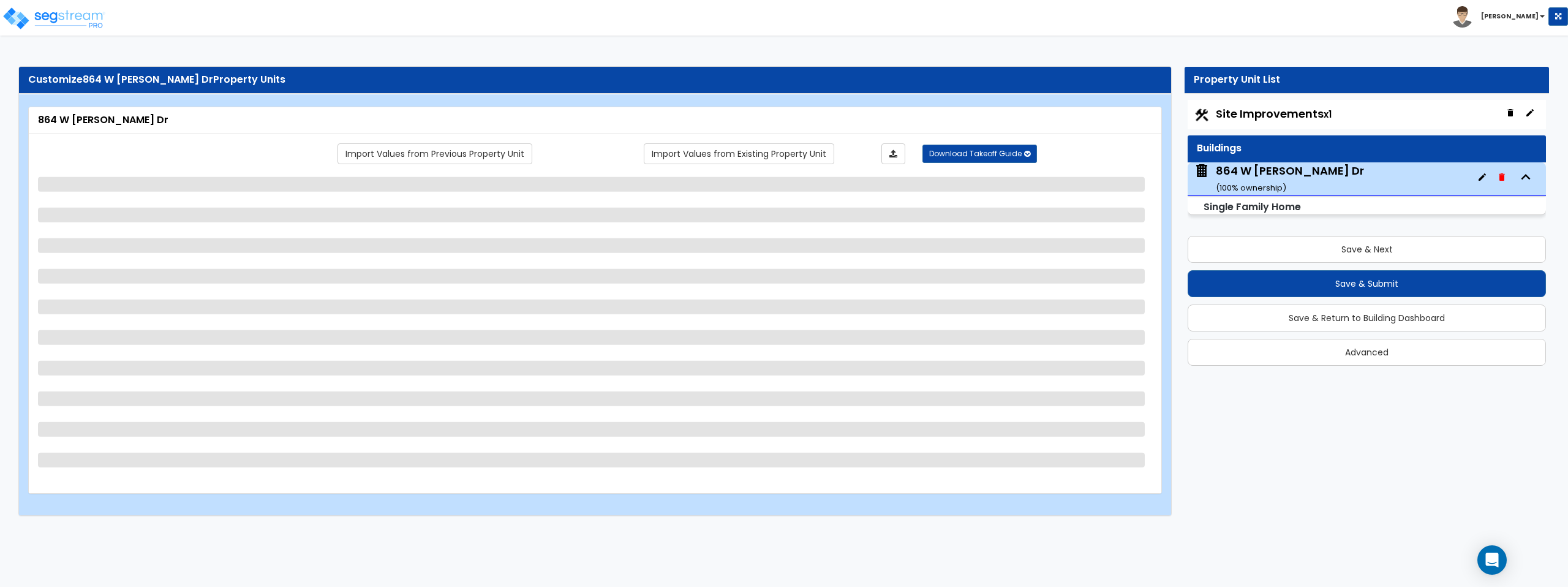
select select "1"
select select "2"
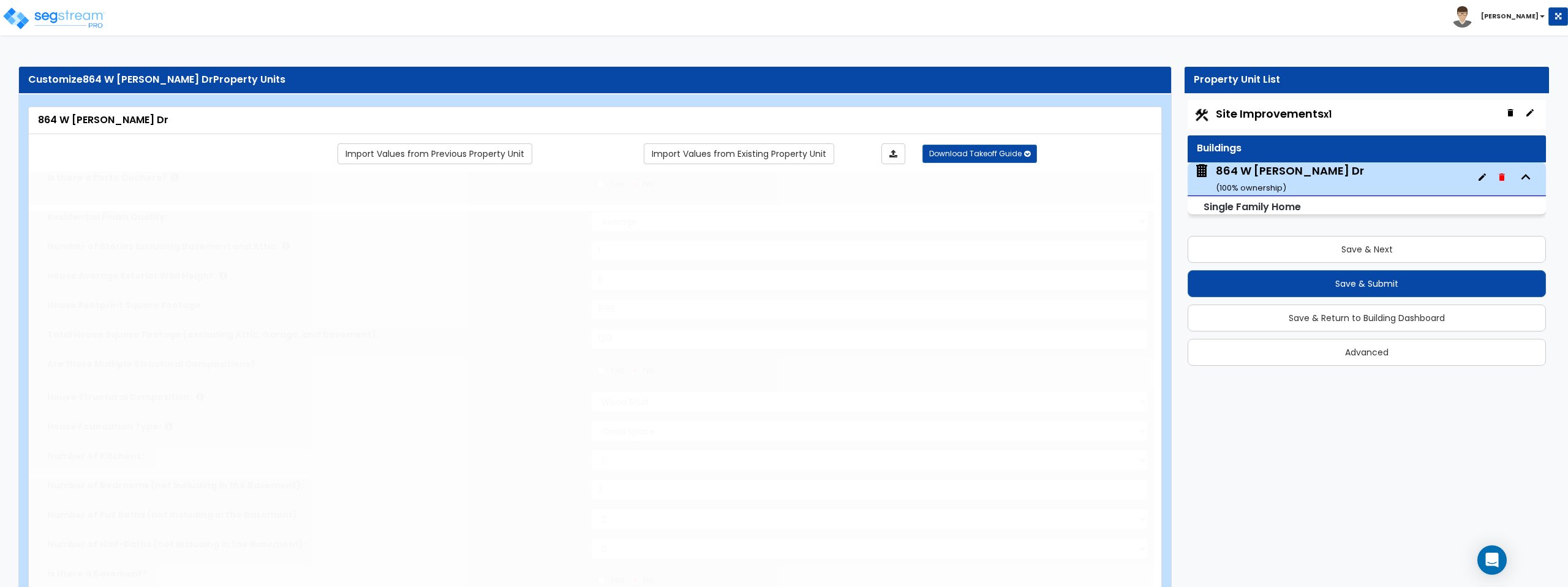
type input "3"
type input "1"
select select "1"
select select "2"
type input "1"
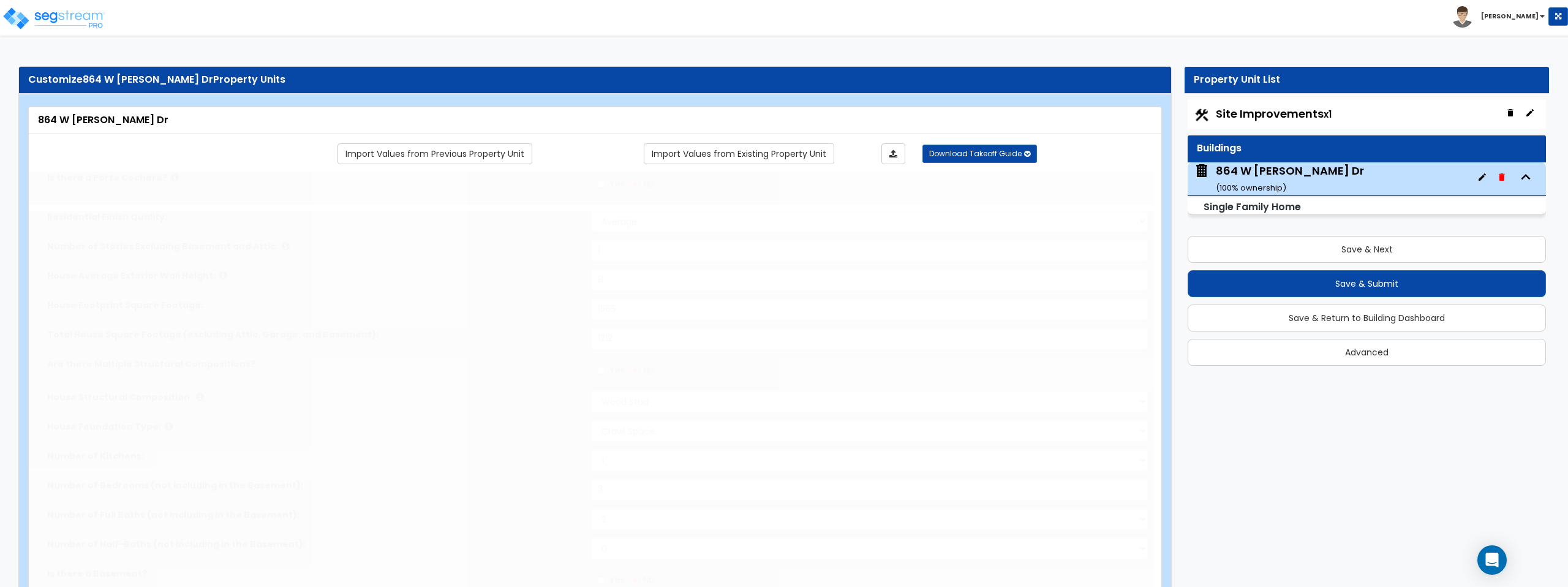
select select "2"
type input "2"
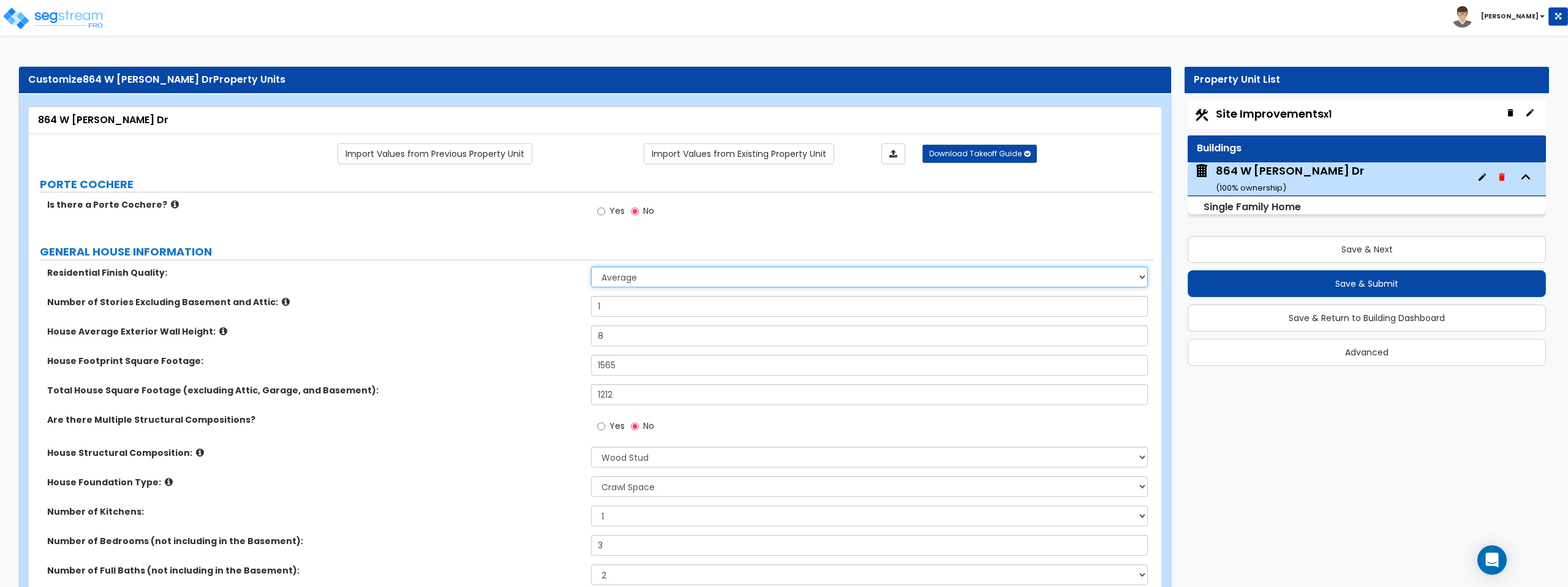
click at [626, 279] on select "Low Average High" at bounding box center [869, 277] width 556 height 21
select select "2"
click at [591, 267] on select "Low Average High" at bounding box center [869, 277] width 556 height 21
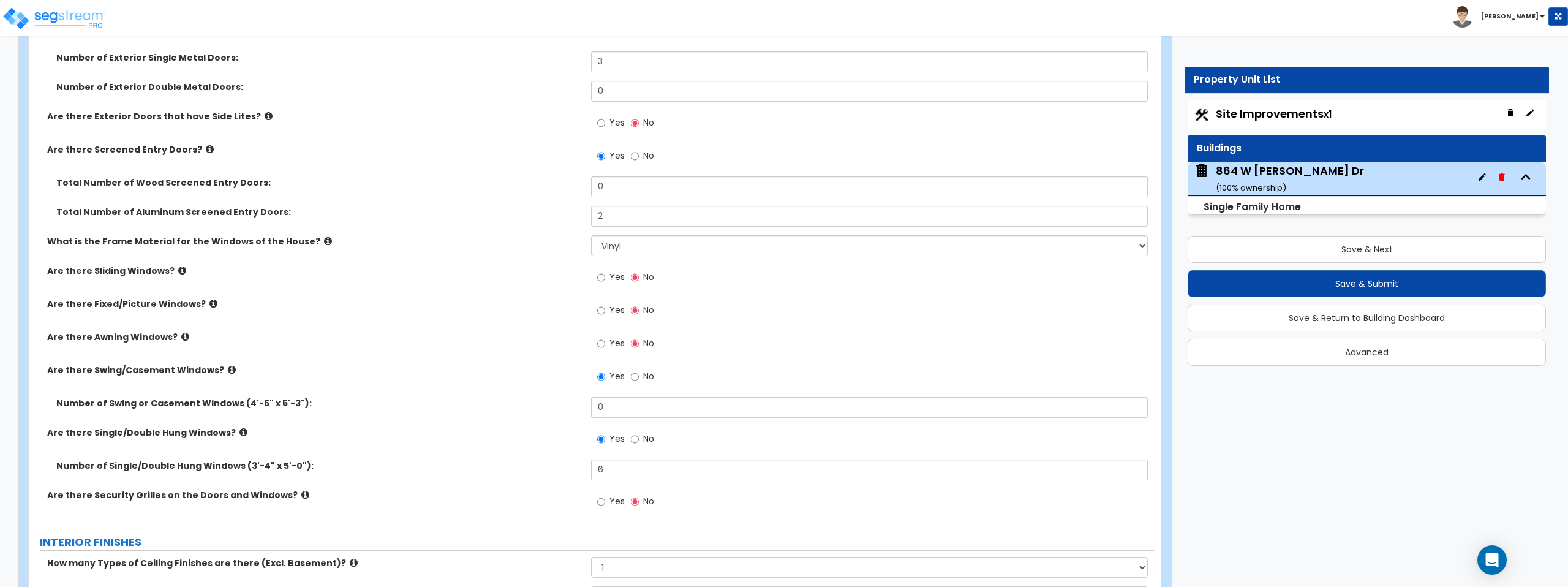
scroll to position [2017, 0]
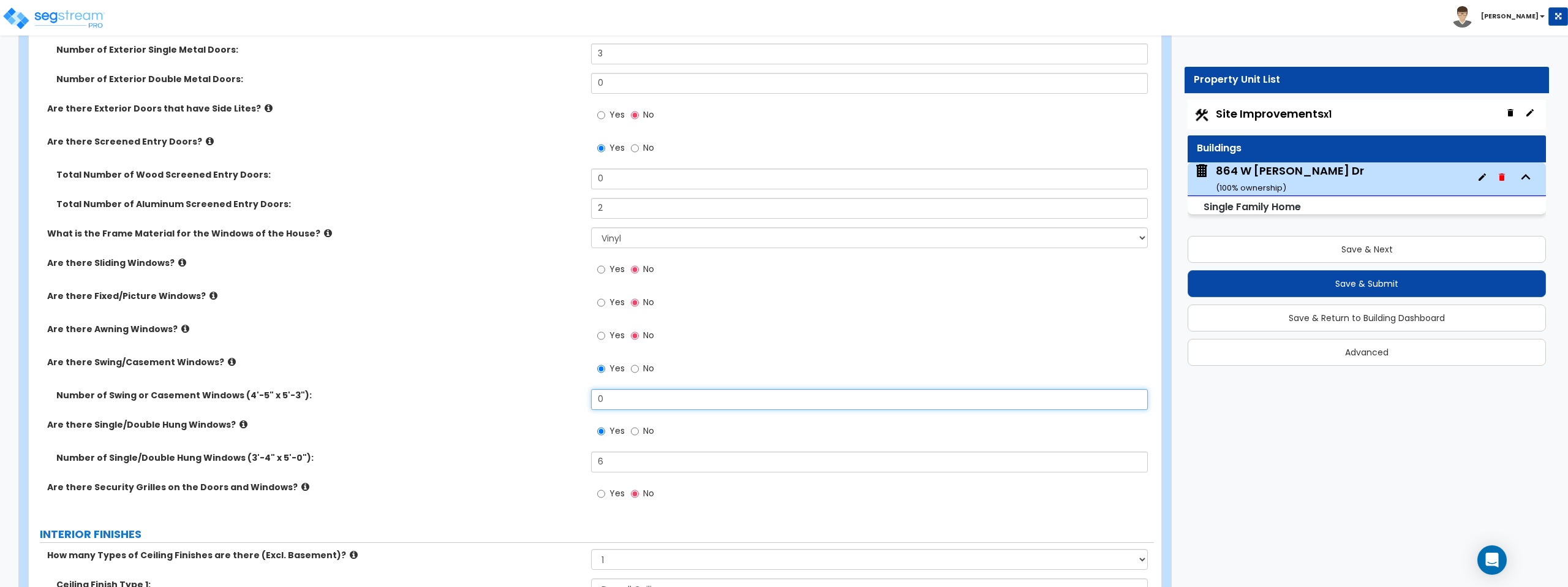
click at [607, 394] on input "0" at bounding box center [869, 399] width 556 height 21
click at [607, 399] on input "0" at bounding box center [869, 399] width 556 height 21
click at [534, 386] on div "Are there Swing/Casement Windows? Yes No" at bounding box center [591, 372] width 1125 height 33
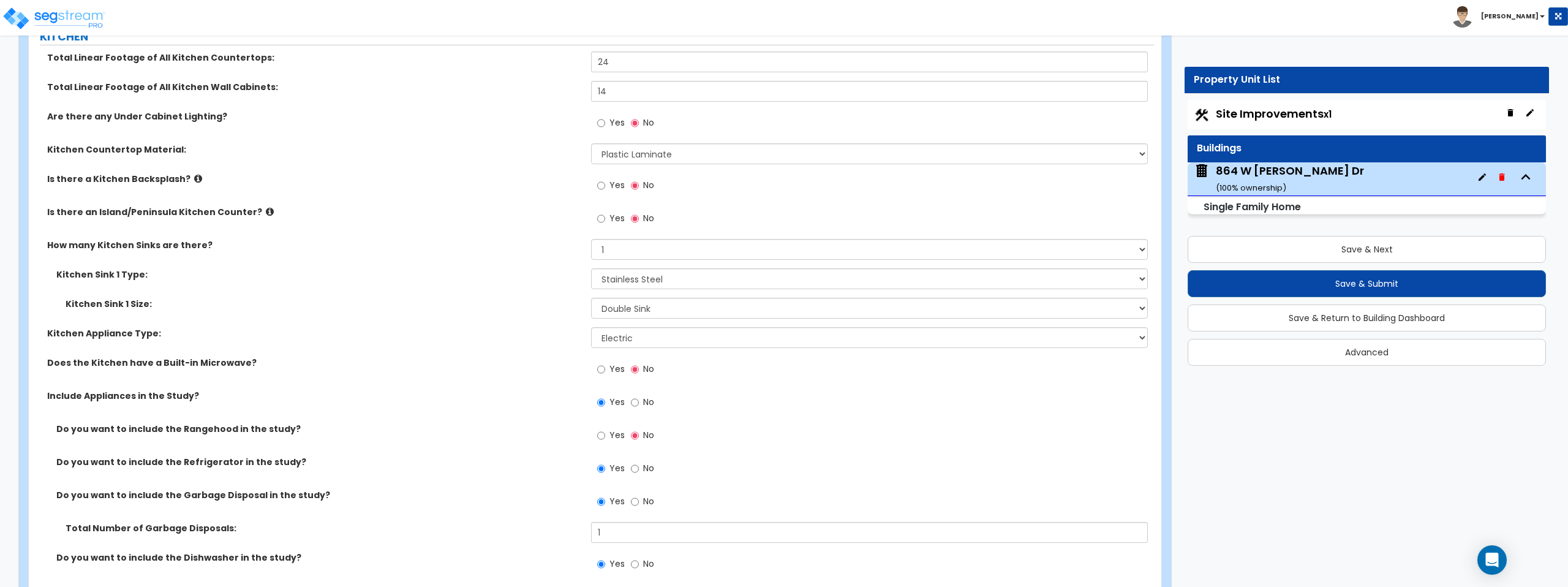
scroll to position [4386, 0]
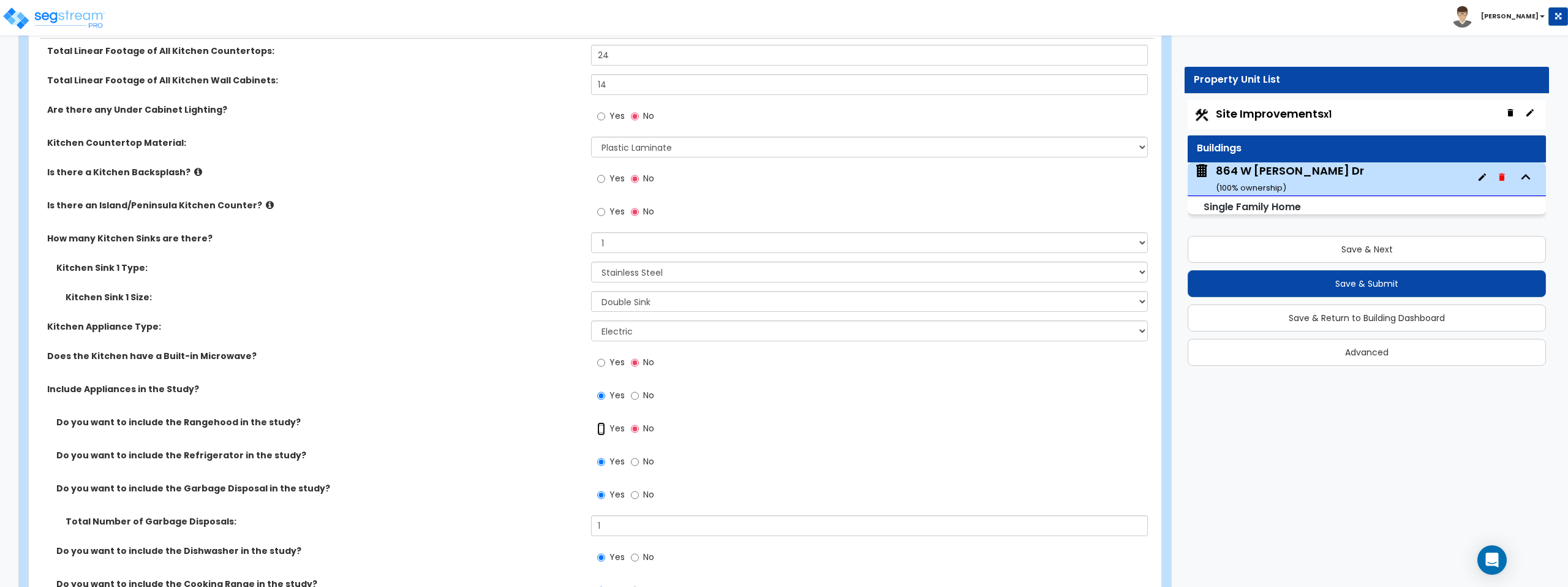
click at [601, 427] on input "Yes" at bounding box center [601, 428] width 8 height 14
radio input "true"
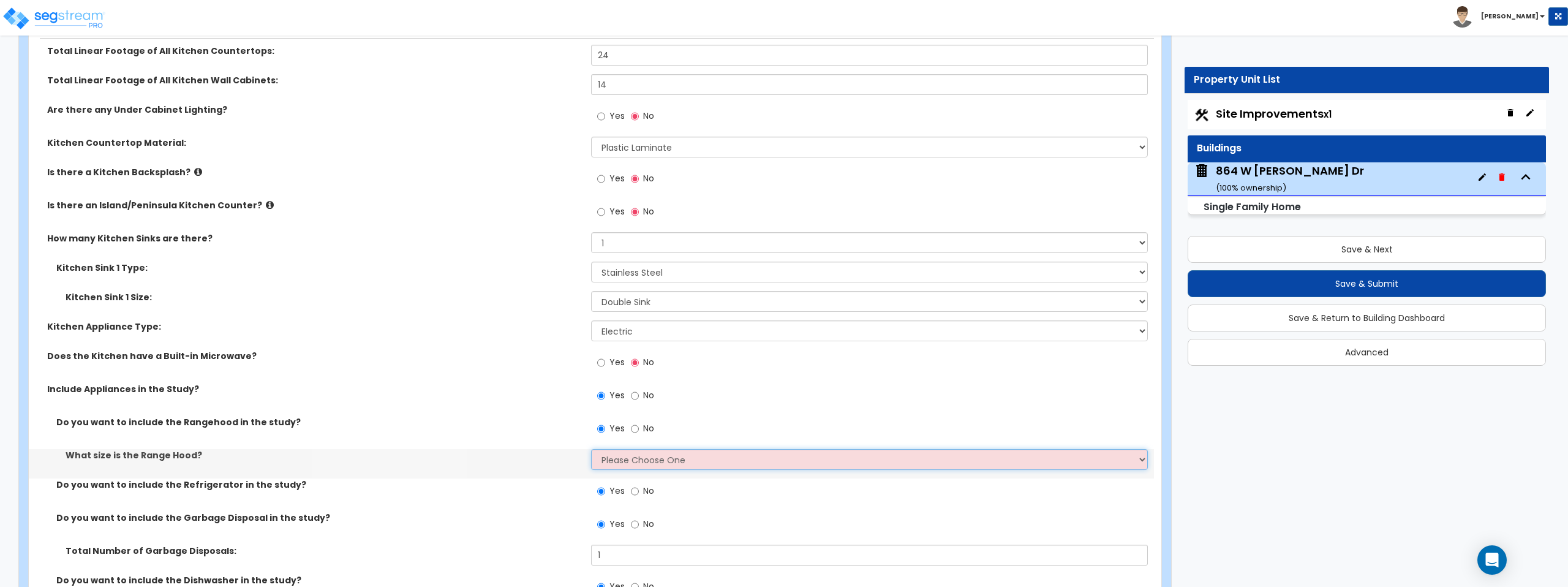
click at [633, 454] on select "Please Choose One Normal - 30" Wide - 42"" at bounding box center [869, 460] width 556 height 21
select select "1"
click at [591, 449] on select "Please Choose One Normal - 30" Wide - 42"" at bounding box center [869, 460] width 556 height 21
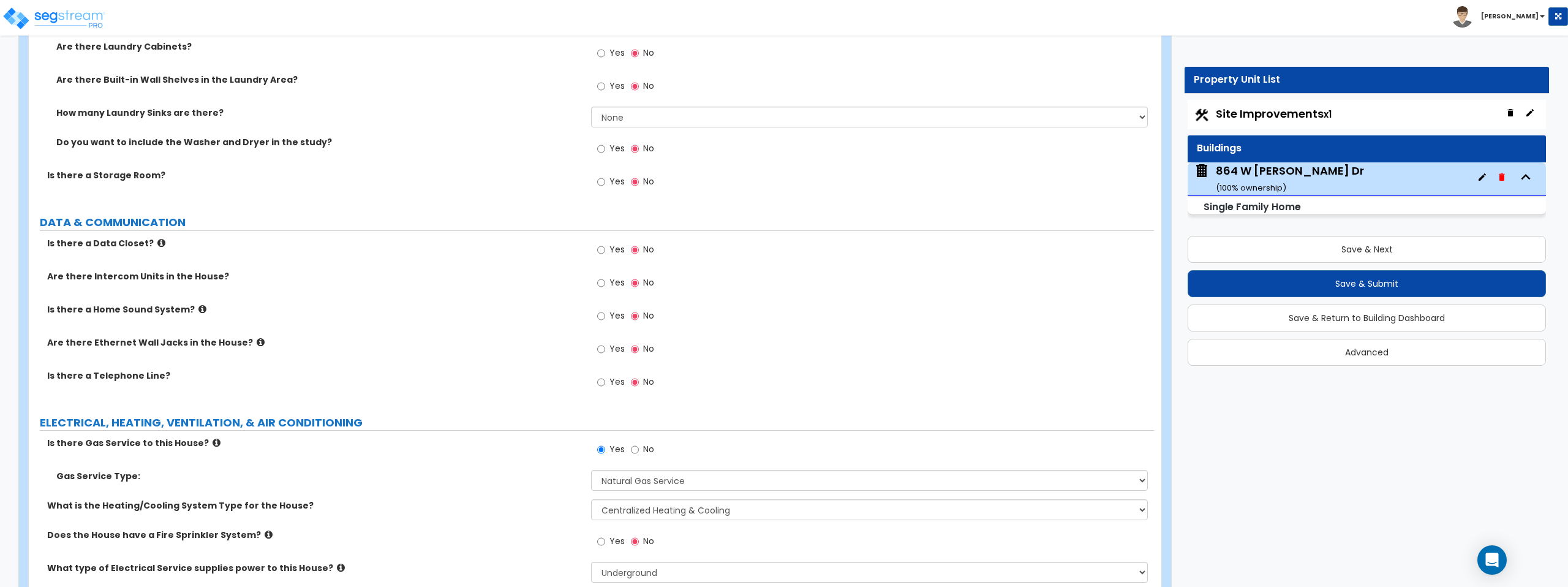
scroll to position [5118, 0]
click at [604, 181] on input "Yes" at bounding box center [601, 181] width 8 height 14
radio input "true"
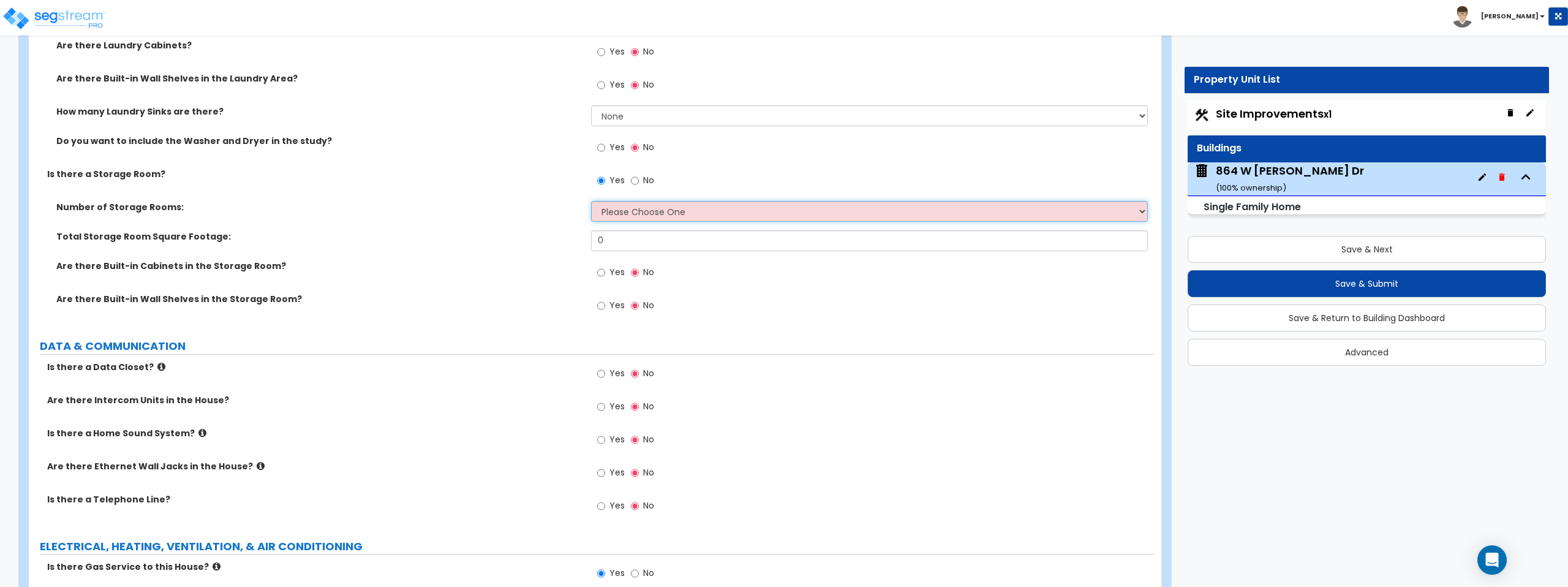
click at [624, 212] on select "Please Choose One 1 2 3" at bounding box center [869, 212] width 556 height 21
select select "1"
click at [591, 201] on select "Please Choose One 1 2 3" at bounding box center [869, 212] width 556 height 21
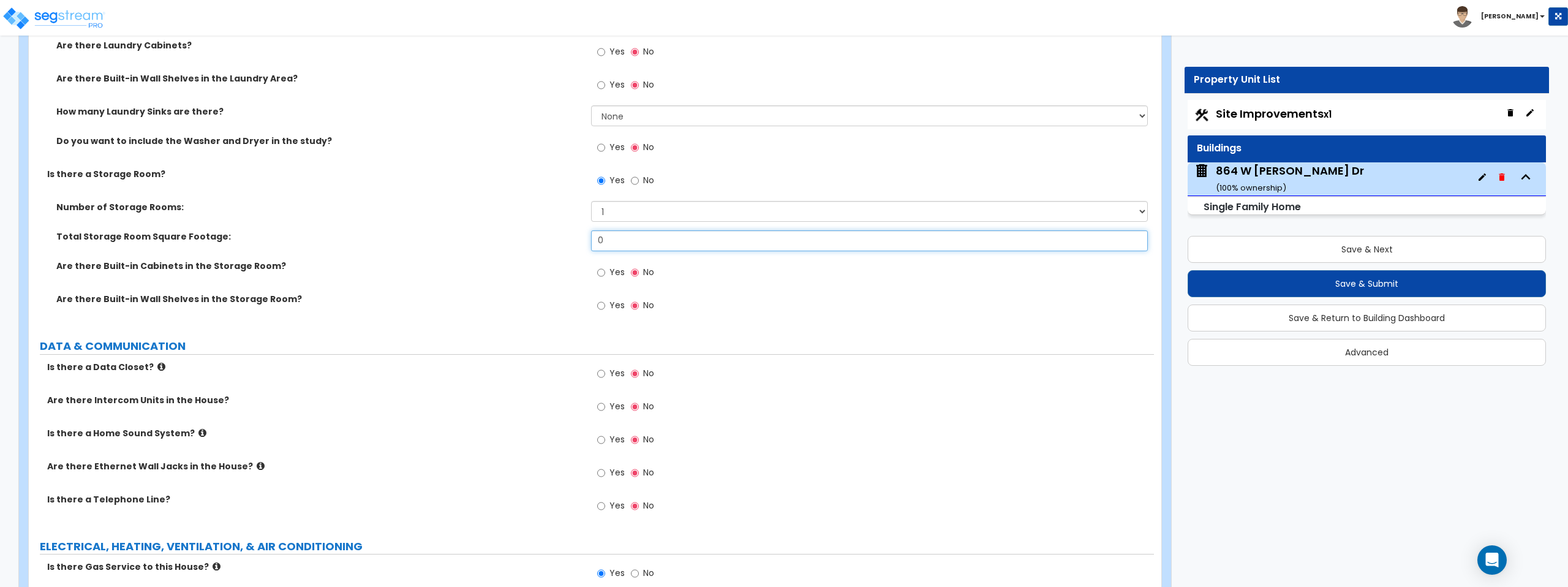
click at [636, 244] on input "0" at bounding box center [869, 241] width 556 height 21
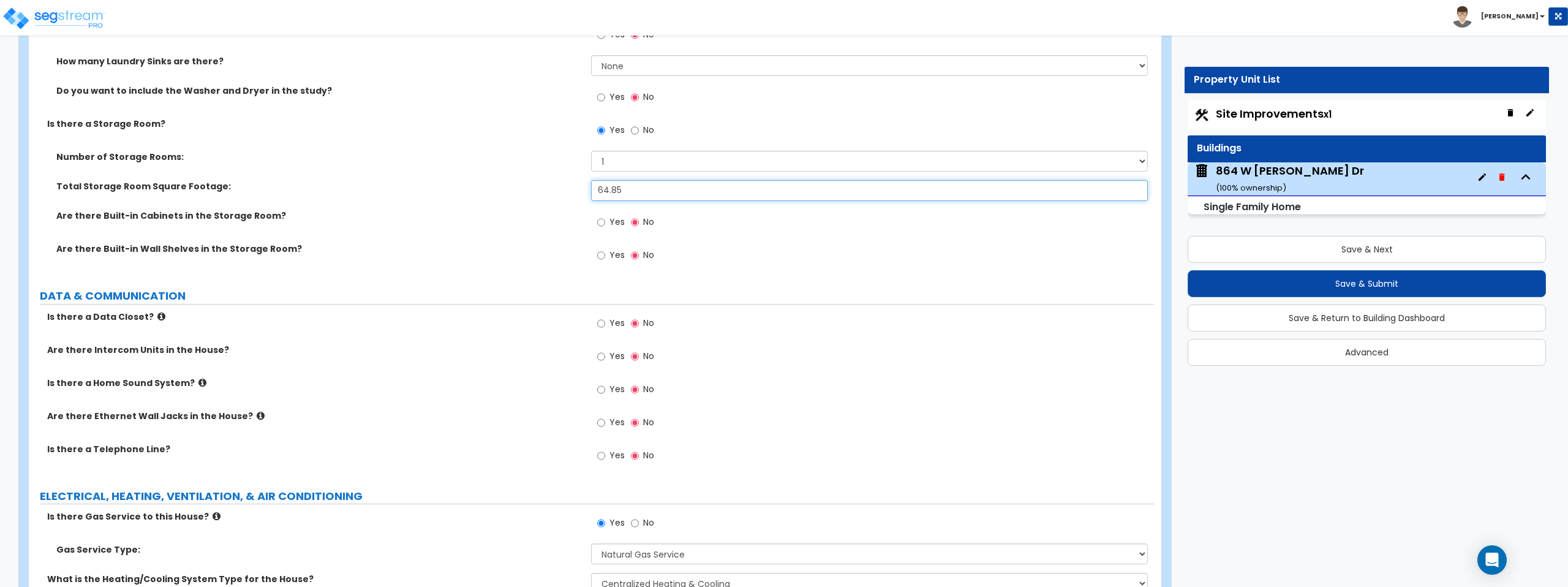
scroll to position [5178, 0]
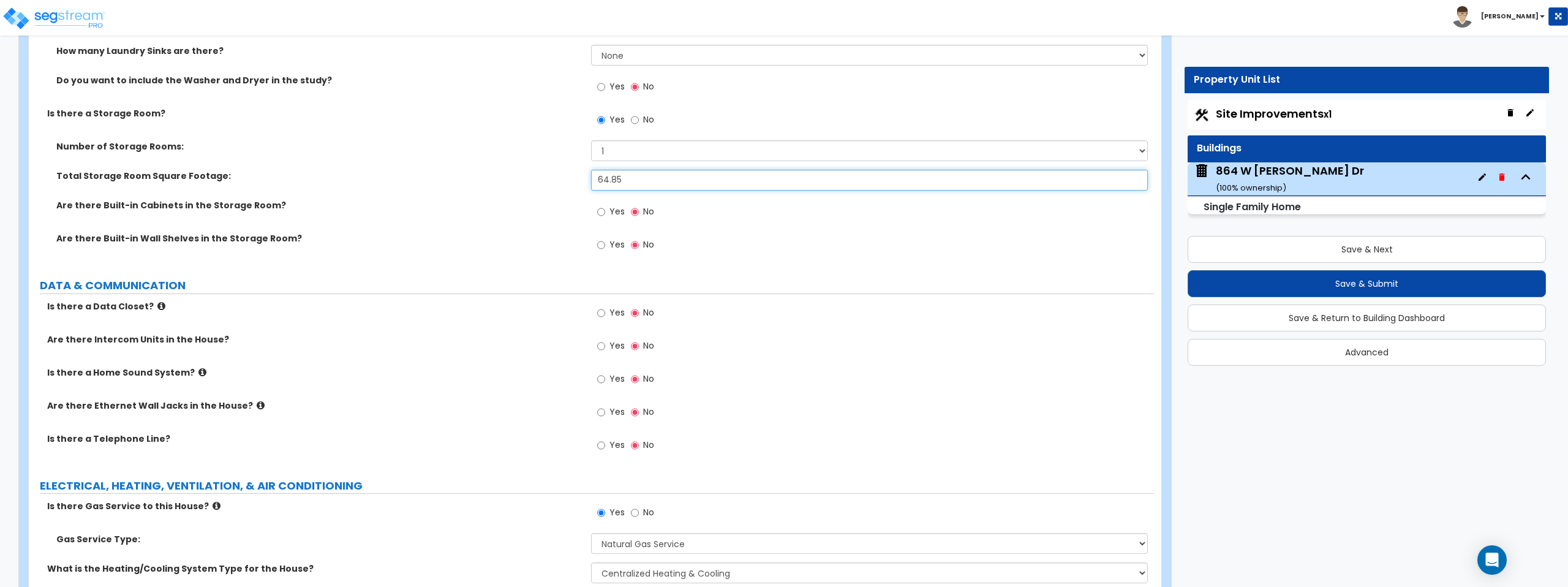
type input "64.85"
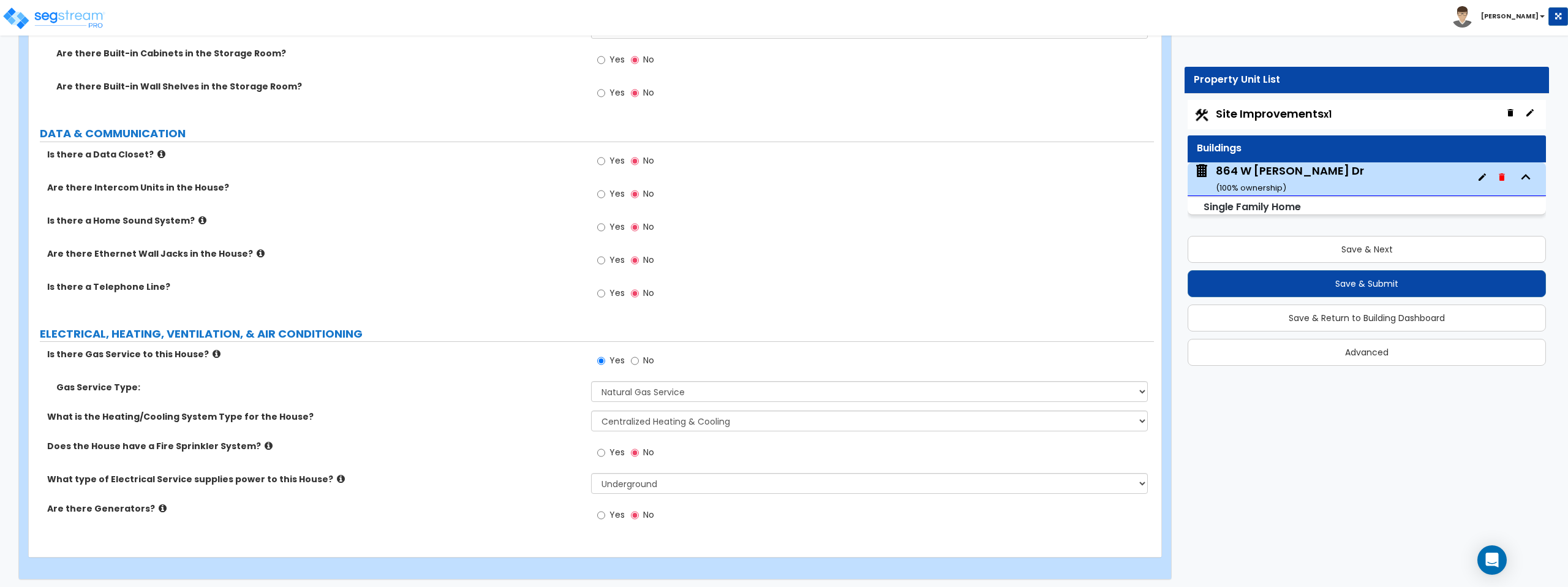
scroll to position [5335, 0]
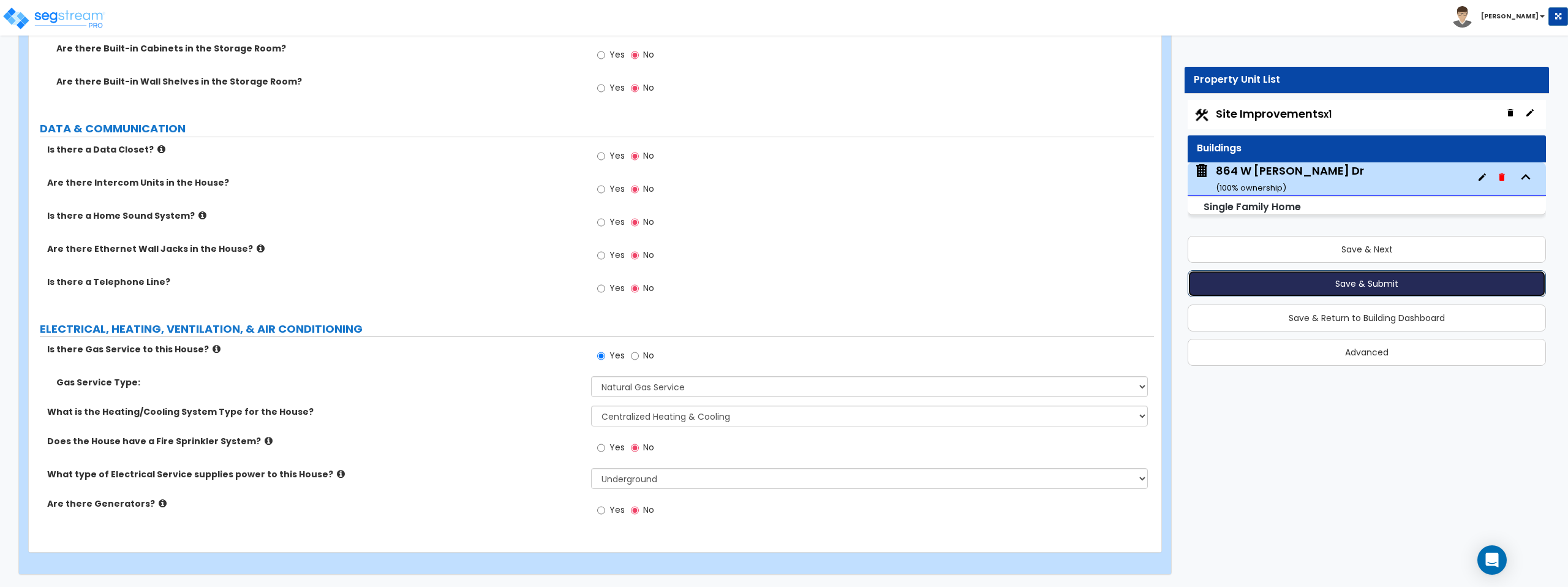
click at [1388, 283] on button "Save & Submit" at bounding box center [1367, 284] width 358 height 27
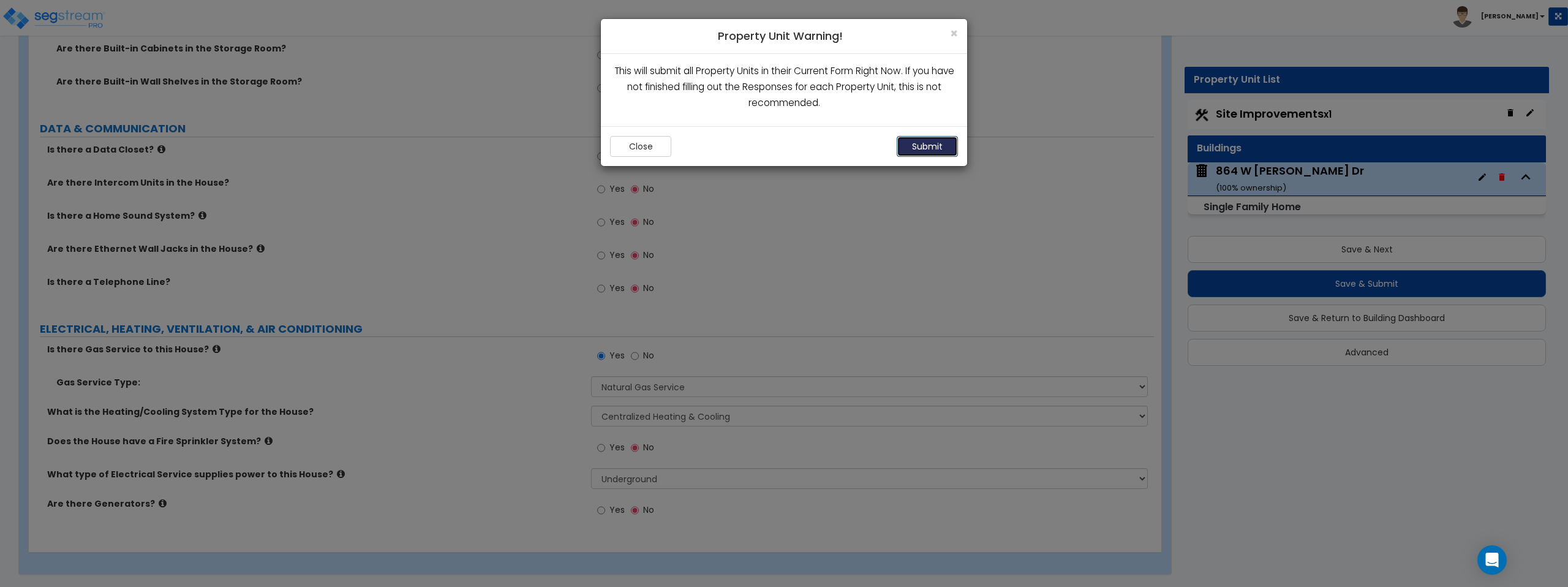
click at [915, 150] on button "Submit" at bounding box center [927, 146] width 61 height 21
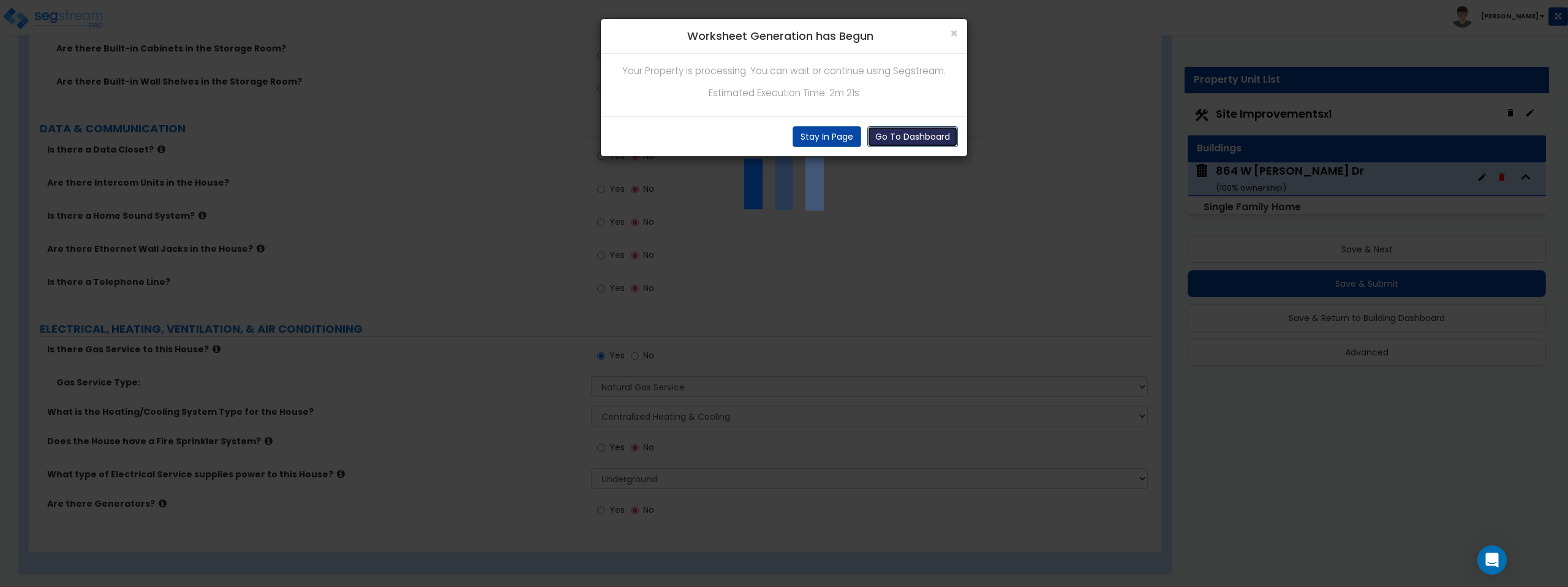
click at [904, 138] on button "Go To Dashboard" at bounding box center [913, 137] width 91 height 21
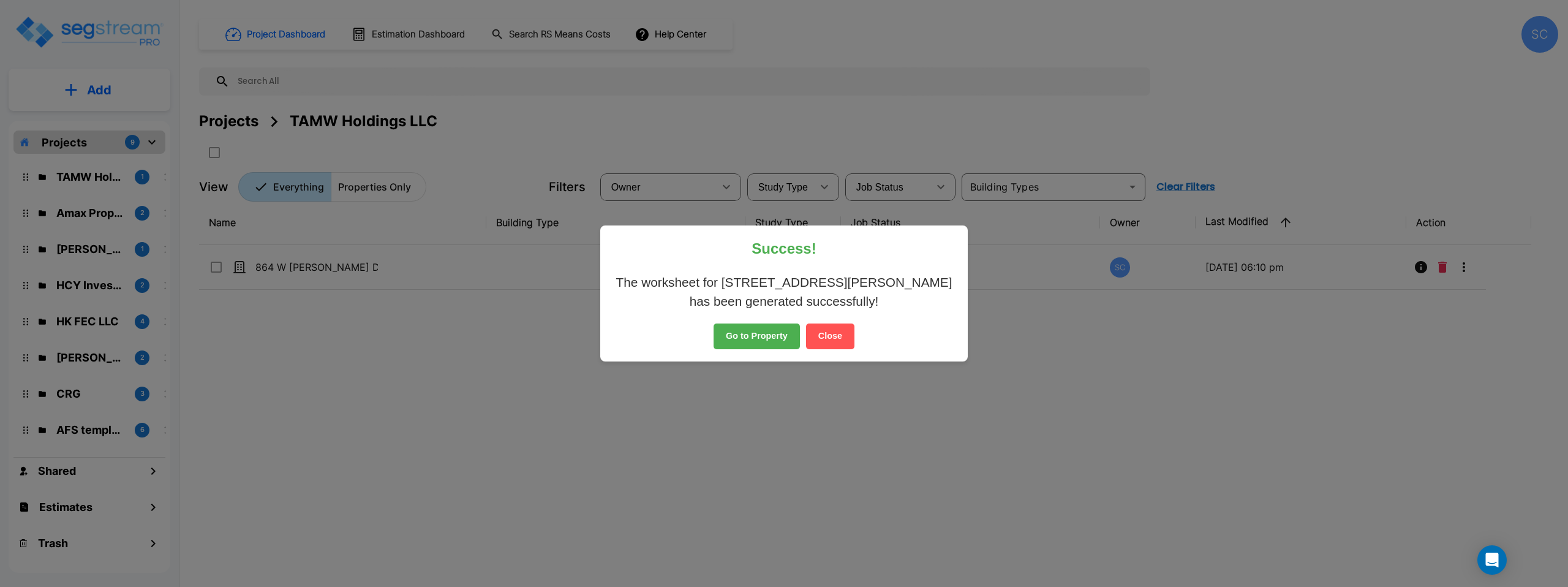
click at [750, 338] on button "Go to Property" at bounding box center [757, 337] width 87 height 26
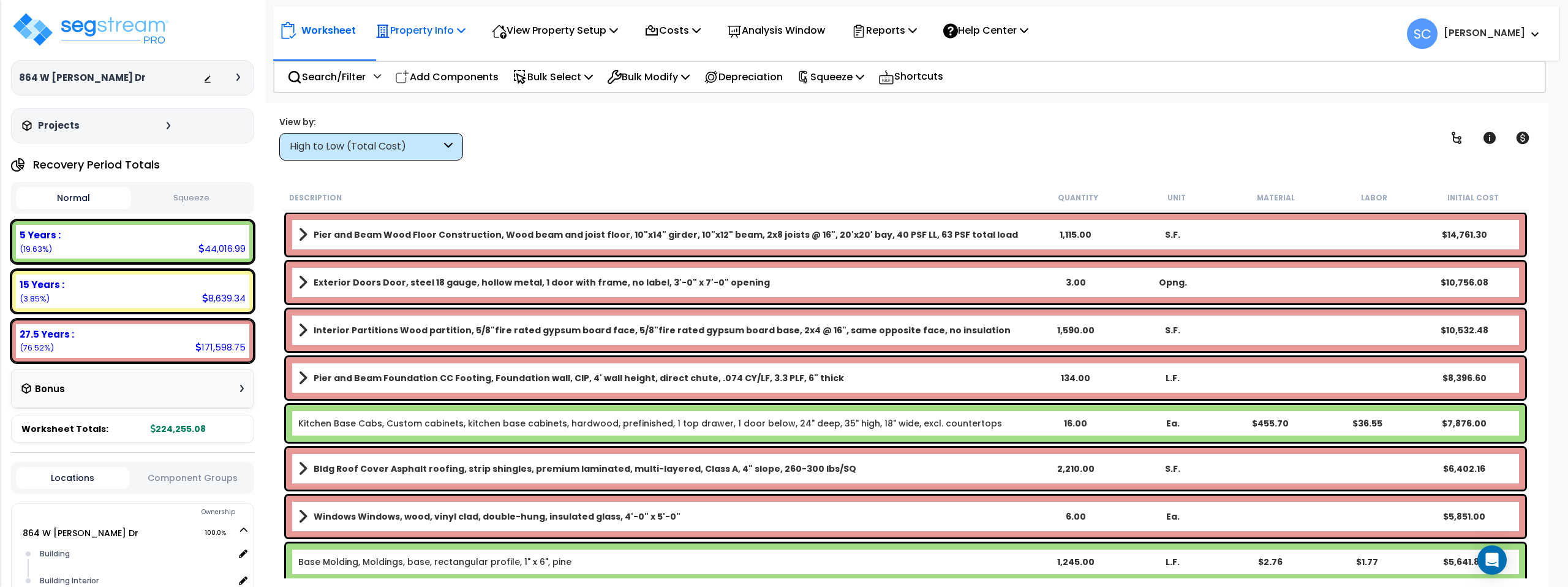
click at [457, 29] on p "Property Info" at bounding box center [420, 30] width 90 height 17
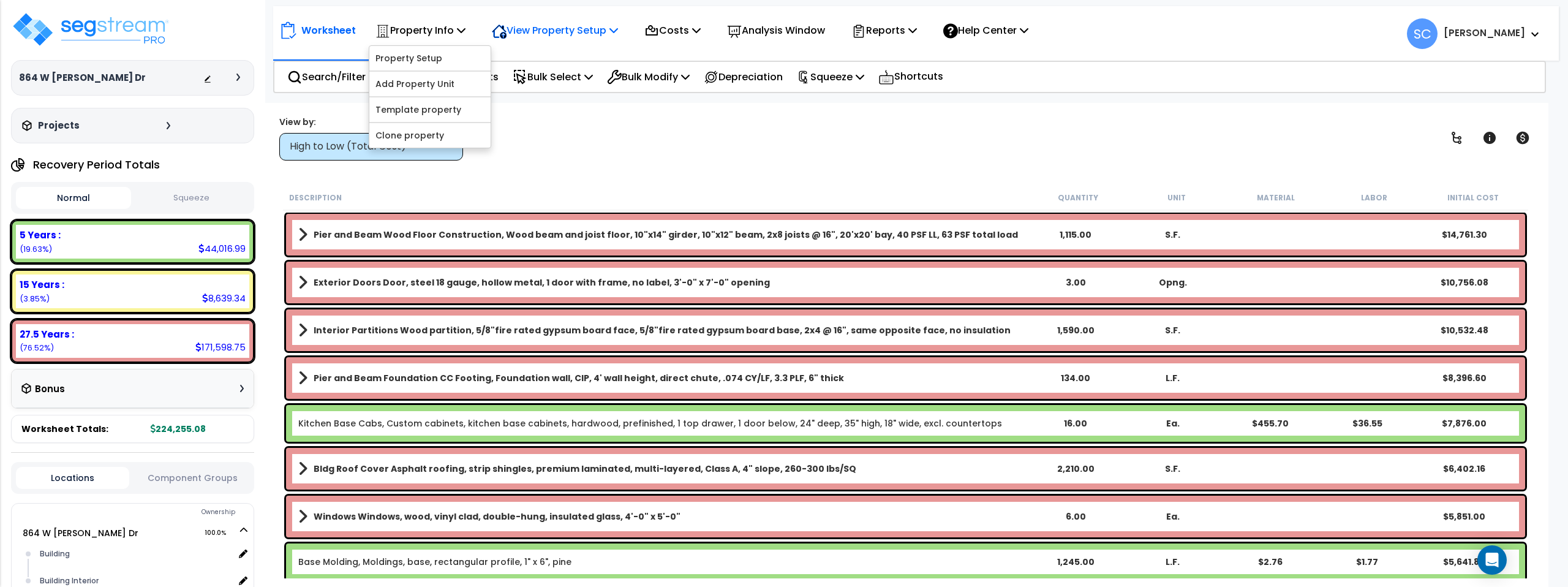
click at [541, 33] on p "View Property Setup" at bounding box center [554, 30] width 126 height 17
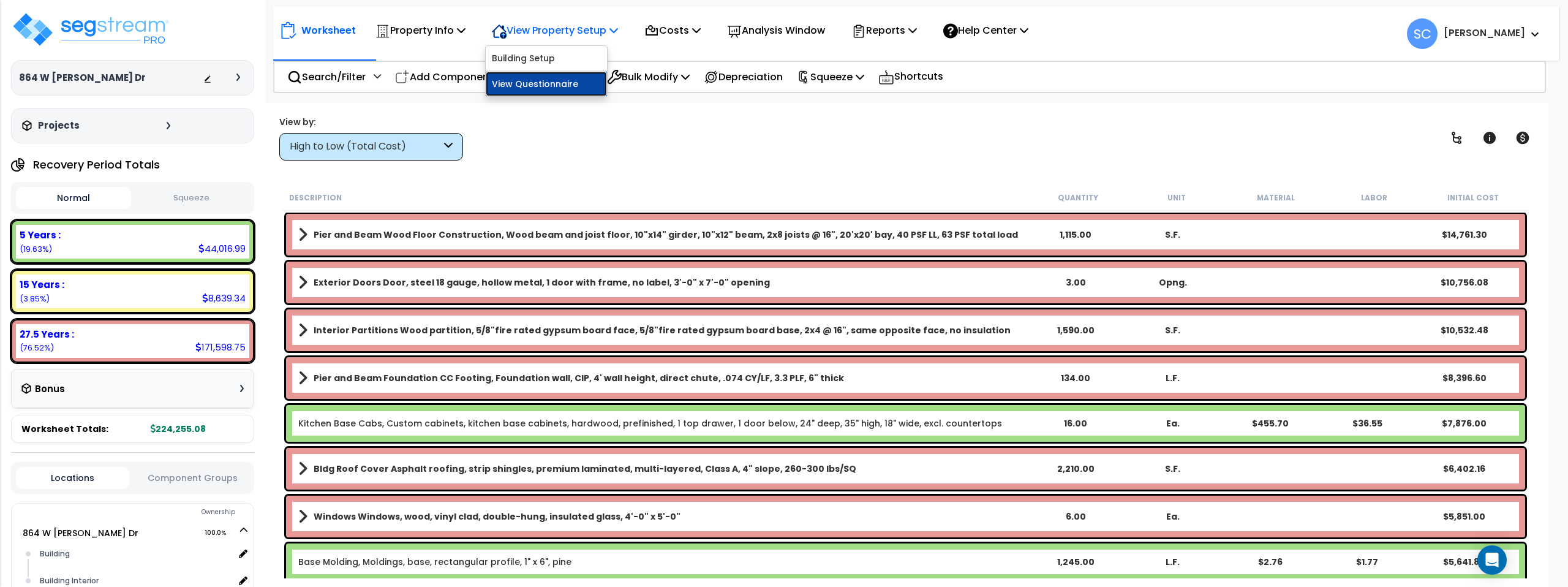
click at [549, 82] on link "View Questionnaire" at bounding box center [546, 84] width 121 height 25
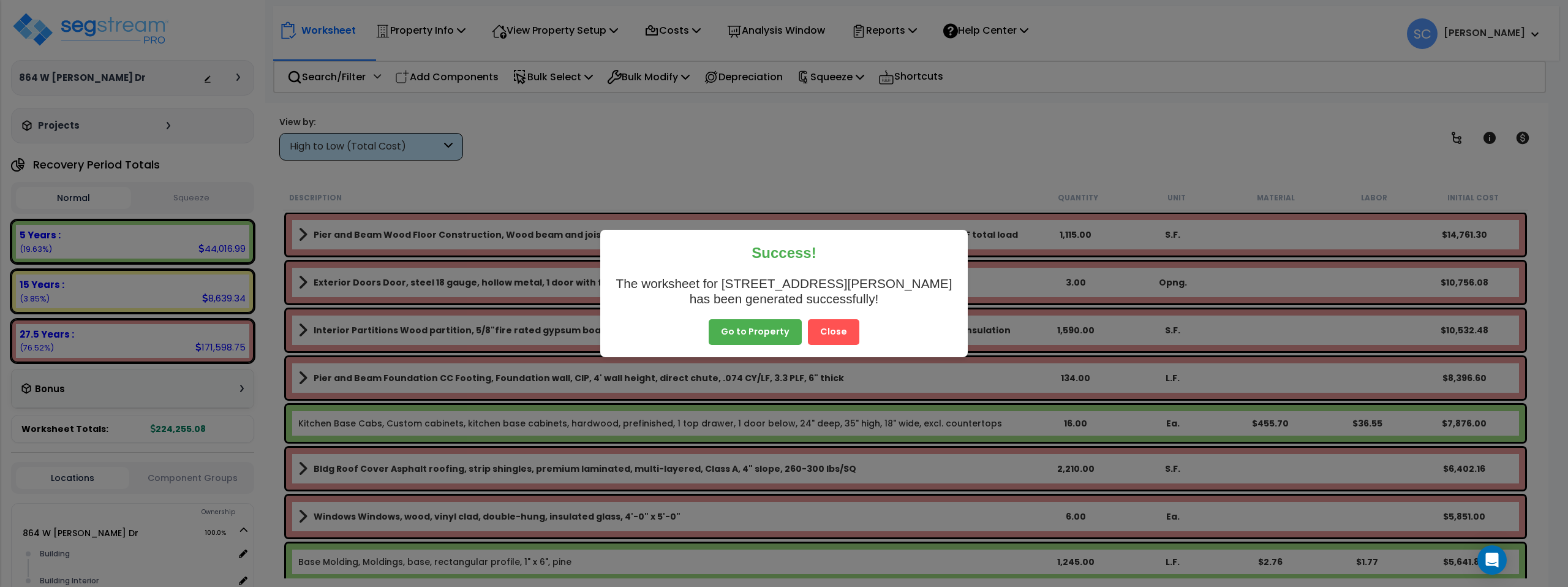
click at [774, 332] on button "Go to Property" at bounding box center [756, 332] width 93 height 26
click at [771, 333] on button "Go to Property" at bounding box center [756, 332] width 93 height 26
click at [838, 329] on button "Close" at bounding box center [834, 332] width 52 height 26
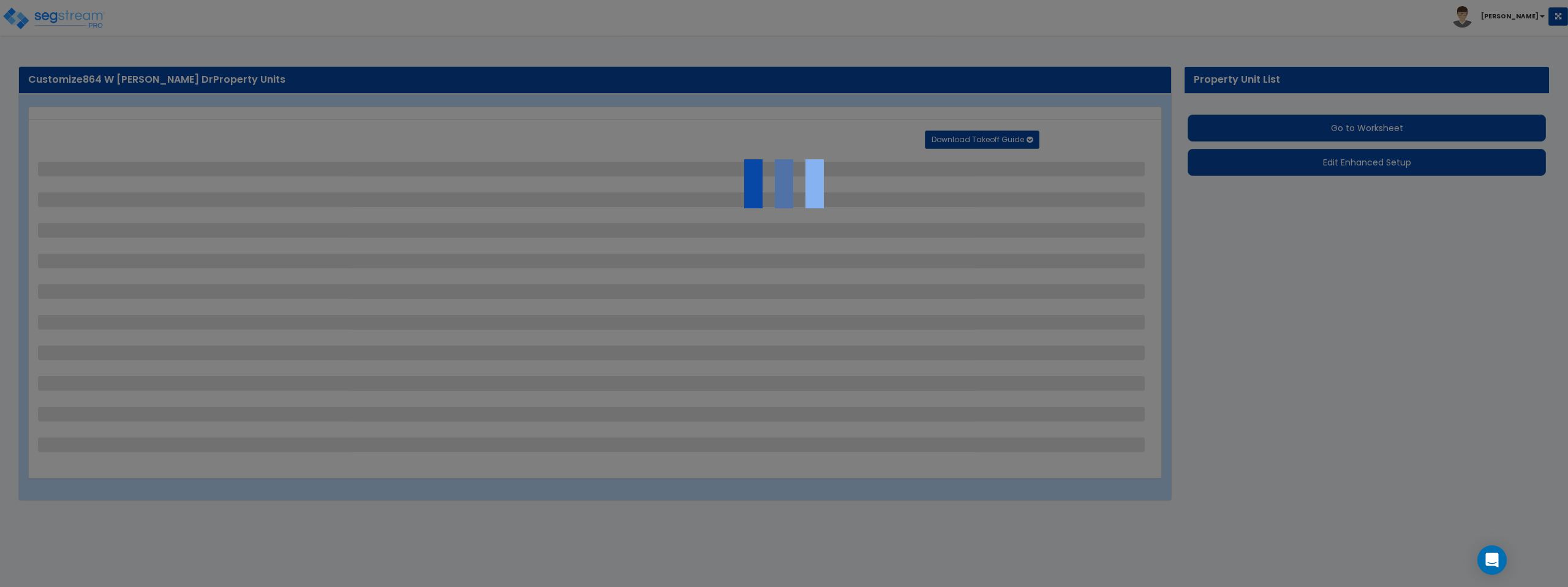
select select "2"
select select "1"
select select "2"
select select "1"
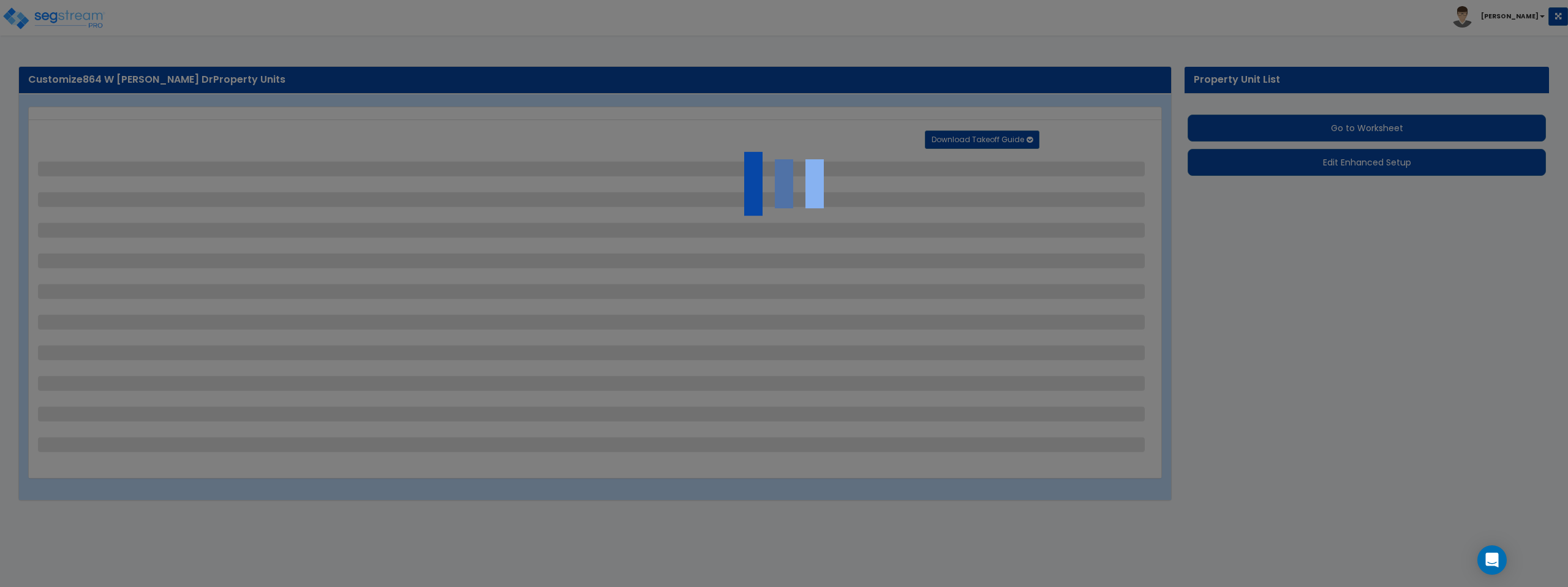
select select "7"
select select "1"
select select "6"
select select "2"
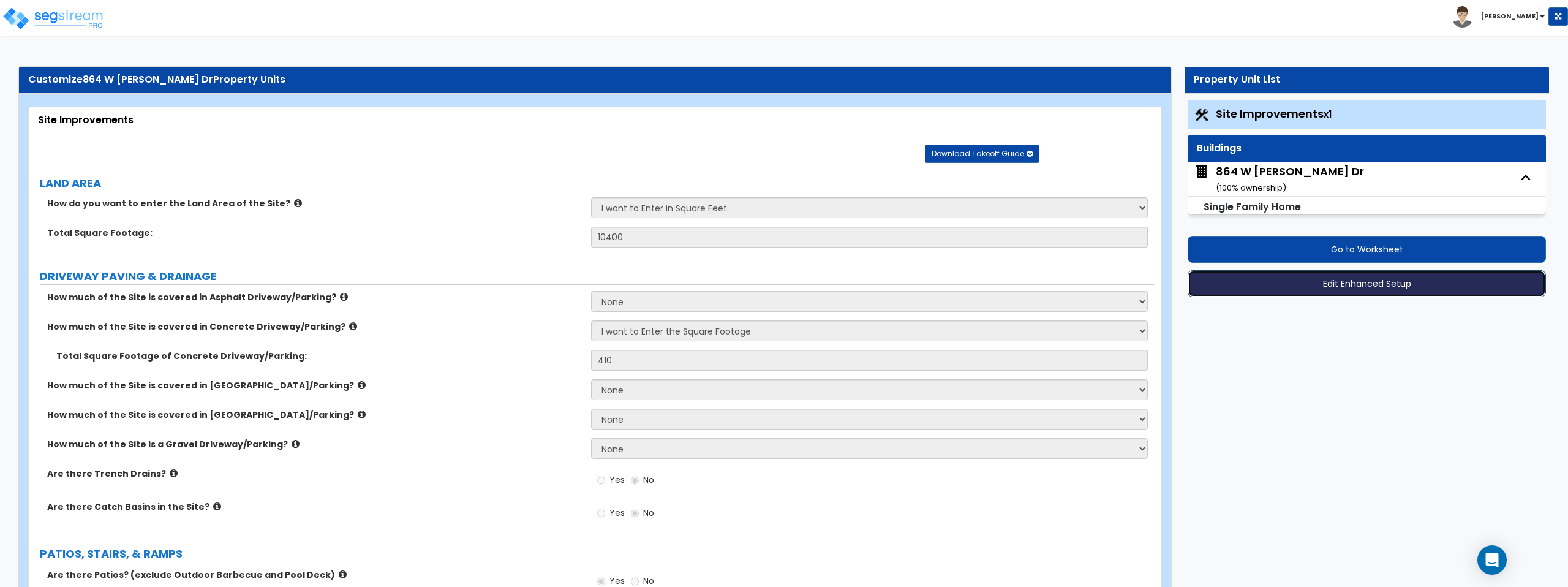
click at [1290, 283] on button "Edit Enhanced Setup" at bounding box center [1367, 284] width 358 height 27
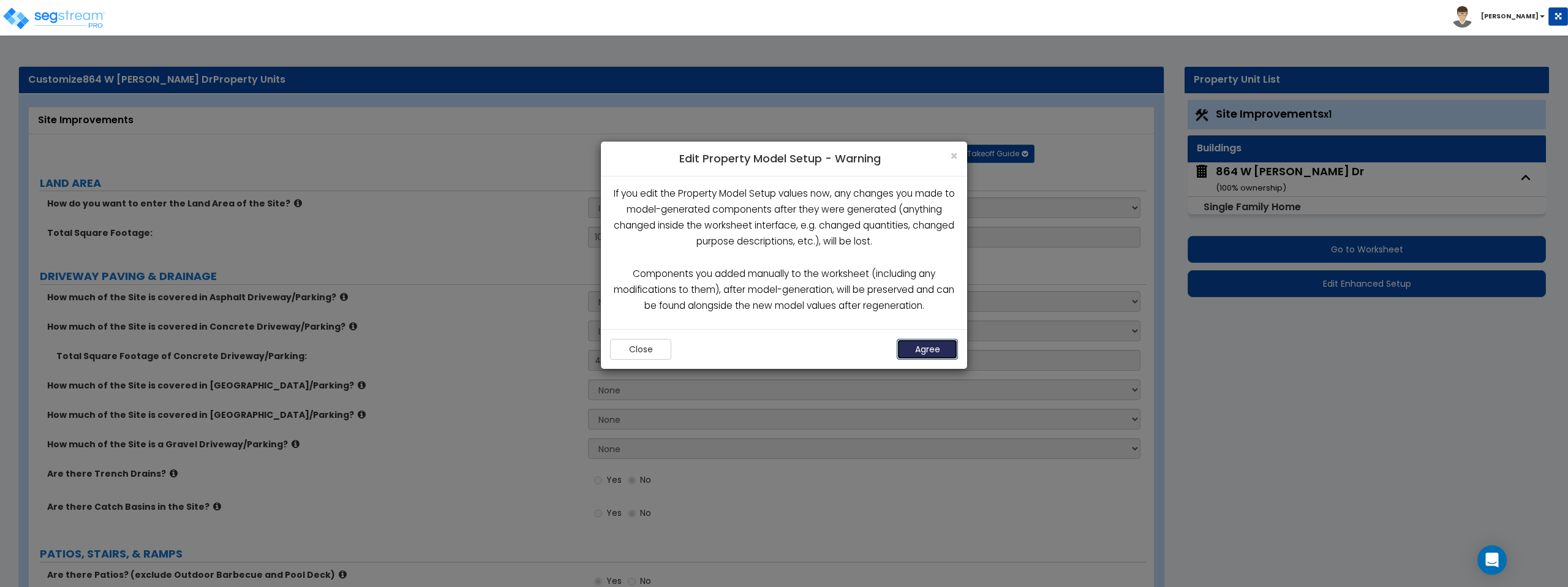
click at [915, 352] on button "Agree" at bounding box center [927, 349] width 61 height 21
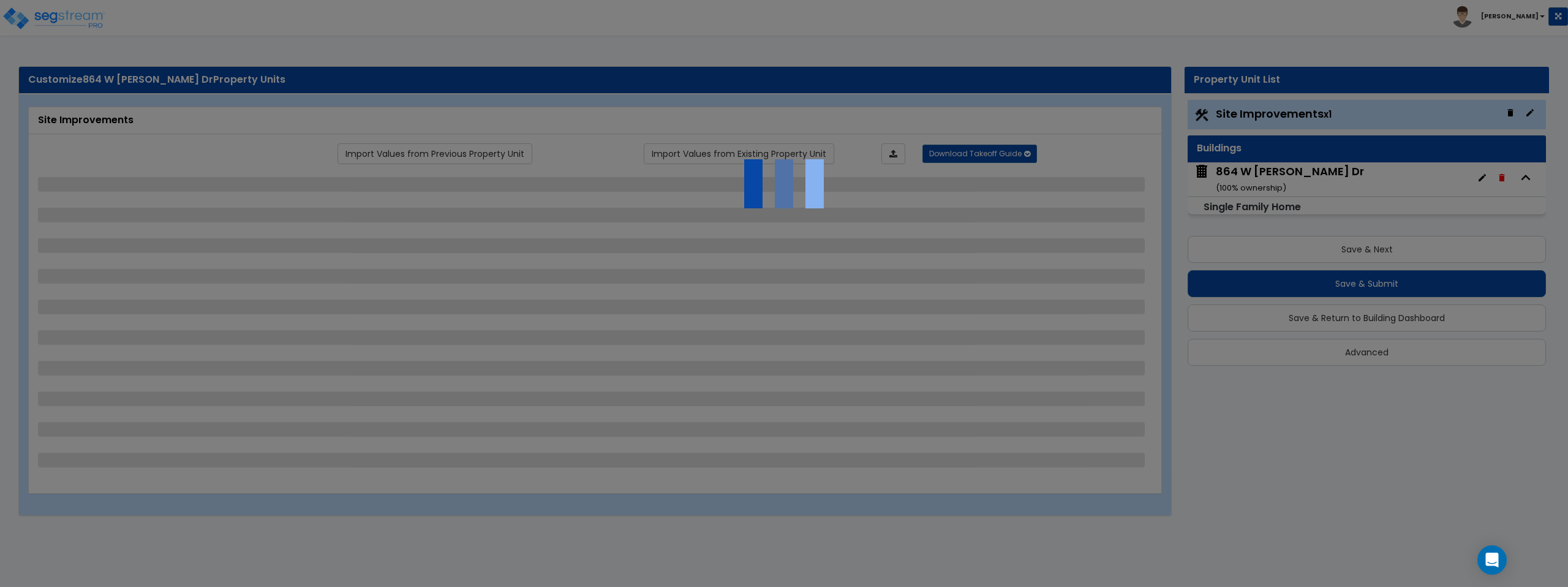
select select "2"
select select "1"
select select "2"
select select "1"
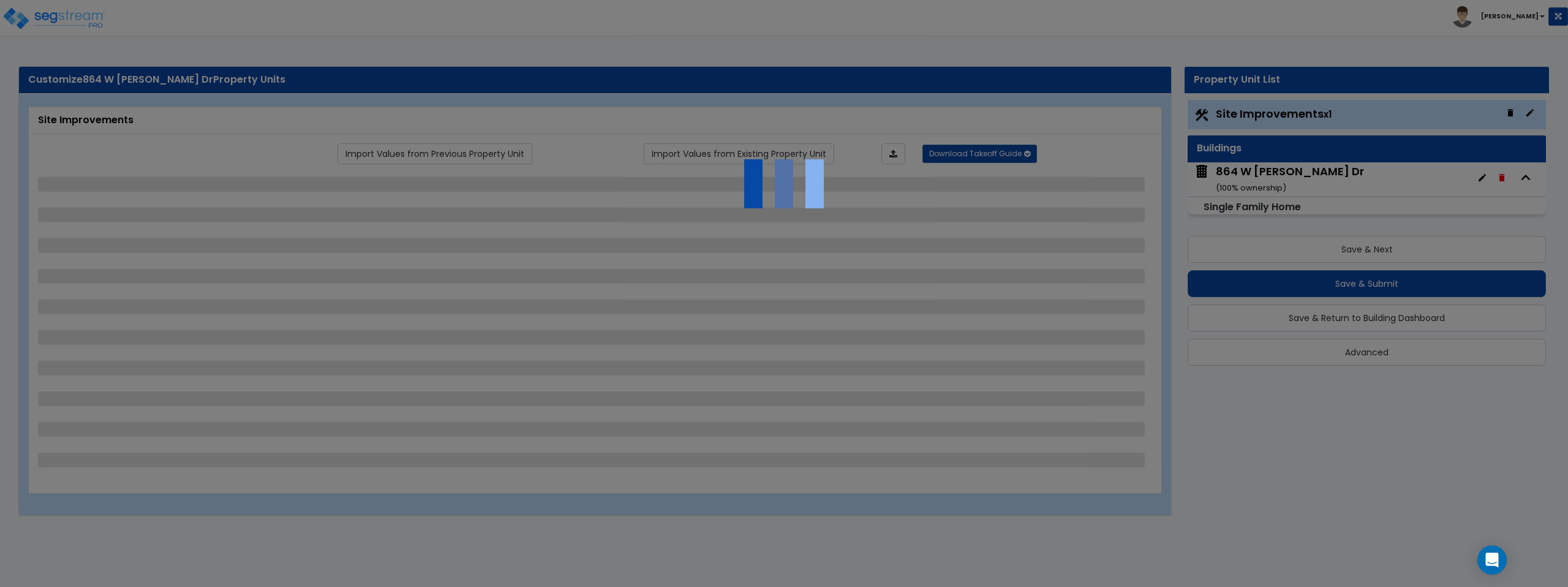
select select "7"
select select "1"
select select "6"
select select "2"
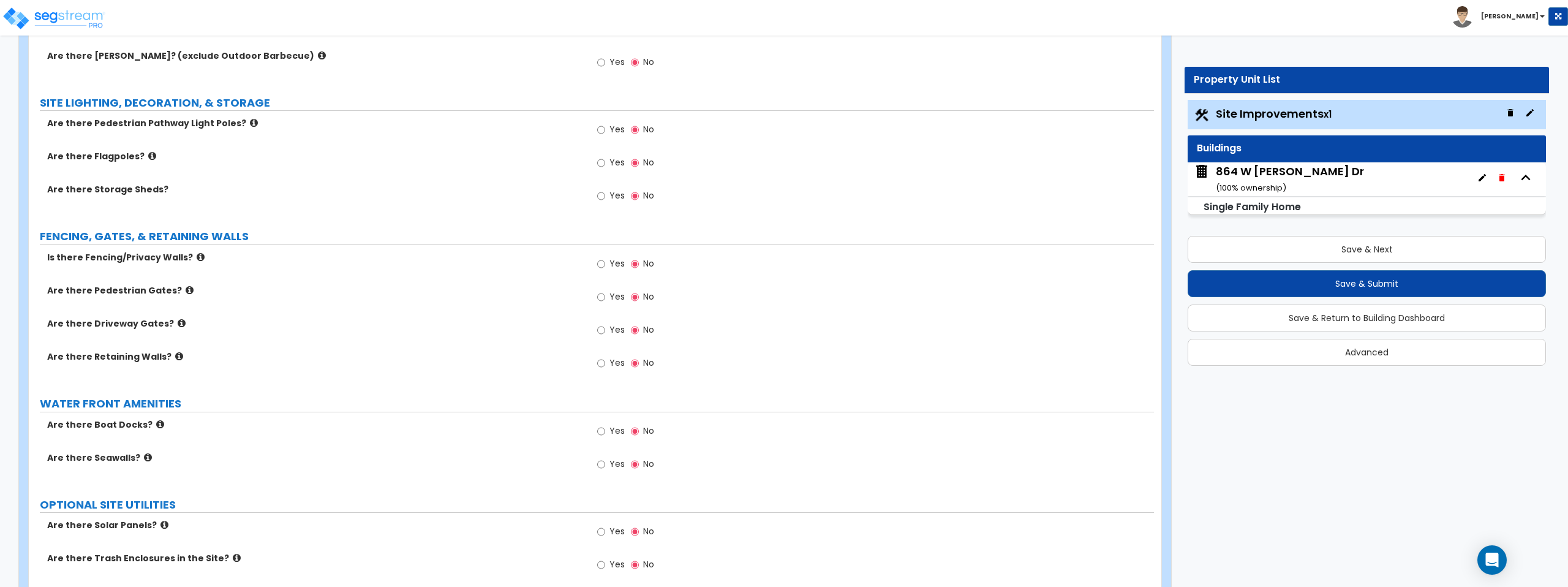
scroll to position [2148, 0]
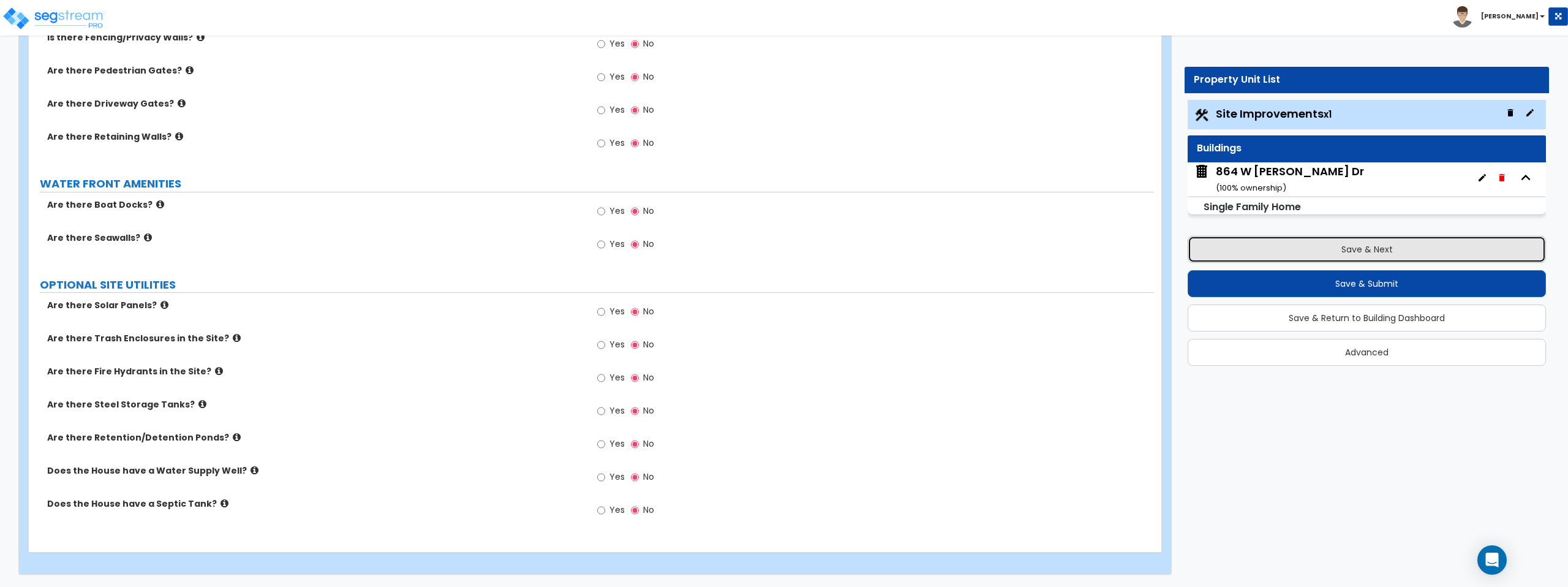
click at [1380, 249] on button "Save & Next" at bounding box center [1367, 250] width 358 height 27
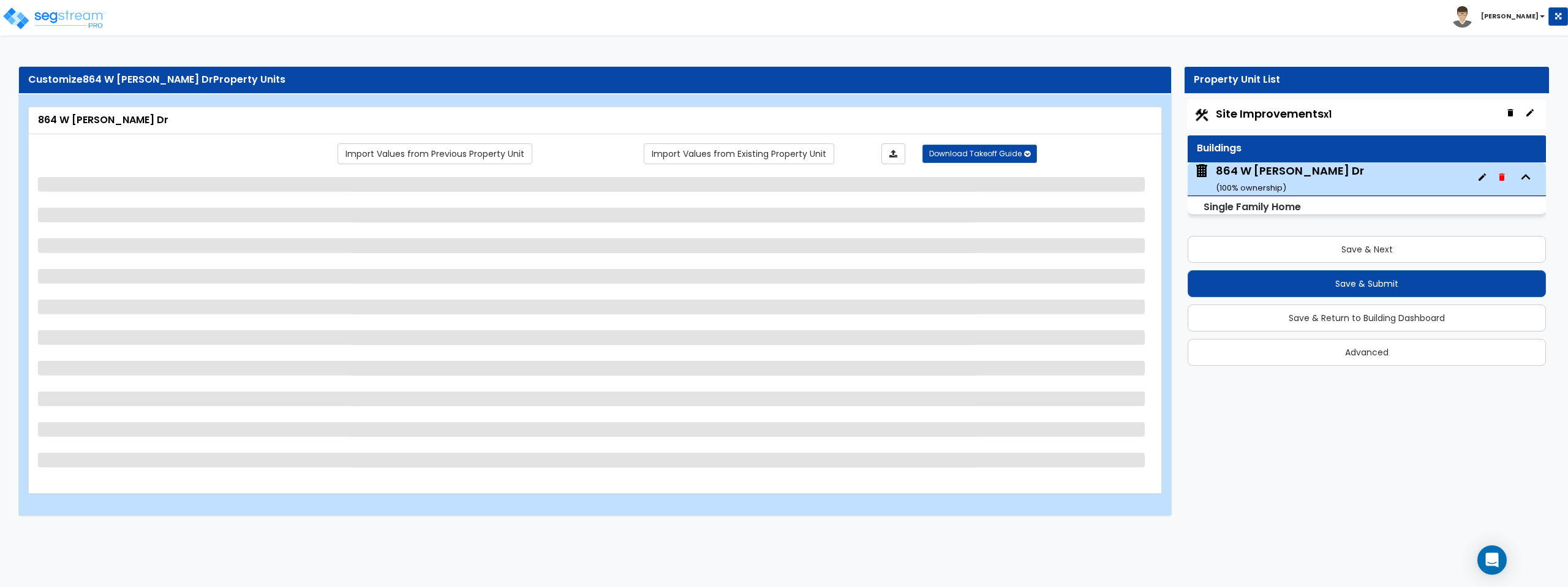
select select "2"
select select "7"
select select "1"
select select "2"
select select "1"
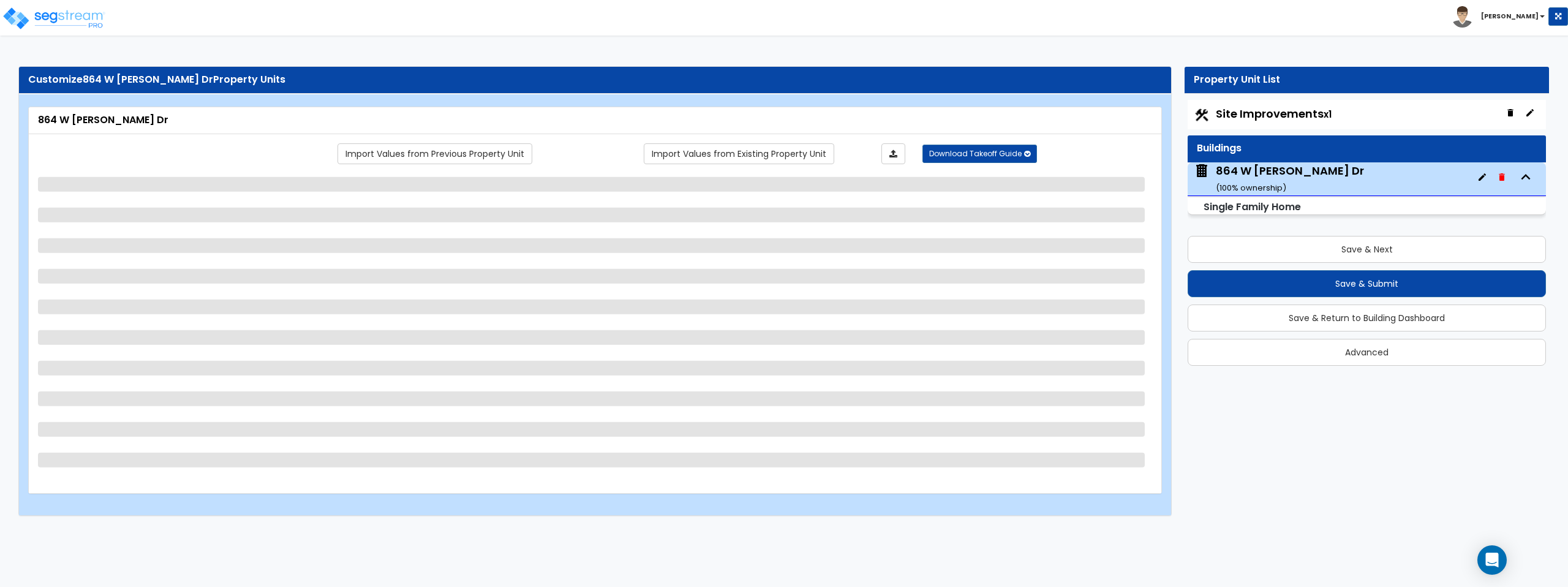
select select "5"
select select "1"
select select "2"
select select "1"
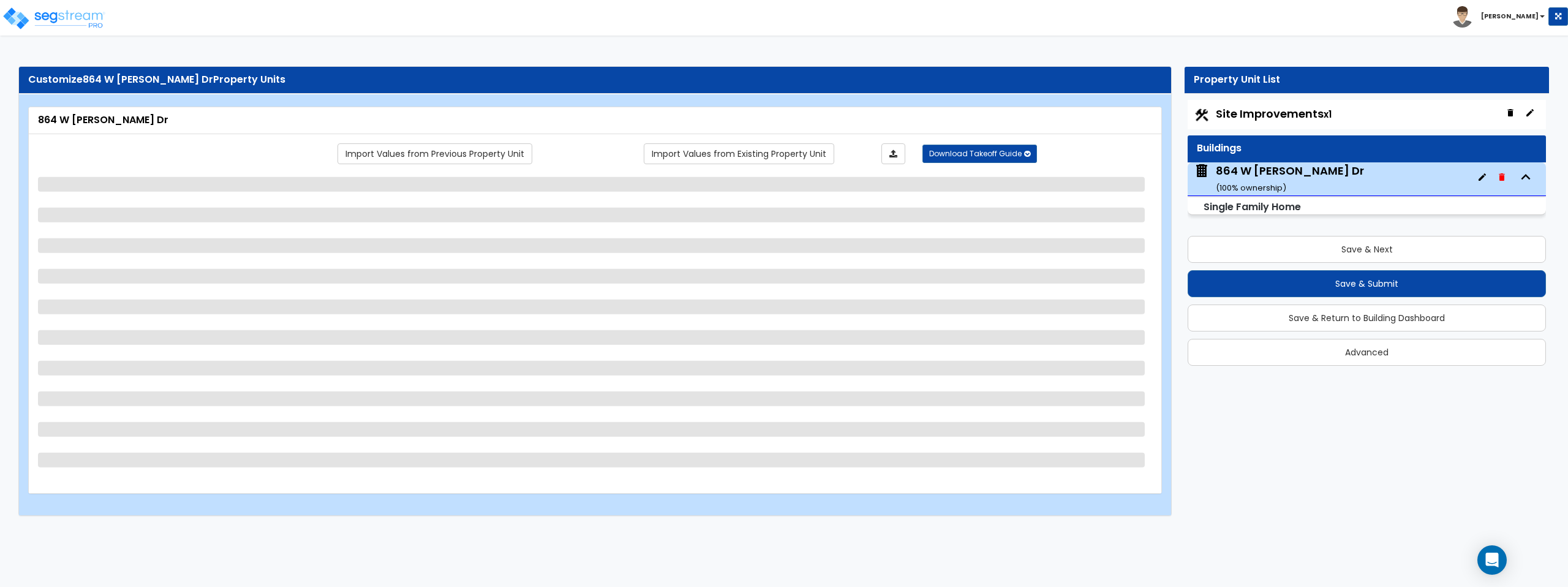
select select "1"
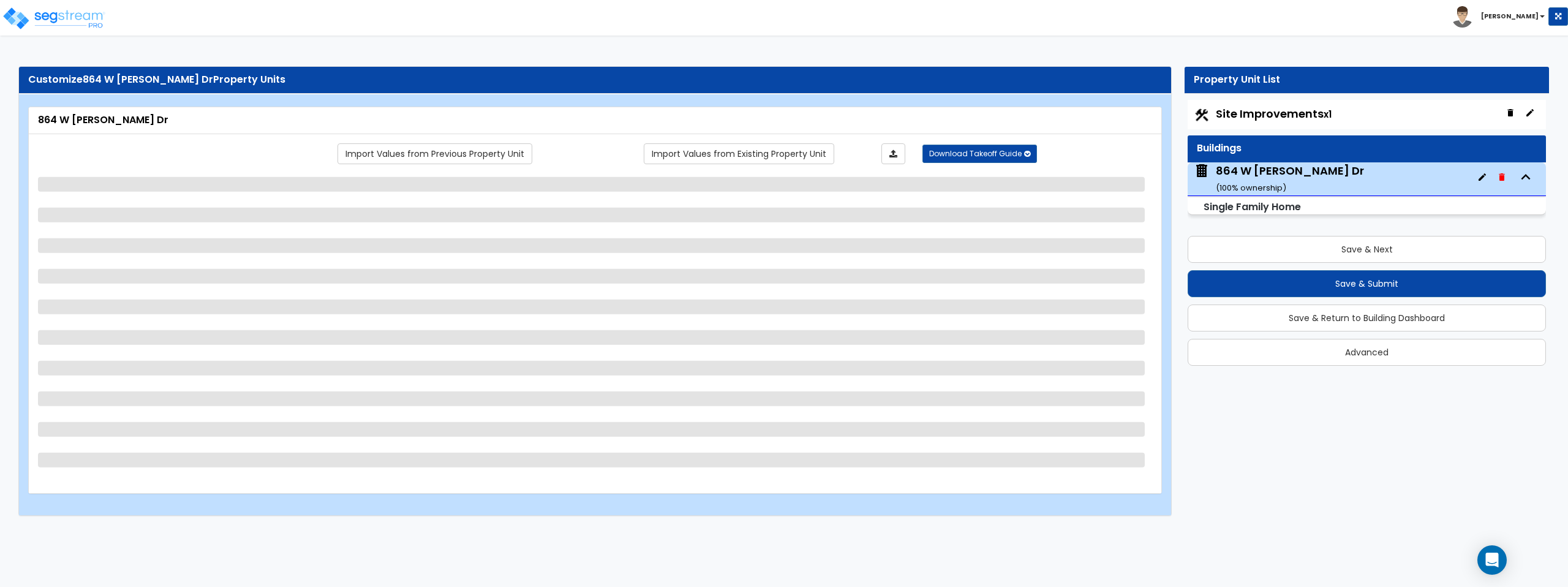
select select "2"
select select "5"
select select "1"
select select "2"
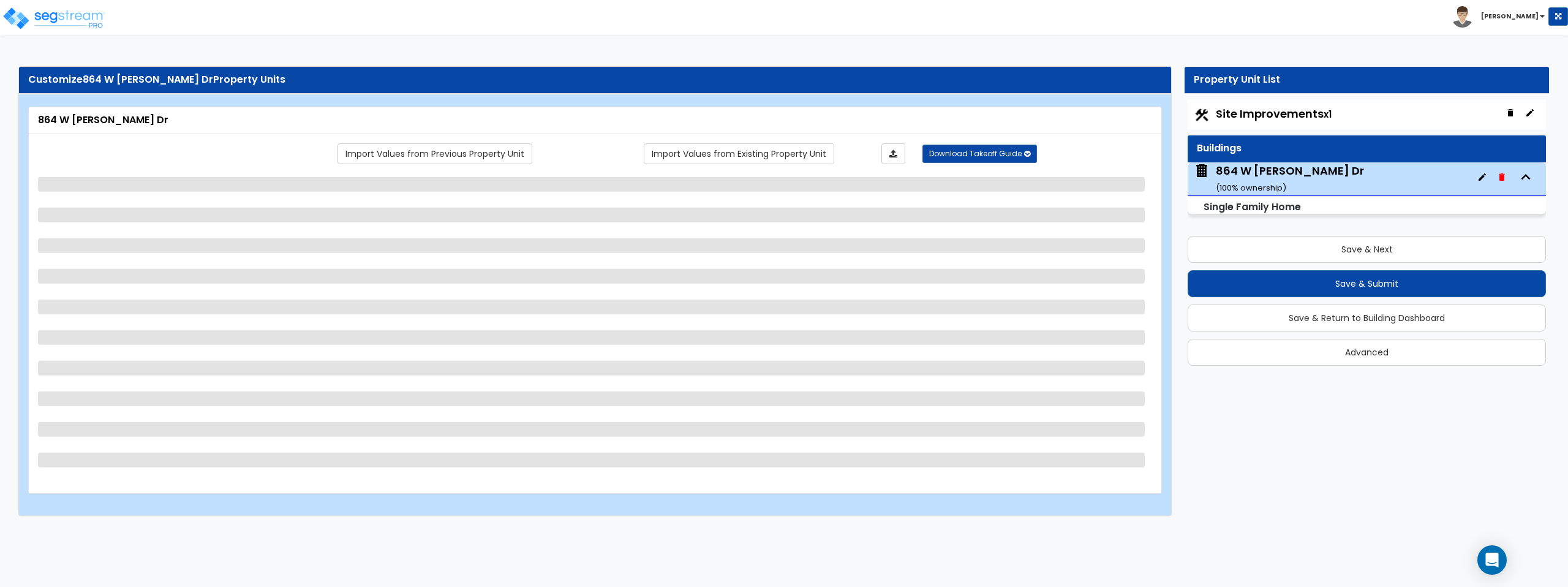
select select "3"
select select "5"
select select "3"
select select "1"
select select "3"
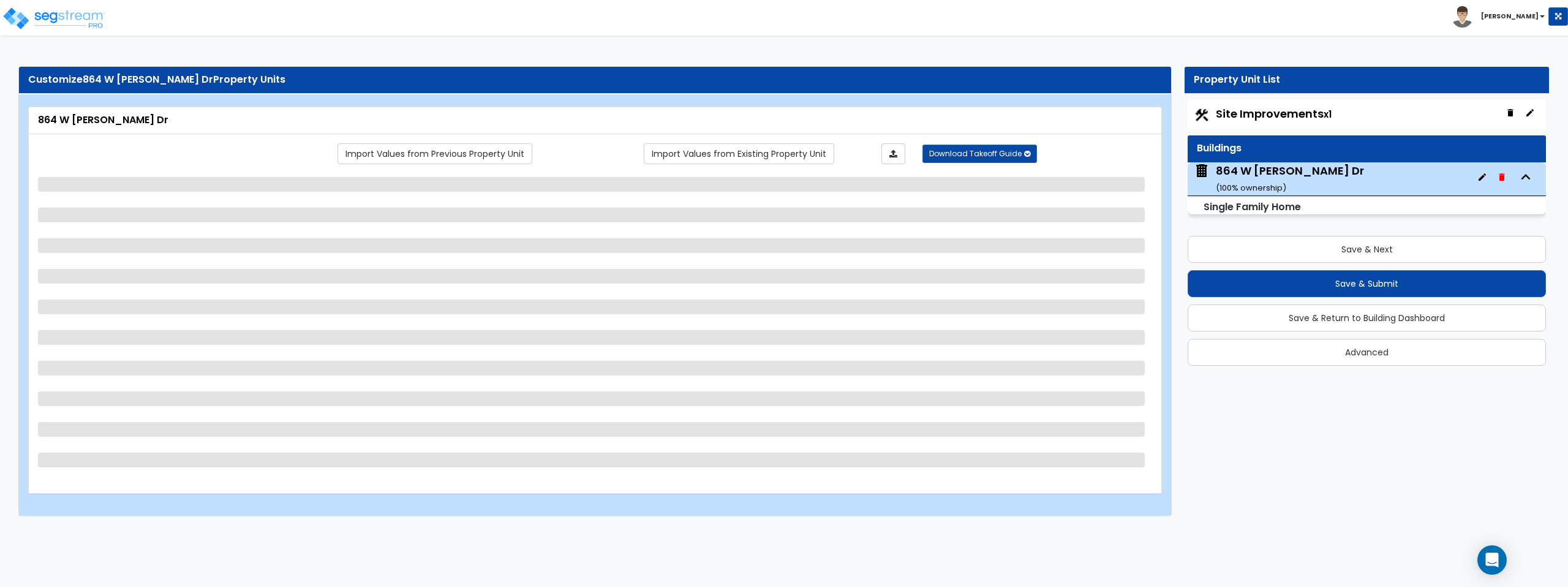
select select "2"
select select "1"
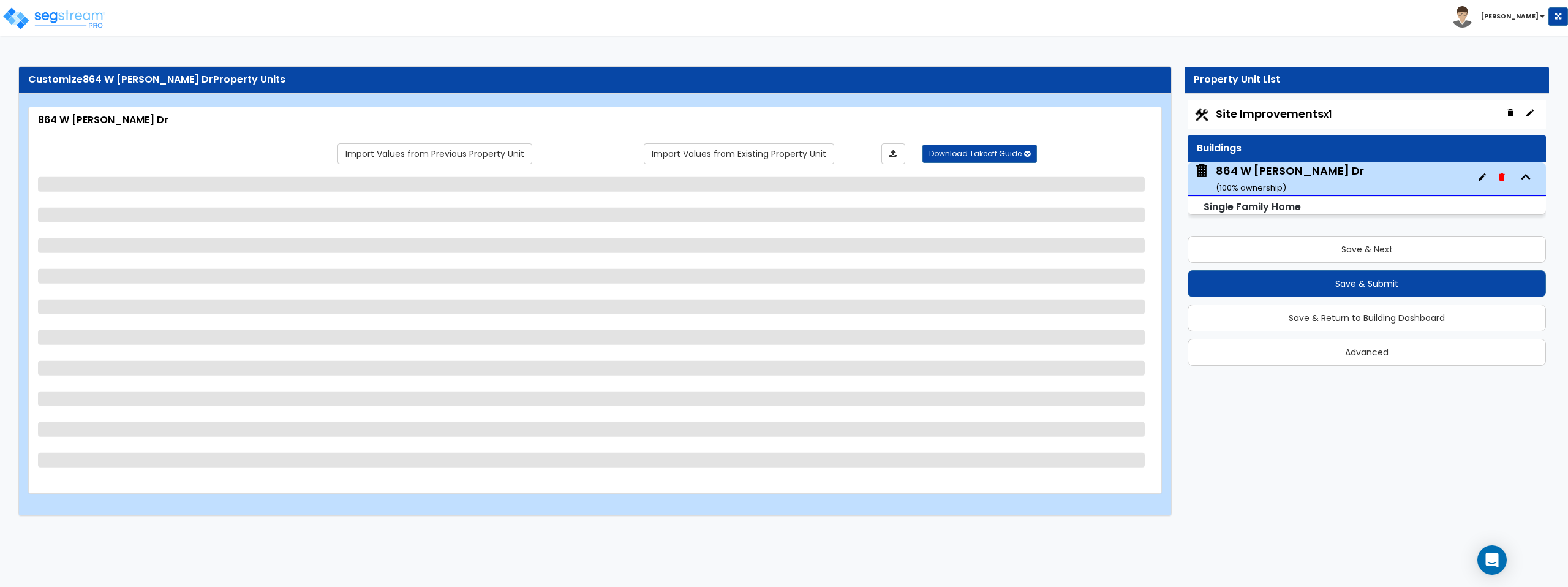
select select "1"
select select "2"
select select "1"
select select "2"
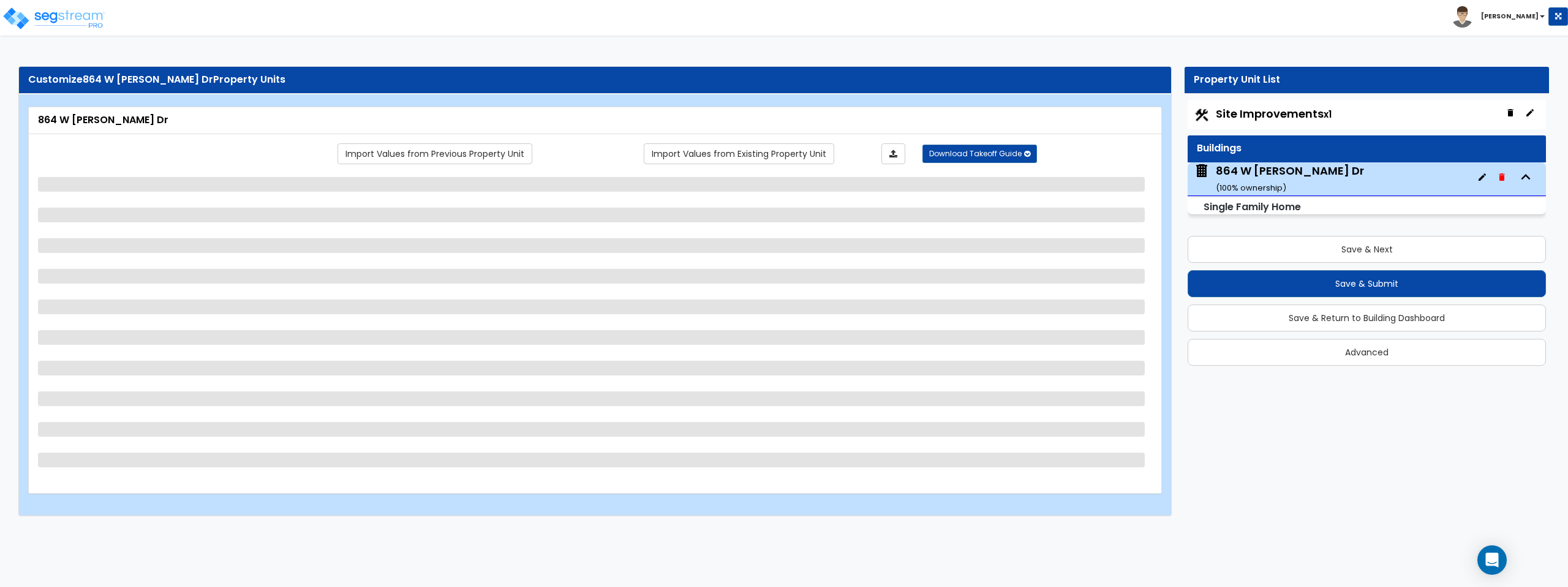
select select "1"
select select "2"
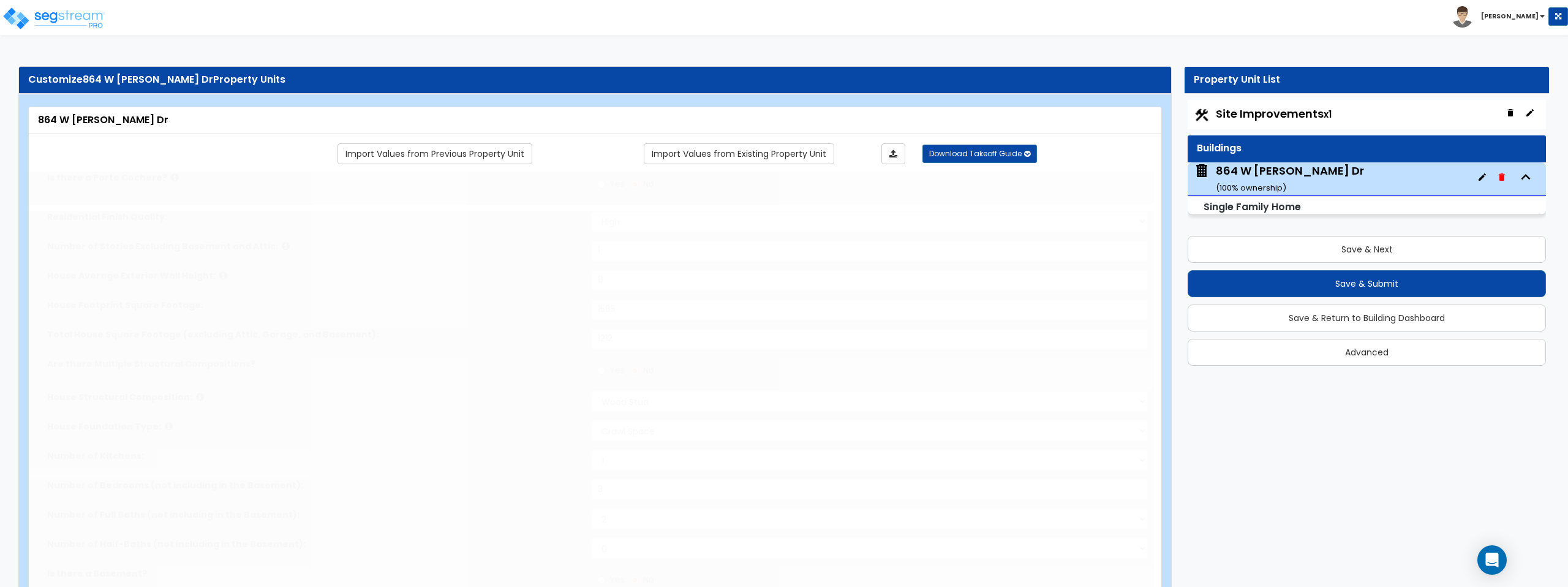
type input "3"
type input "1"
select select "1"
select select "2"
type input "1"
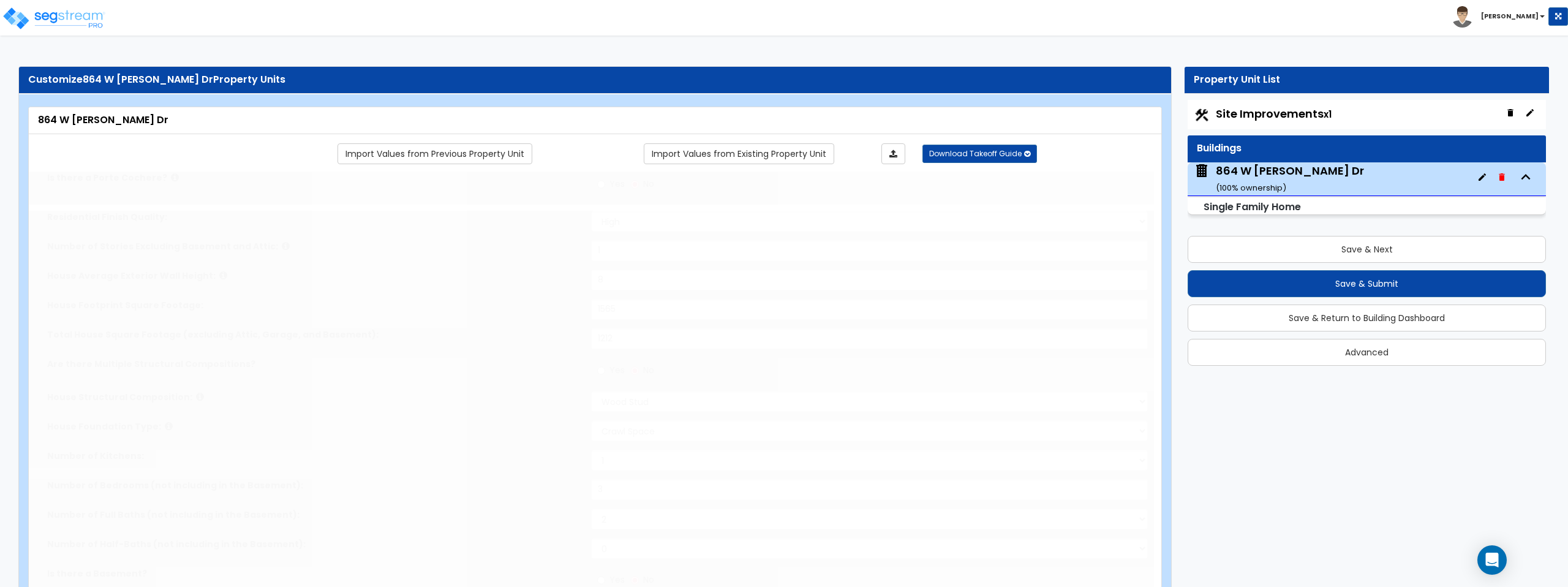
select select "2"
type input "2"
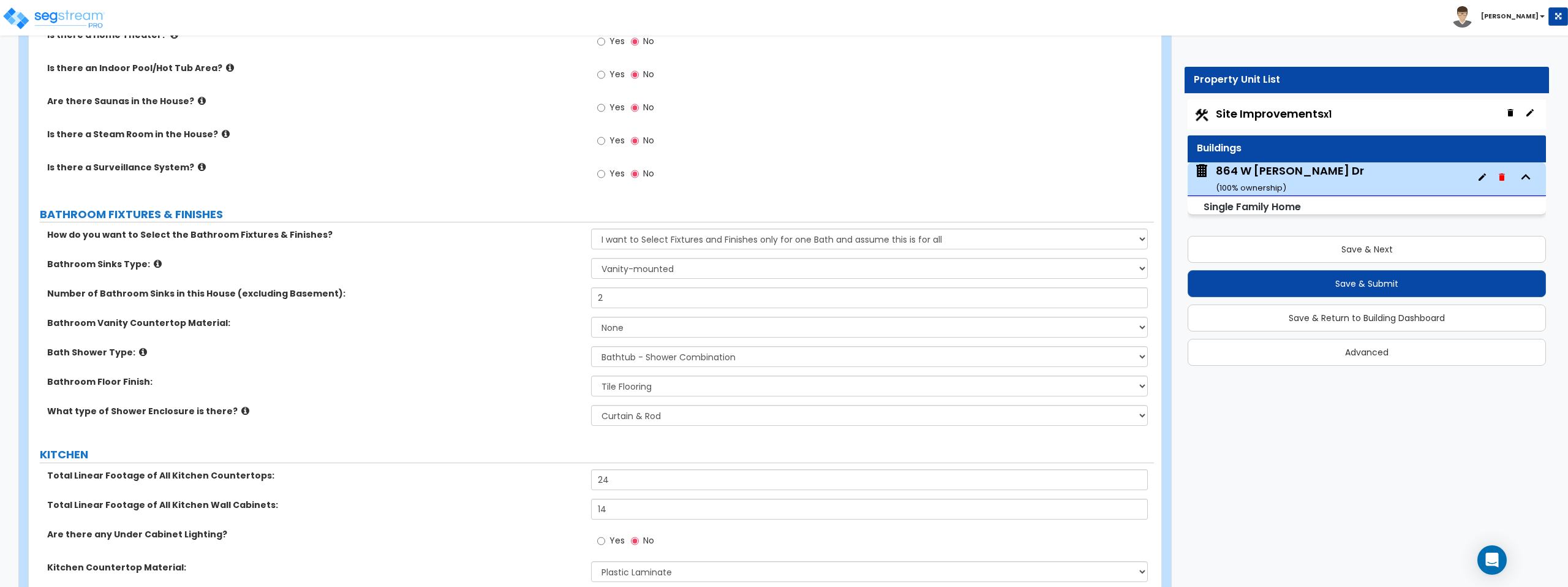
scroll to position [4054, 0]
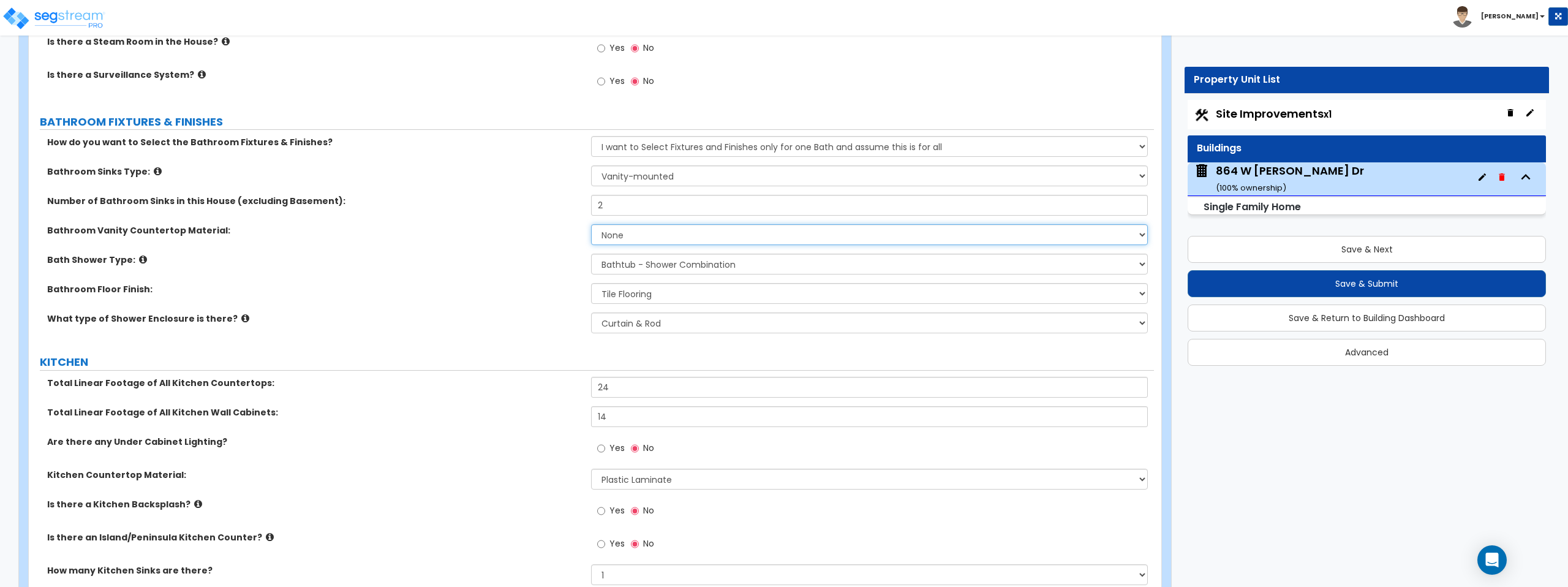
click at [738, 227] on select "None Plastic Laminate Solid Surface Stone Quartz Marble Tile Wood Stainless Ste…" at bounding box center [869, 235] width 556 height 21
click at [591, 225] on select "None Plastic Laminate Solid Surface Stone Quartz Marble Tile Wood Stainless Ste…" at bounding box center [869, 235] width 556 height 21
click at [659, 236] on select "None Plastic Laminate Solid Surface Stone Quartz Marble Tile Wood Stainless Ste…" at bounding box center [869, 235] width 556 height 21
select select "2"
click at [591, 225] on select "None Plastic Laminate Solid Surface Stone Quartz Marble Tile Wood Stainless Ste…" at bounding box center [869, 235] width 556 height 21
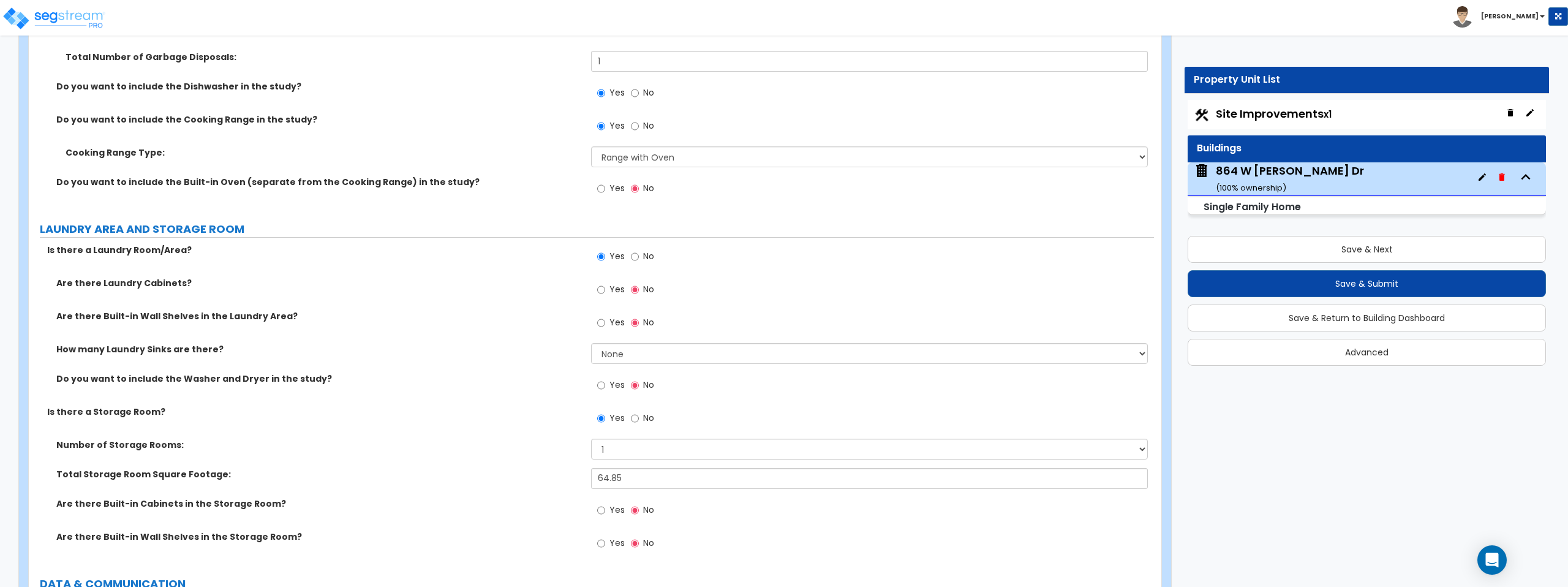
scroll to position [4880, 0]
click at [634, 418] on input "No" at bounding box center [635, 417] width 8 height 14
radio input "false"
radio input "true"
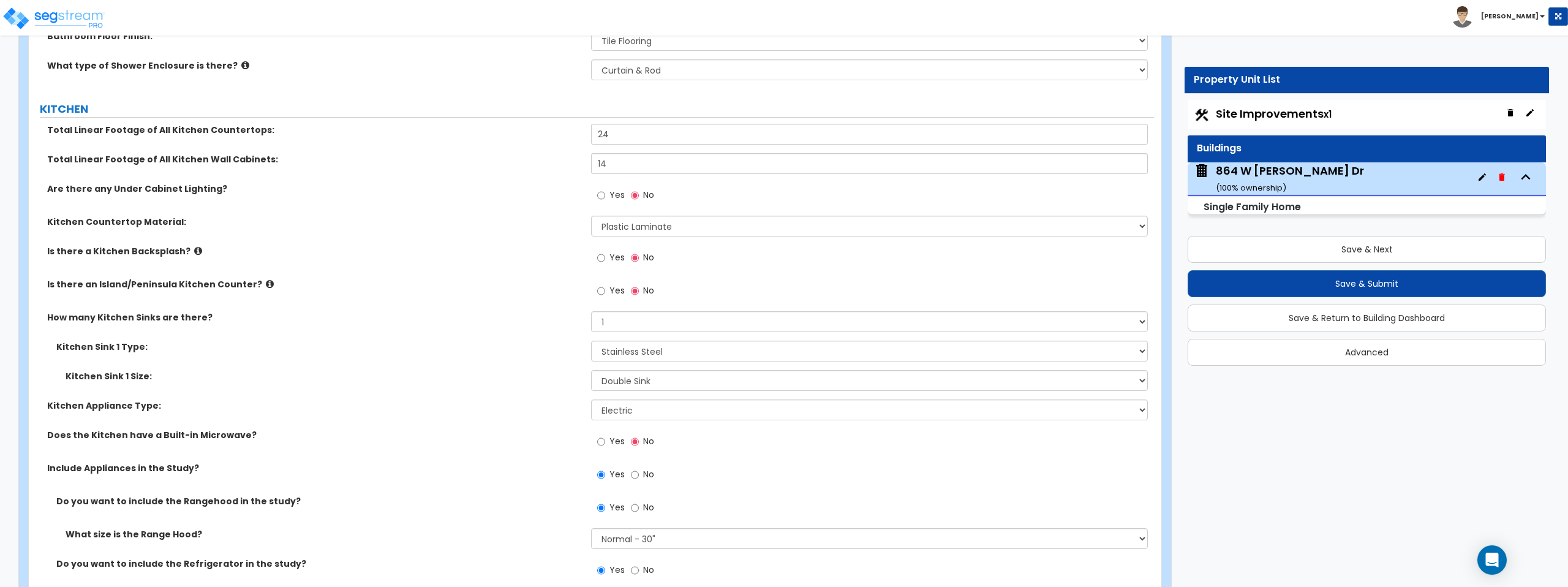
scroll to position [4304, 0]
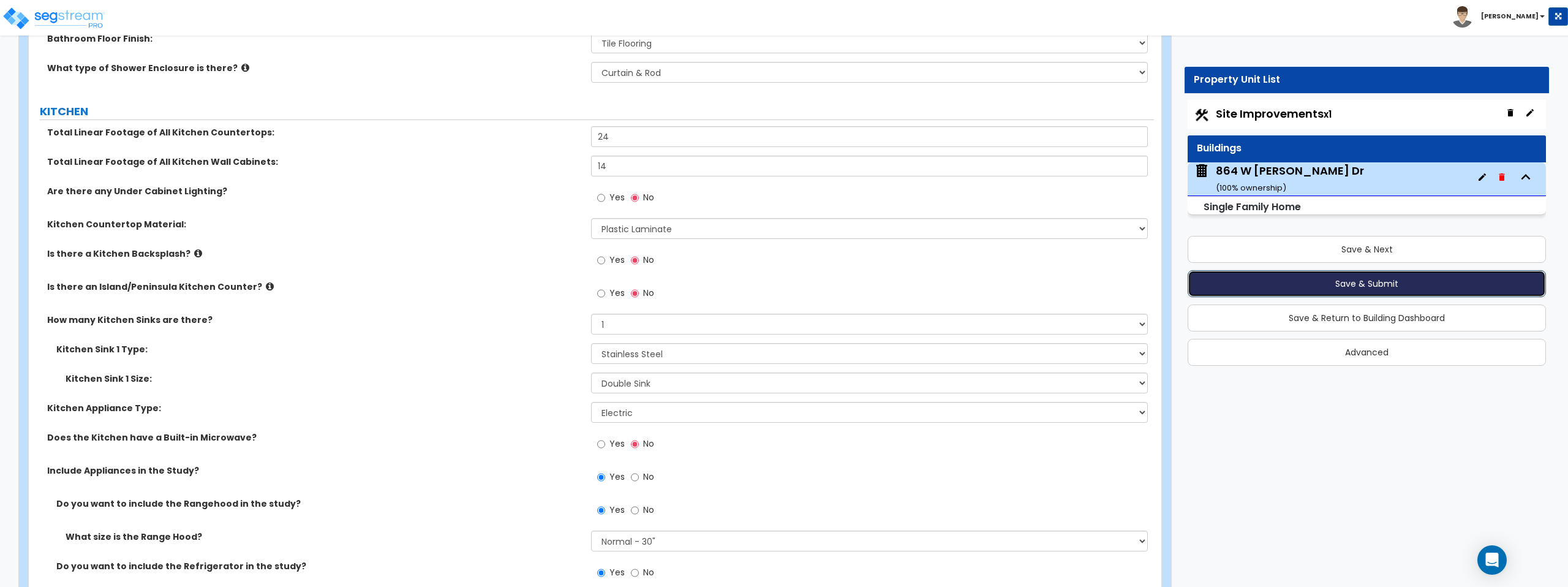
click at [1375, 280] on button "Save & Submit" at bounding box center [1367, 284] width 358 height 27
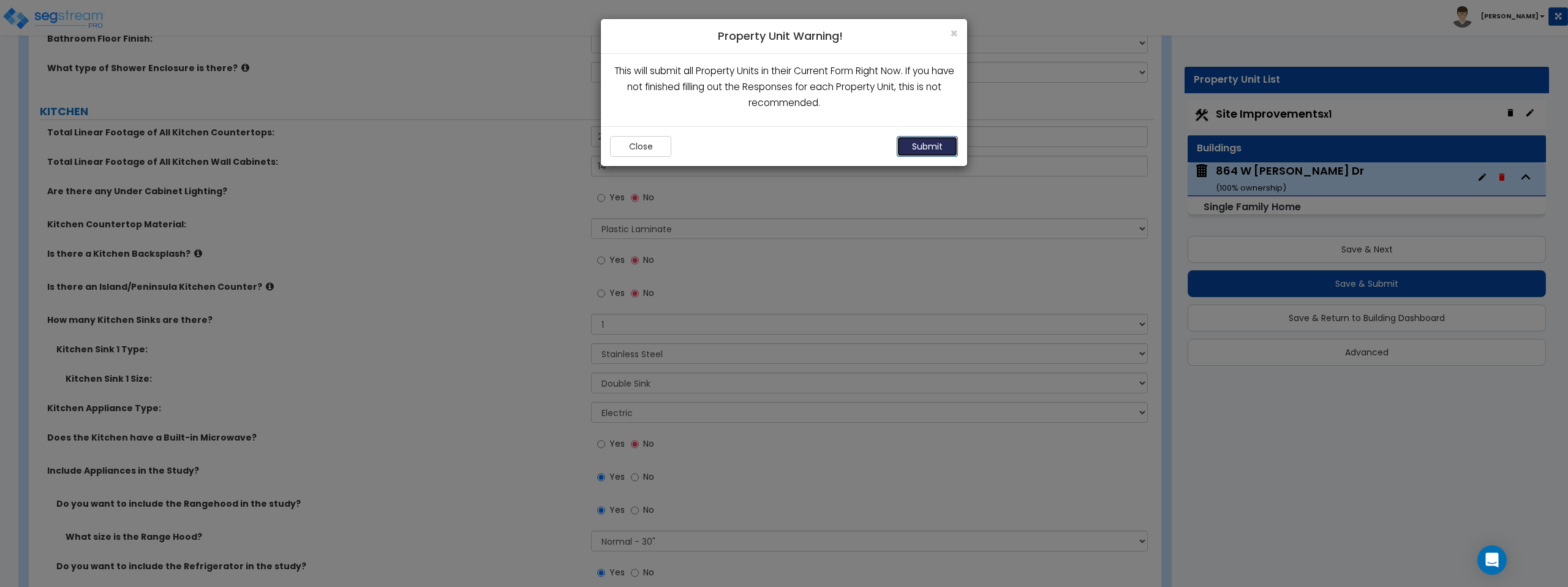
click at [922, 149] on button "Submit" at bounding box center [927, 146] width 61 height 21
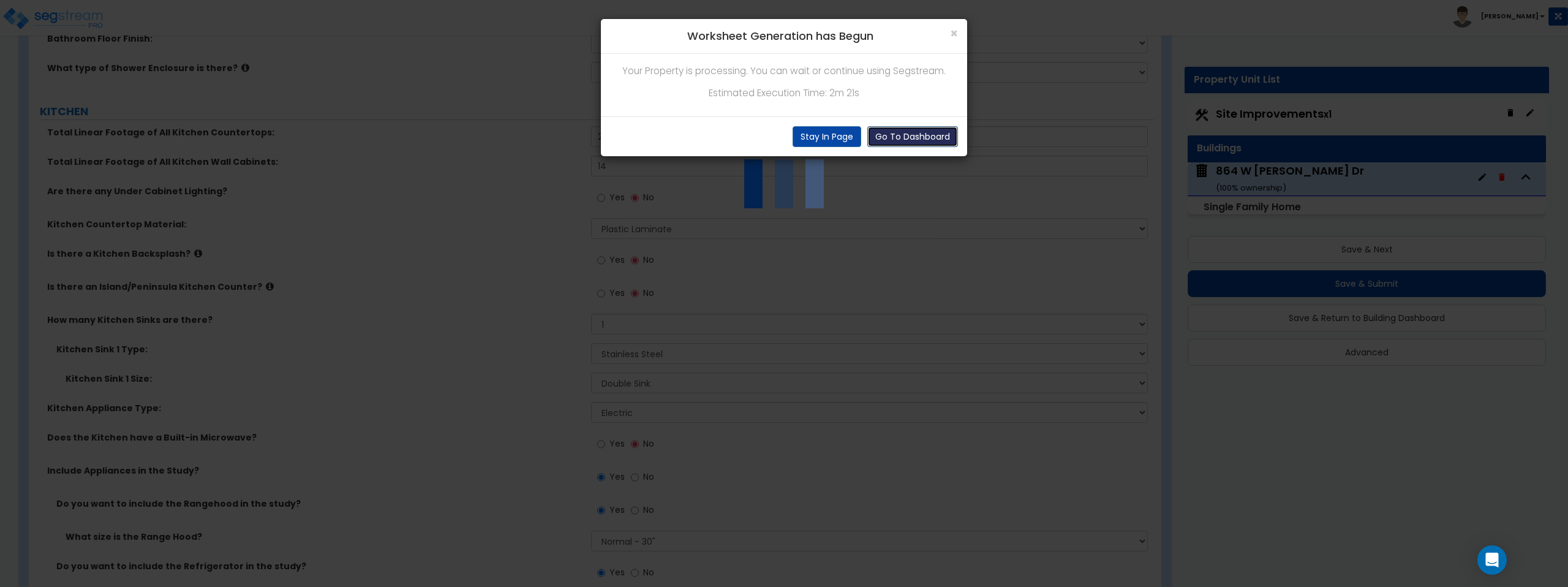
click at [911, 136] on button "Go To Dashboard" at bounding box center [913, 137] width 91 height 21
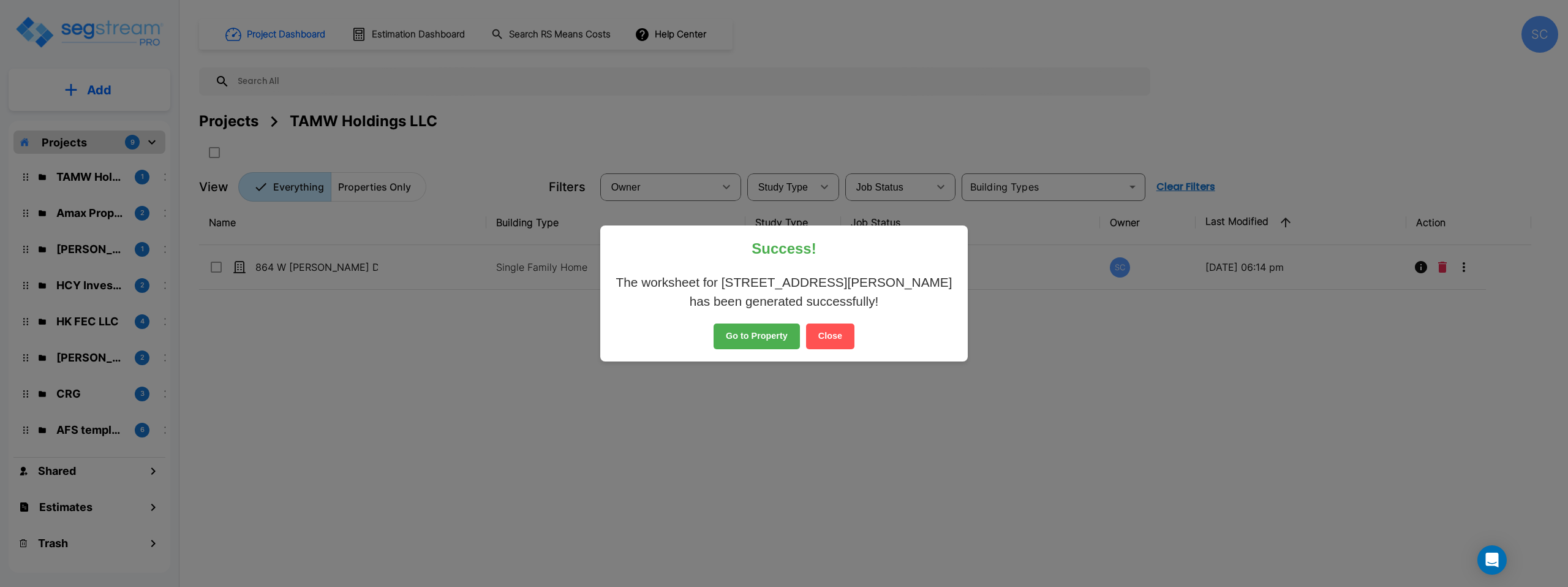
click at [745, 343] on button "Go to Property" at bounding box center [757, 337] width 87 height 26
